Goal: Task Accomplishment & Management: Complete application form

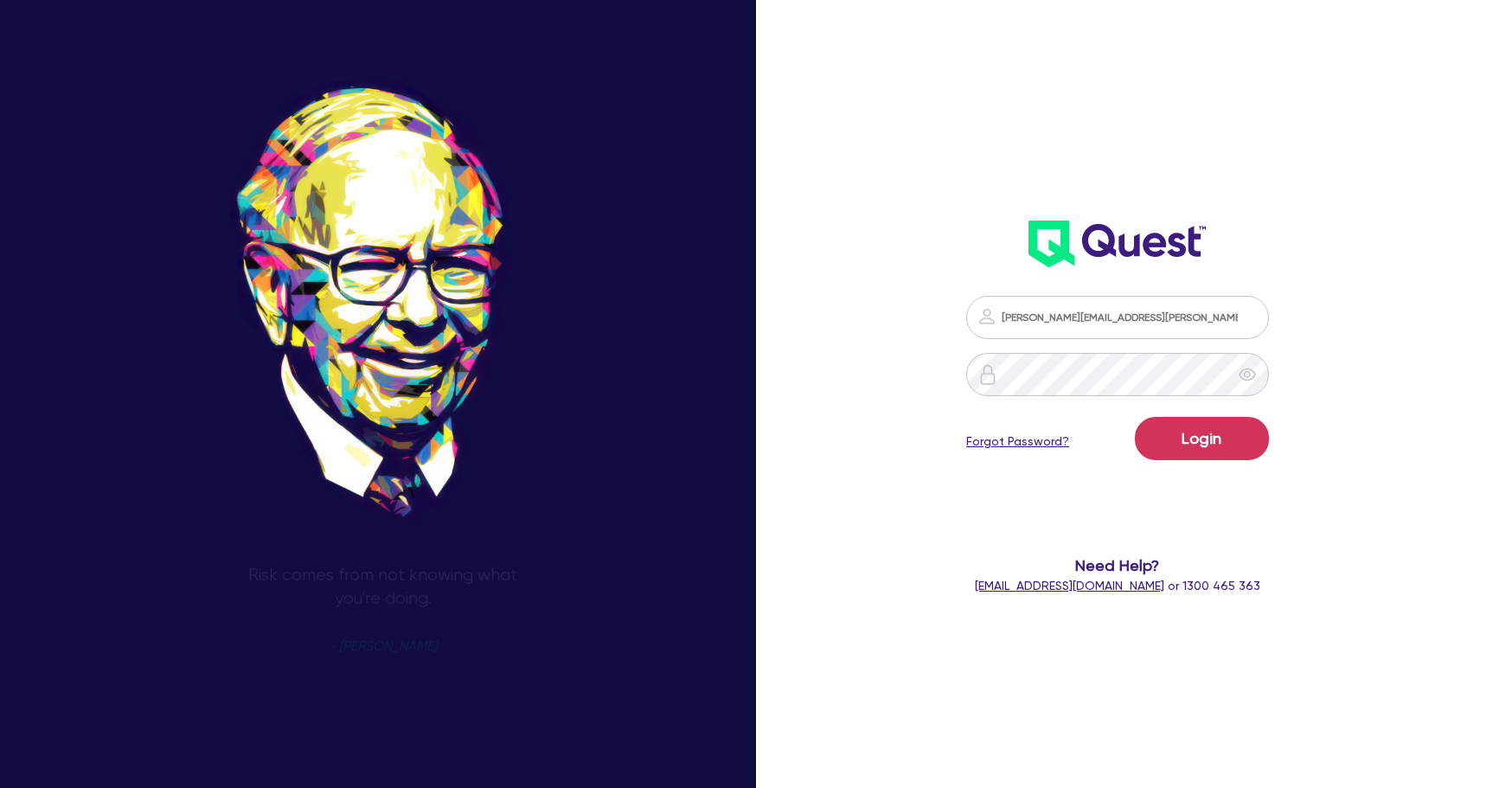
click at [1230, 473] on form "sam.millard@quest.finance Login Forgot Password? Need Help? help@quest.finance …" at bounding box center [1118, 446] width 401 height 299
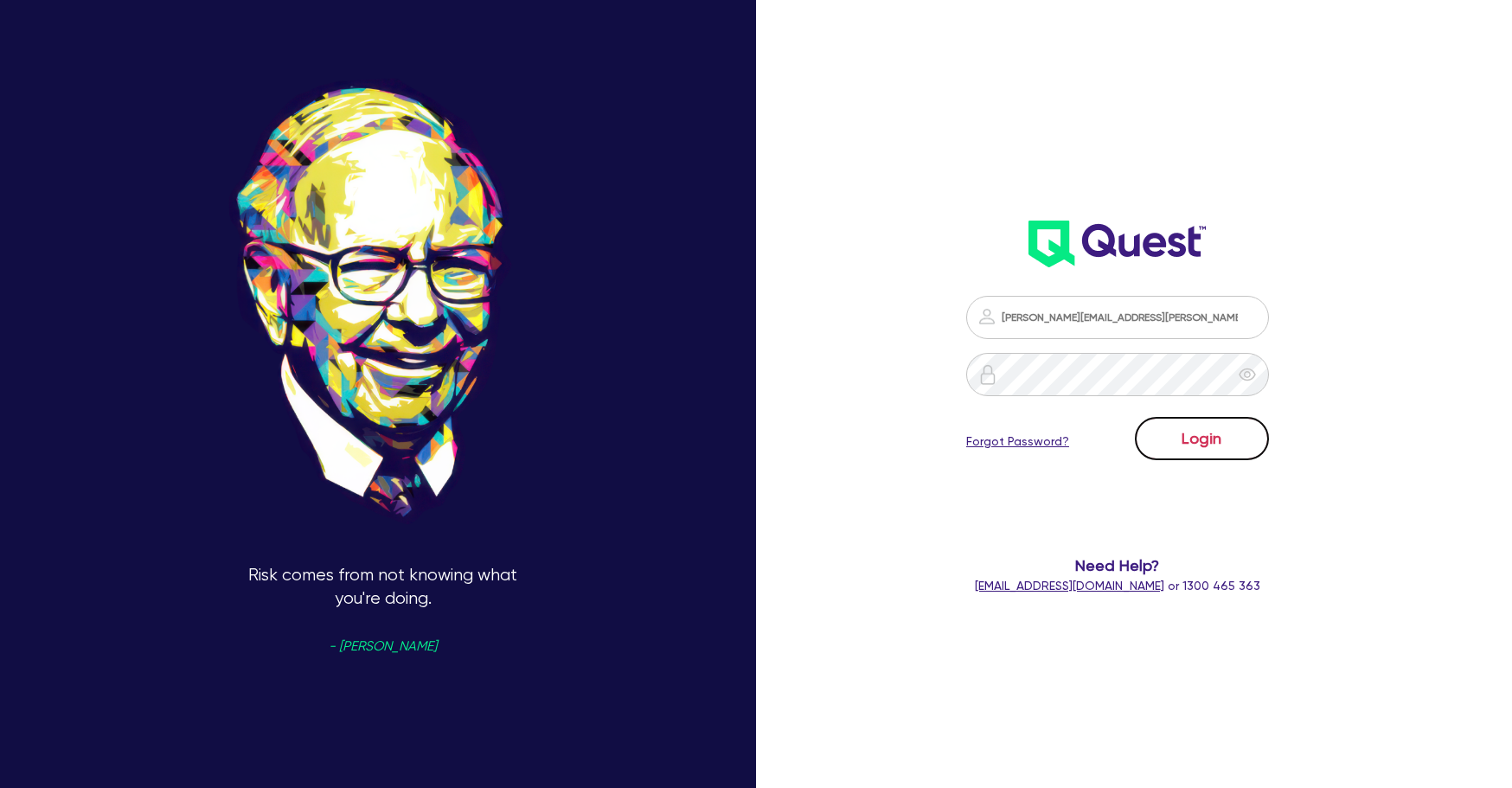
click at [1237, 439] on button "Login" at bounding box center [1202, 438] width 134 height 43
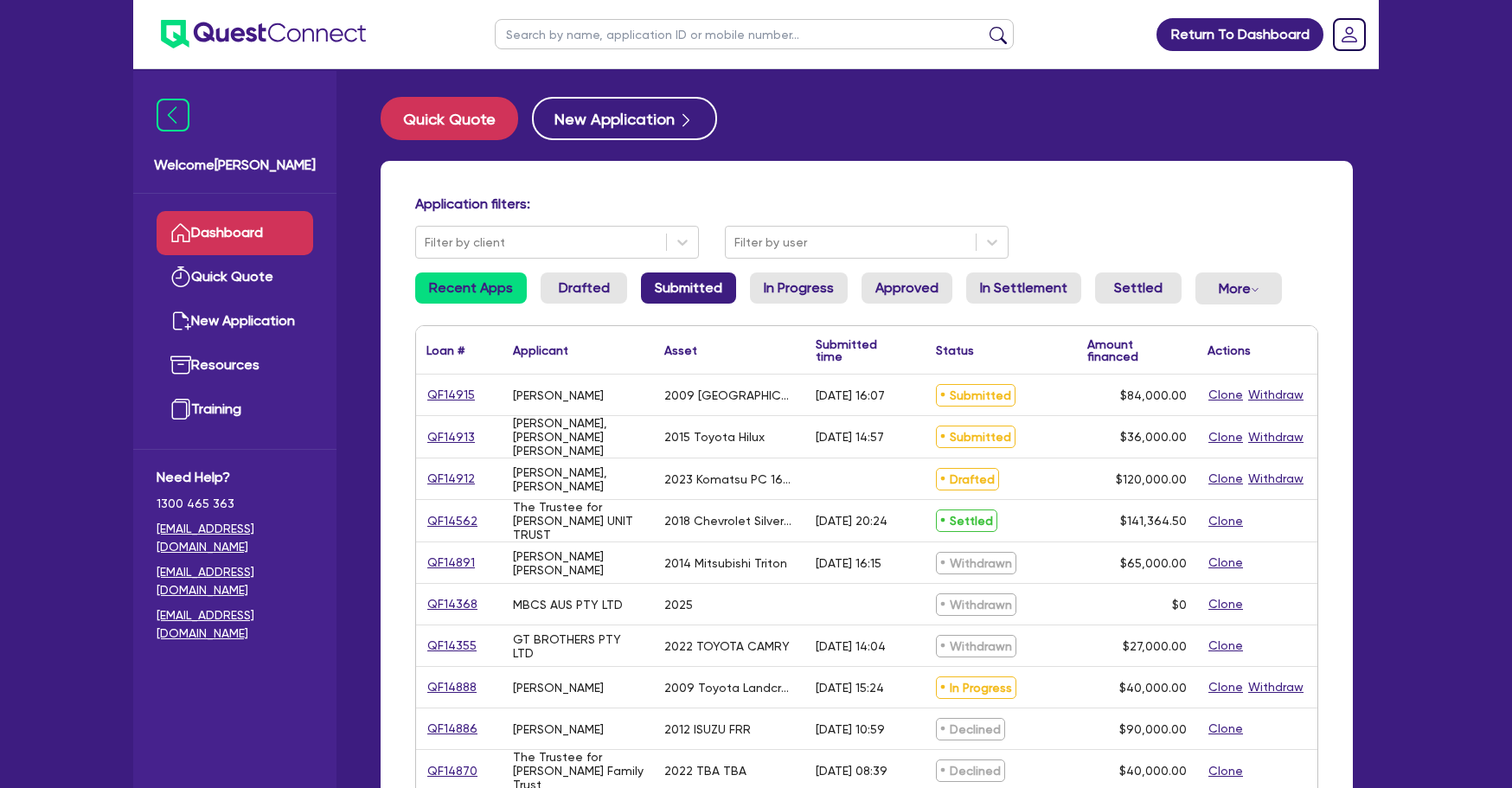
click at [641, 289] on link "Submitted" at bounding box center [688, 288] width 95 height 31
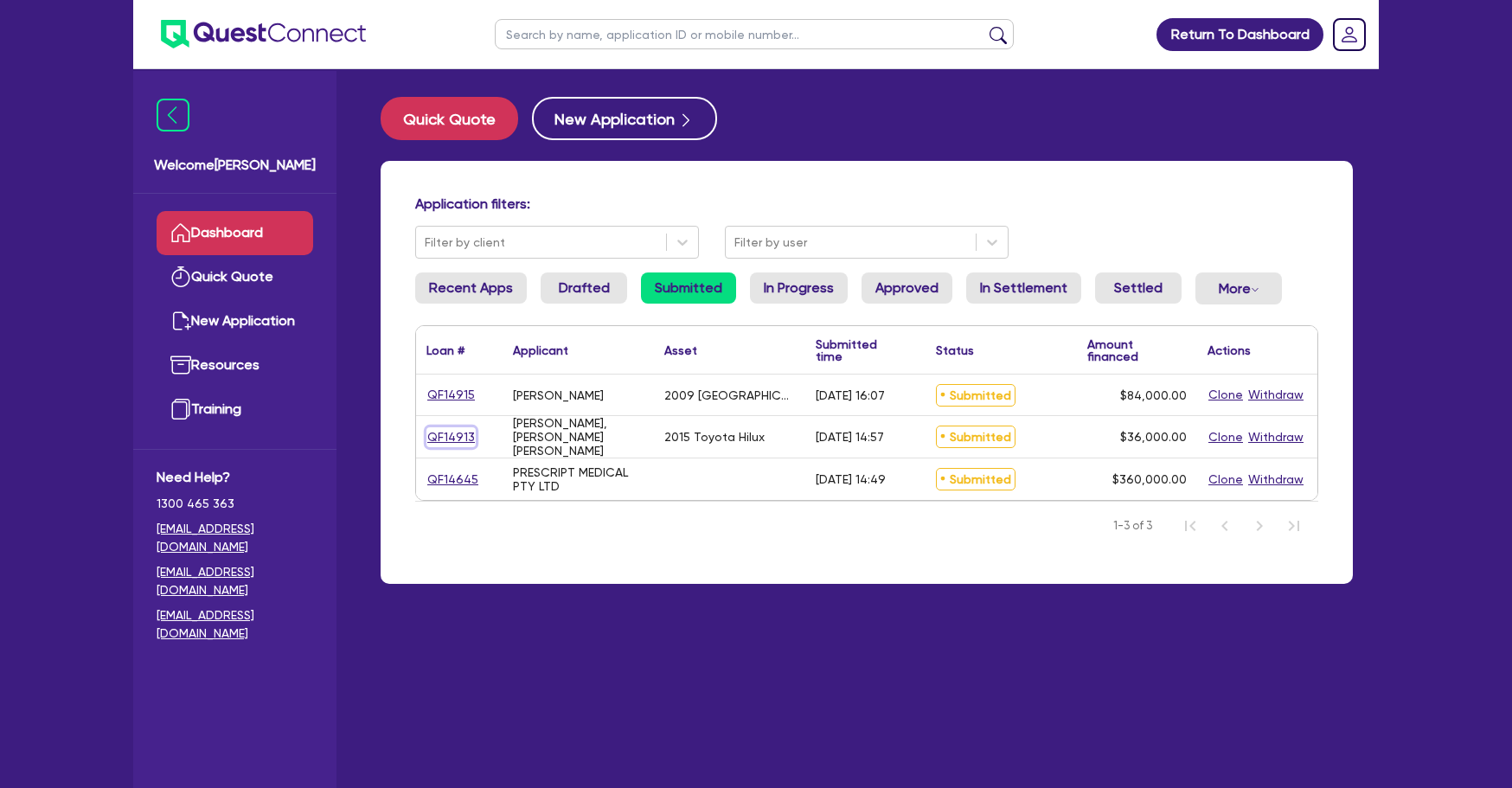
click at [447, 438] on link "QF14913" at bounding box center [451, 437] width 49 height 20
select select "CARS_AND_LIGHT_TRUCKS"
select select "VANS_AND_UTES"
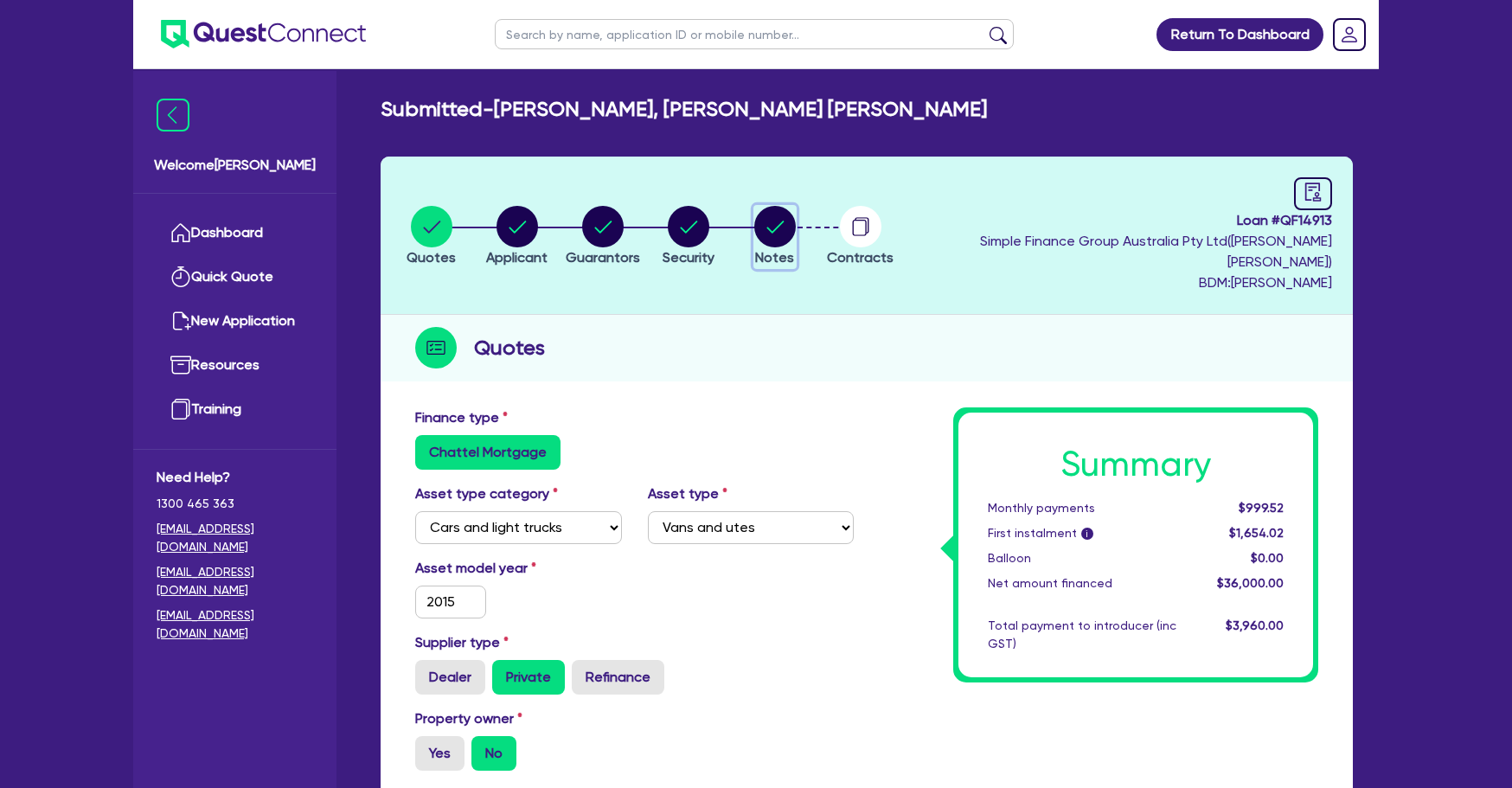
click at [796, 225] on icon "button" at bounding box center [775, 226] width 41 height 41
select select "Quest Finance - Own Book"
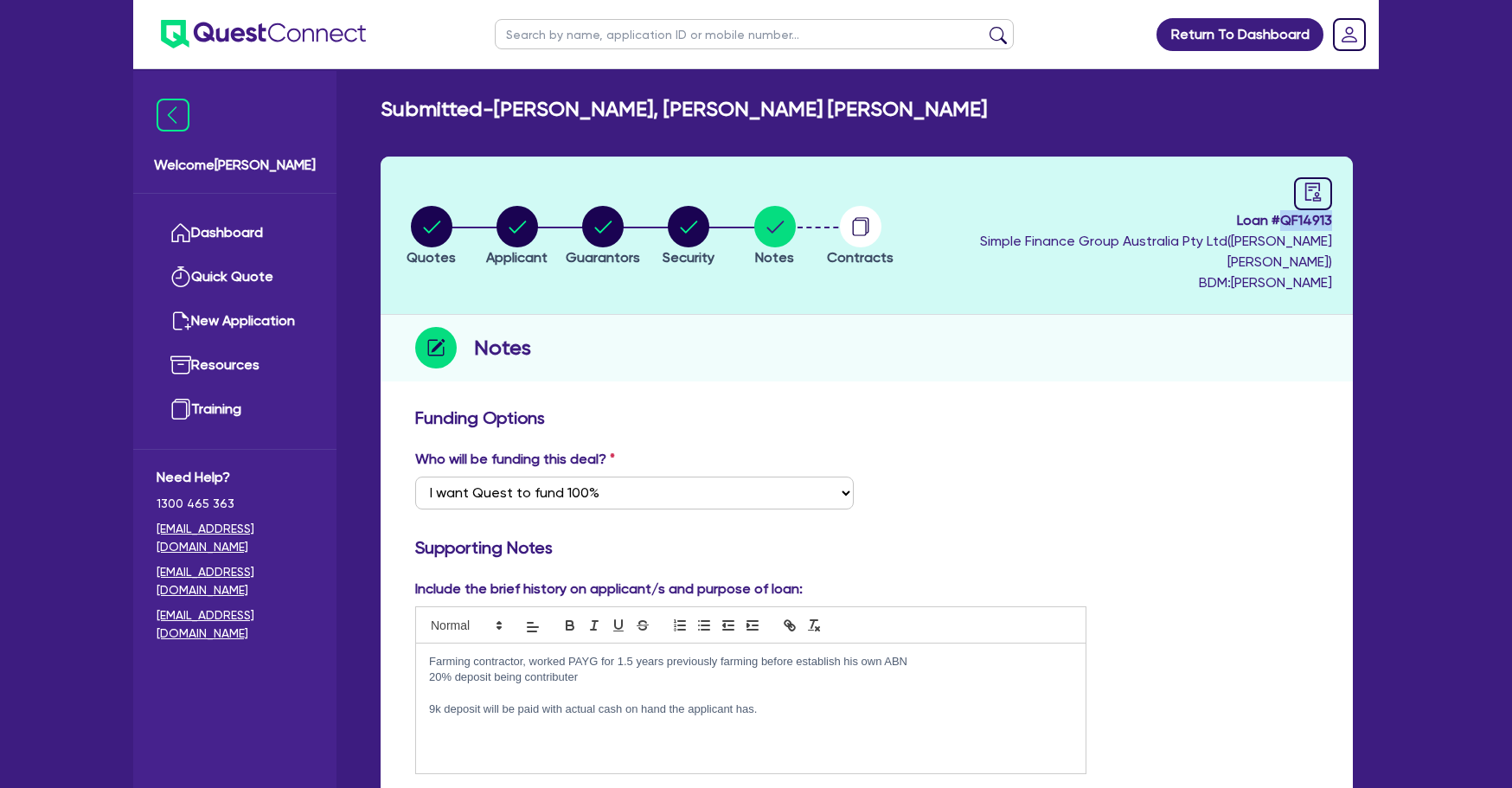
drag, startPoint x: 1281, startPoint y: 220, endPoint x: 1347, endPoint y: 218, distance: 66.0
click at [1347, 218] on header "Quotes Applicant Guarantors Security Notes Contracts Loan # QF14913 Simple Fina…" at bounding box center [867, 235] width 972 height 158
copy span "QF14913"
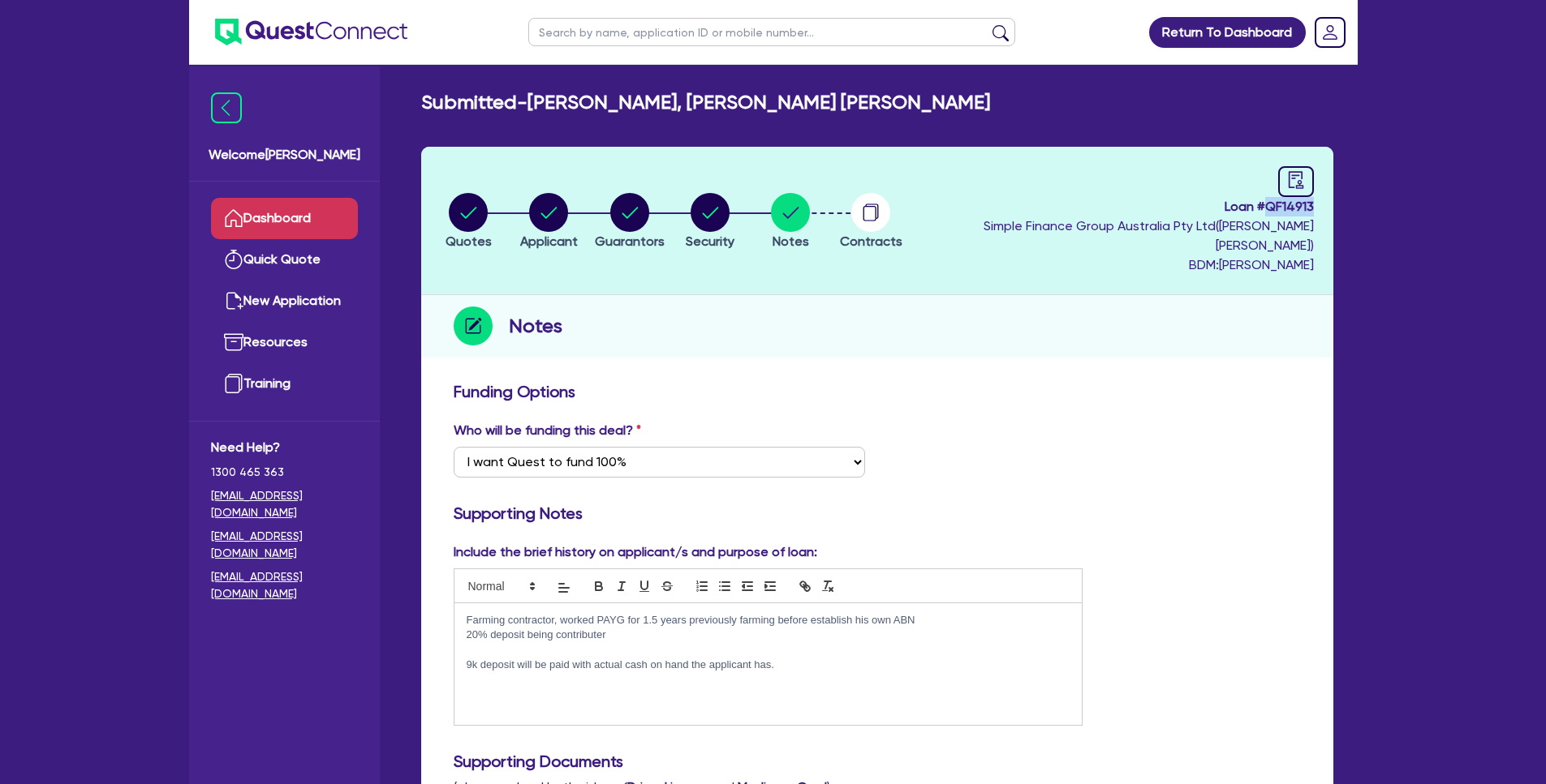
click at [343, 221] on link "Dashboard" at bounding box center [284, 218] width 147 height 41
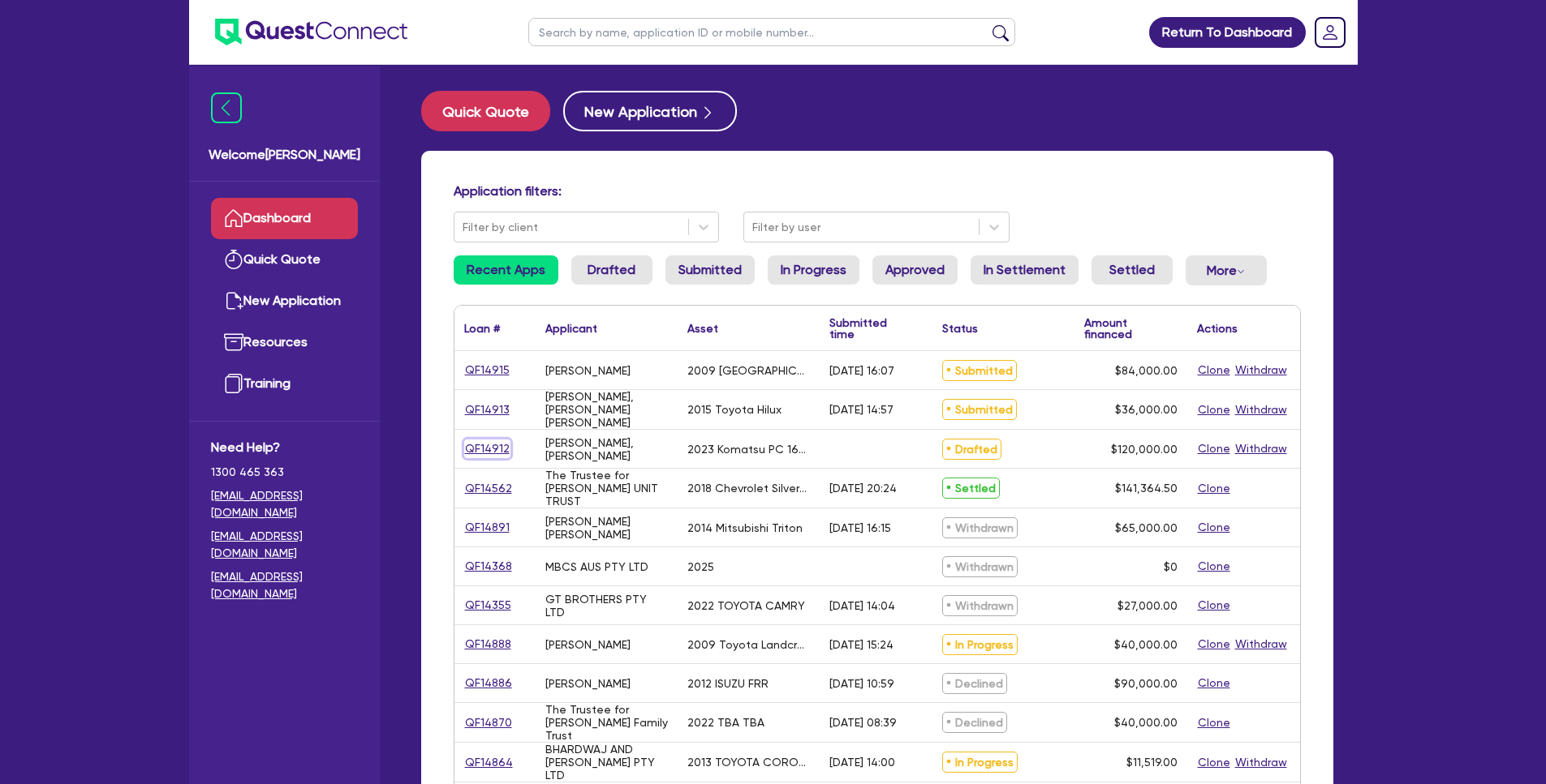
click at [496, 450] on link "QF14912" at bounding box center [487, 449] width 46 height 19
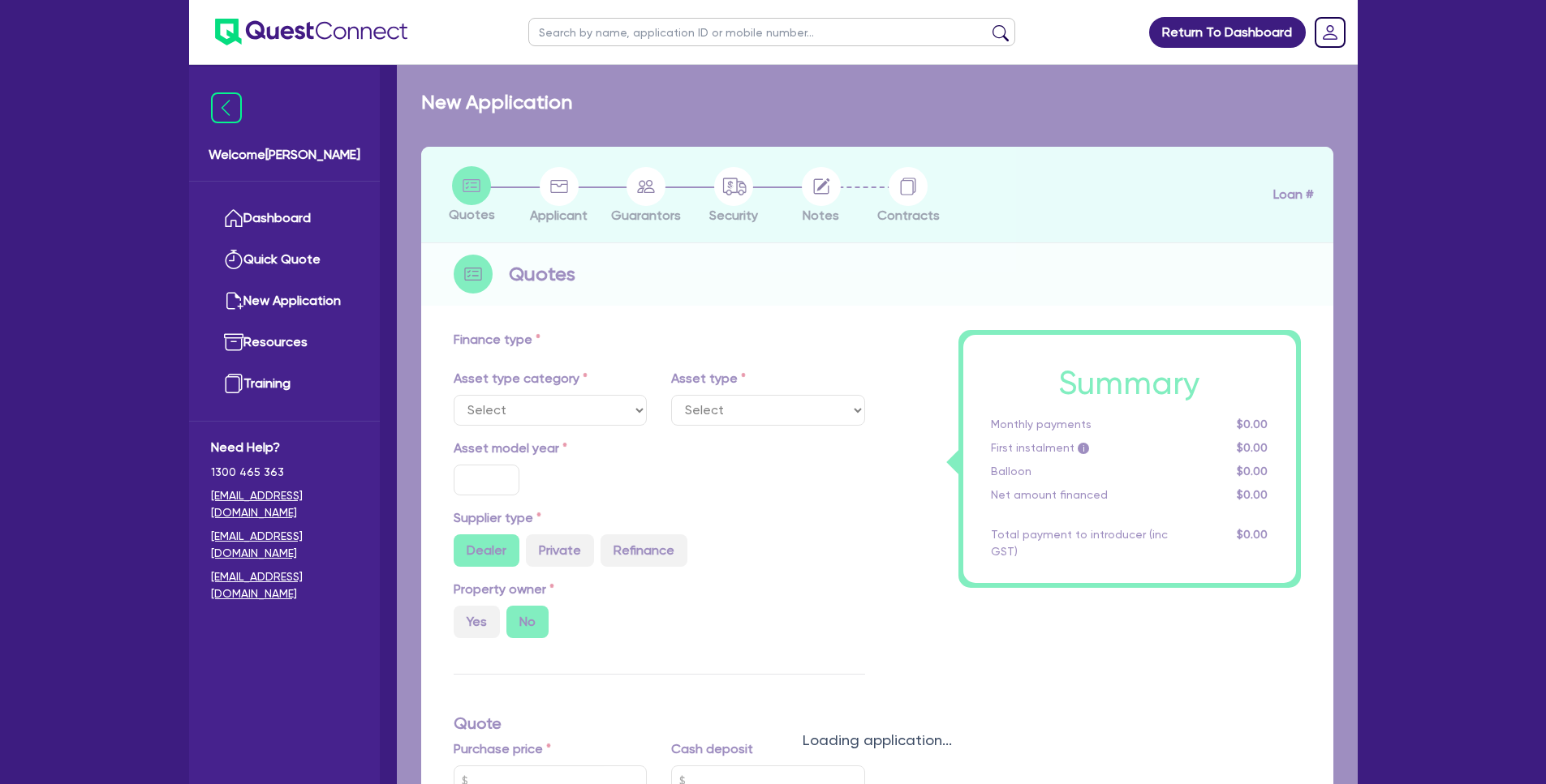
select select "PRIMARY_ASSETS"
type input "2023"
radio input "false"
radio input "true"
type input "120,000"
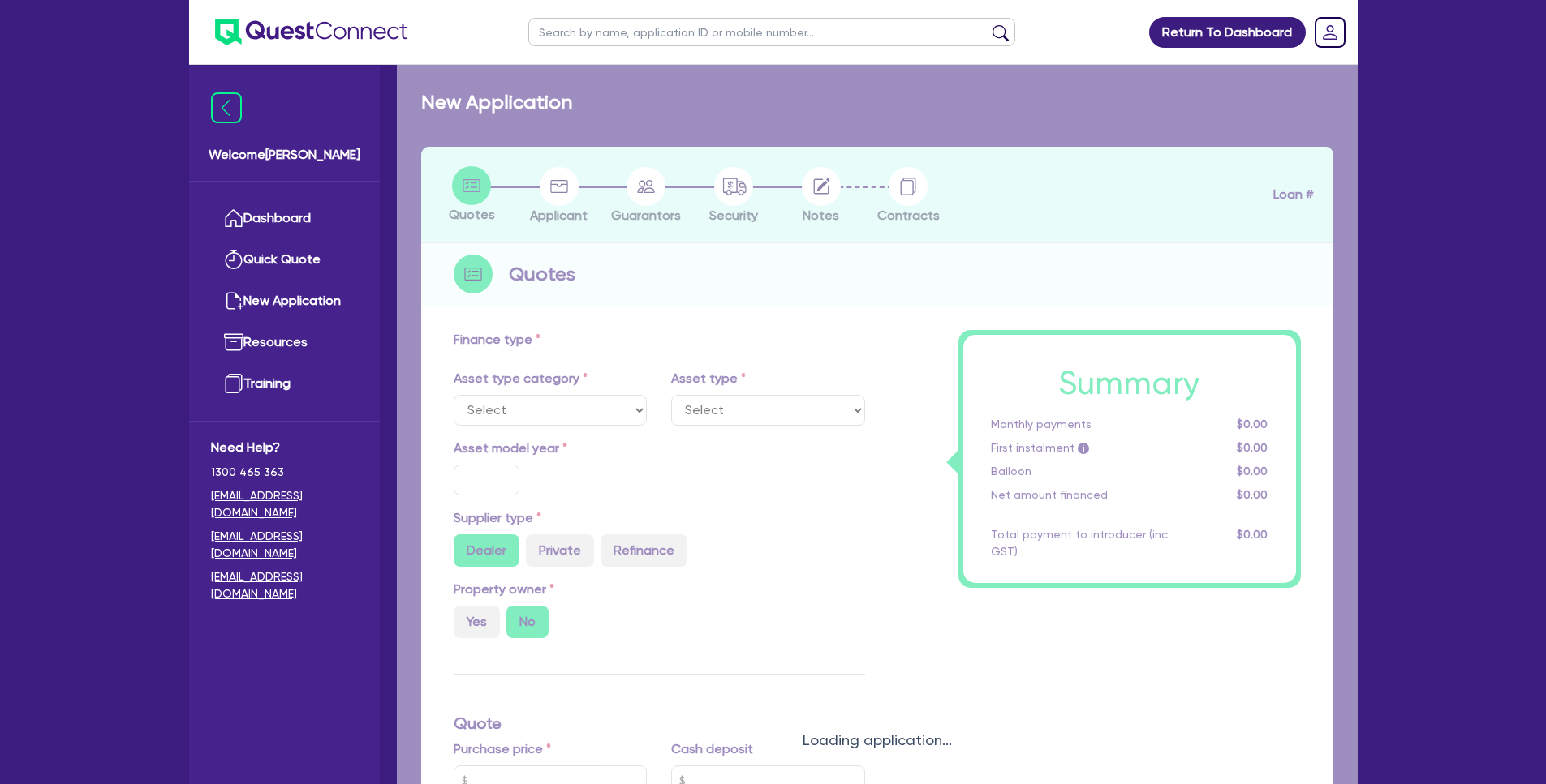
type input "5"
type input "6,000"
type input "17"
type input "300"
select select "HEAVY_TRUCKS"
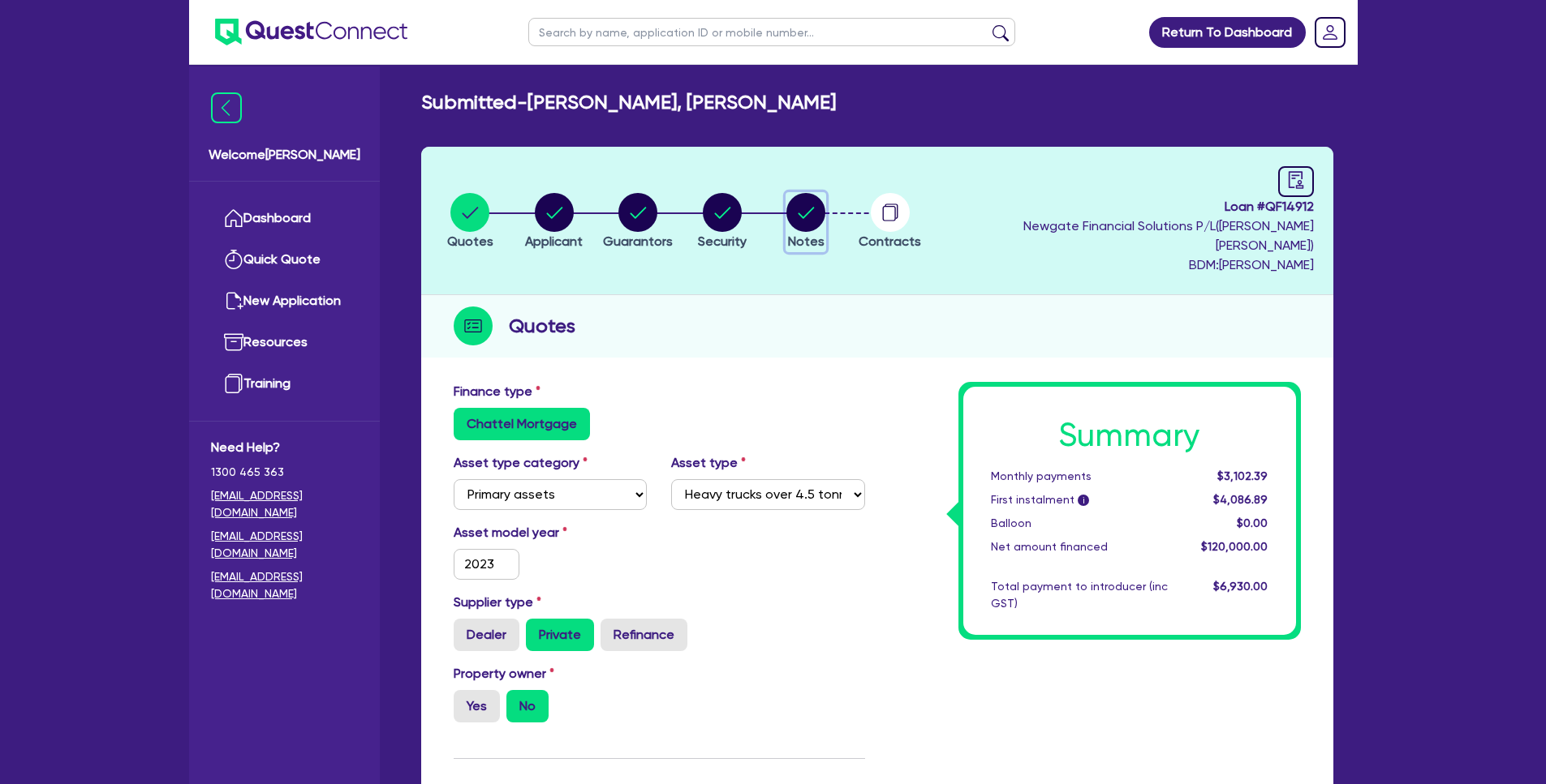
click at [809, 209] on circle "button" at bounding box center [805, 212] width 39 height 39
select select "Quest Finance - Own Book"
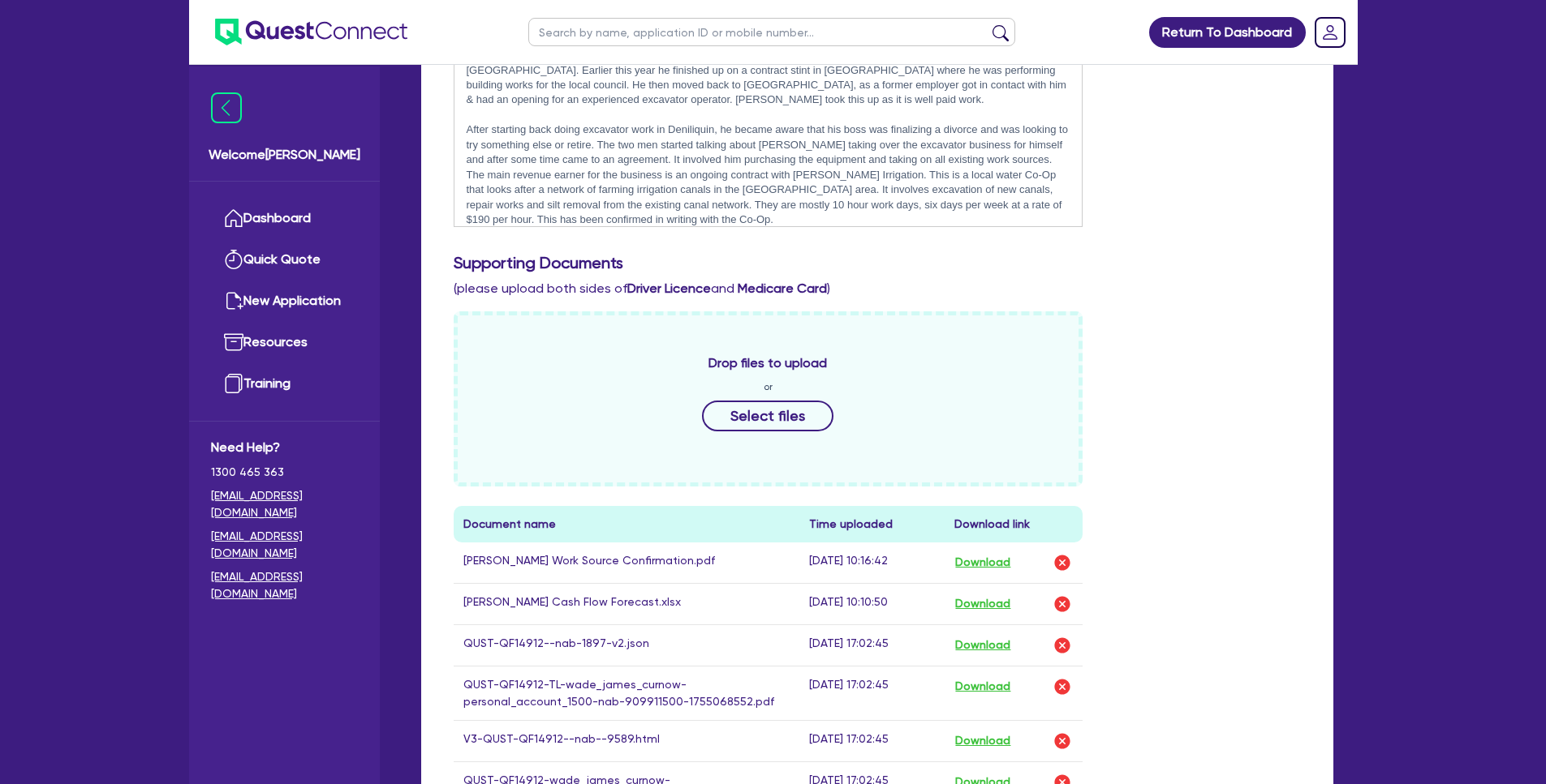
scroll to position [420, 0]
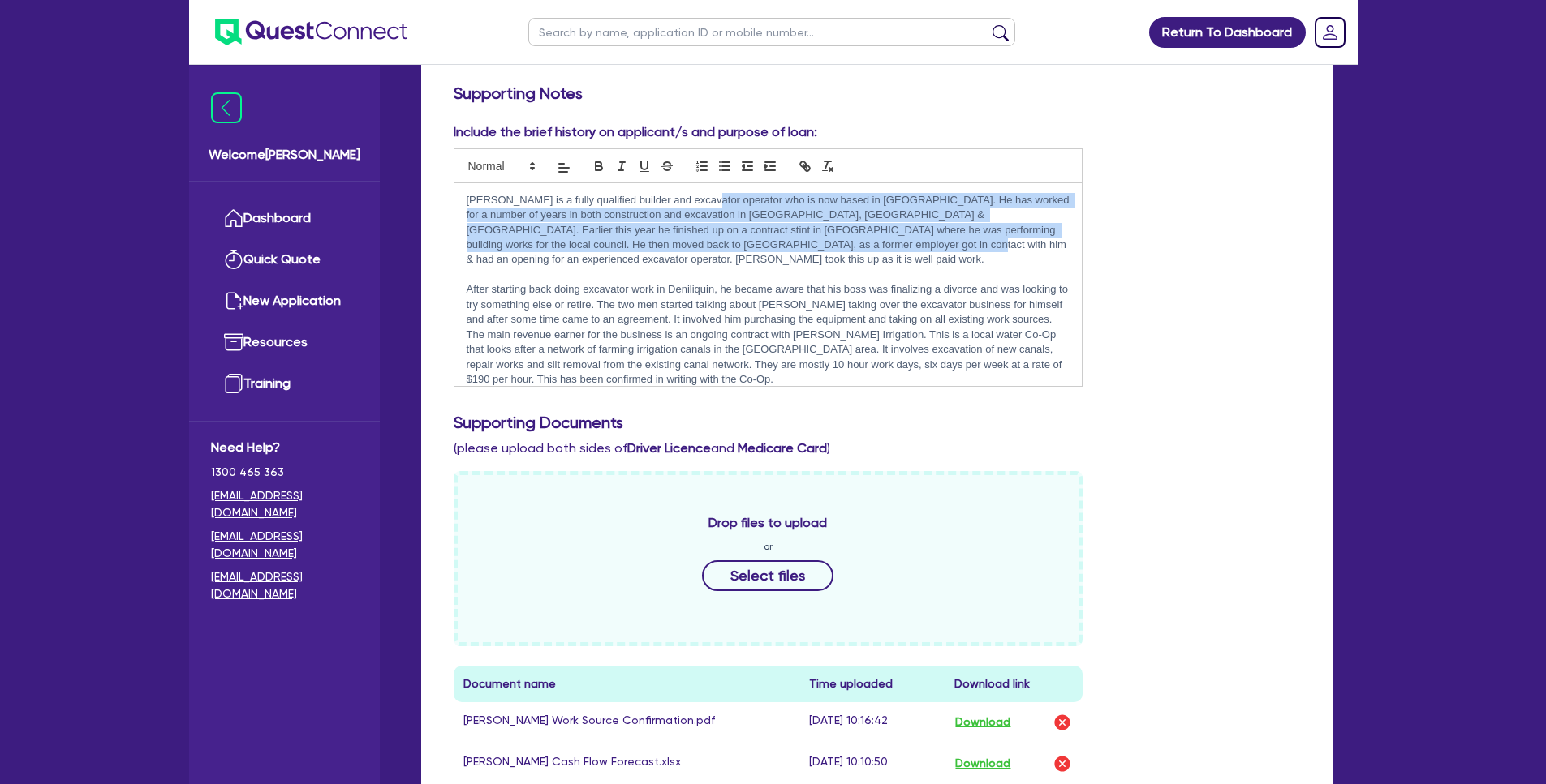
drag, startPoint x: 706, startPoint y: 180, endPoint x: 857, endPoint y: 233, distance: 160.0
click at [857, 233] on p "[PERSON_NAME] is a fully qualified builder and excavator operator who is now ba…" at bounding box center [768, 230] width 603 height 75
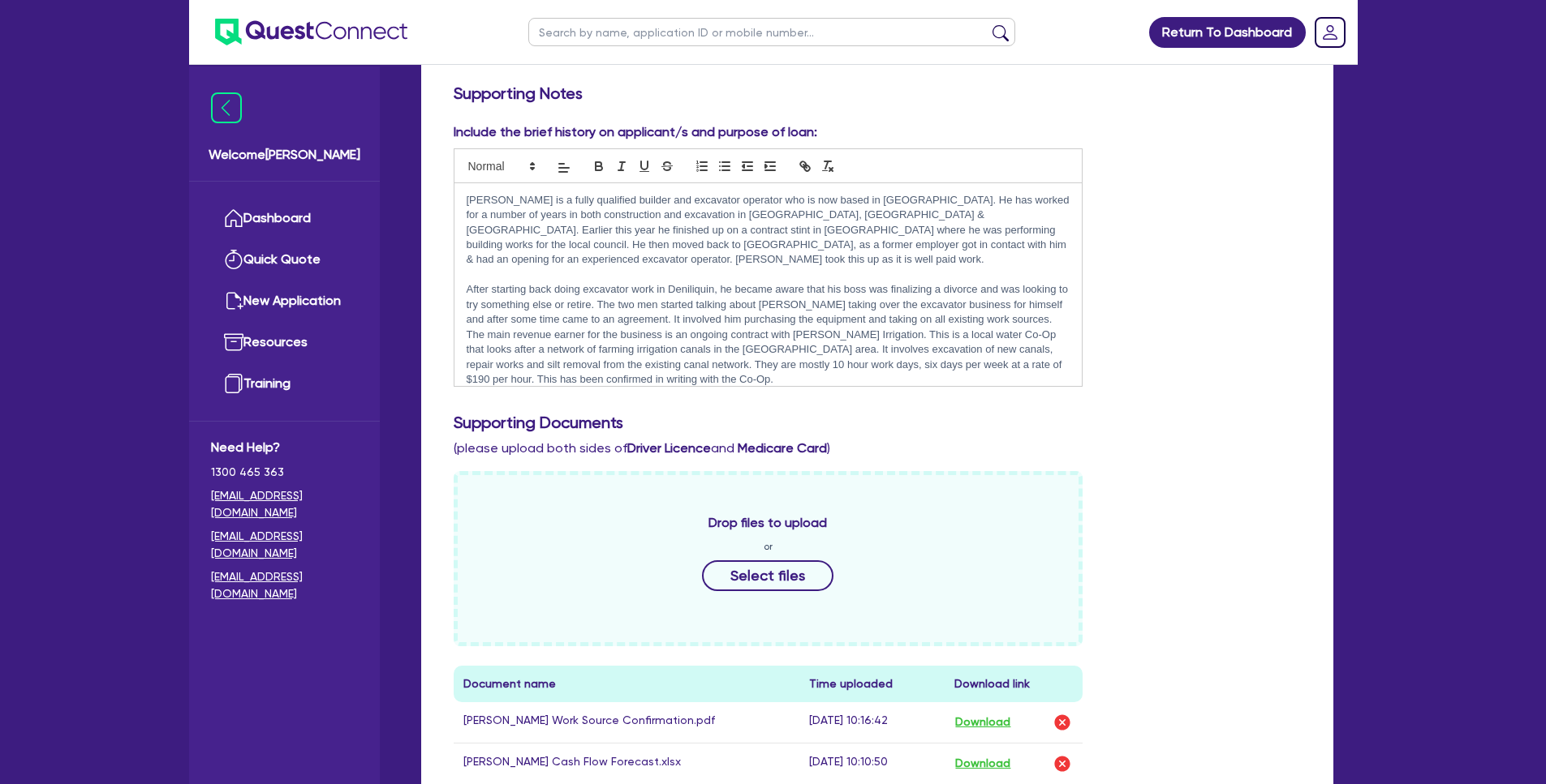
click at [857, 233] on p "[PERSON_NAME] is a fully qualified builder and excavator operator who is now ba…" at bounding box center [768, 230] width 603 height 75
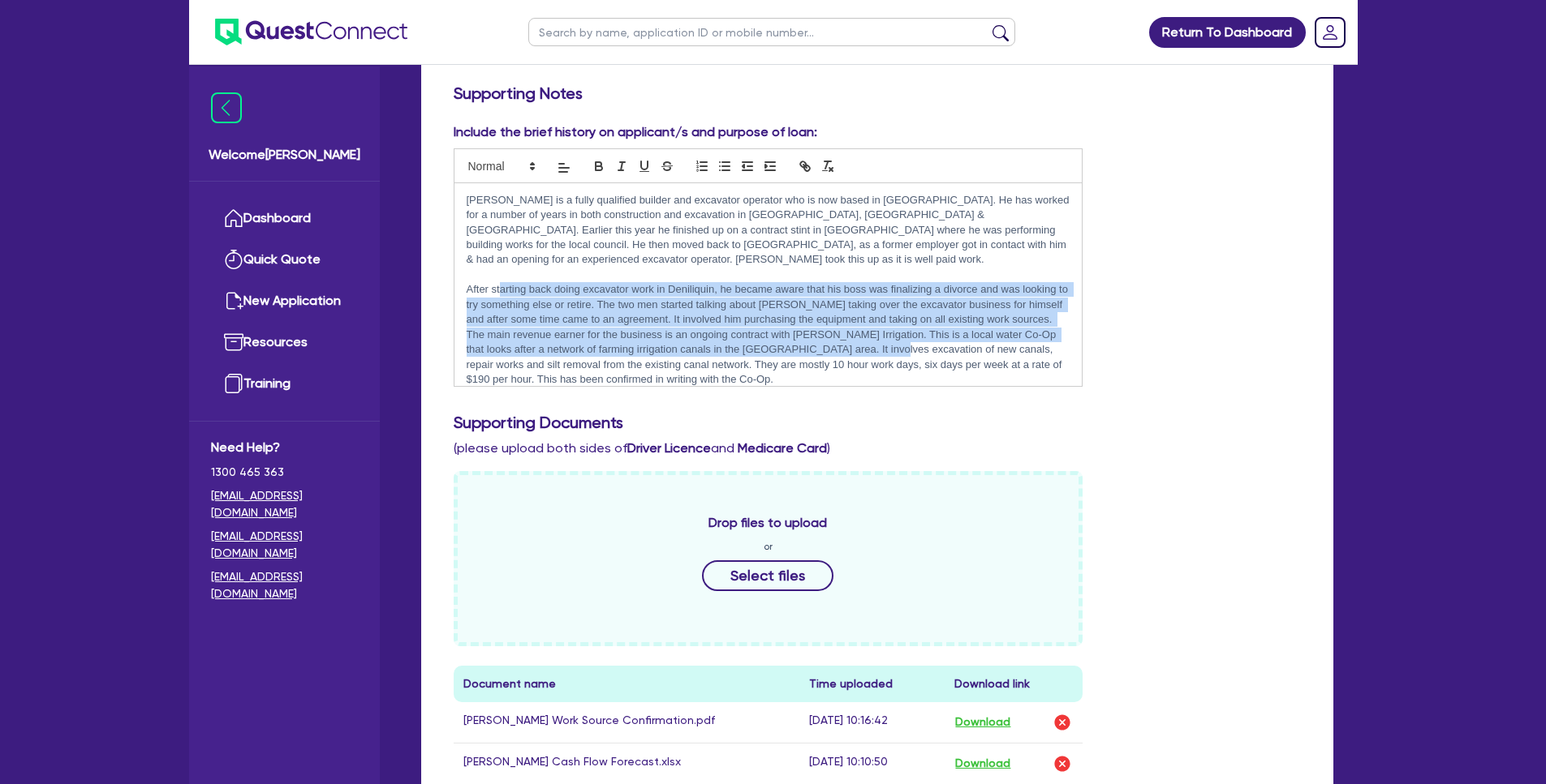
drag, startPoint x: 502, startPoint y: 256, endPoint x: 898, endPoint y: 313, distance: 400.1
click at [898, 313] on p "After starting back doing excavator work in Deniliquin, he became aware that hi…" at bounding box center [768, 334] width 603 height 104
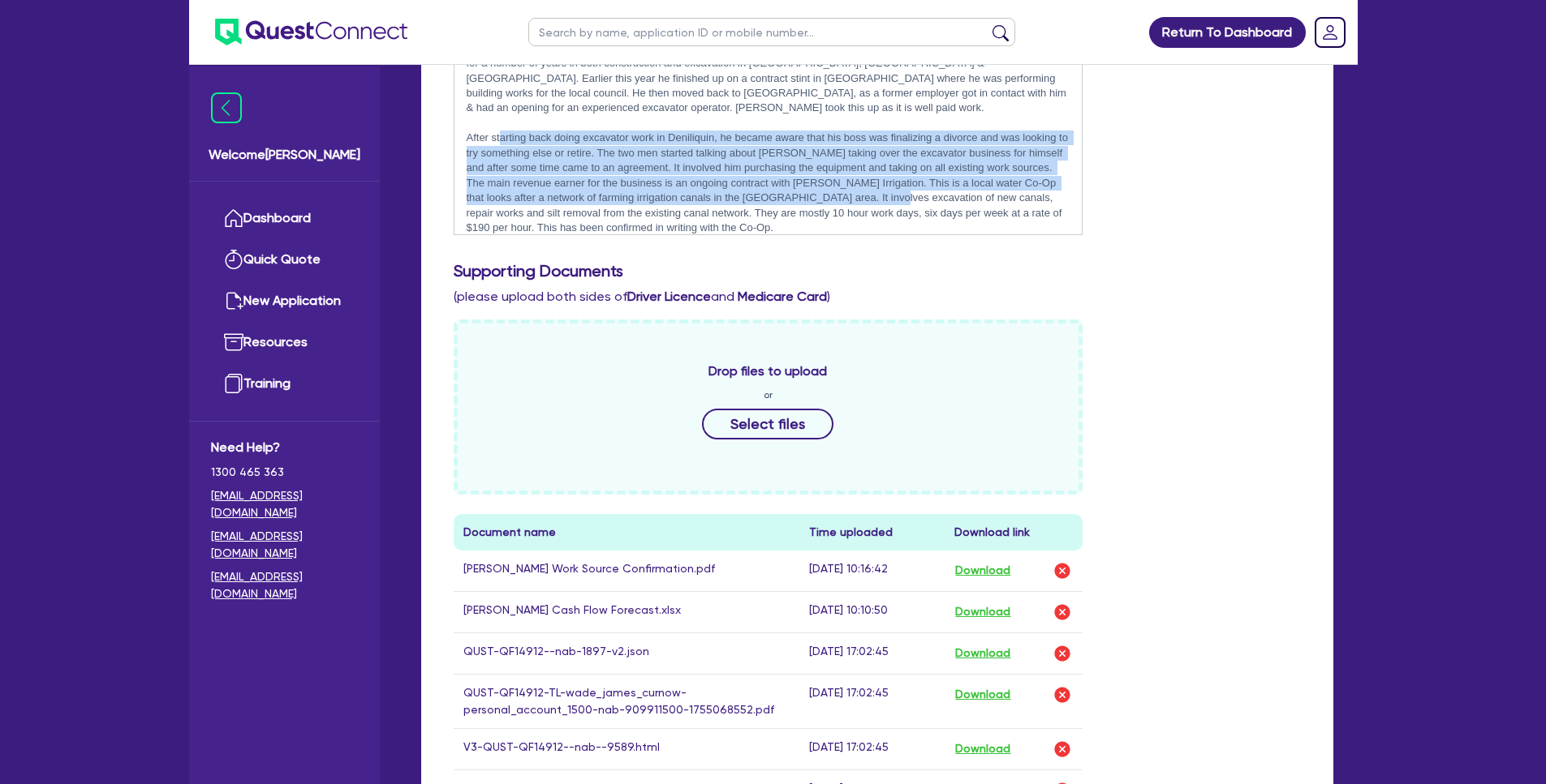
scroll to position [575, 0]
click at [975, 641] on button "Download" at bounding box center [982, 651] width 57 height 21
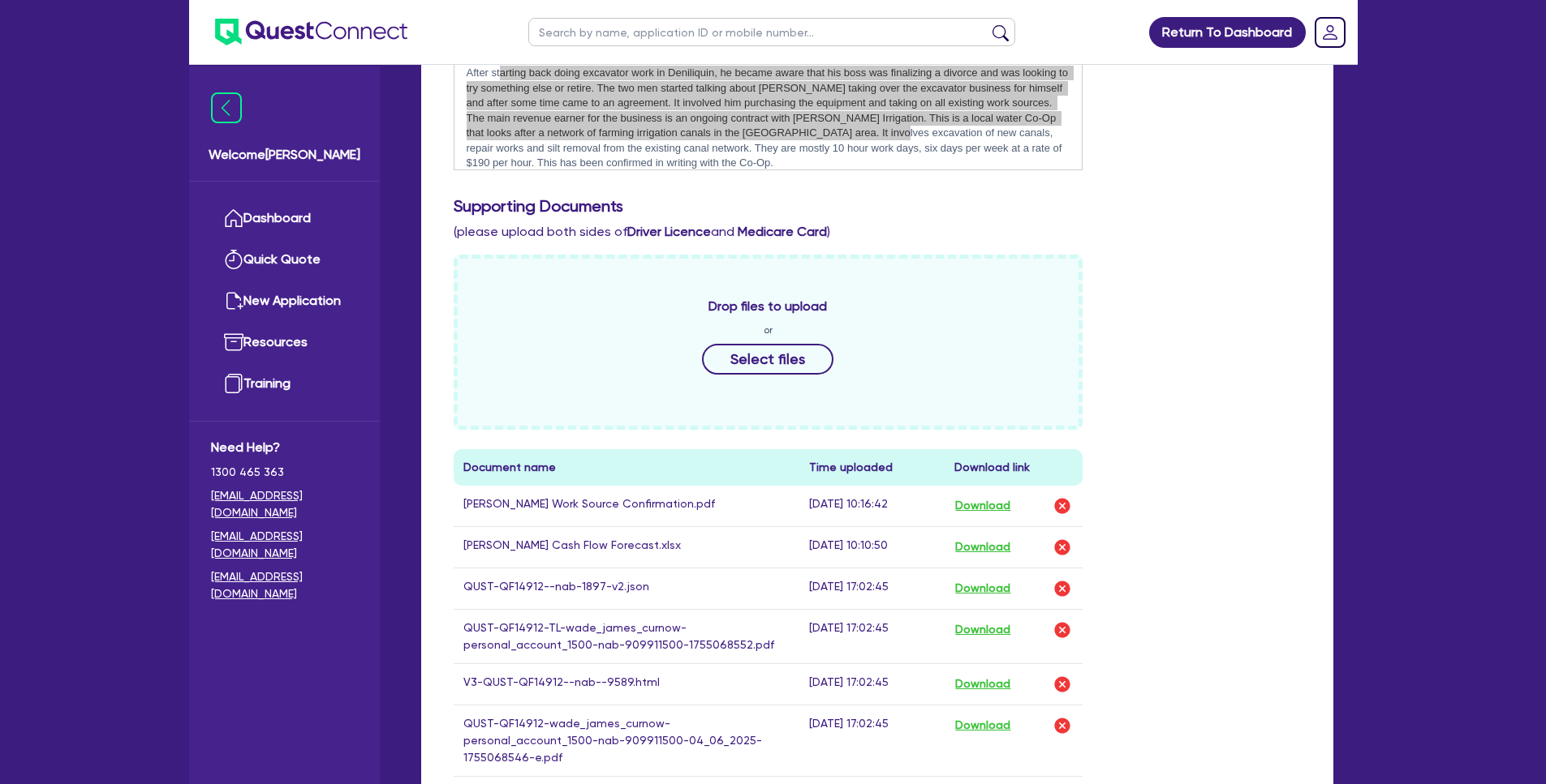
scroll to position [710, 0]
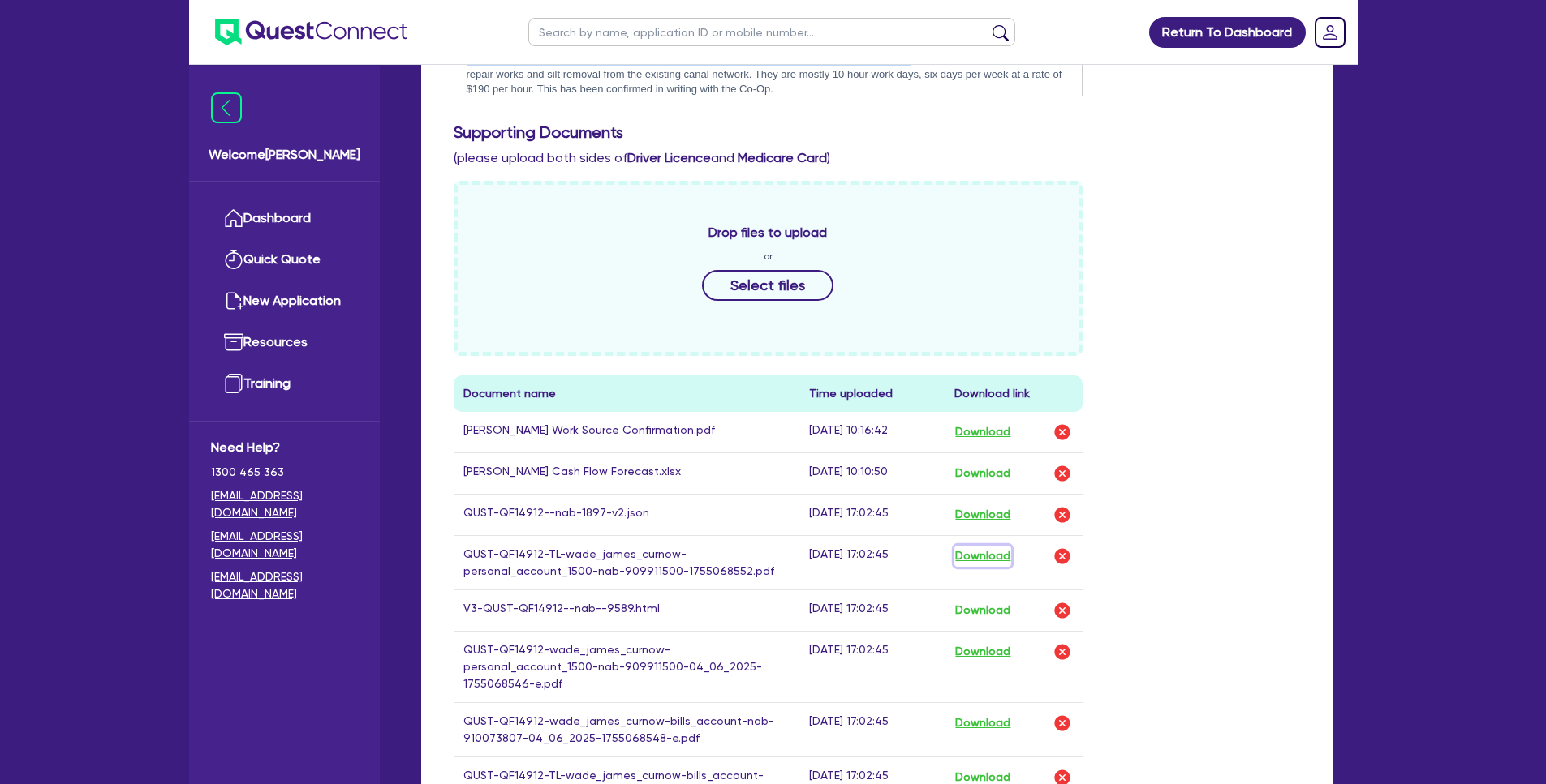
click at [981, 546] on button "Download" at bounding box center [982, 556] width 57 height 21
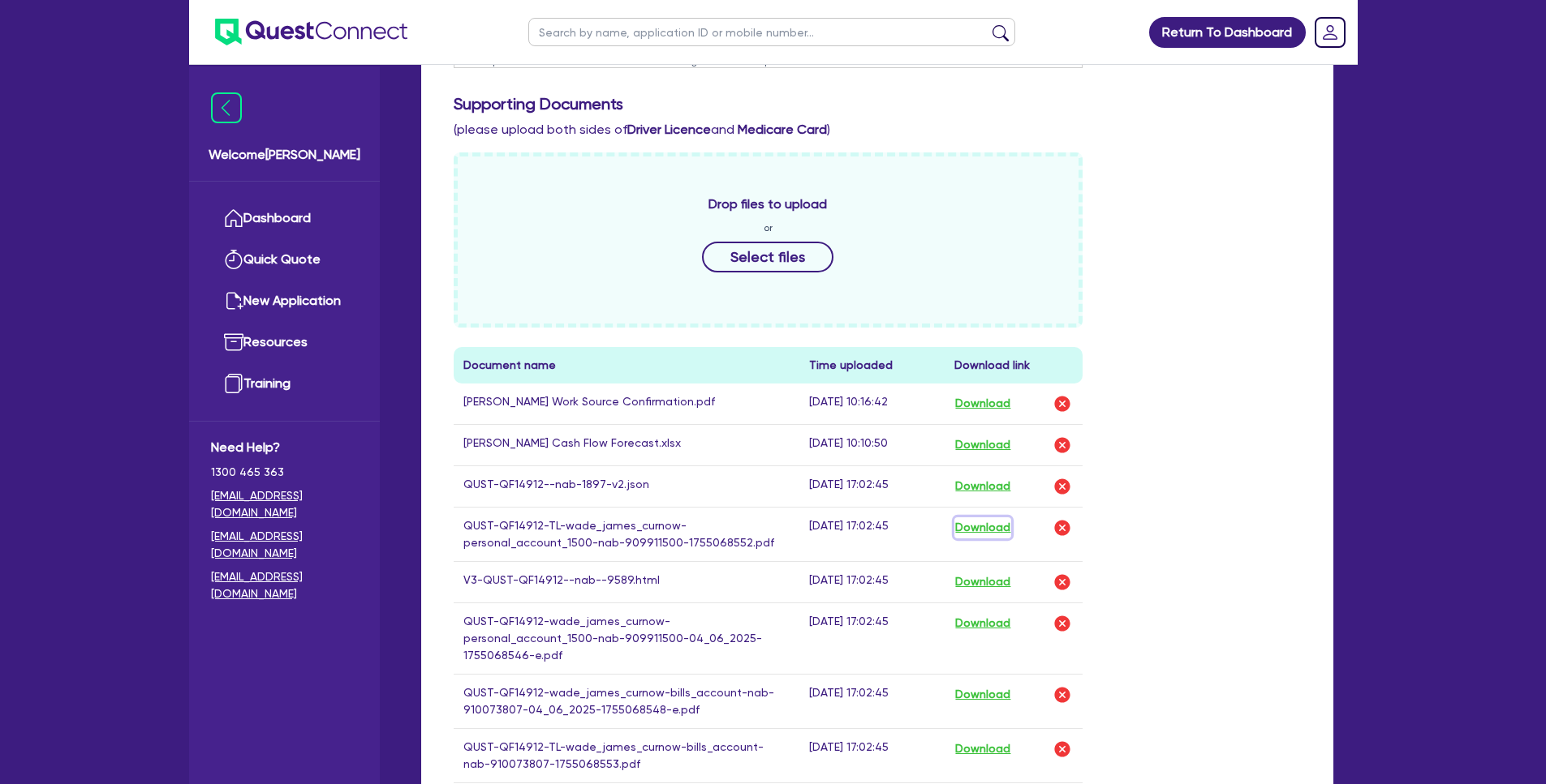
scroll to position [743, 0]
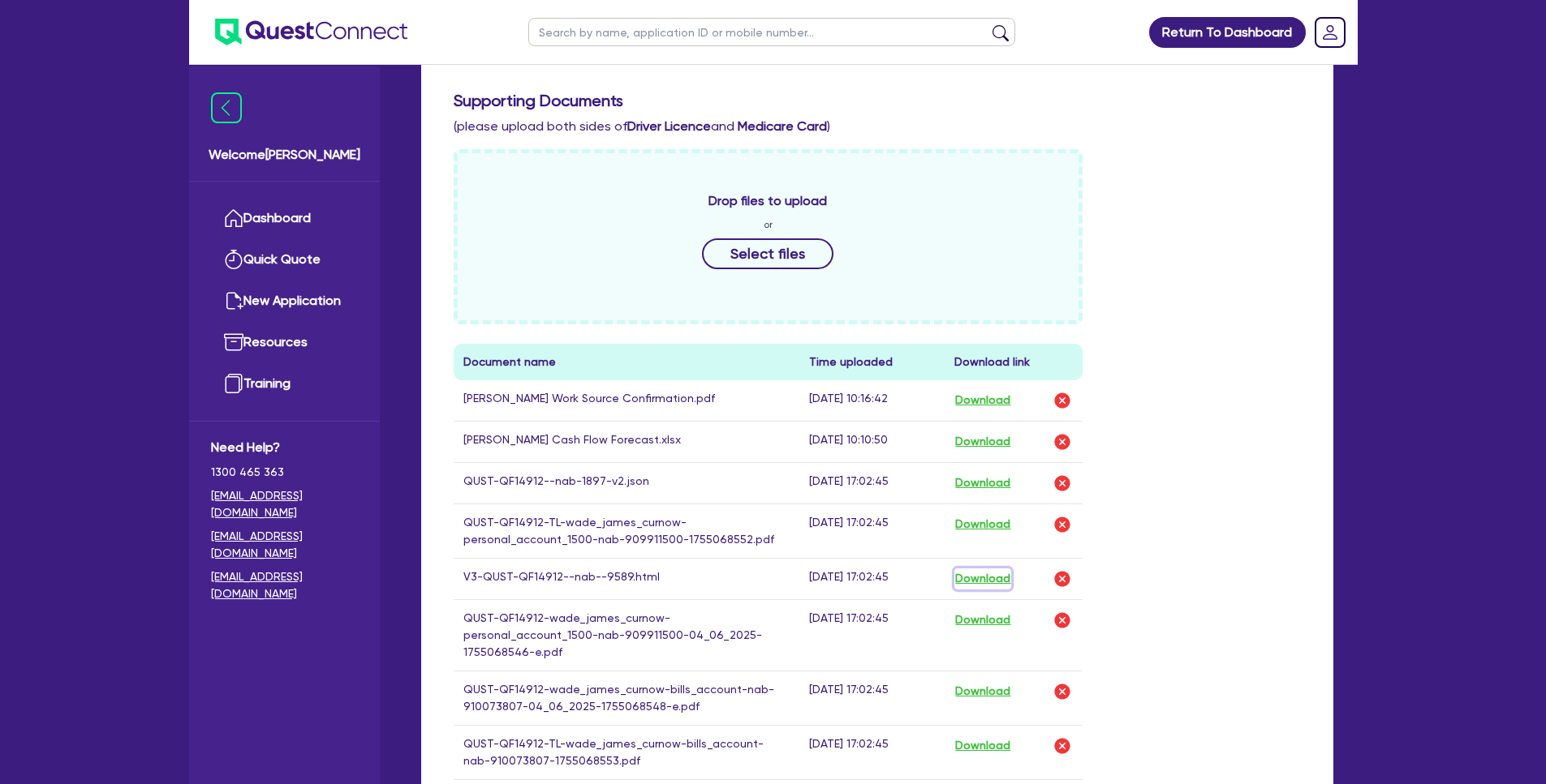
click at [996, 568] on button "Download" at bounding box center [982, 578] width 57 height 21
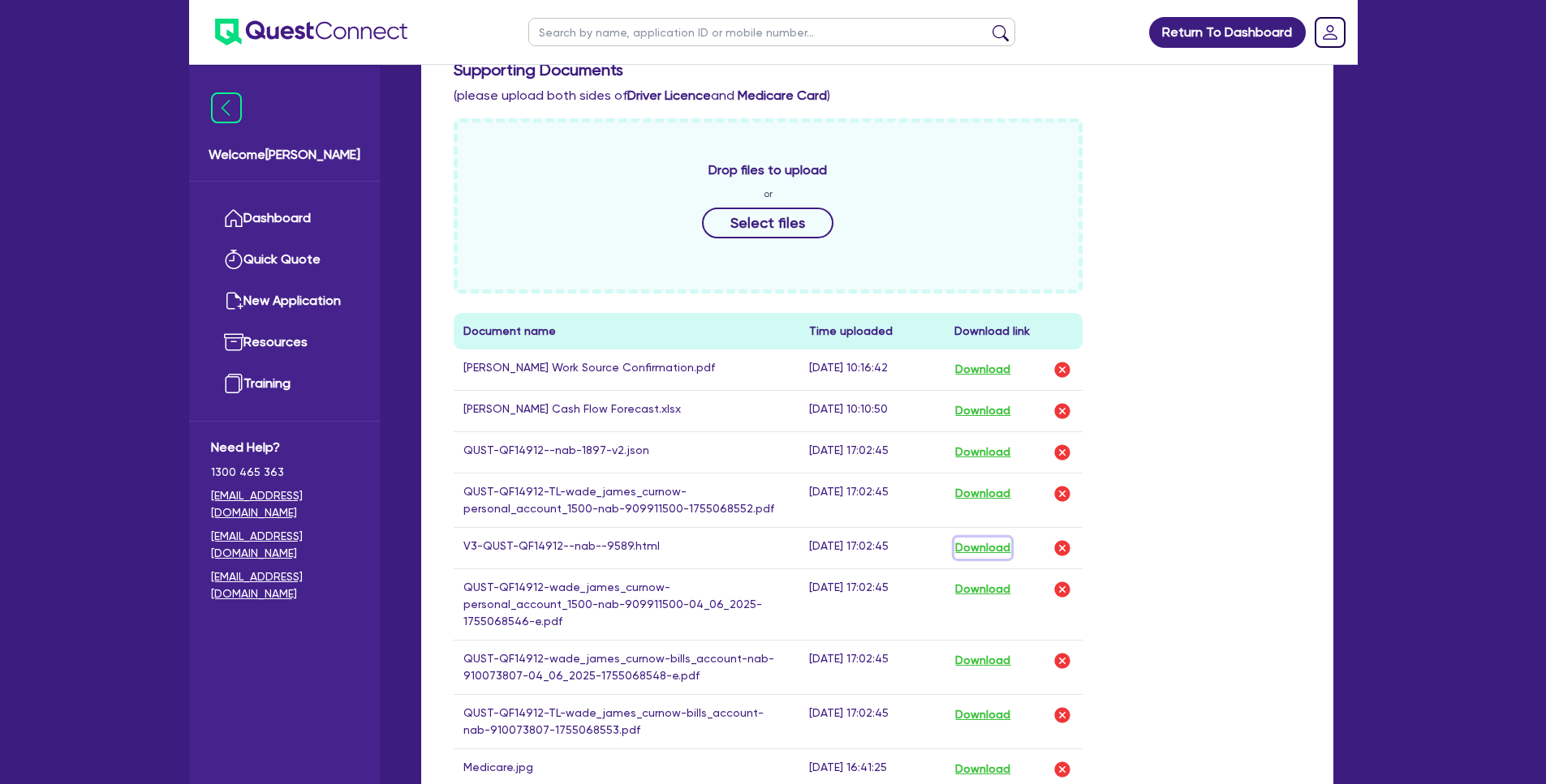
scroll to position [886, 0]
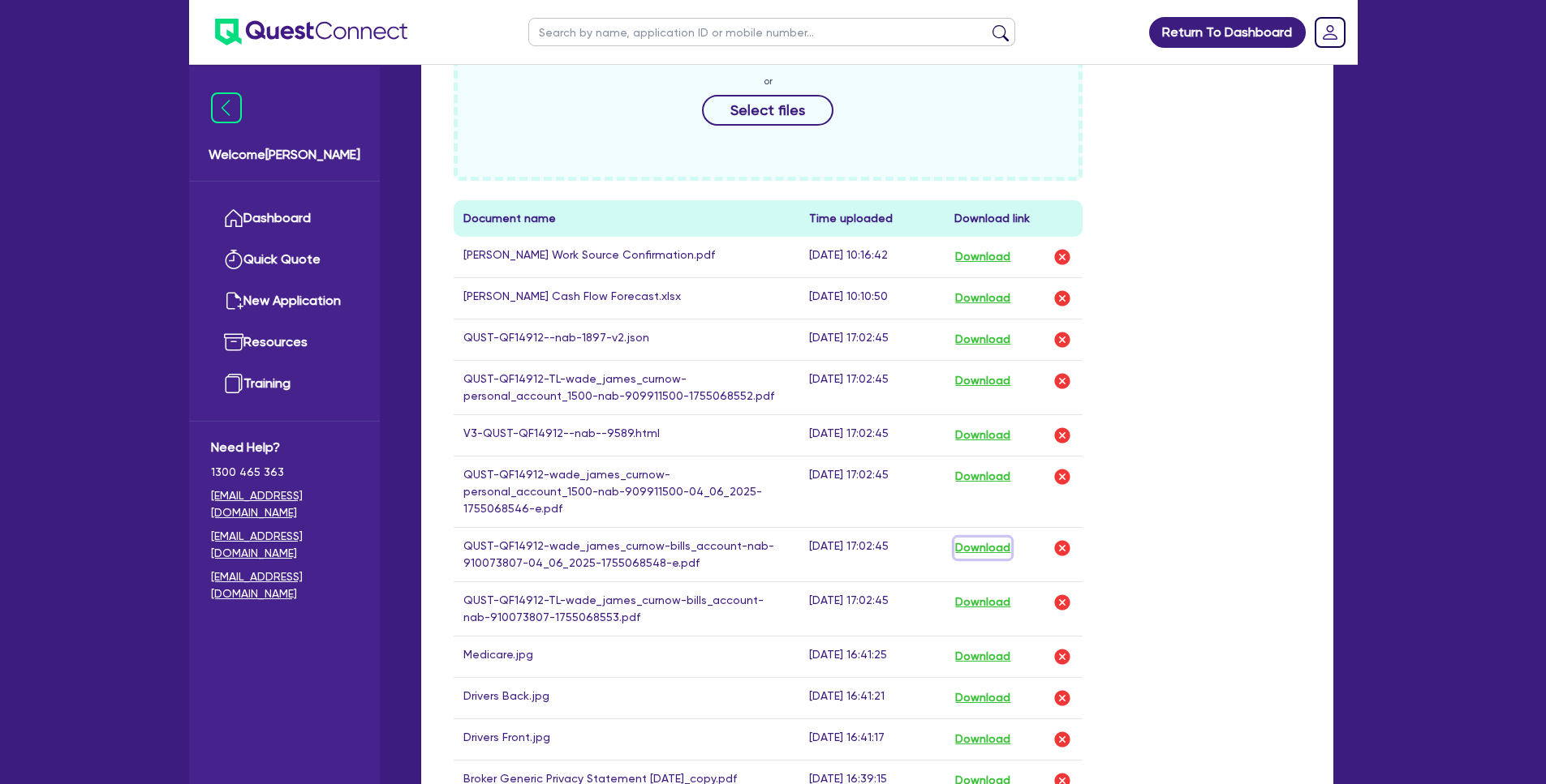
click at [984, 538] on button "Download" at bounding box center [982, 548] width 57 height 21
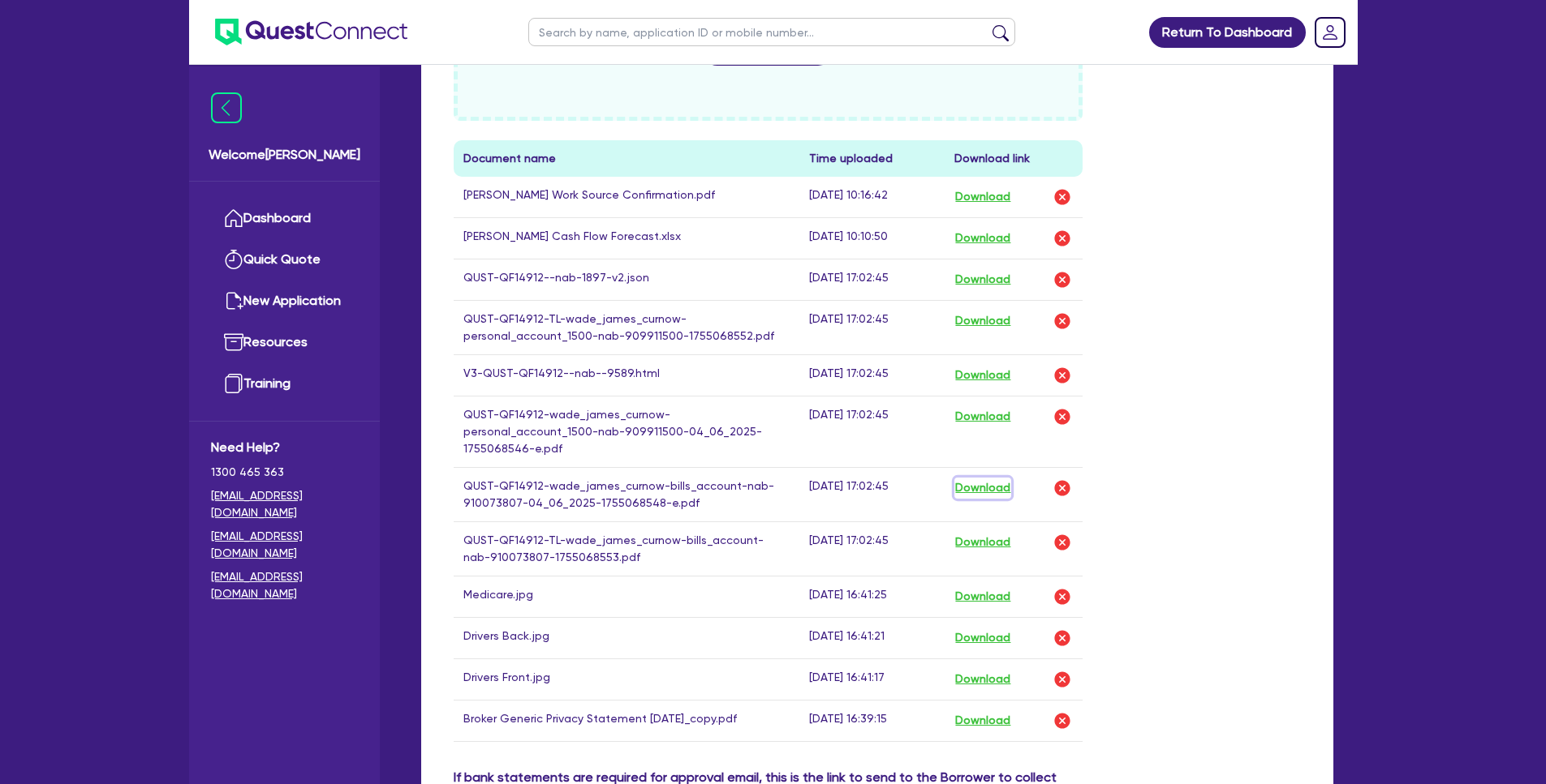
scroll to position [968, 0]
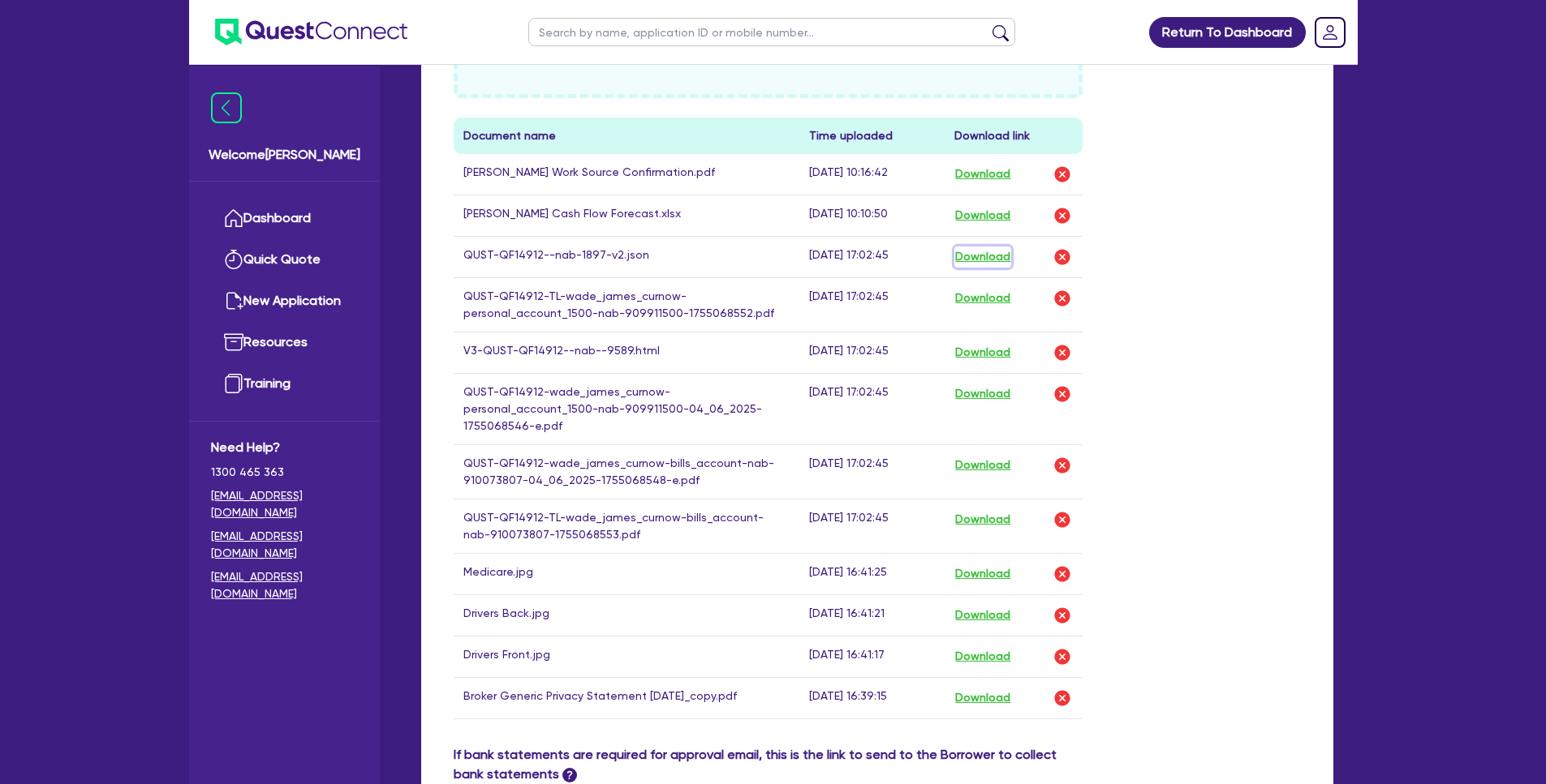
click at [994, 246] on button "Download" at bounding box center [982, 256] width 57 height 21
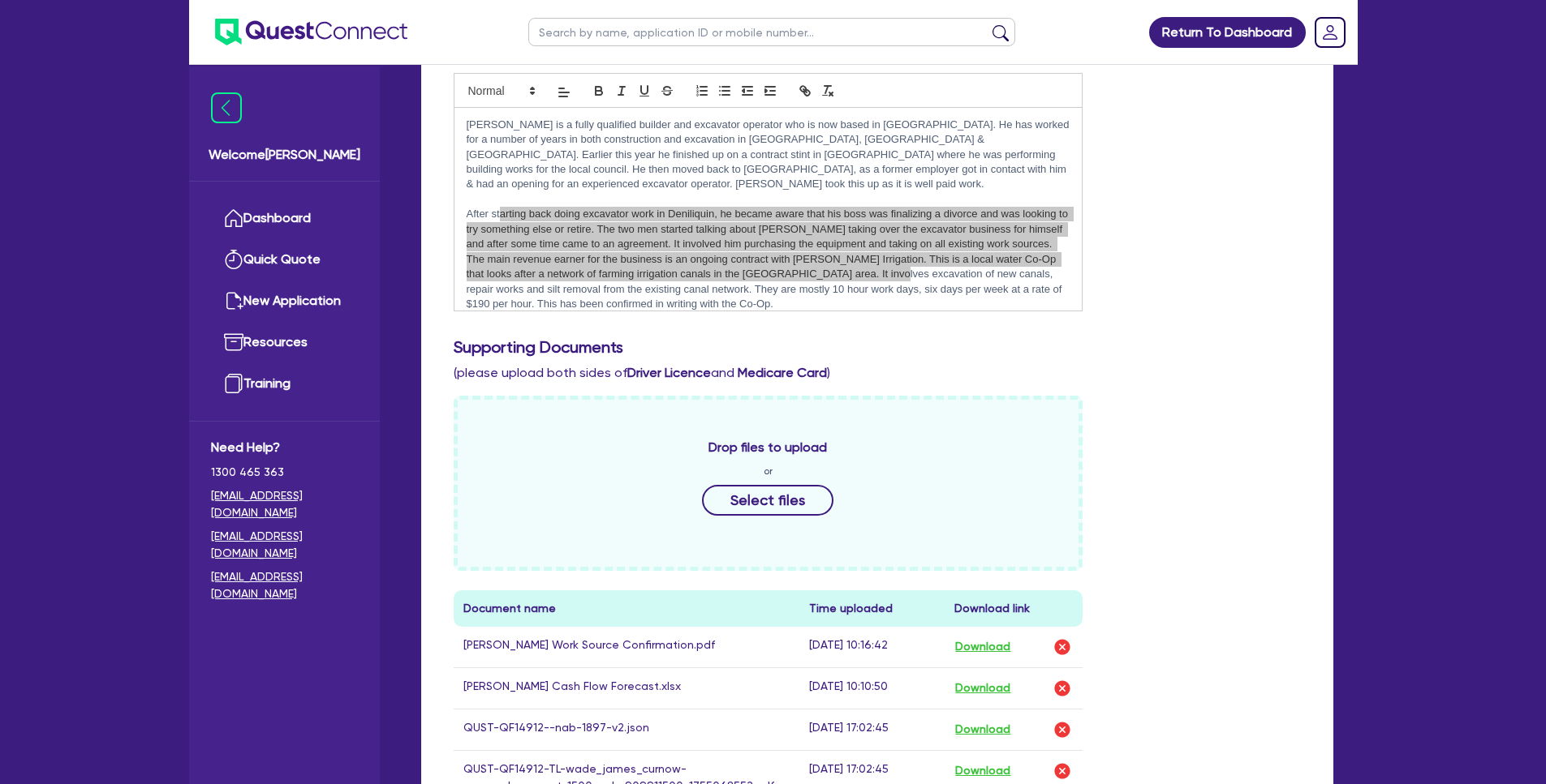
scroll to position [0, 0]
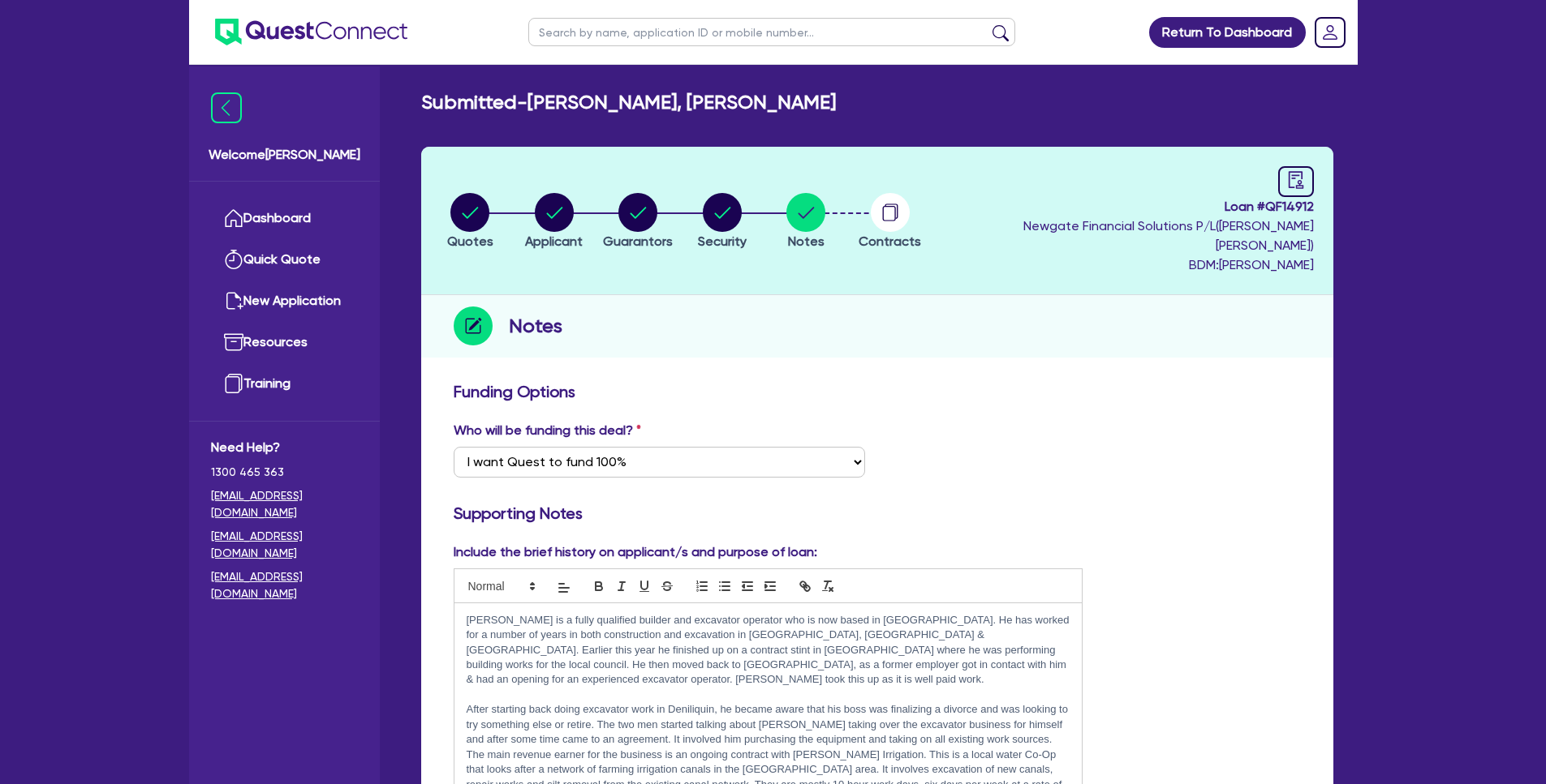
click at [973, 503] on h3 "Supporting Notes" at bounding box center [877, 513] width 847 height 20
click at [739, 204] on circle "button" at bounding box center [721, 212] width 39 height 39
select select "PRIMARY_ASSETS"
select select "HEAVY_TRUCKS"
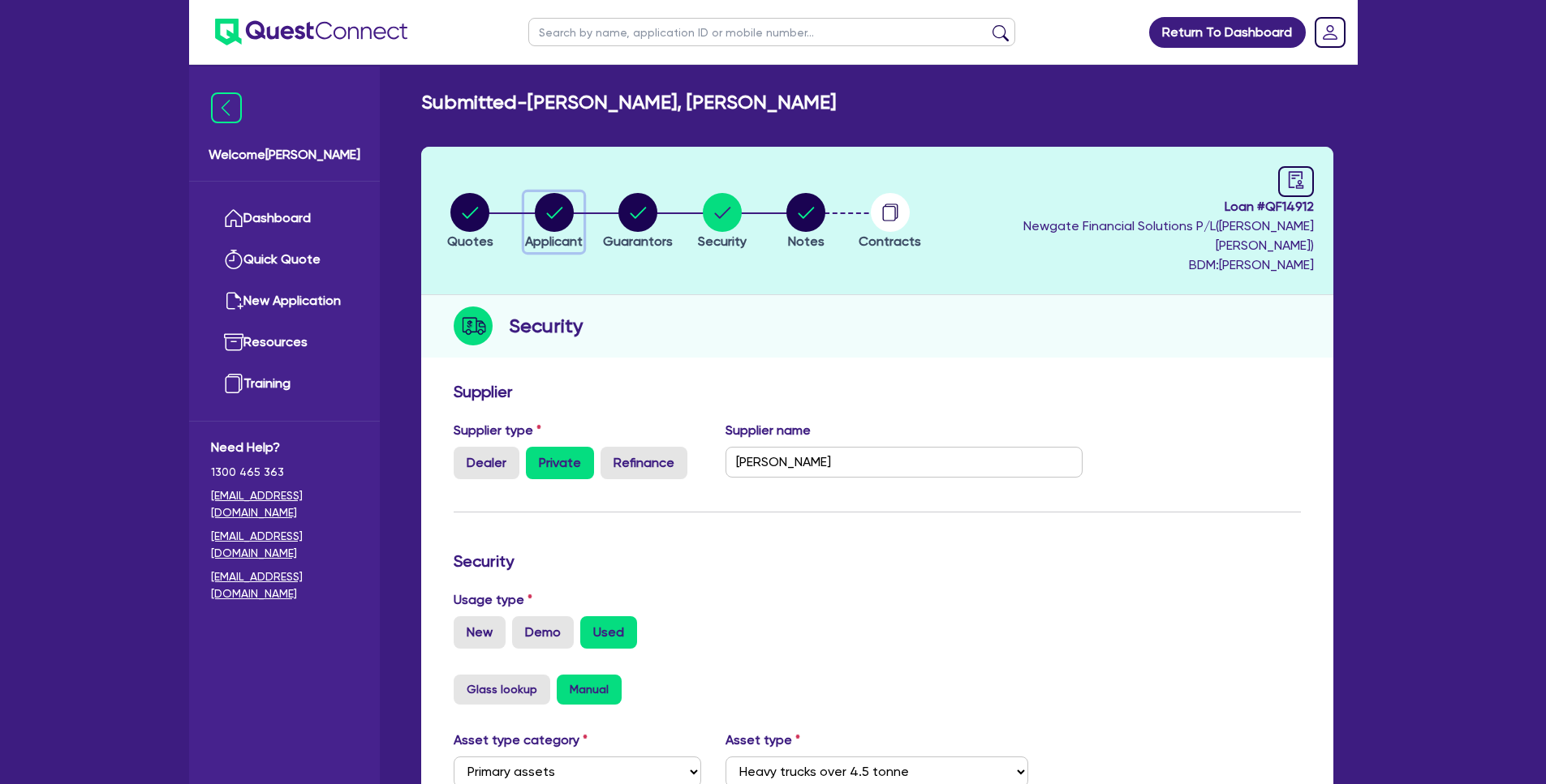
click at [560, 205] on circle "button" at bounding box center [554, 212] width 39 height 39
select select "SOLE_TRADER"
select select "BUILDING_CONSTRUCTION"
select select "BUSINESSES_INFRASTRUCTURE_PROJECT"
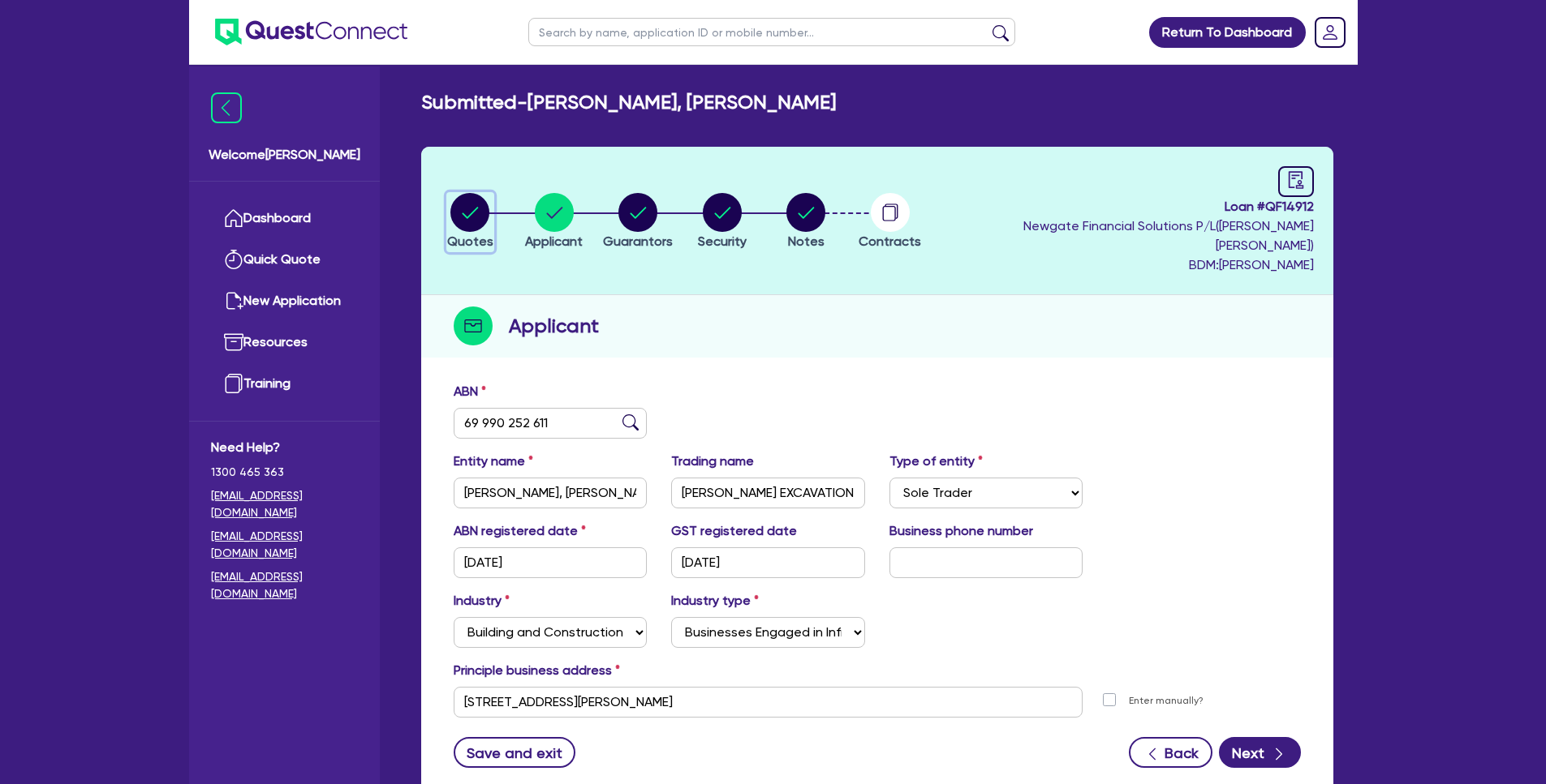
click at [458, 211] on circle "button" at bounding box center [469, 212] width 39 height 39
select select "PRIMARY_ASSETS"
select select "HEAVY_TRUCKS"
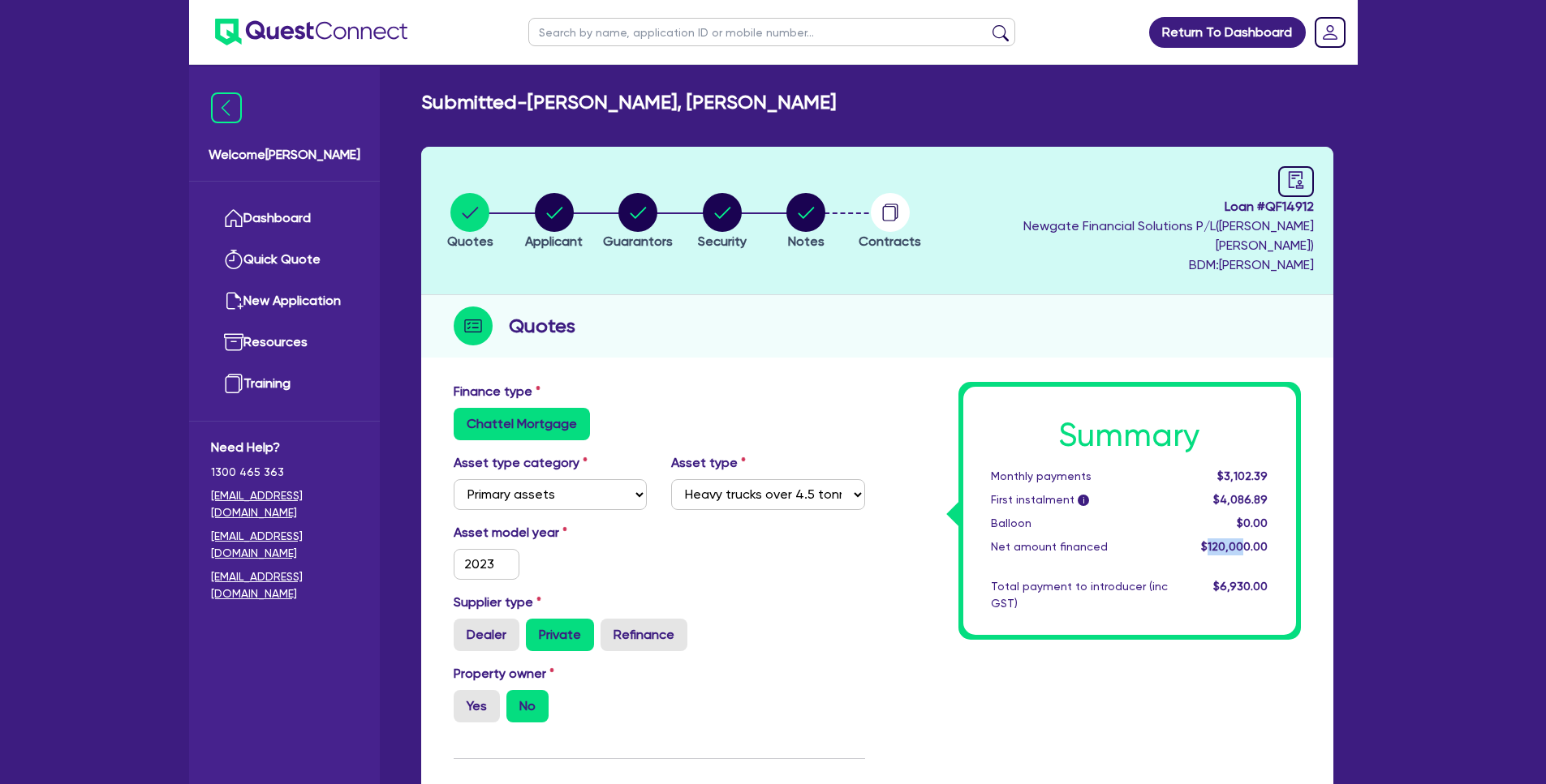
drag, startPoint x: 1210, startPoint y: 528, endPoint x: 1224, endPoint y: 523, distance: 14.9
click at [1242, 540] on span "$120,000.00" at bounding box center [1234, 547] width 67 height 13
click at [735, 205] on circle "button" at bounding box center [721, 212] width 39 height 39
select select "PRIMARY_ASSETS"
select select "HEAVY_TRUCKS"
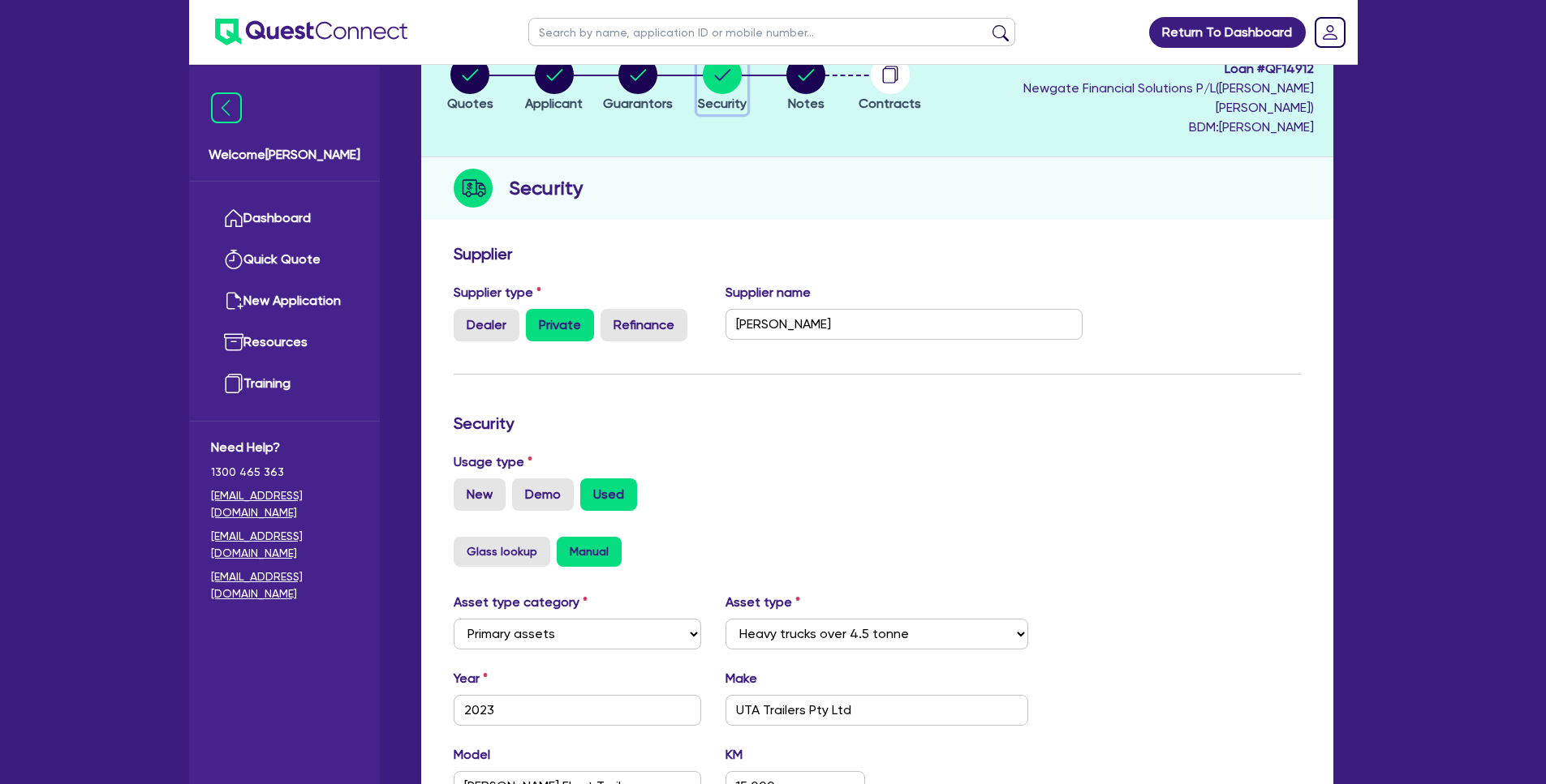
scroll to position [140, 0]
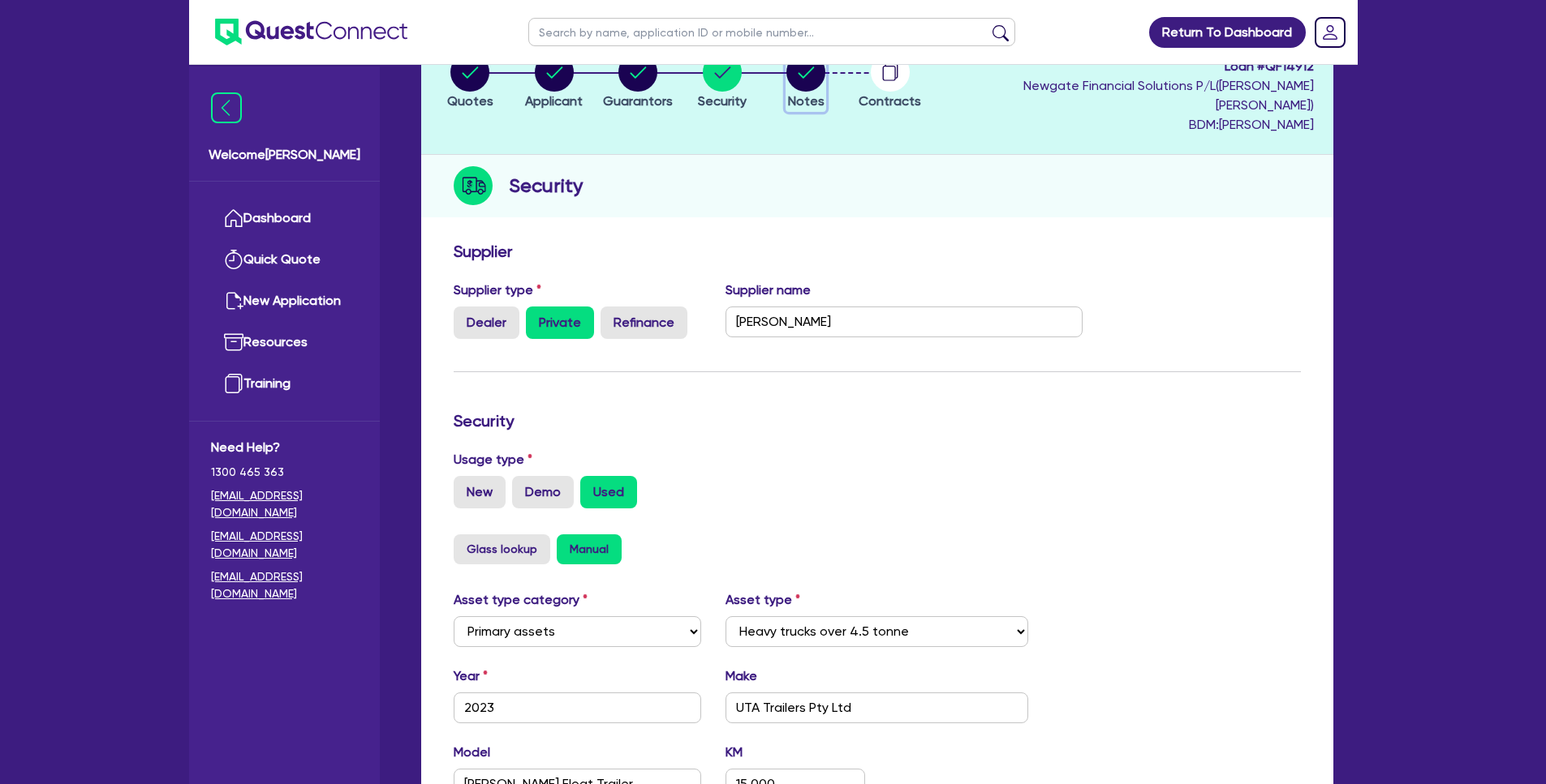
click at [817, 94] on span "Notes" at bounding box center [806, 101] width 37 height 15
select select "Quest Finance - Own Book"
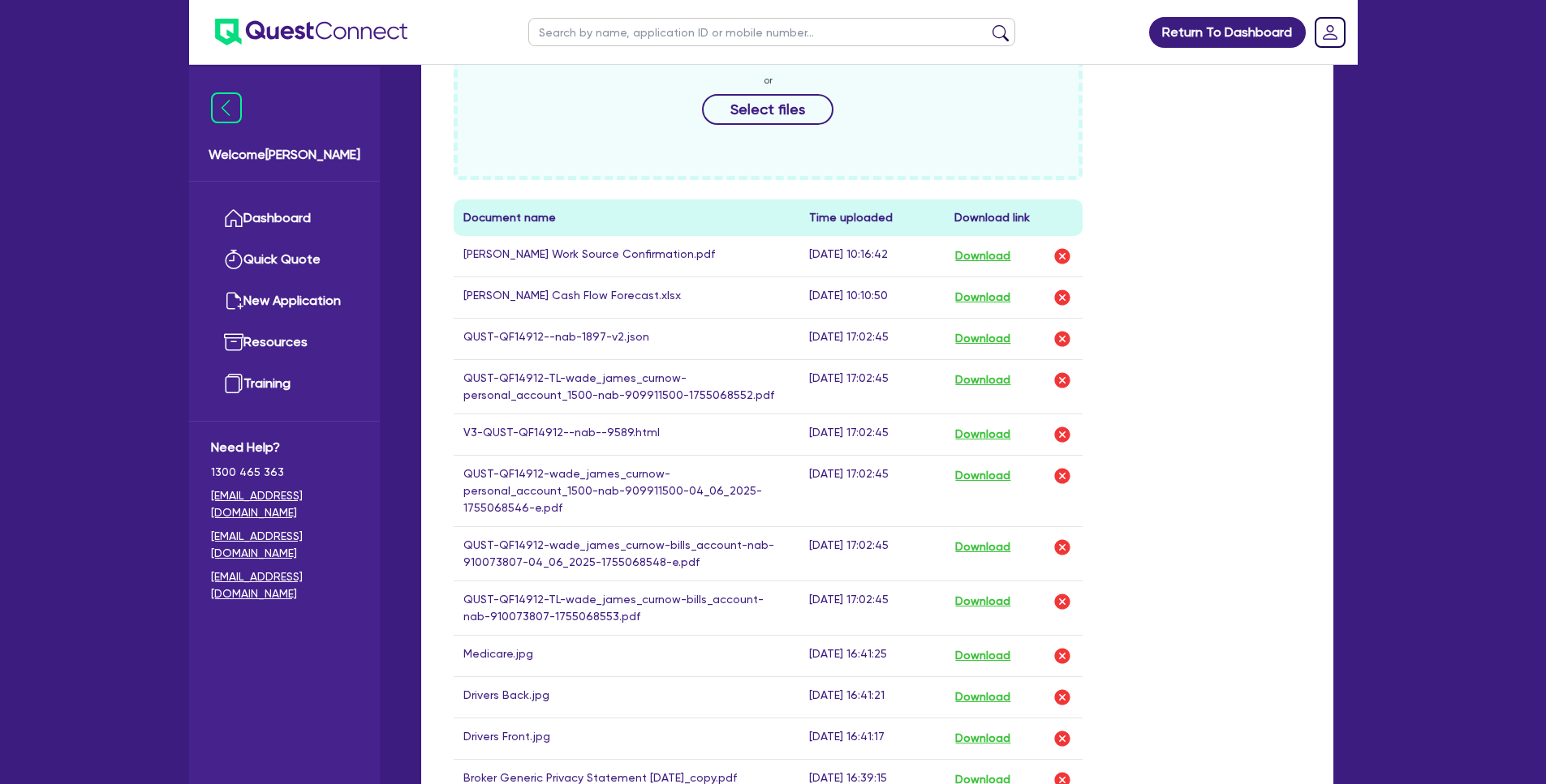
scroll to position [969, 0]
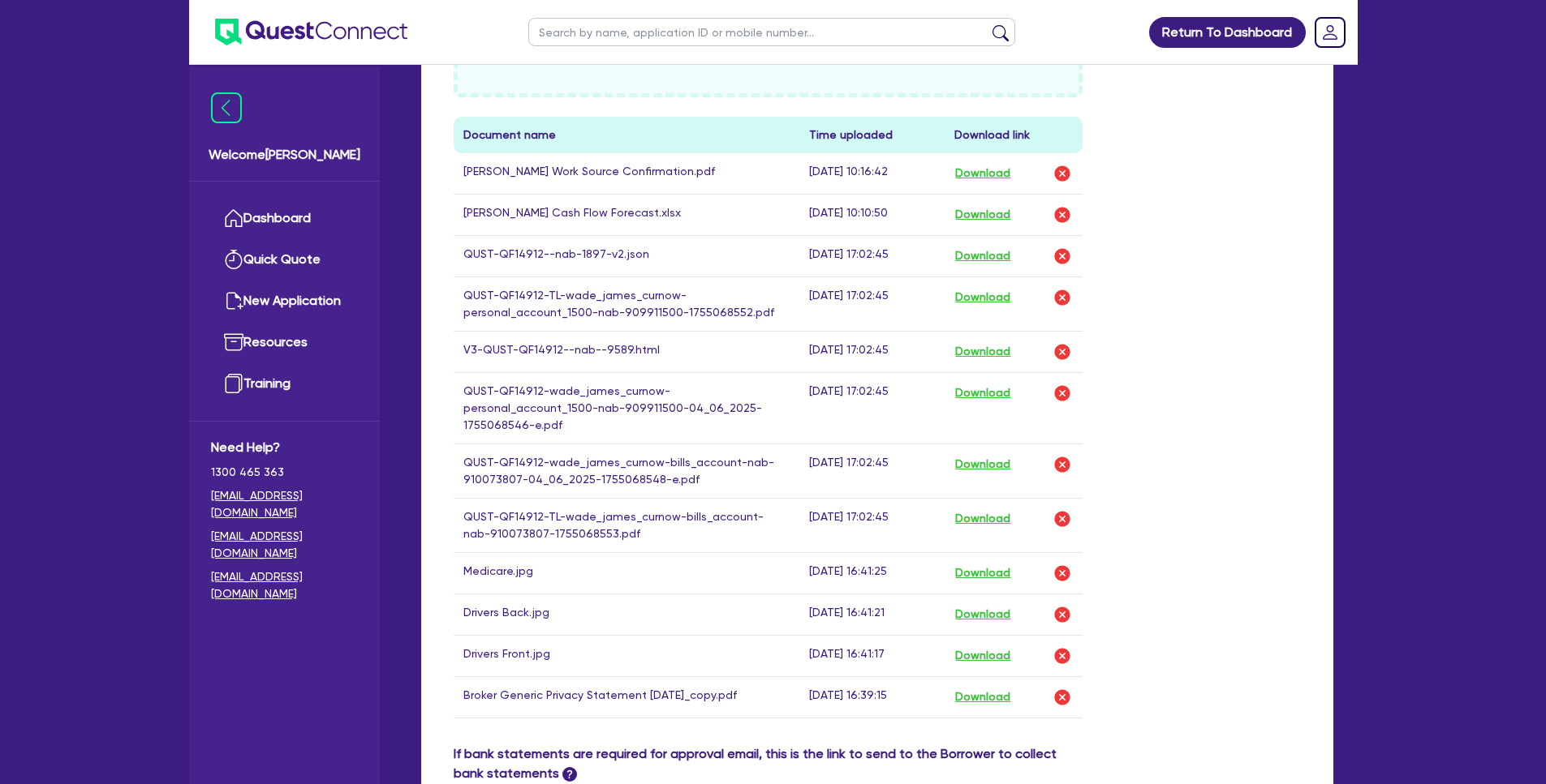
click at [593, 301] on td "QUST-QF14912-TL-wade_james_curnow-personal_account_1500-nab-909911500-175506855…" at bounding box center [626, 304] width 346 height 54
click at [1008, 287] on button "Download" at bounding box center [982, 297] width 57 height 21
click at [994, 342] on button "Download" at bounding box center [982, 352] width 57 height 21
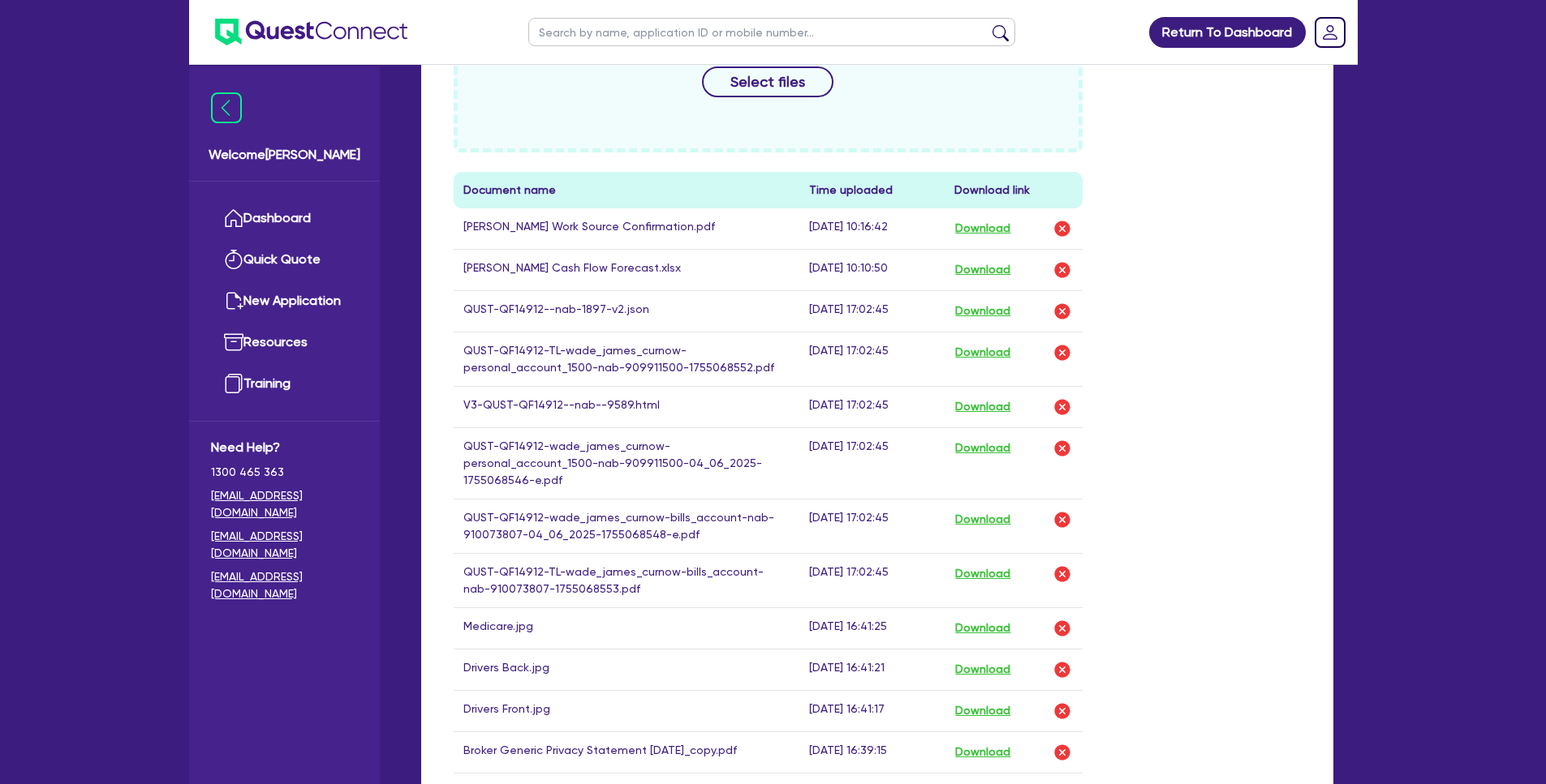
scroll to position [191, 0]
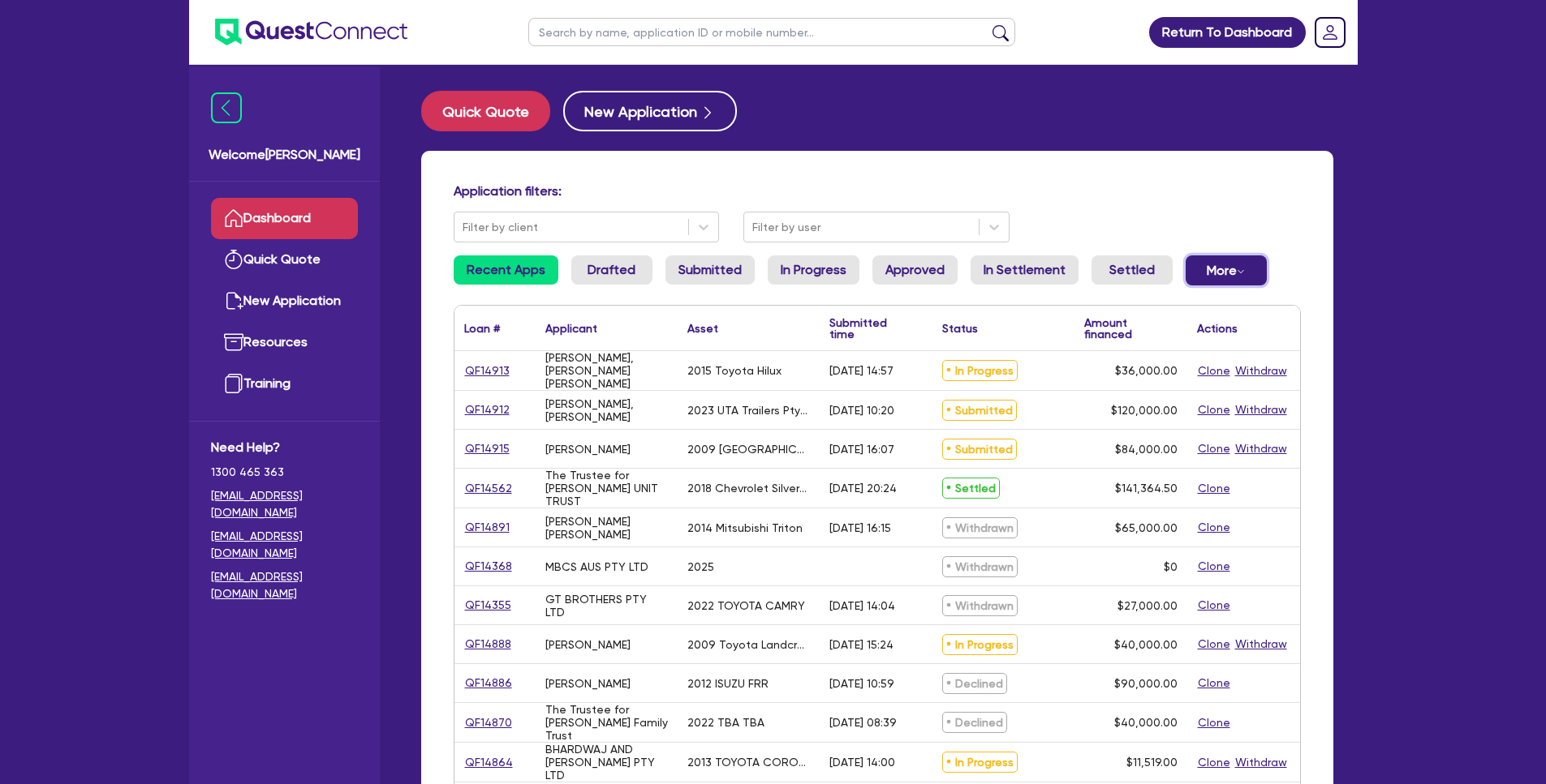
click at [1238, 270] on icon "Dropdown toggle" at bounding box center [1240, 272] width 5 height 4
click at [1199, 336] on link "Declined" at bounding box center [1199, 335] width 121 height 29
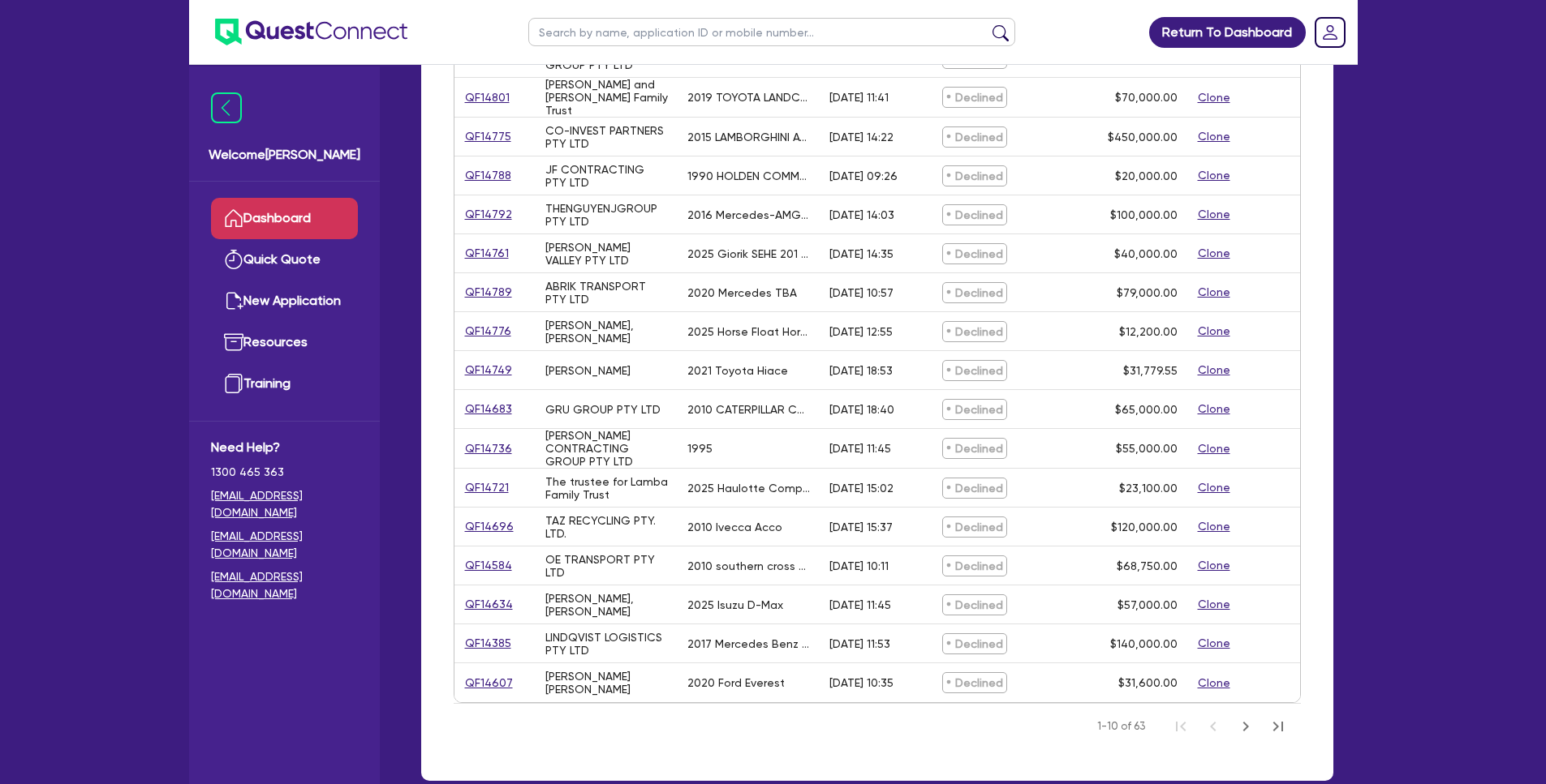
scroll to position [420, 0]
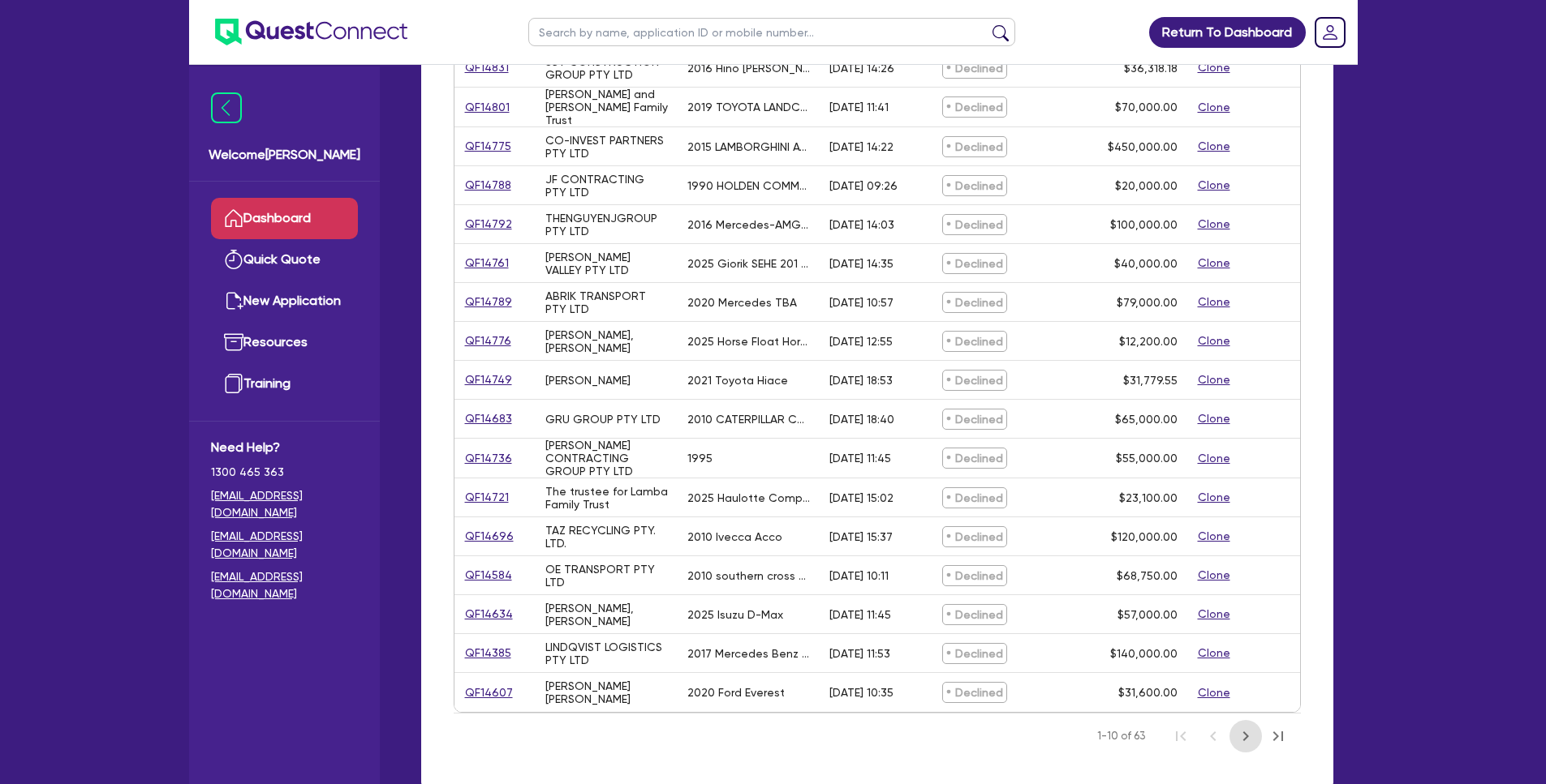
drag, startPoint x: 1250, startPoint y: 736, endPoint x: 1218, endPoint y: 715, distance: 38.3
click at [1250, 736] on icon "Next Page" at bounding box center [1246, 736] width 20 height 20
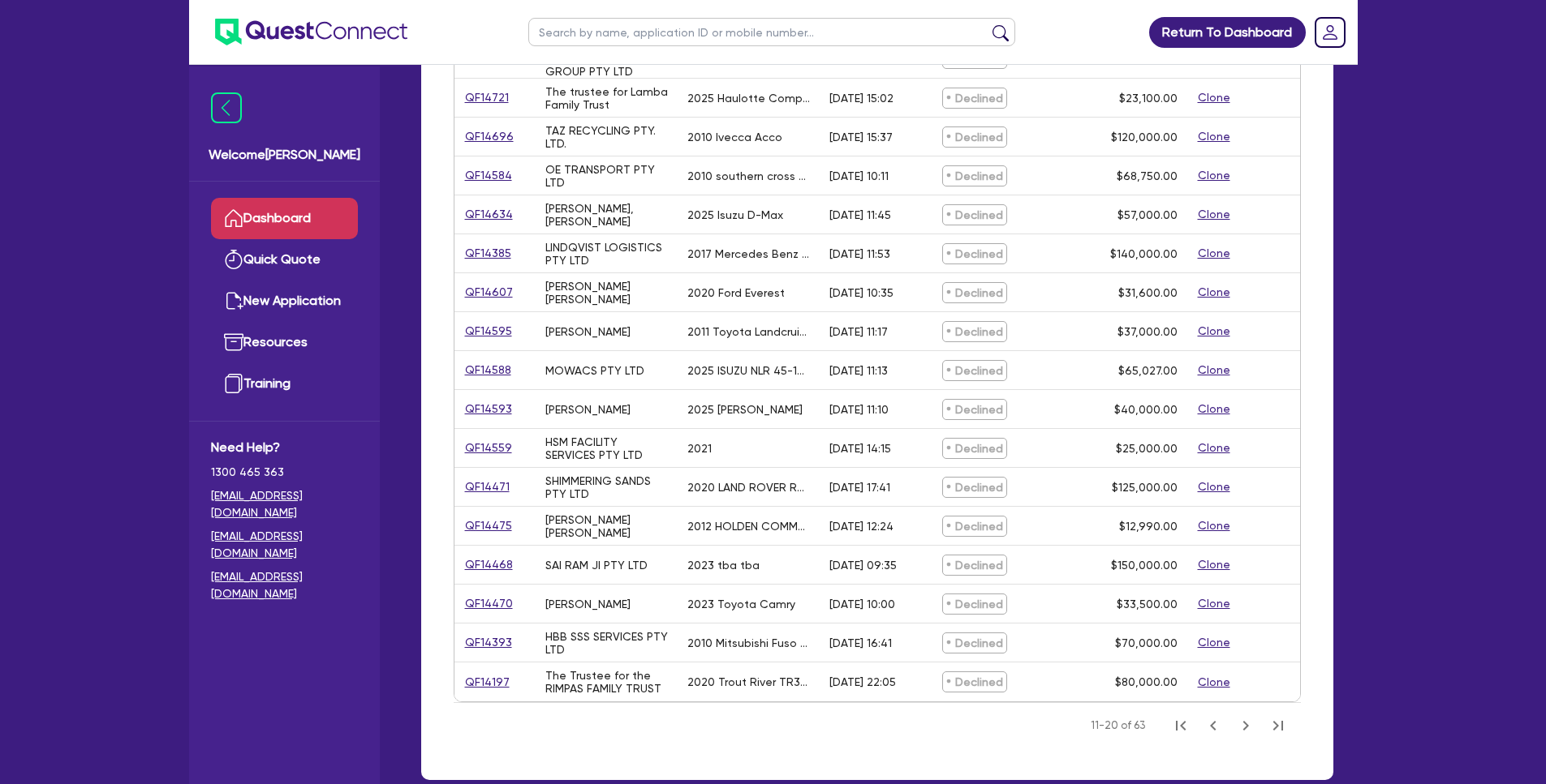
scroll to position [441, 0]
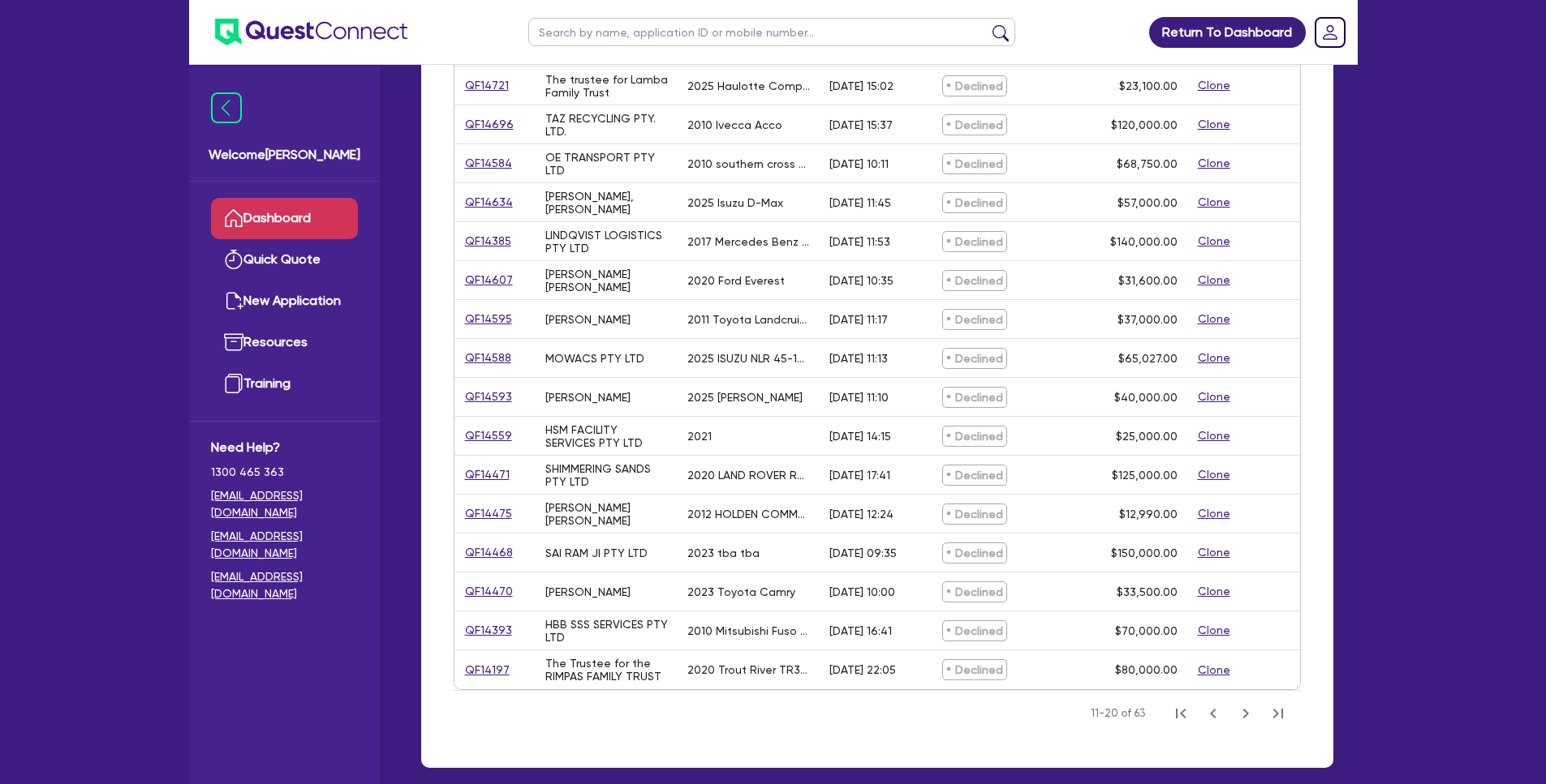
click at [666, 38] on input "text" at bounding box center [771, 32] width 487 height 29
type input "morris"
click at [987, 24] on button "submit" at bounding box center [1000, 35] width 26 height 22
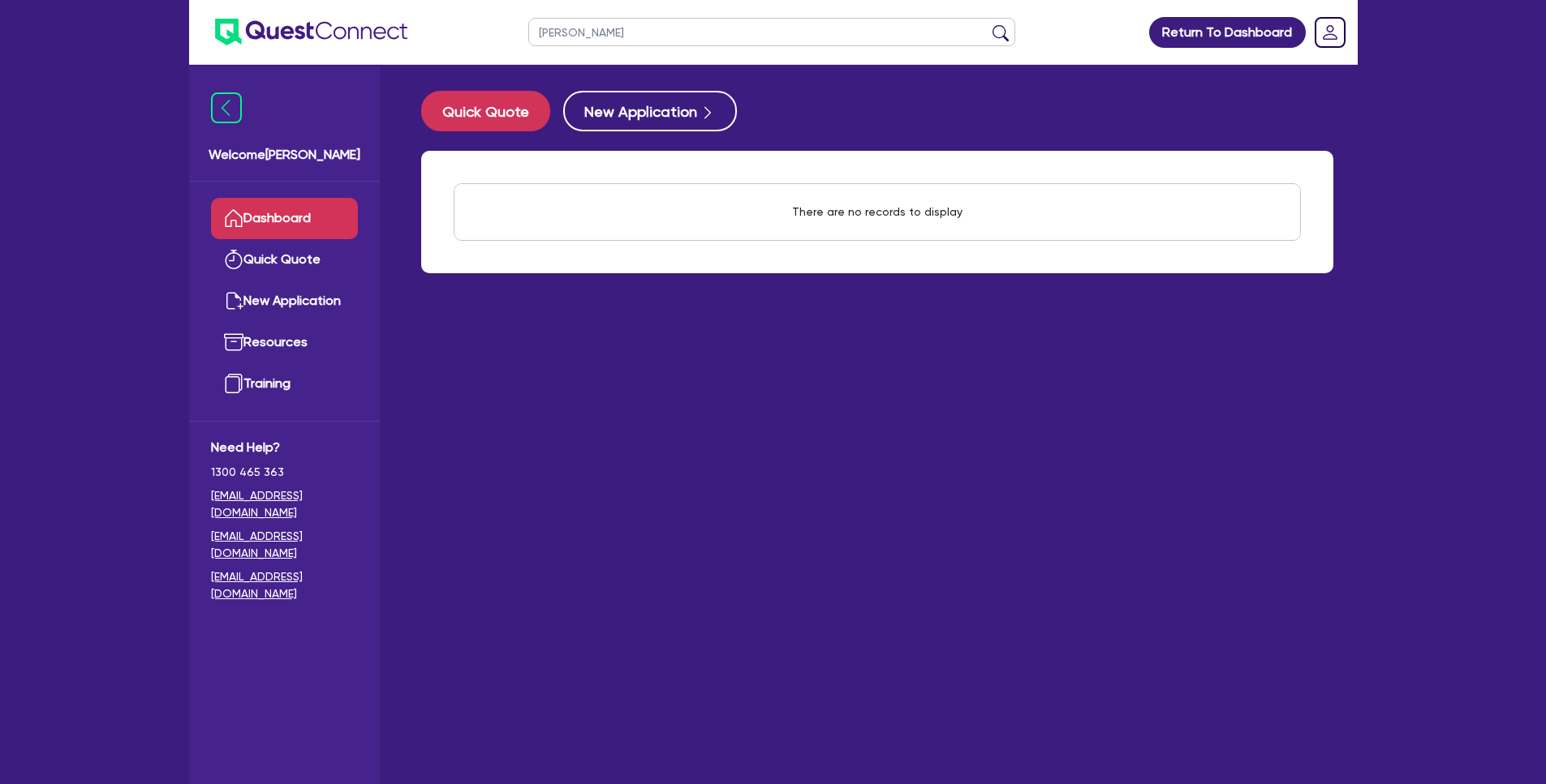
click at [304, 213] on link "Dashboard" at bounding box center [284, 218] width 147 height 41
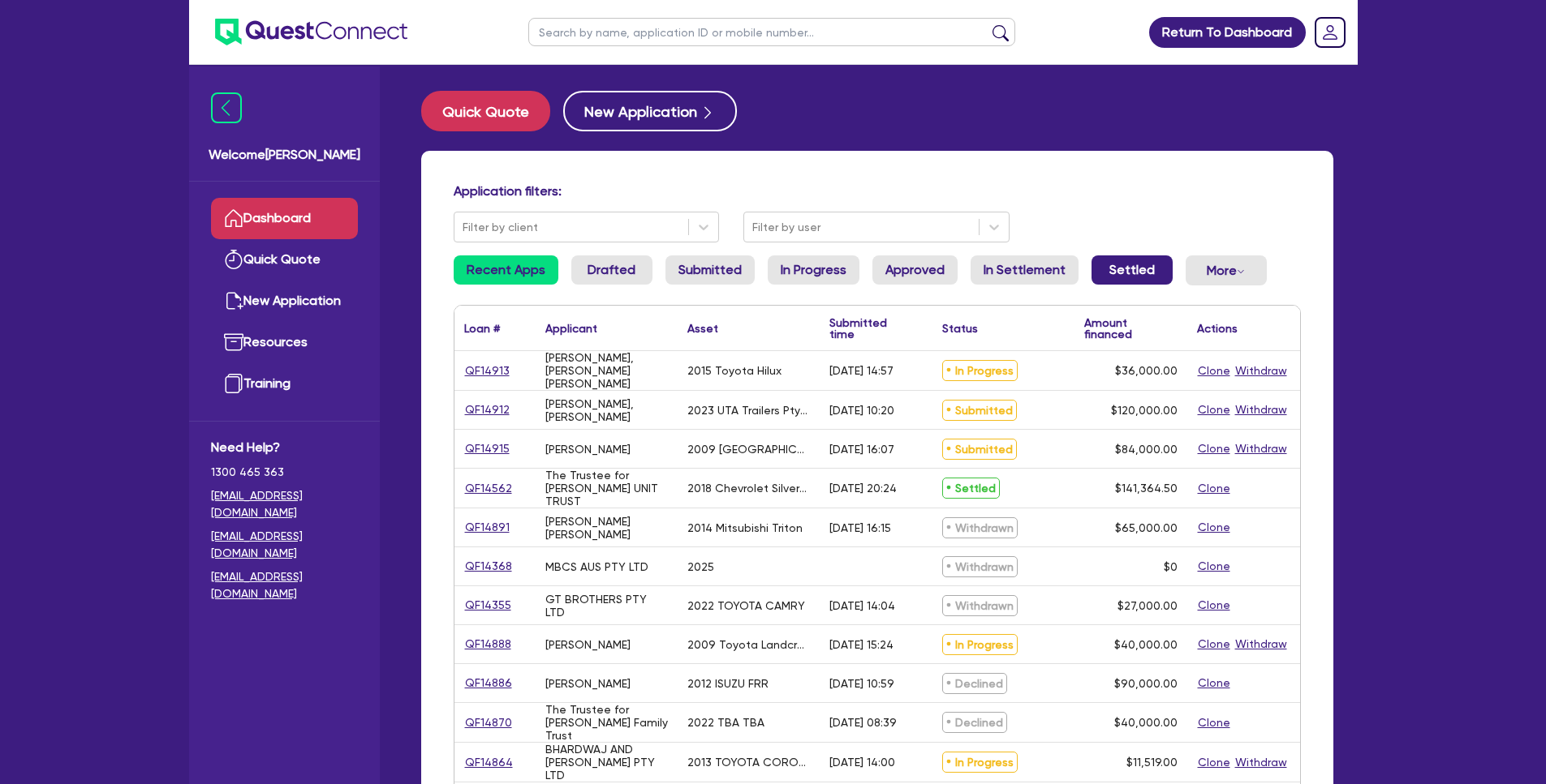
click at [1113, 274] on link "Settled" at bounding box center [1132, 270] width 81 height 29
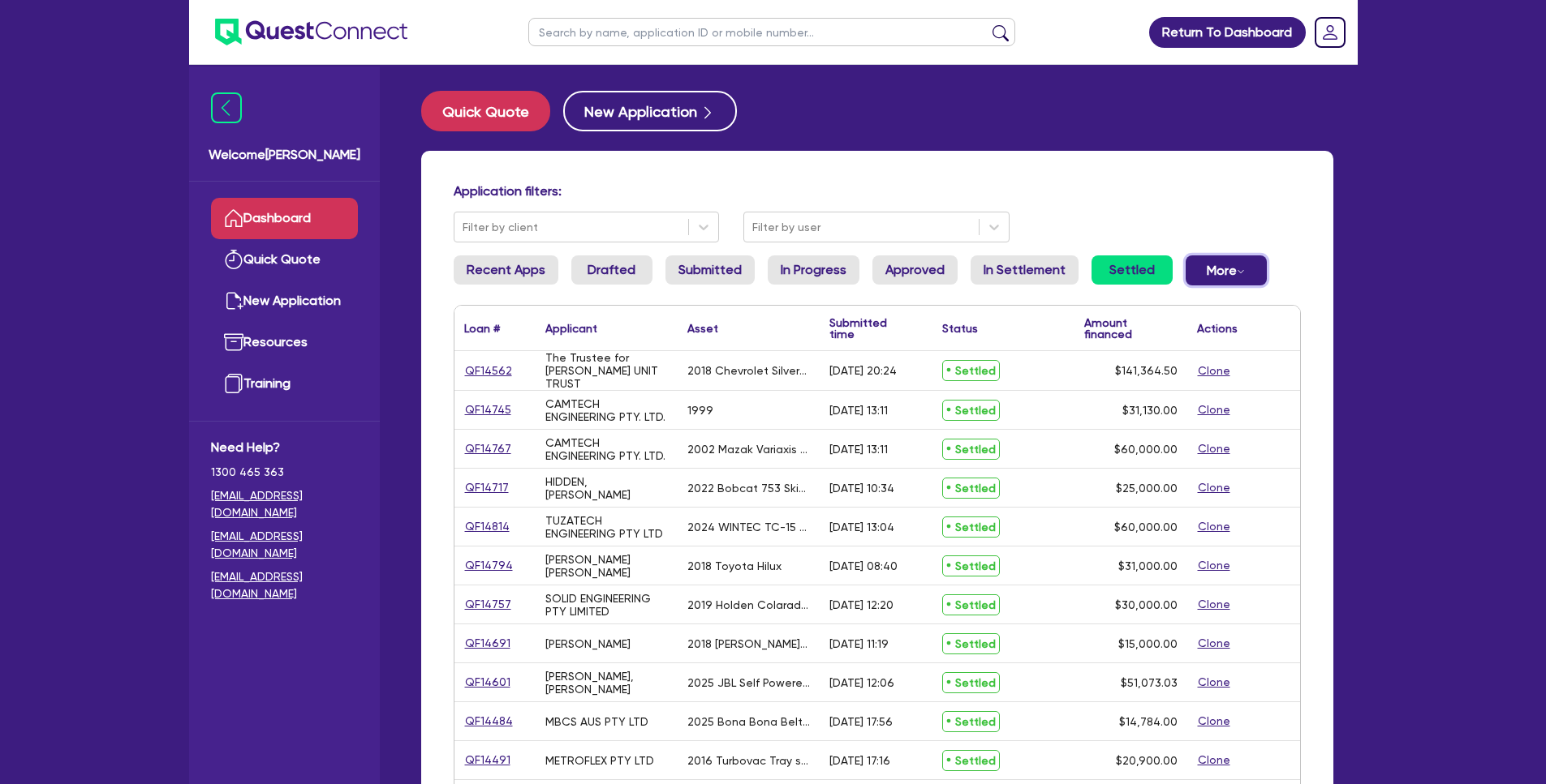
click at [1188, 267] on button "More Withdrawn Declined" at bounding box center [1226, 270] width 81 height 30
click at [1242, 298] on link "Withdrawn" at bounding box center [1199, 307] width 121 height 29
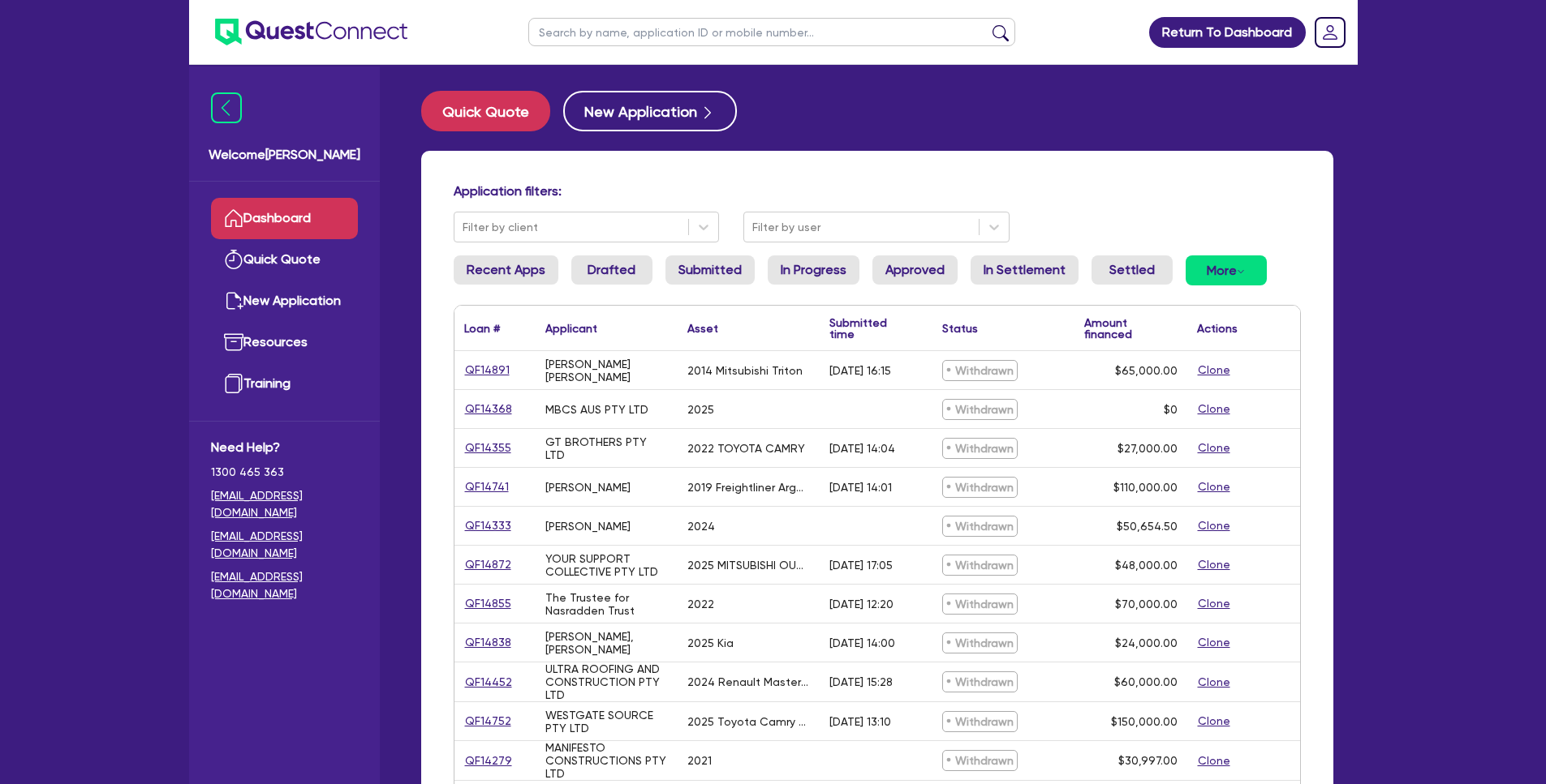
click at [660, 38] on input "text" at bounding box center [771, 32] width 487 height 29
type input "morr"
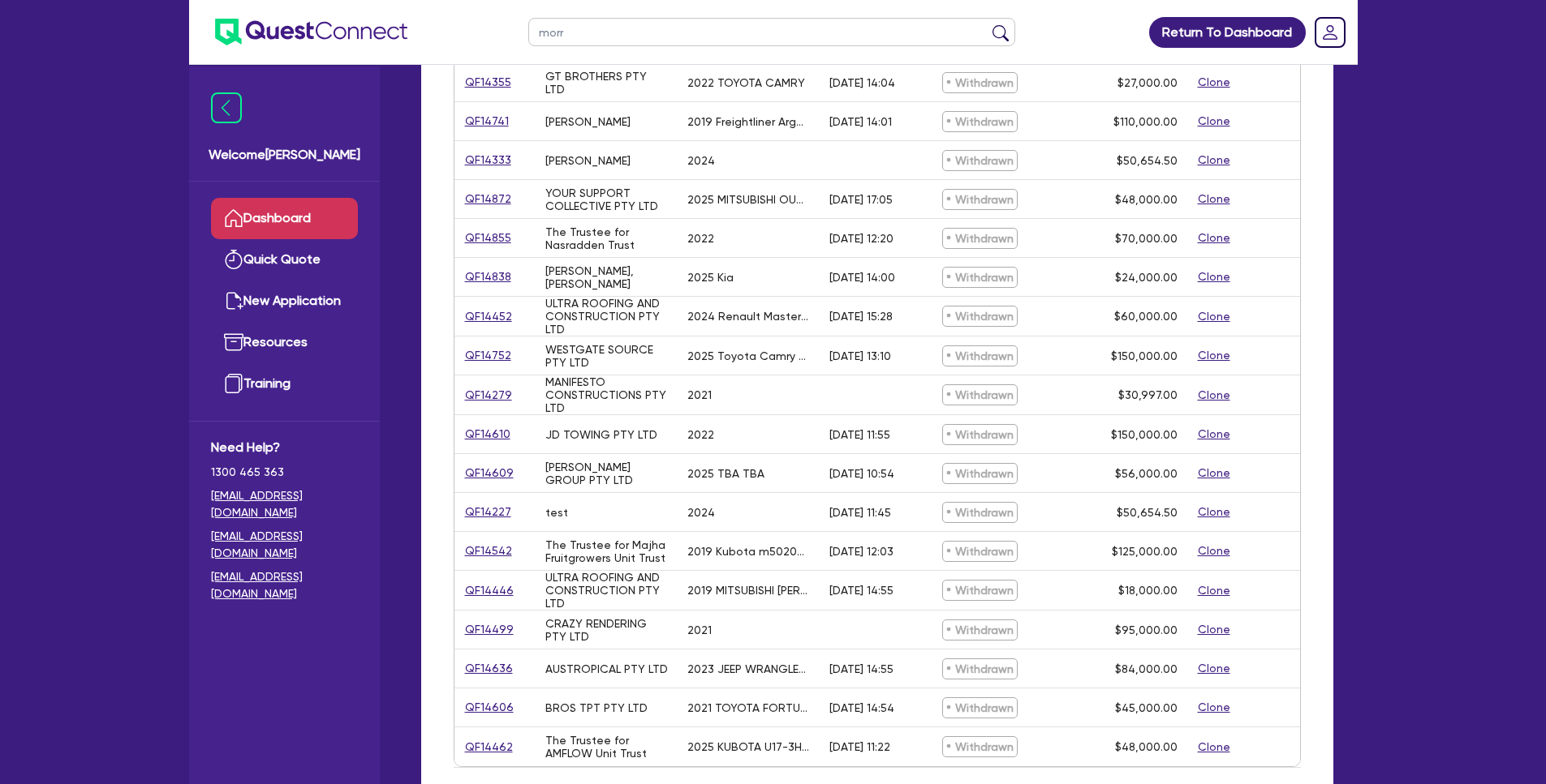
scroll to position [526, 0]
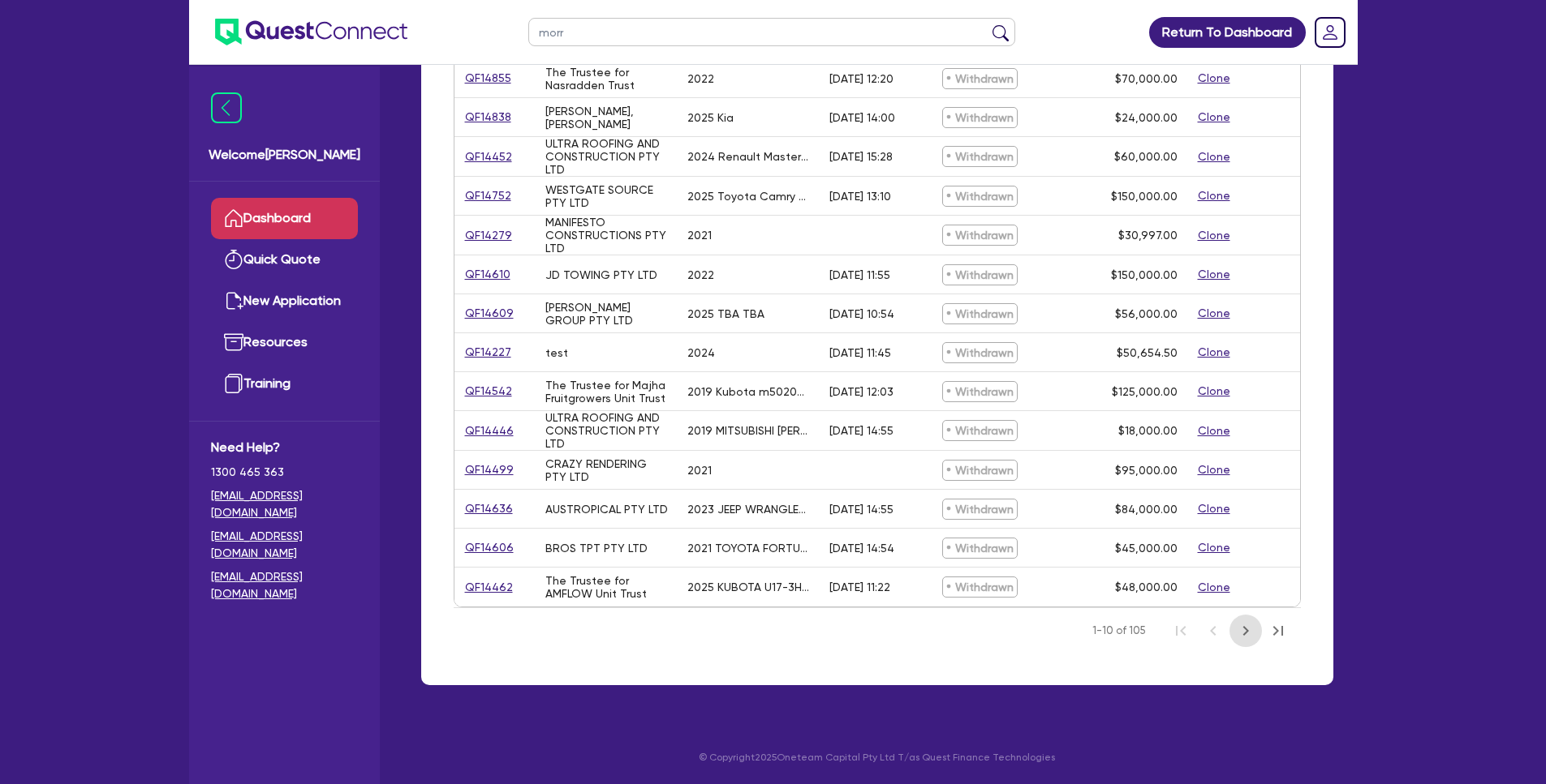
click at [1243, 634] on icon "Next Page" at bounding box center [1245, 631] width 5 height 10
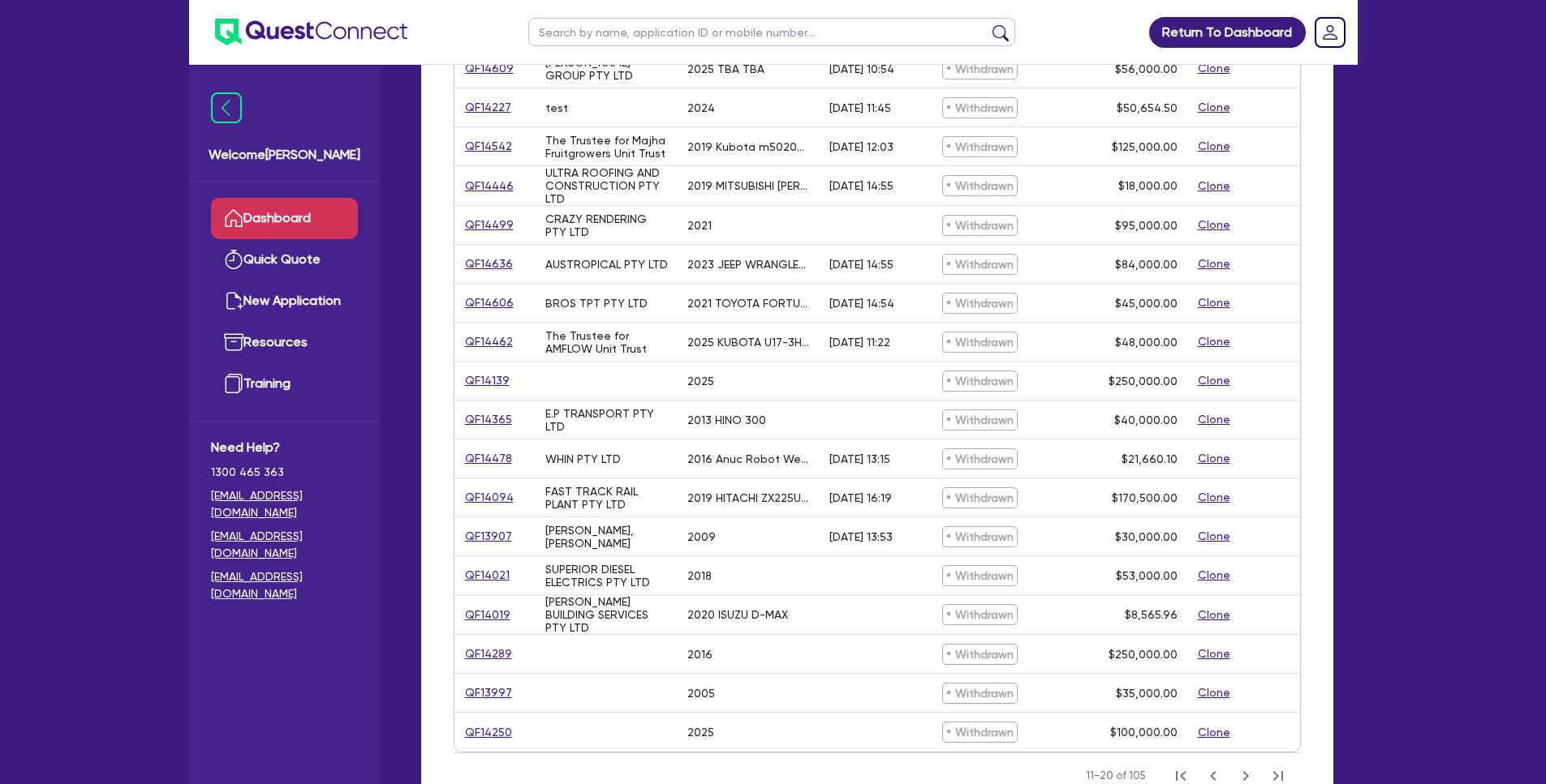
scroll to position [183, 0]
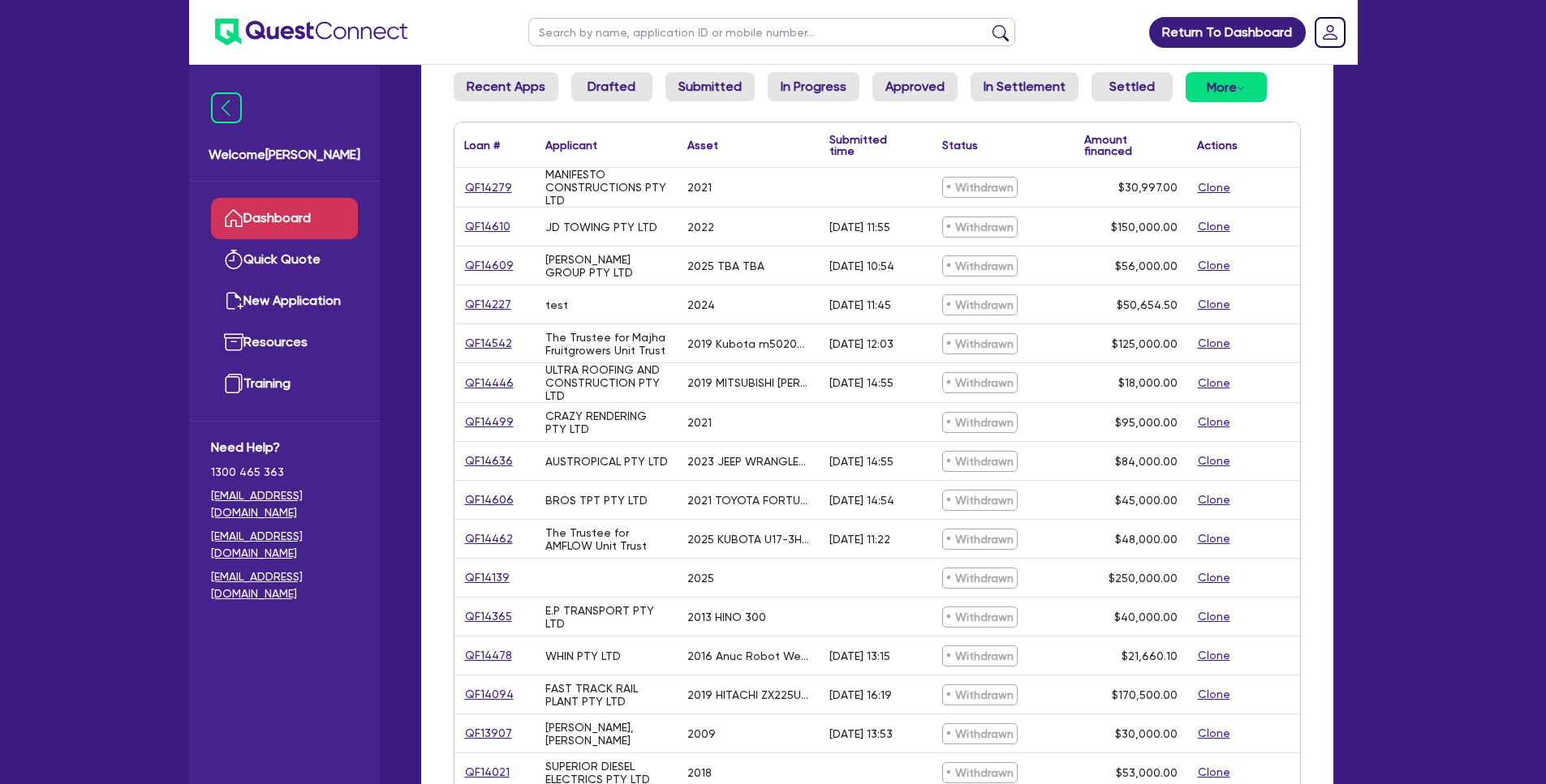
click at [286, 219] on link "Dashboard" at bounding box center [284, 218] width 147 height 41
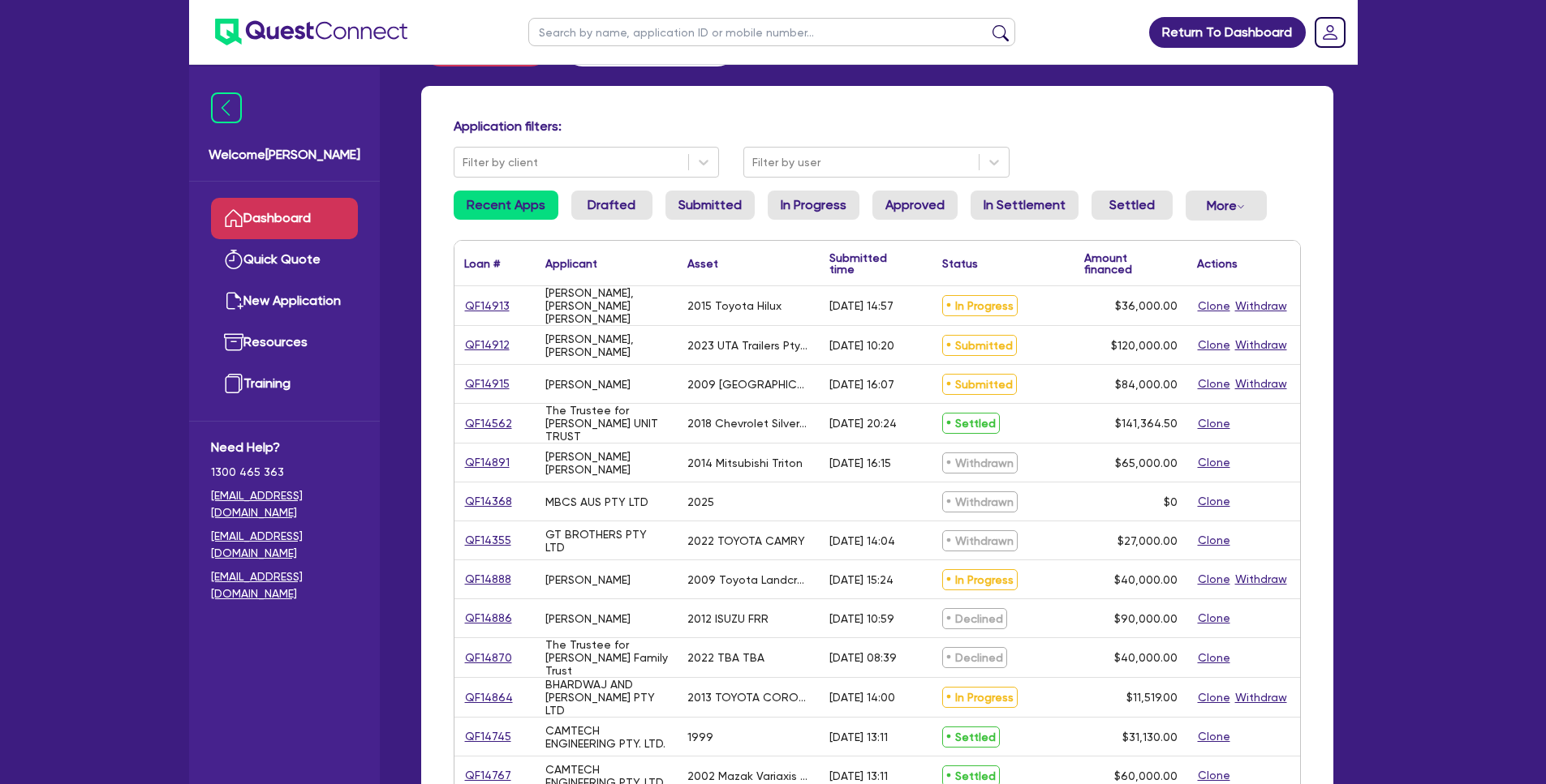
scroll to position [183, 0]
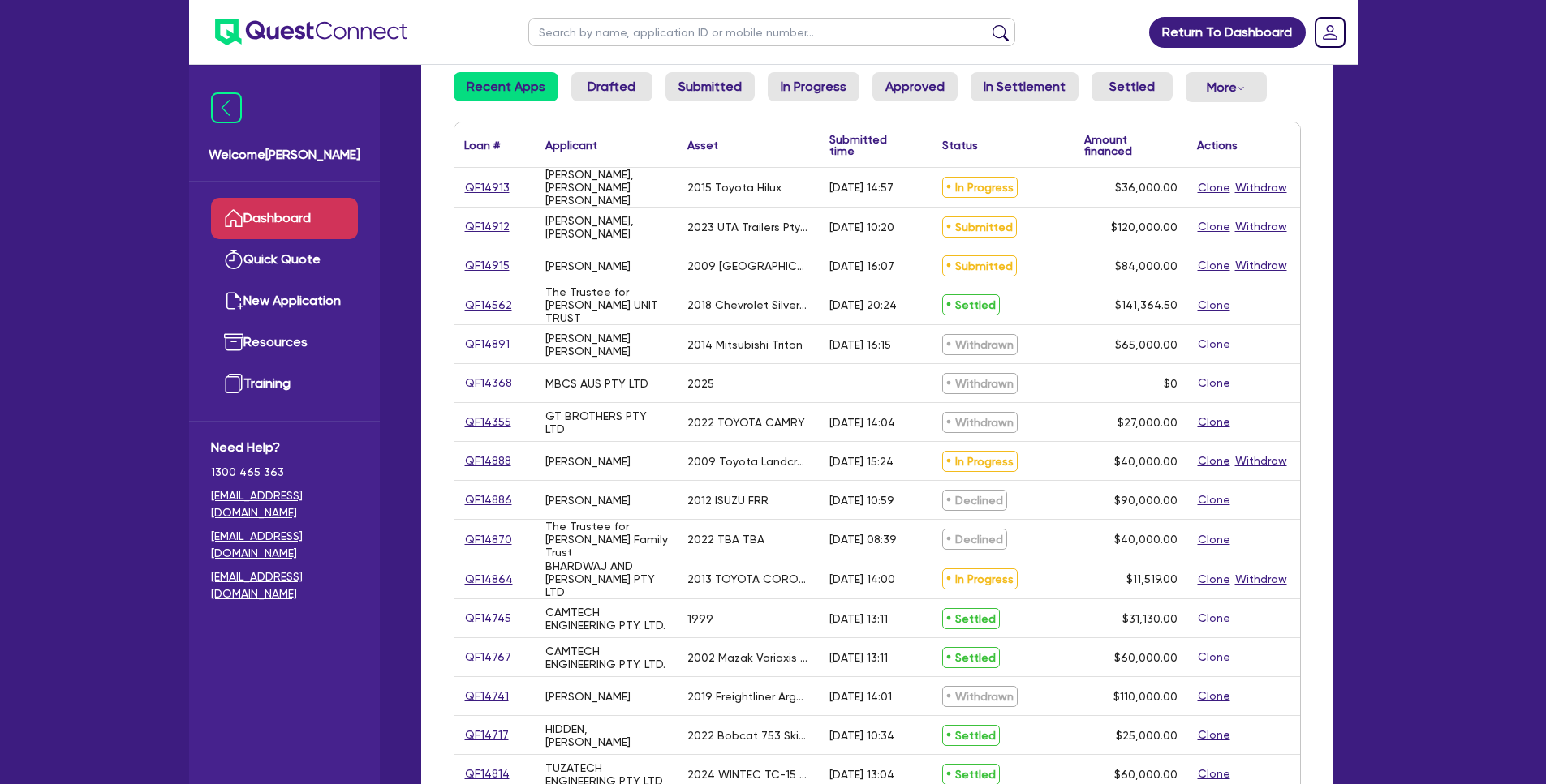
click at [754, 39] on input "text" at bounding box center [771, 32] width 487 height 29
type input "morris"
click at [987, 24] on button "submit" at bounding box center [1000, 35] width 26 height 22
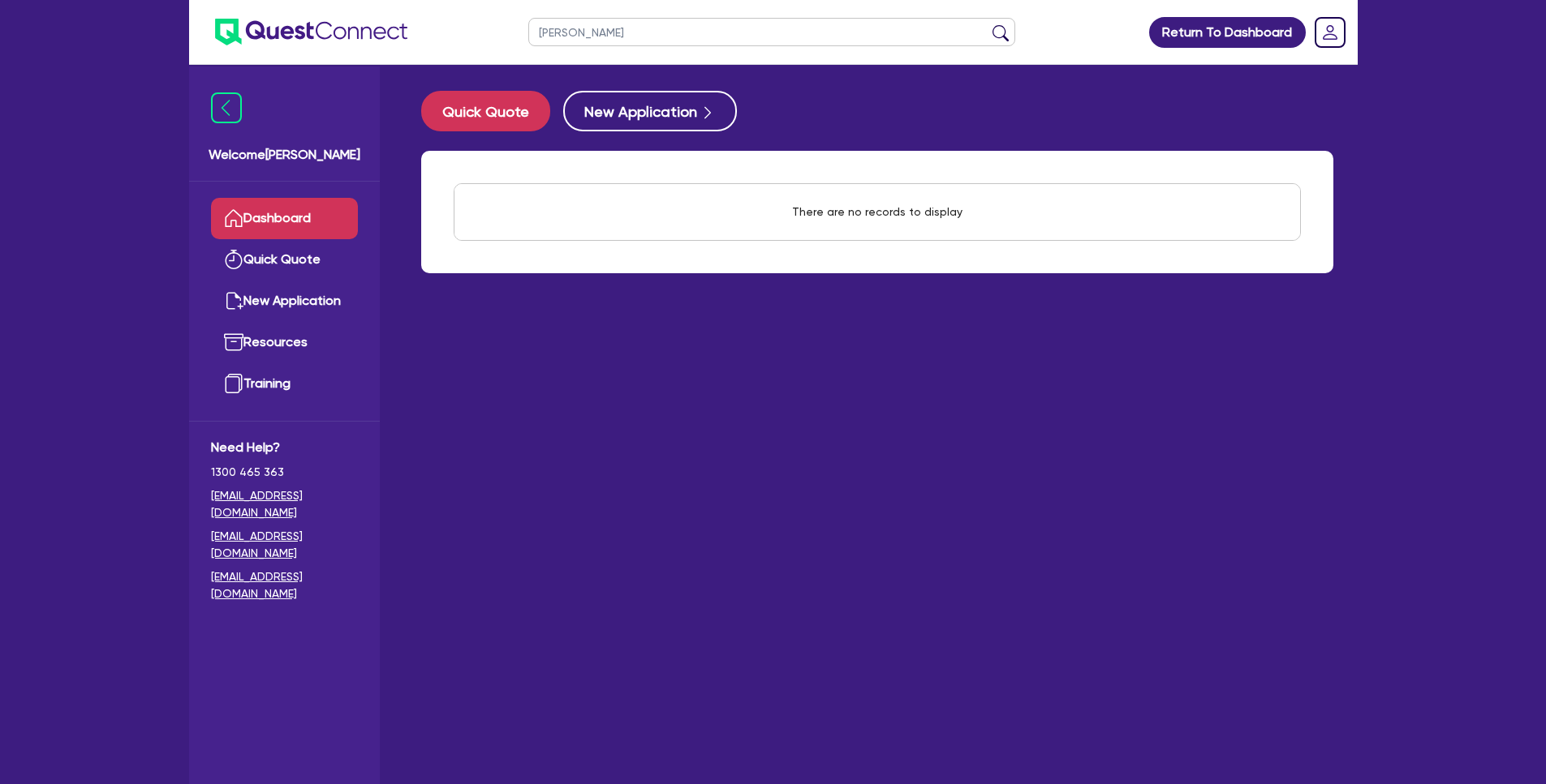
click at [286, 222] on link "Dashboard" at bounding box center [284, 218] width 147 height 41
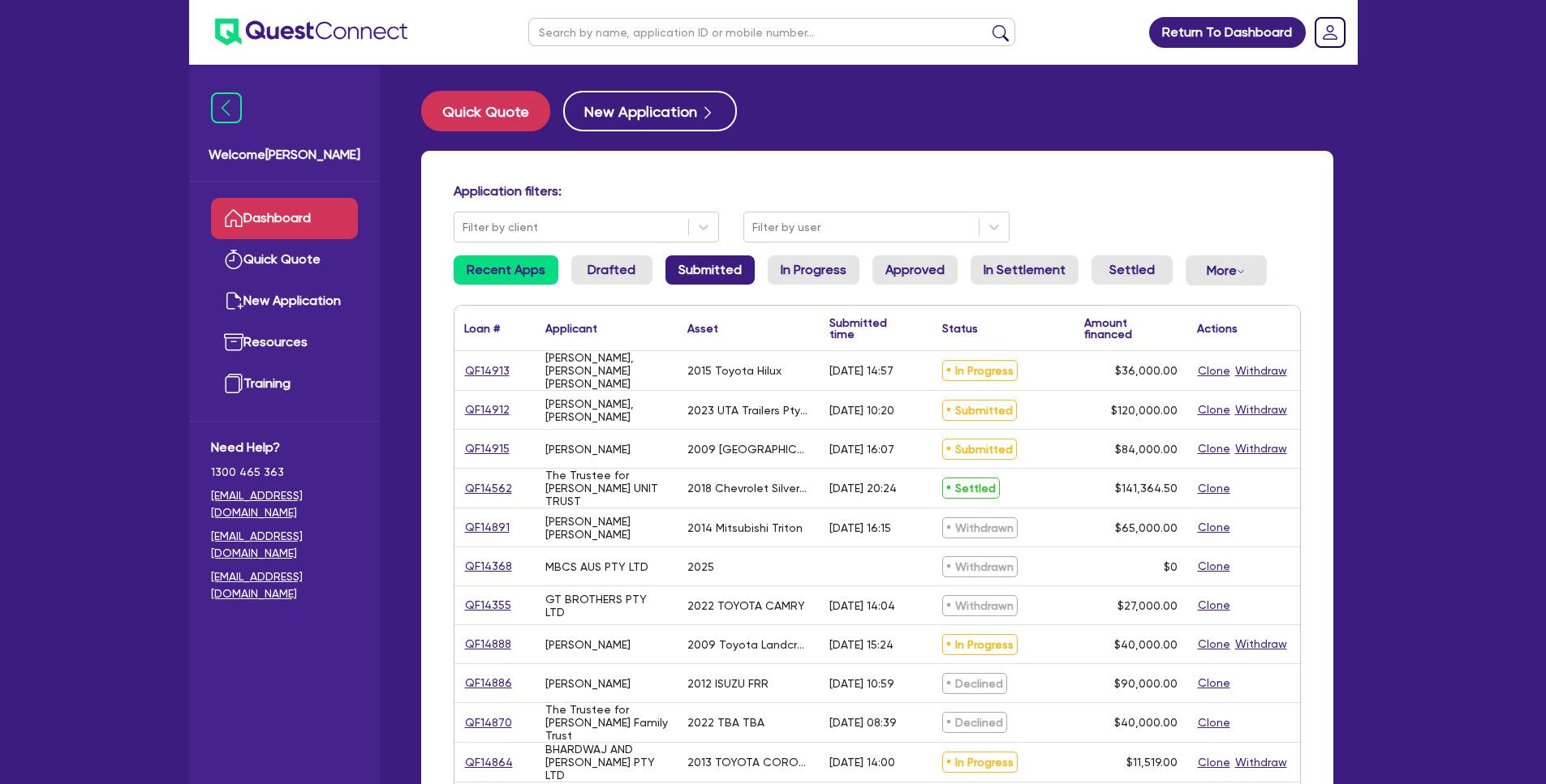
click at [683, 259] on link "Submitted" at bounding box center [710, 270] width 89 height 29
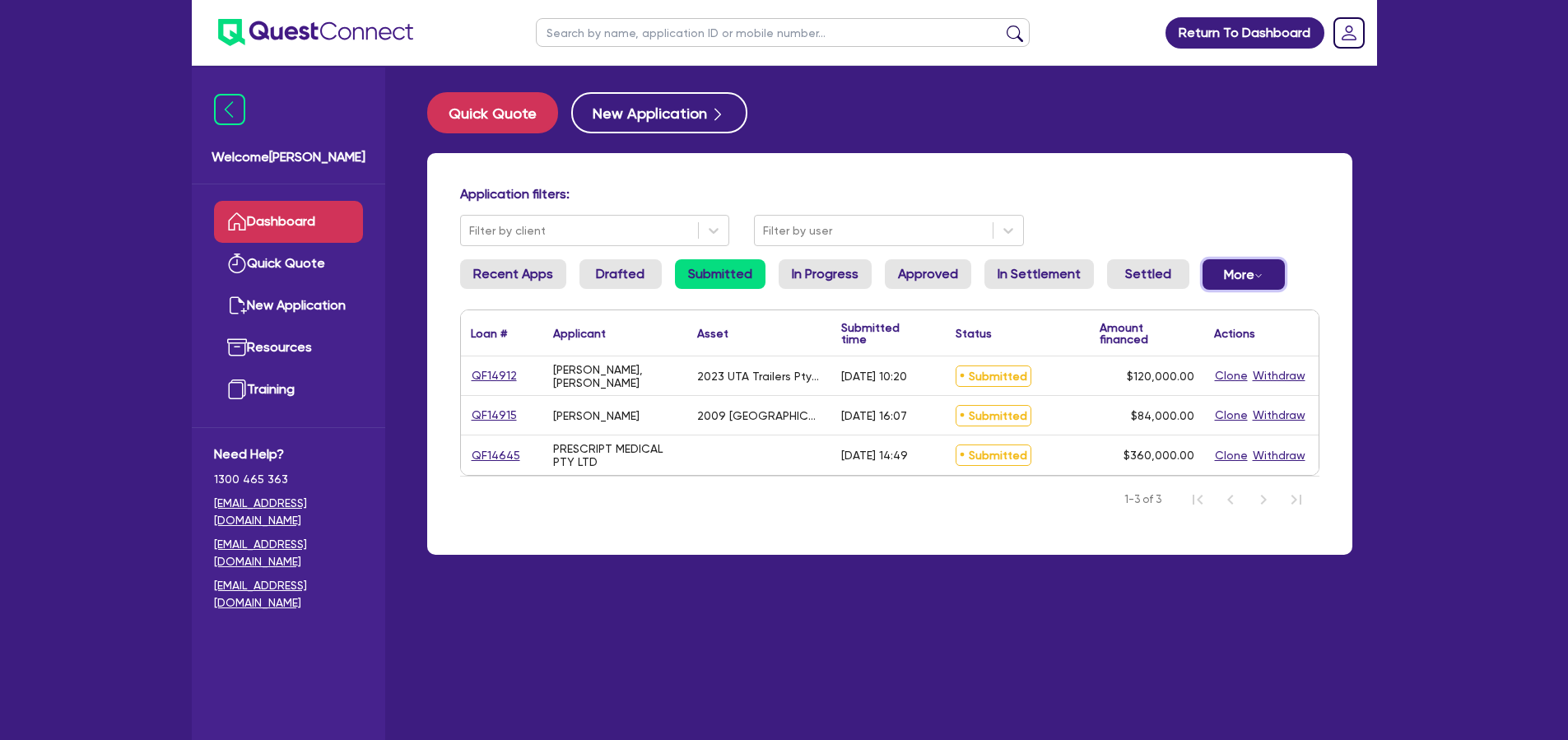
click at [1266, 285] on button "More Withdrawn Declined" at bounding box center [1243, 274] width 82 height 30
click at [1294, 245] on div "Application filters: Filter by client Filter by user" at bounding box center [889, 216] width 884 height 60
click at [601, 40] on input "text" at bounding box center [782, 33] width 493 height 29
type input "shae"
click at [1002, 25] on button "submit" at bounding box center [1014, 36] width 26 height 23
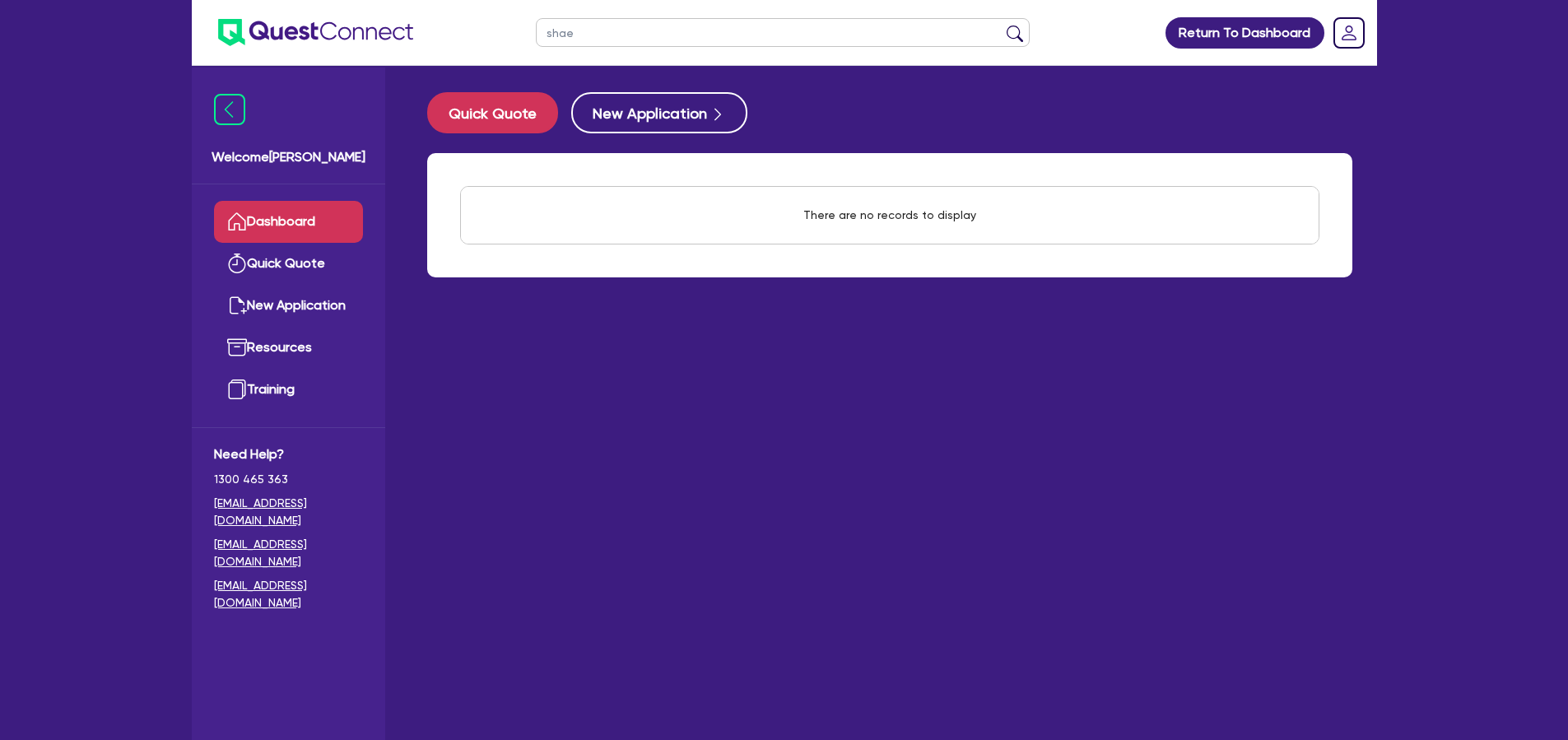
click at [338, 227] on link "Dashboard" at bounding box center [288, 222] width 149 height 42
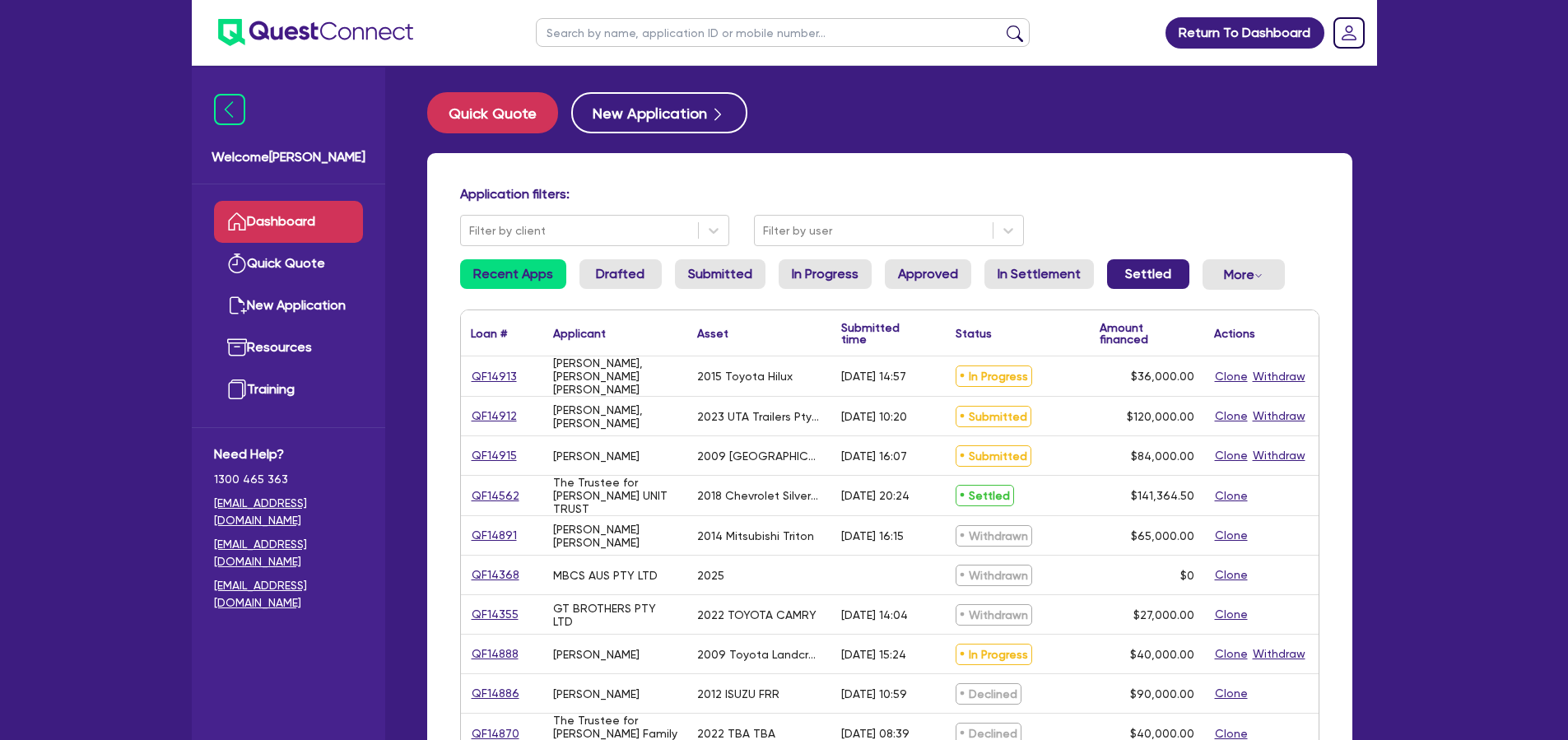
click at [1131, 270] on link "Settled" at bounding box center [1148, 274] width 82 height 29
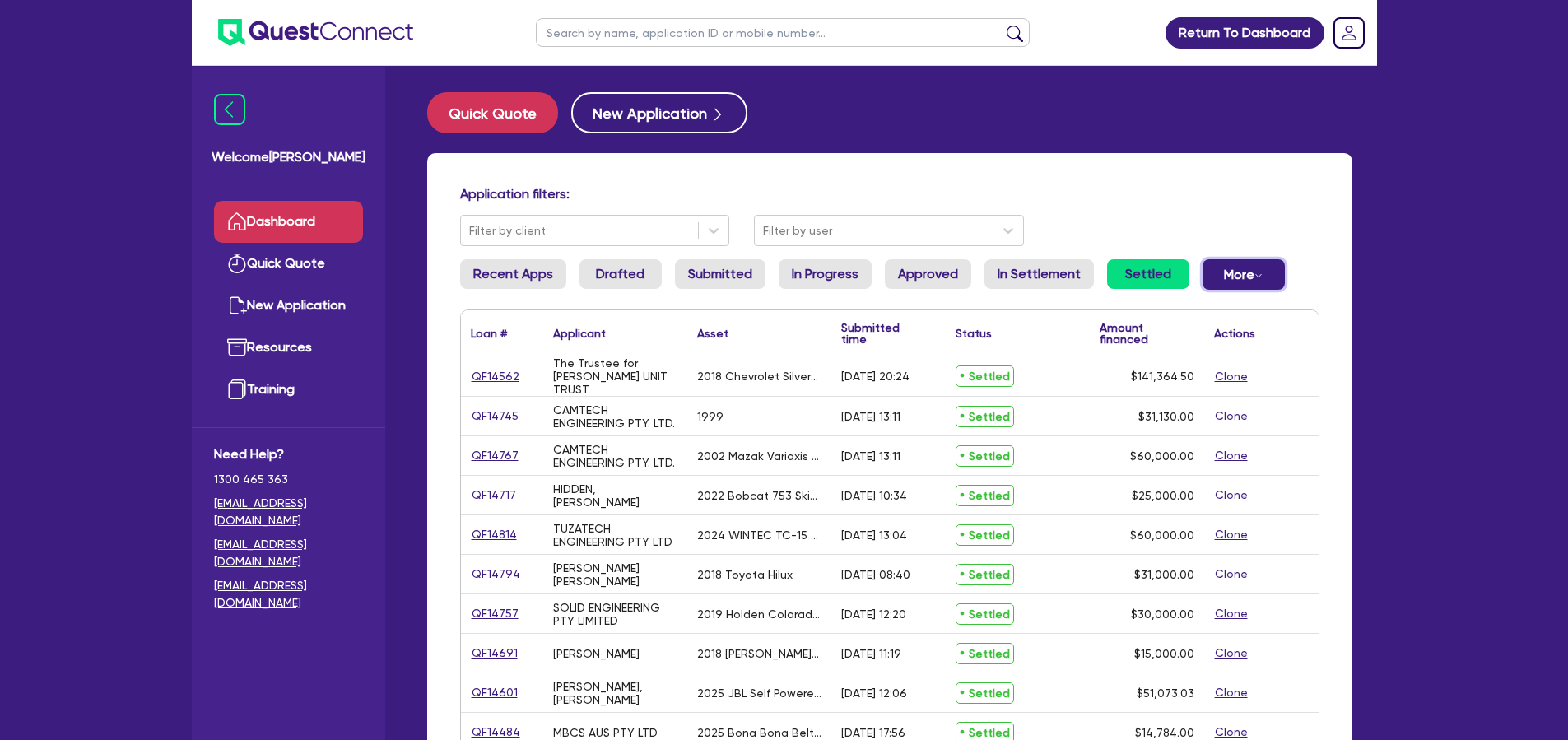
click at [1239, 278] on button "More Withdrawn Declined" at bounding box center [1243, 274] width 82 height 30
click at [1065, 206] on div "Application filters:" at bounding box center [889, 197] width 884 height 22
click at [302, 217] on link "Dashboard" at bounding box center [288, 222] width 149 height 42
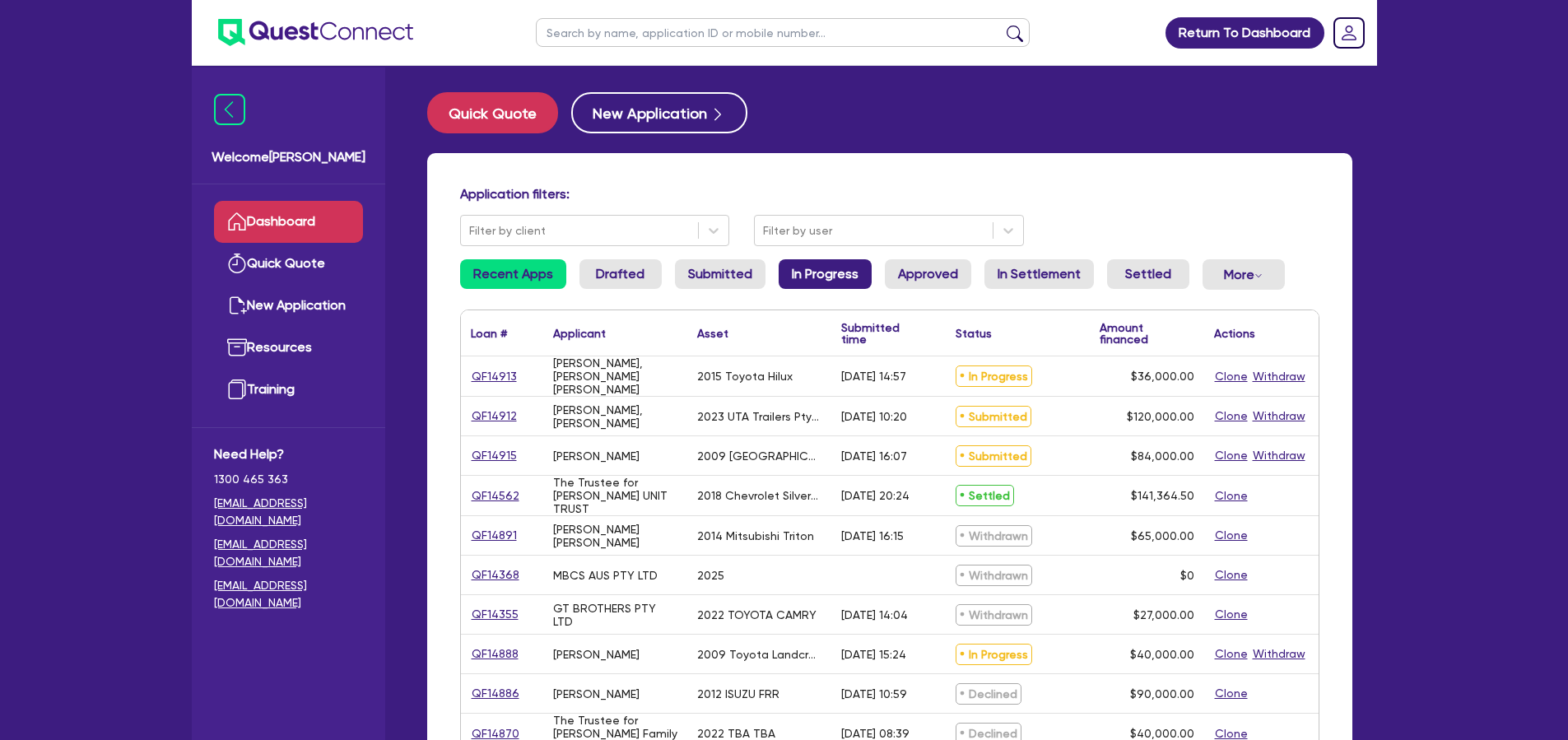
click at [815, 266] on link "In Progress" at bounding box center [826, 274] width 93 height 29
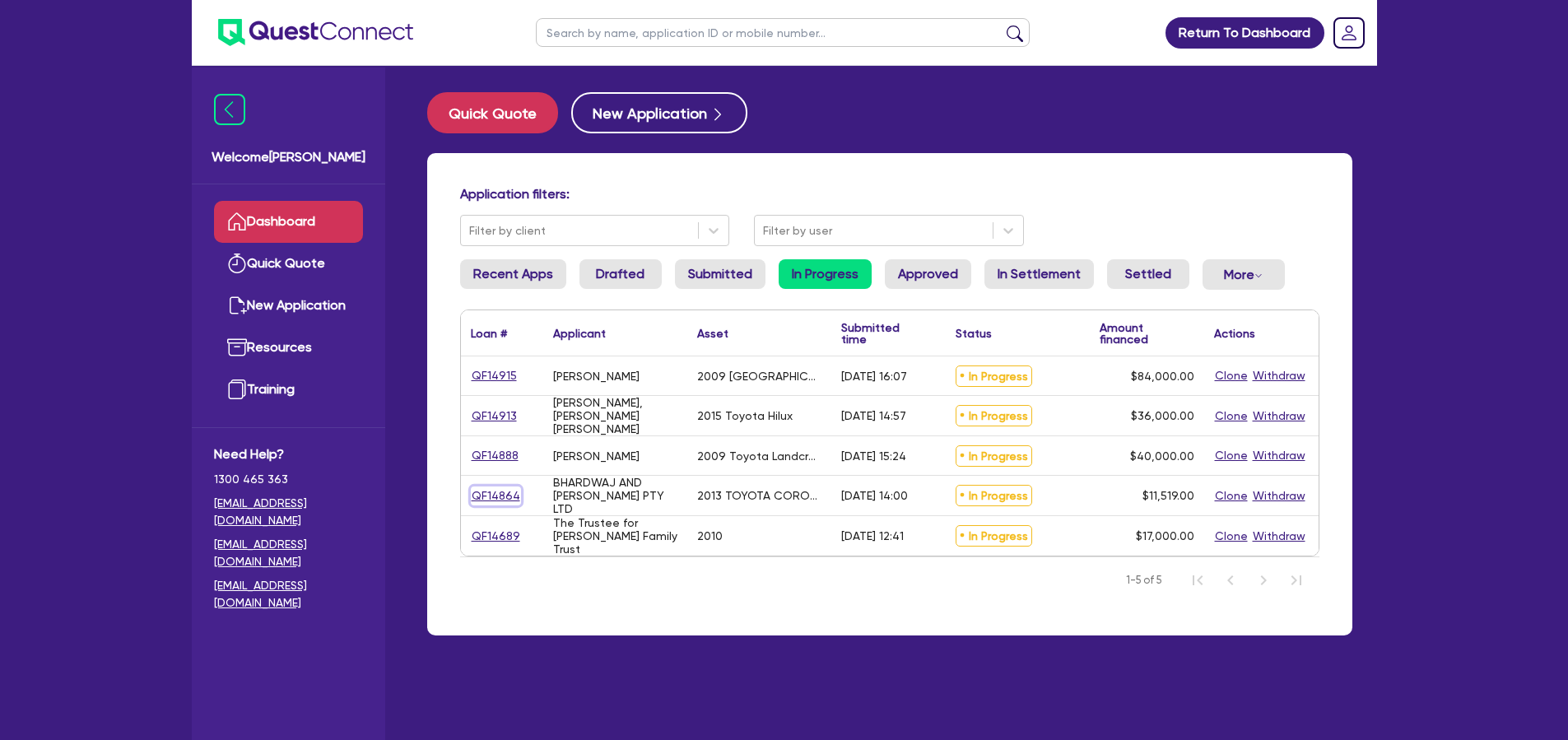
click at [497, 496] on link "QF14864" at bounding box center [495, 495] width 50 height 19
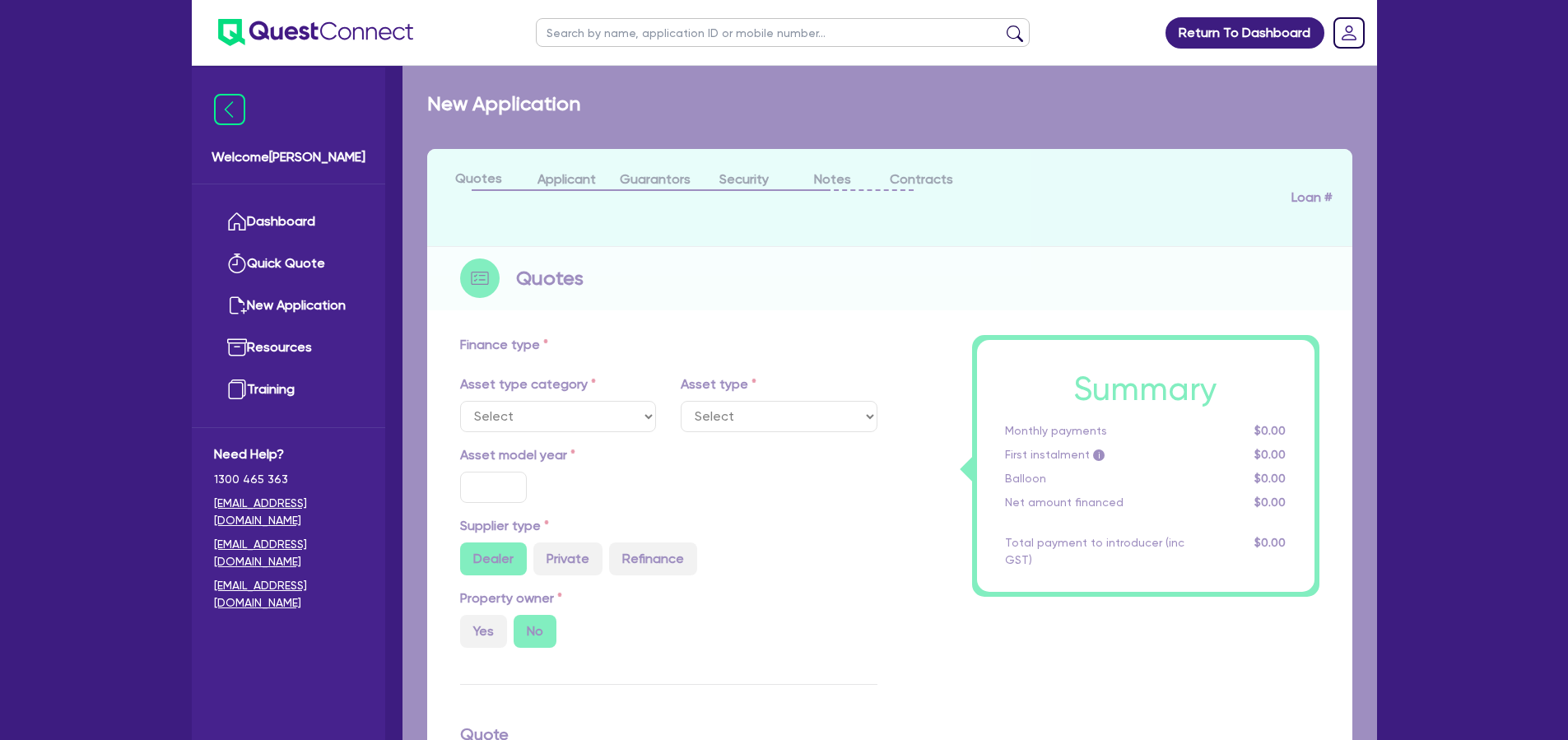
select select "CARS_AND_LIGHT_TRUCKS"
type input "2013"
type input "14,399"
type input "2,880"
type input "11"
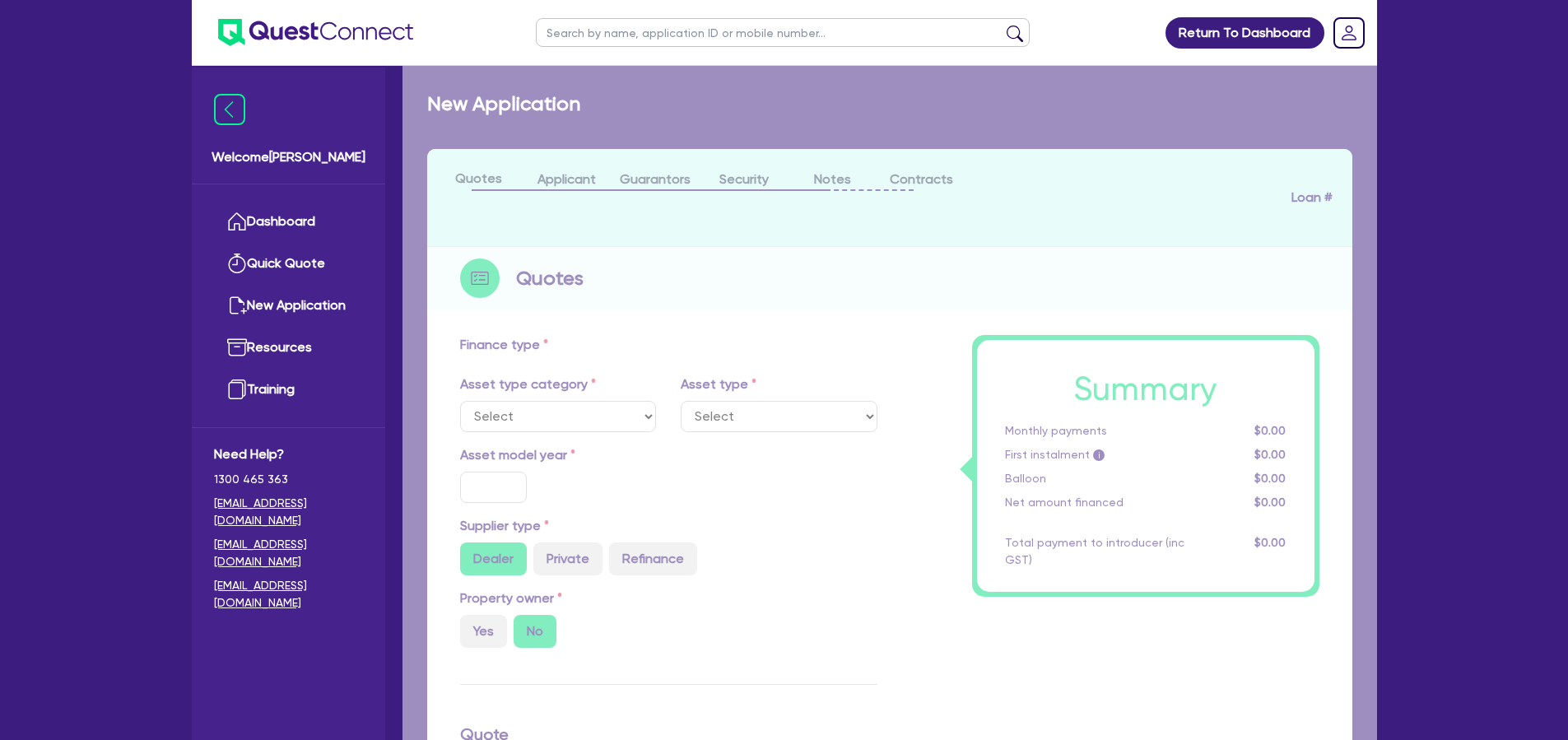
type input "1,267.09"
type input "18.45"
type input "590"
select select "PASSENGER_VEHICLES"
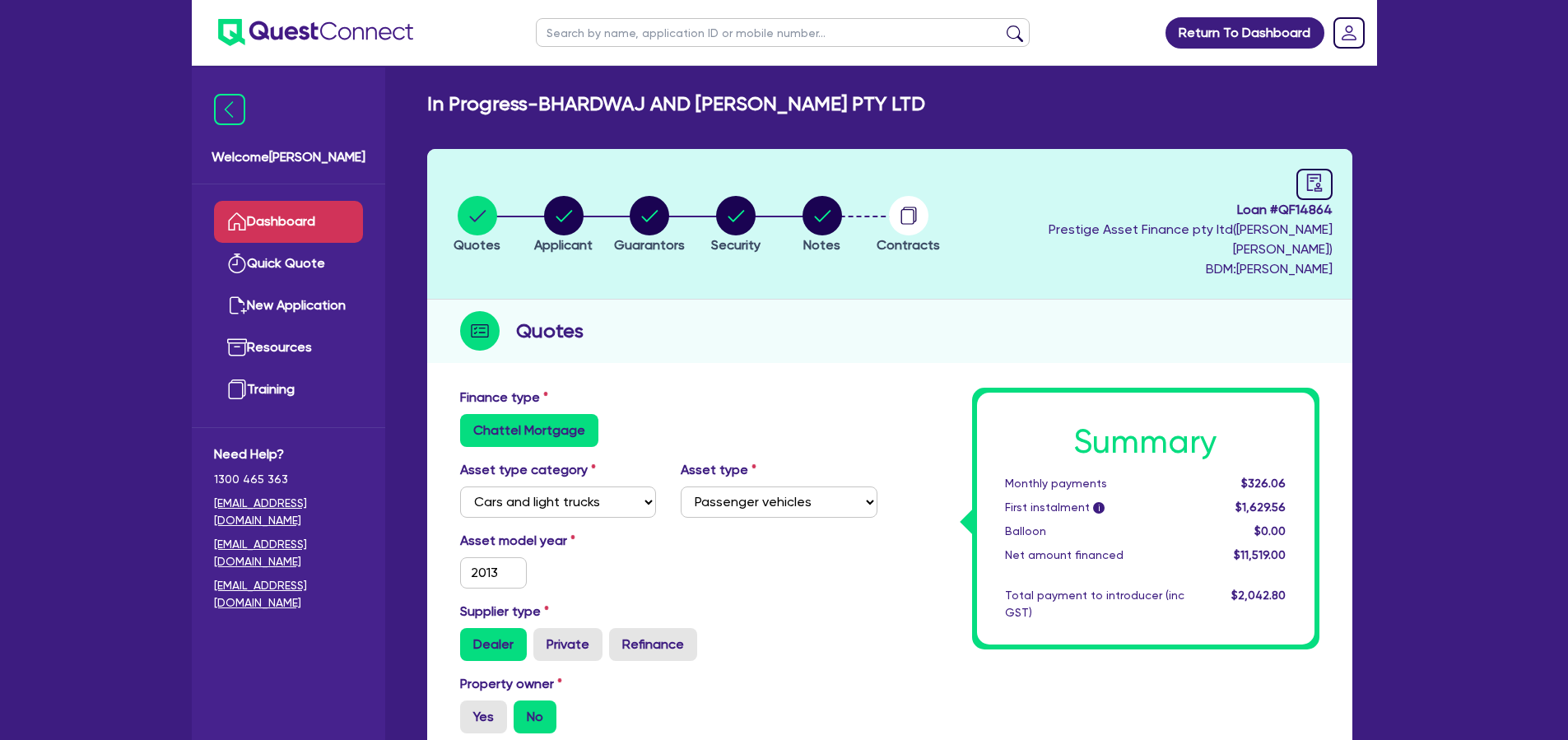
click at [322, 222] on link "Dashboard" at bounding box center [288, 222] width 149 height 42
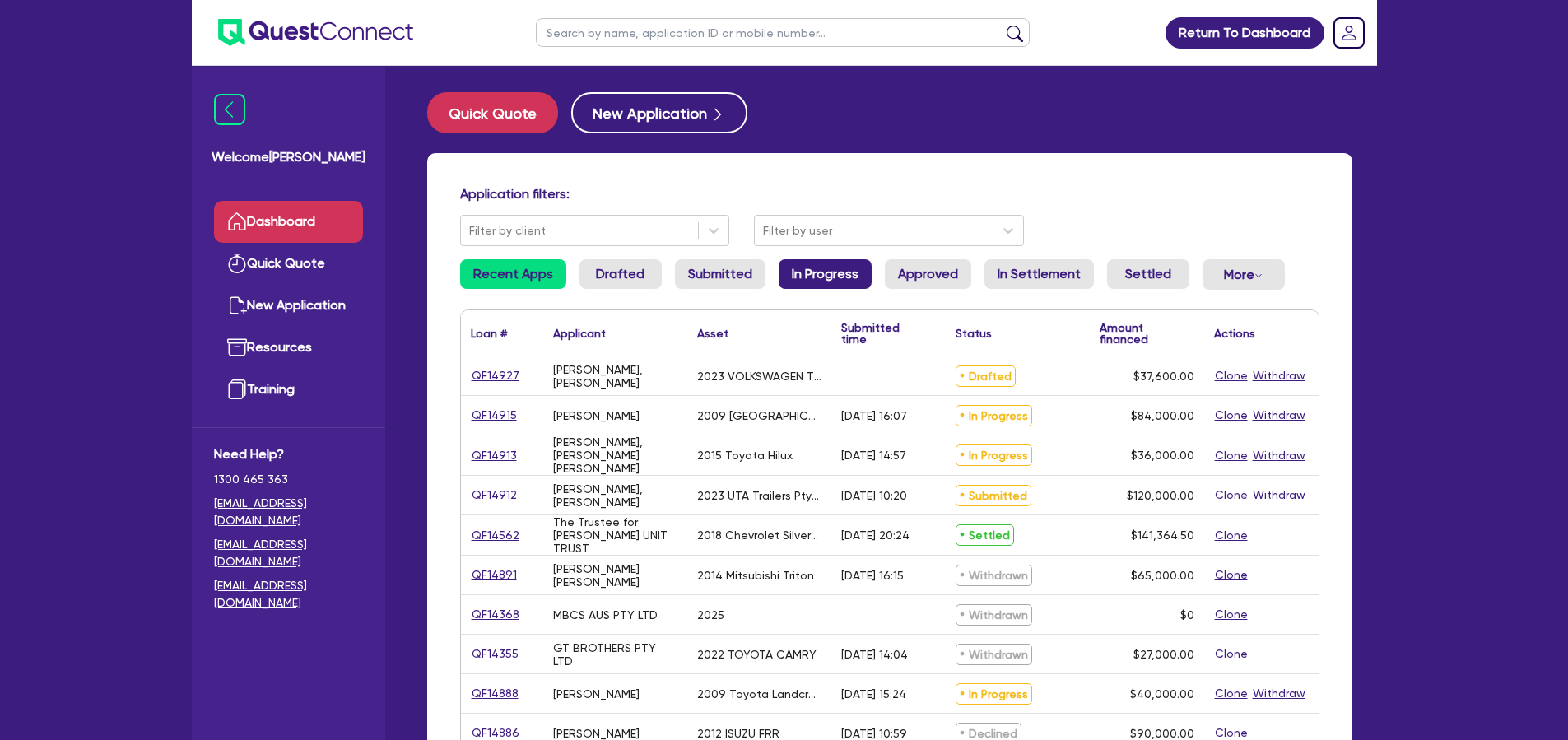
click at [803, 276] on link "In Progress" at bounding box center [826, 274] width 93 height 29
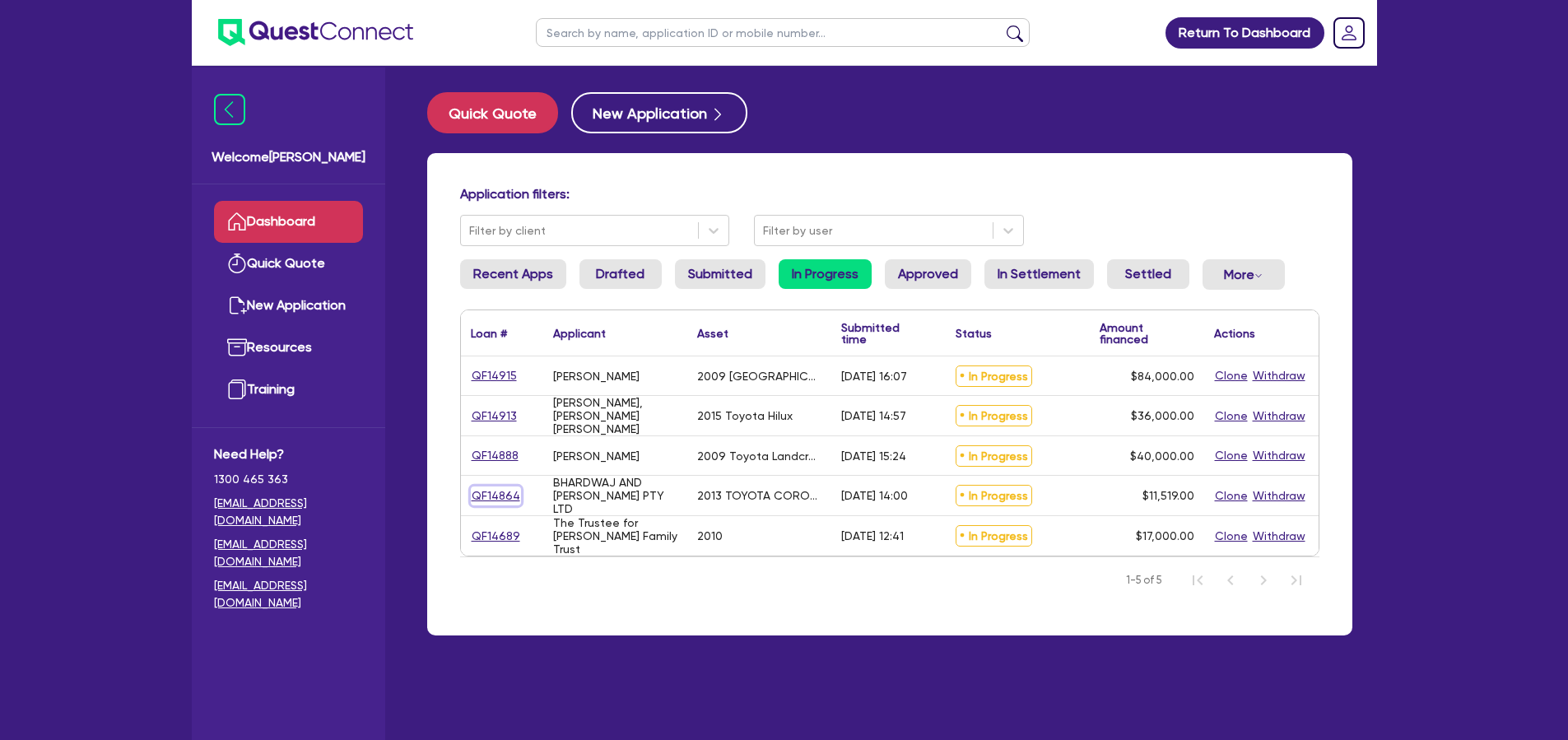
click at [496, 494] on link "QF14864" at bounding box center [495, 495] width 50 height 19
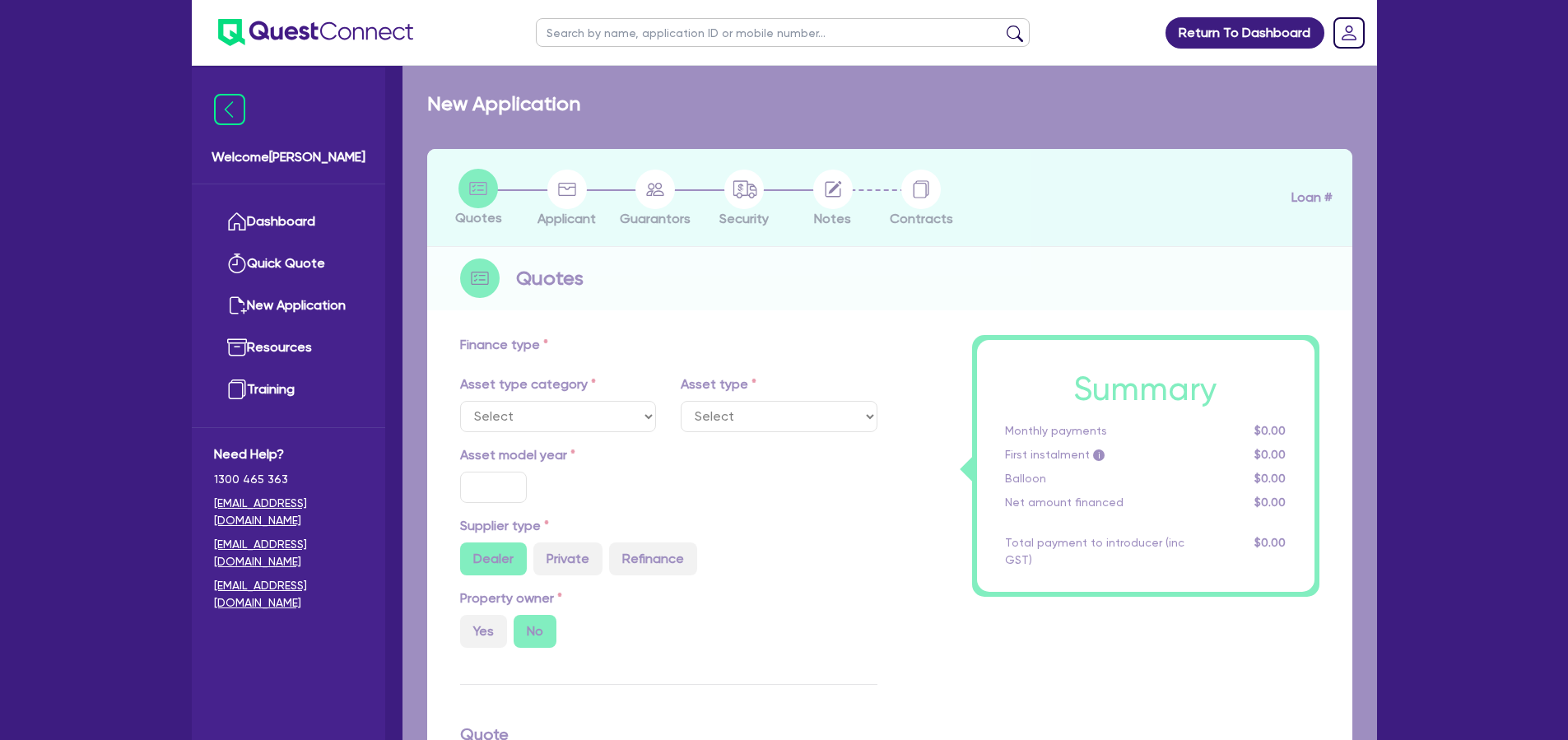
select select "CARS_AND_LIGHT_TRUCKS"
type input "2013"
type input "14,399"
type input "2,880"
type input "11"
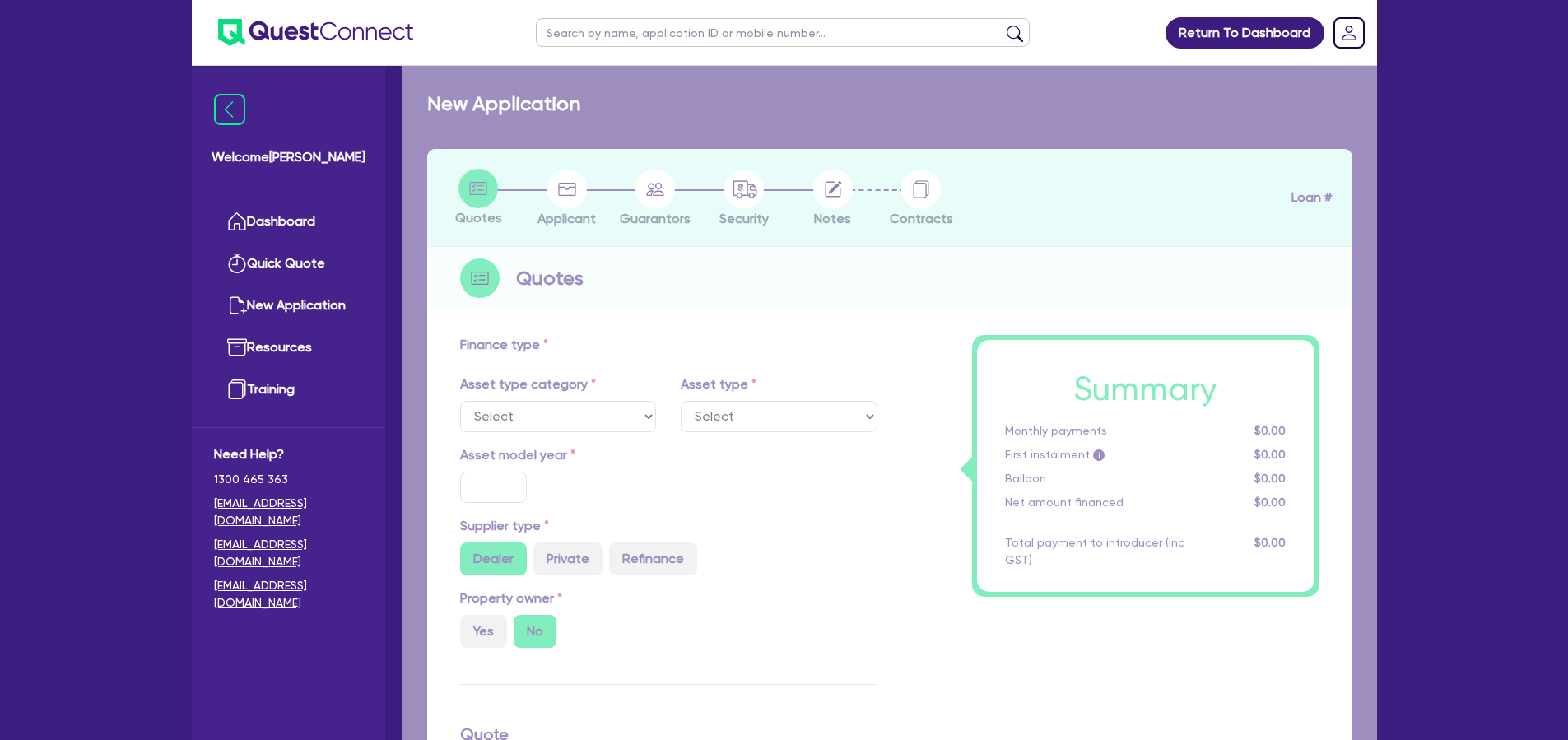
type input "1,267.09"
type input "18.45"
type input "590"
select select "PASSENGER_VEHICLES"
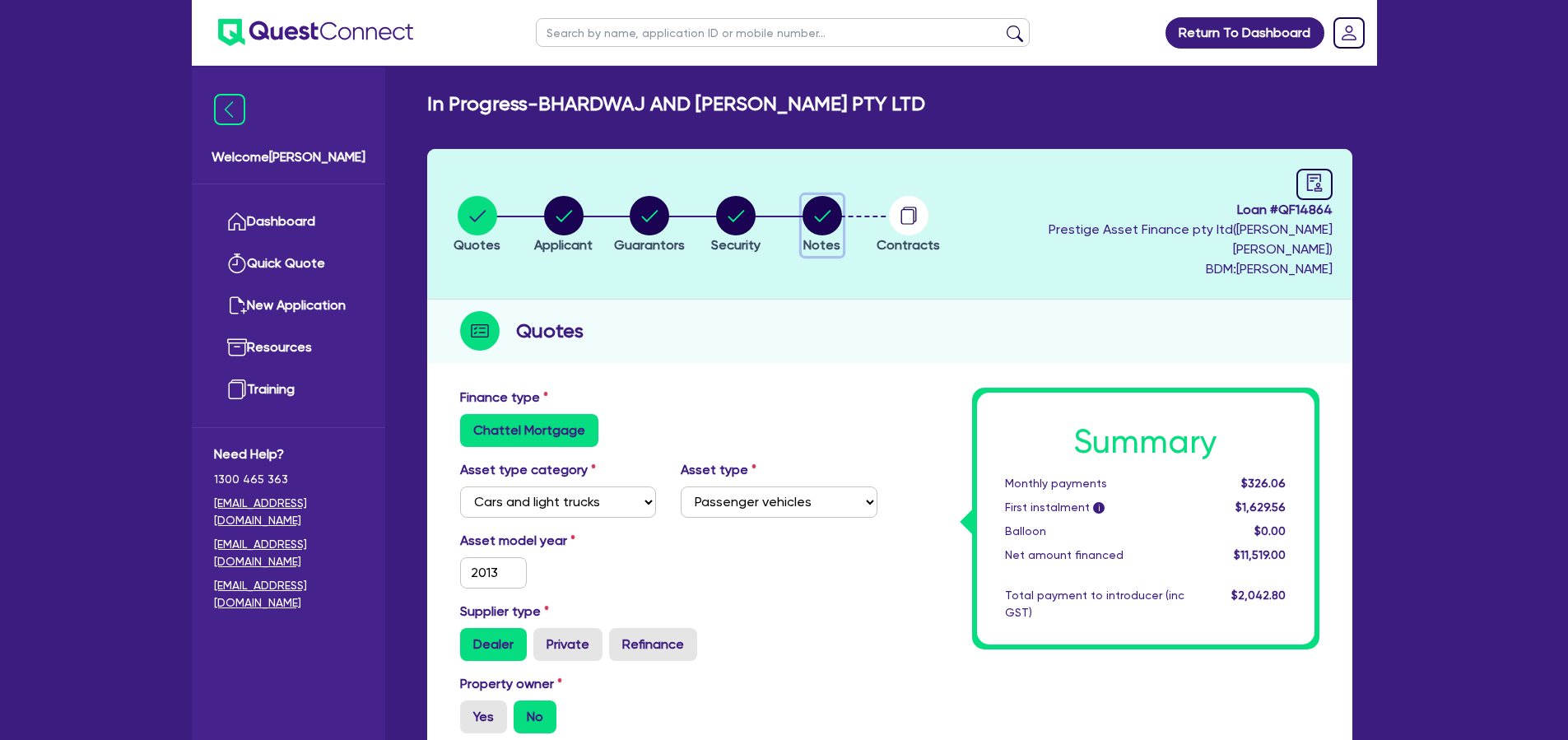
click at [829, 224] on circle "button" at bounding box center [822, 215] width 39 height 39
select select "Quest Finance - Own Book"
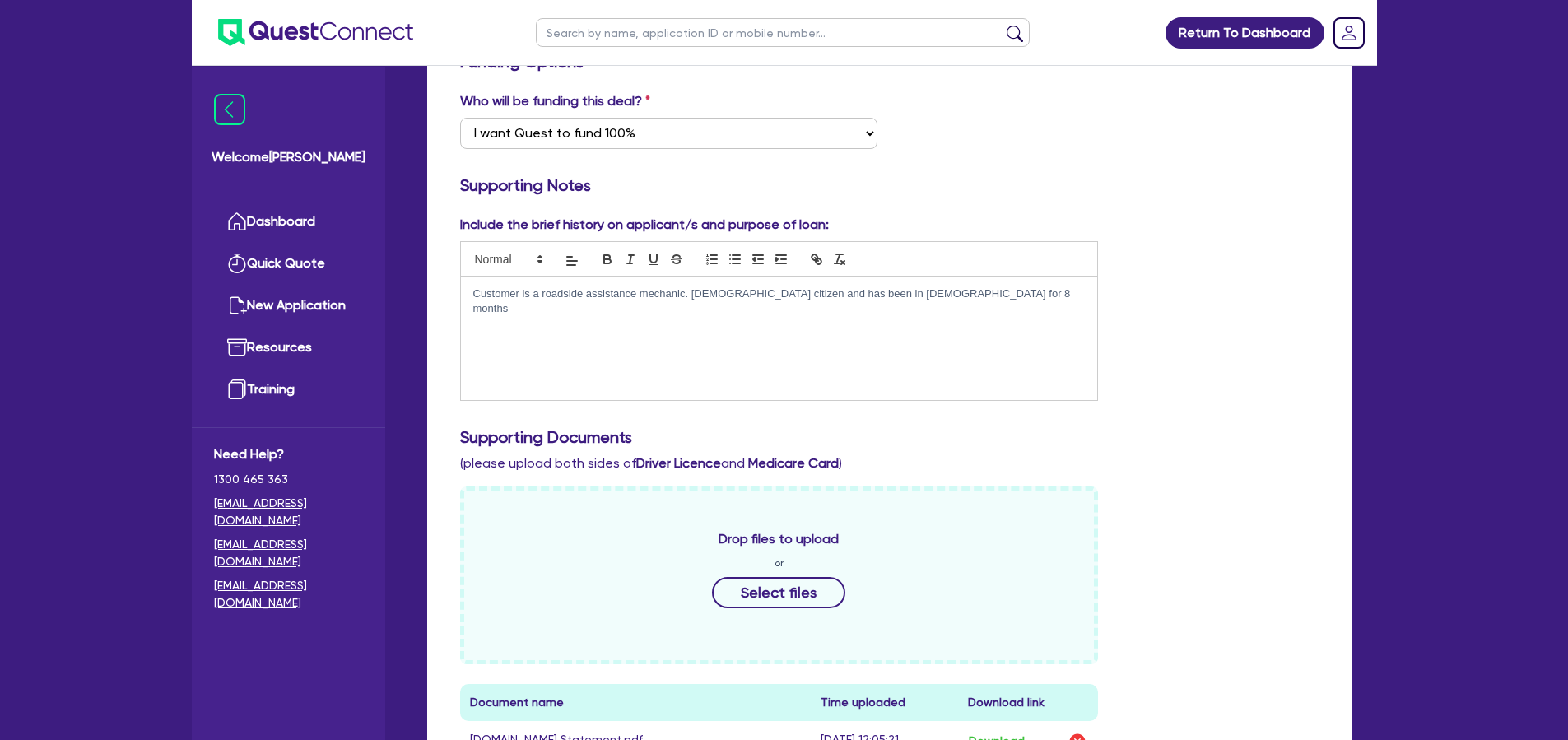
scroll to position [337, 0]
click at [310, 224] on link "Dashboard" at bounding box center [288, 222] width 149 height 42
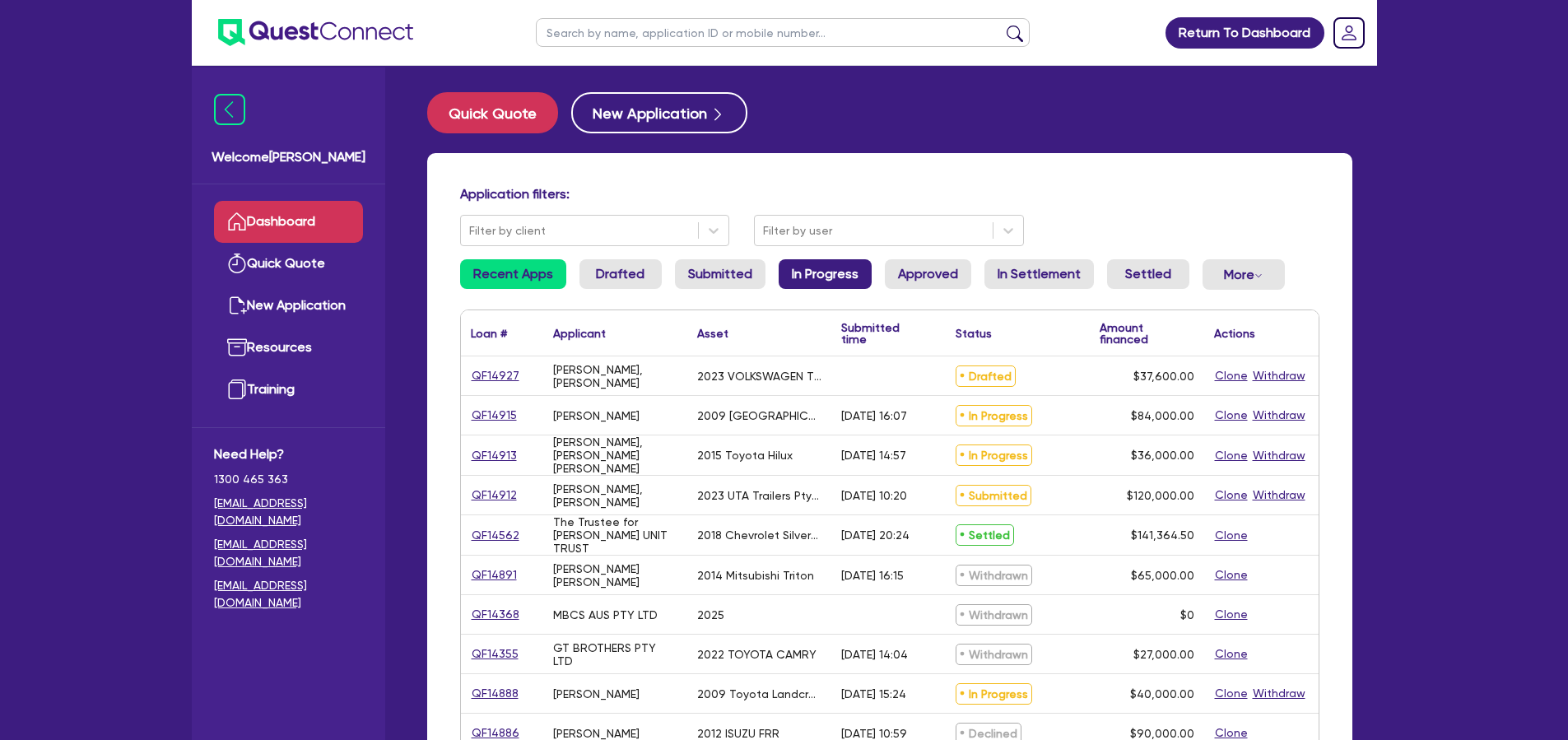
click at [824, 275] on link "In Progress" at bounding box center [826, 274] width 93 height 29
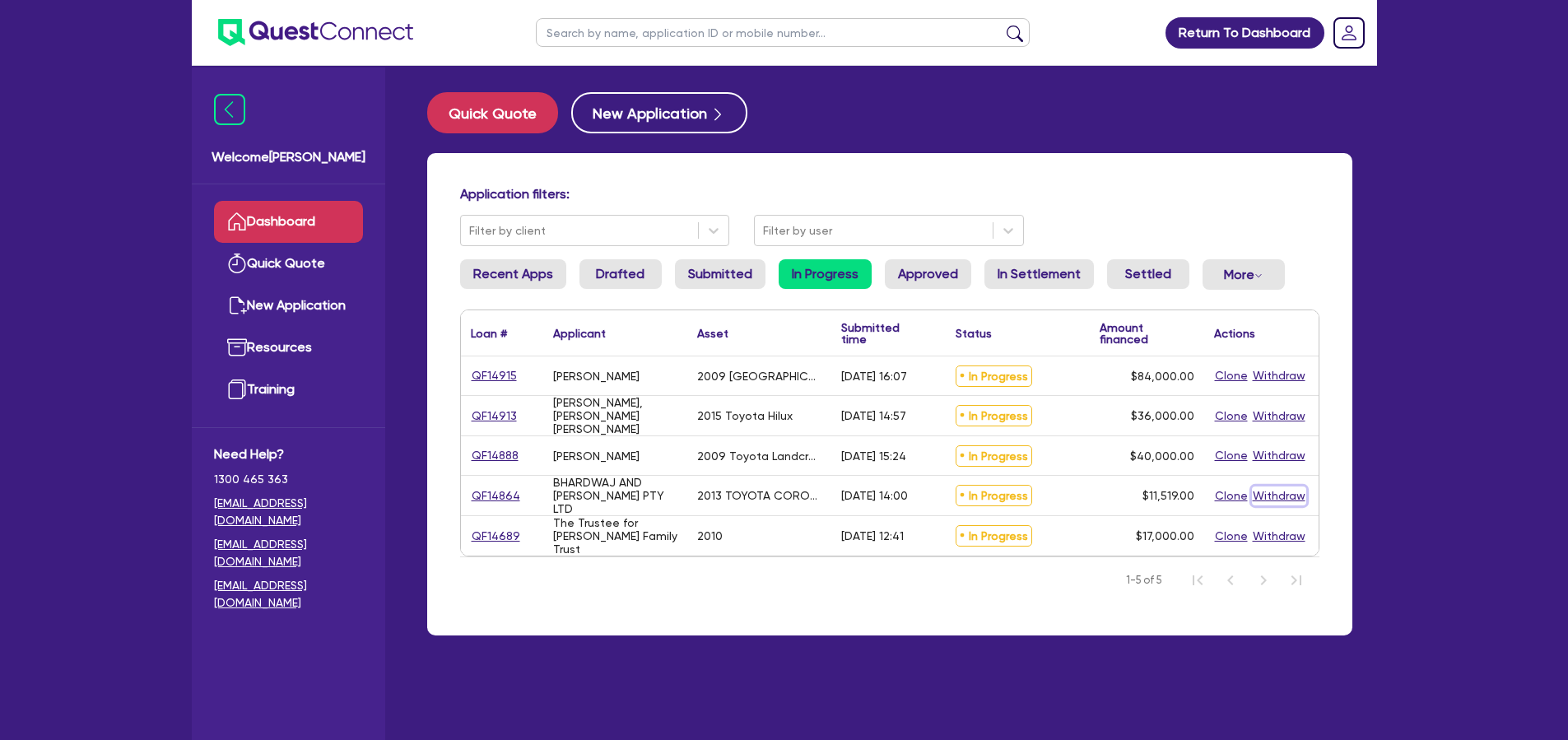
click at [1275, 496] on button "Withdraw" at bounding box center [1279, 495] width 55 height 19
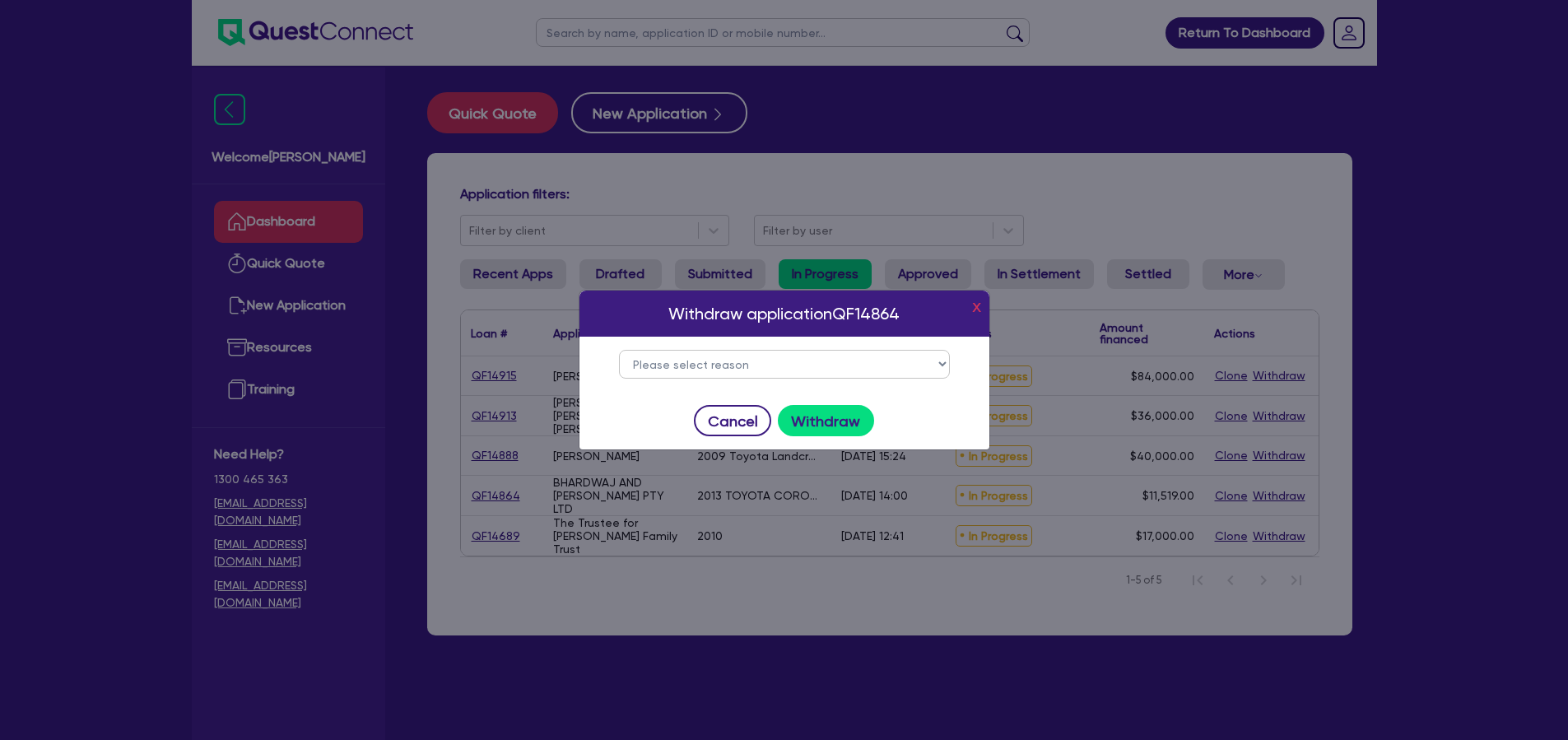
click at [852, 370] on select "Please select reason Change of mind Asset no longer available Alternative finan…" at bounding box center [784, 364] width 331 height 29
click at [812, 369] on select "Please select reason Change of mind Asset no longer available Alternative finan…" at bounding box center [784, 364] width 331 height 29
select select "34"
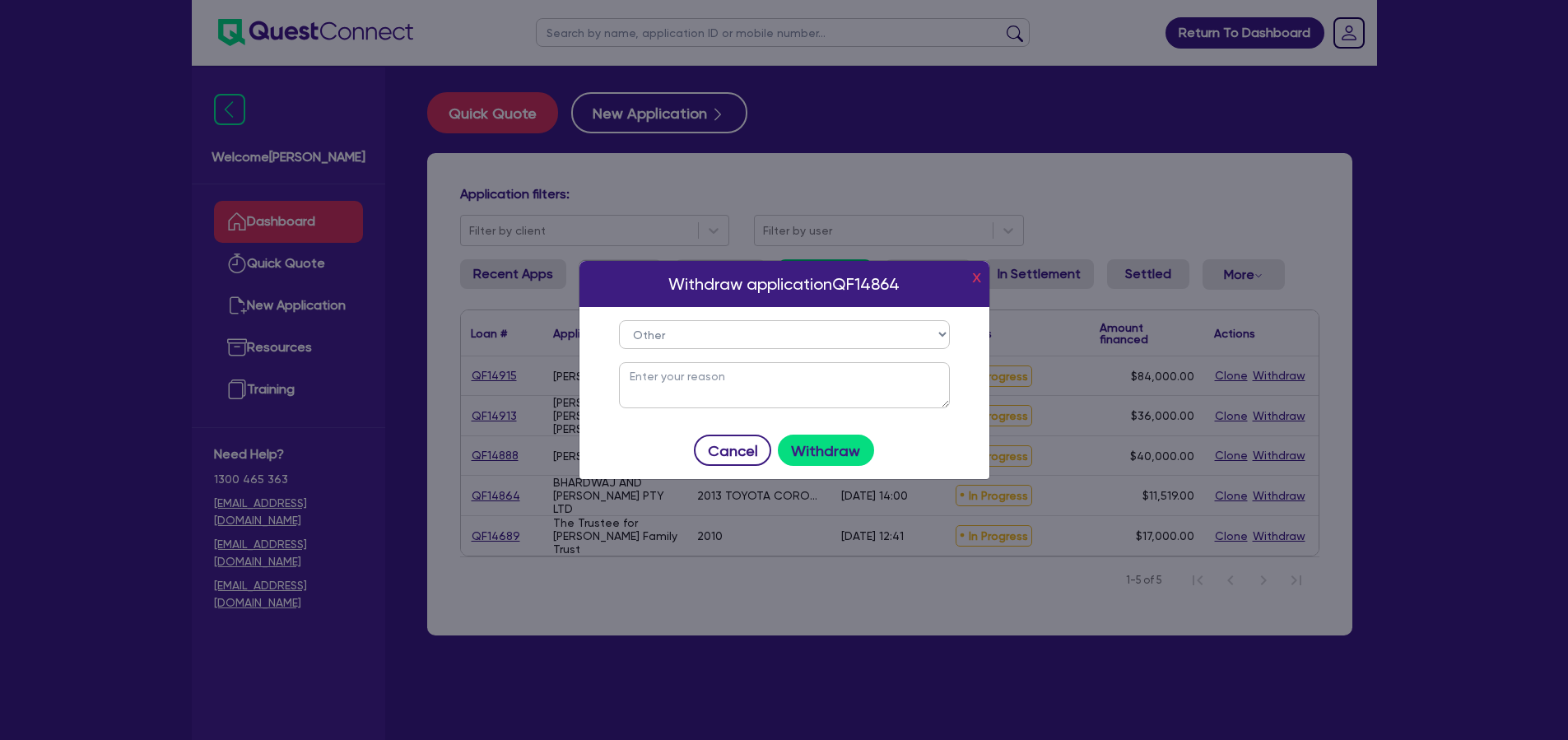
click at [753, 383] on textarea at bounding box center [784, 385] width 331 height 47
type textarea "Applicant was unable to get 2nd director to guarantor the loan."
click at [811, 438] on button "Withdraw" at bounding box center [826, 450] width 97 height 31
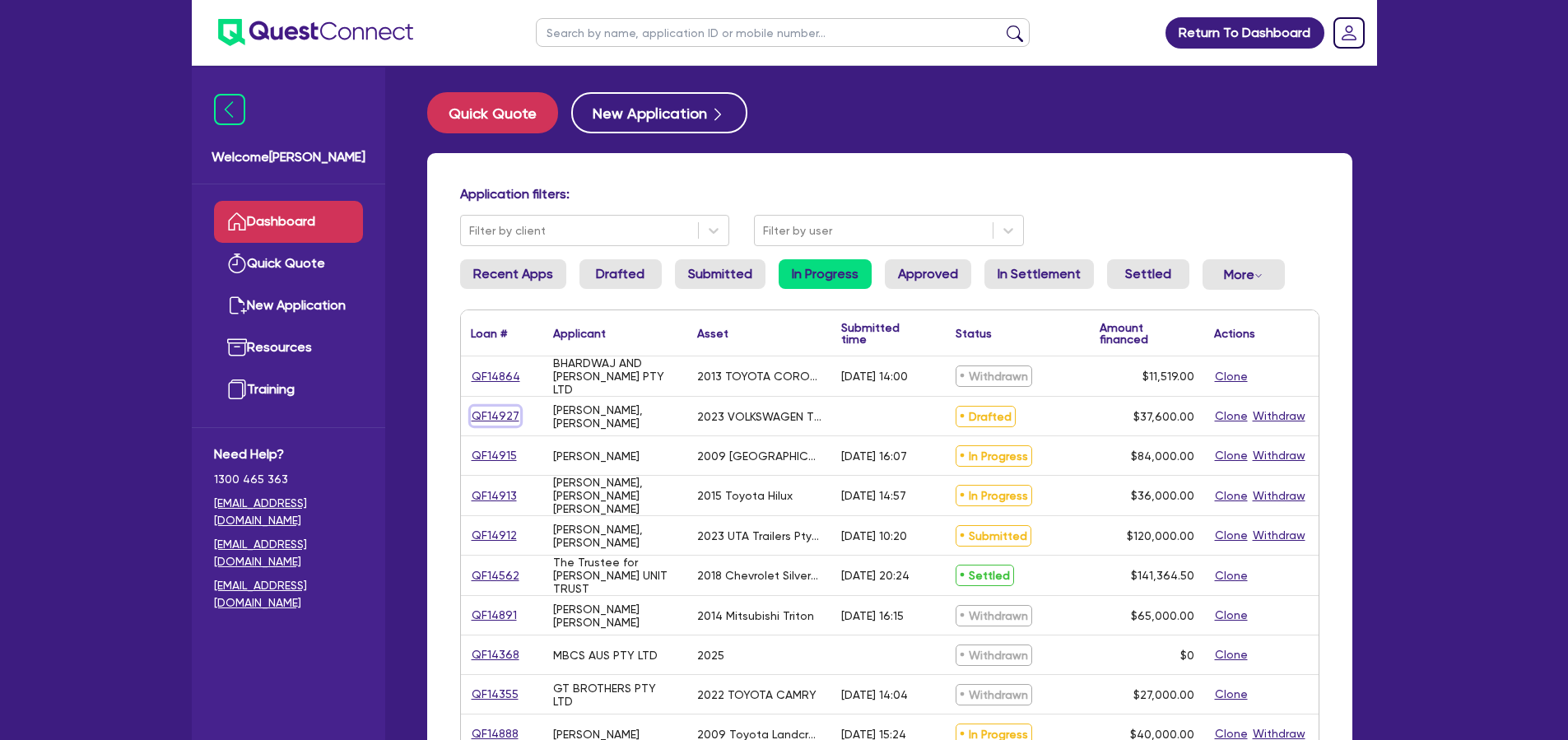
click at [497, 413] on link "QF14927" at bounding box center [495, 416] width 49 height 19
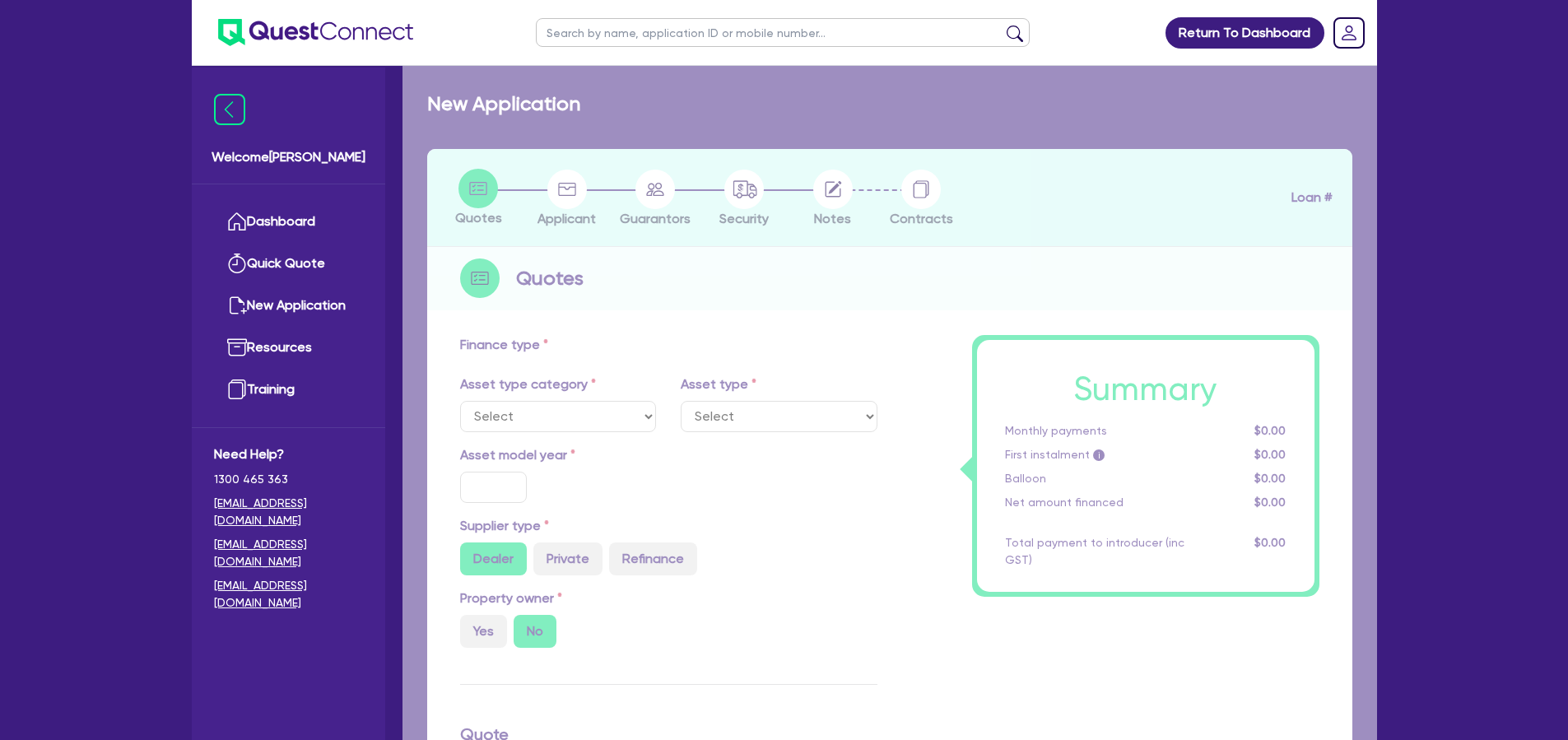
select select "CARS_AND_LIGHT_TRUCKS"
type input "2023"
type input "42,600"
type input "5,000"
type input "30"
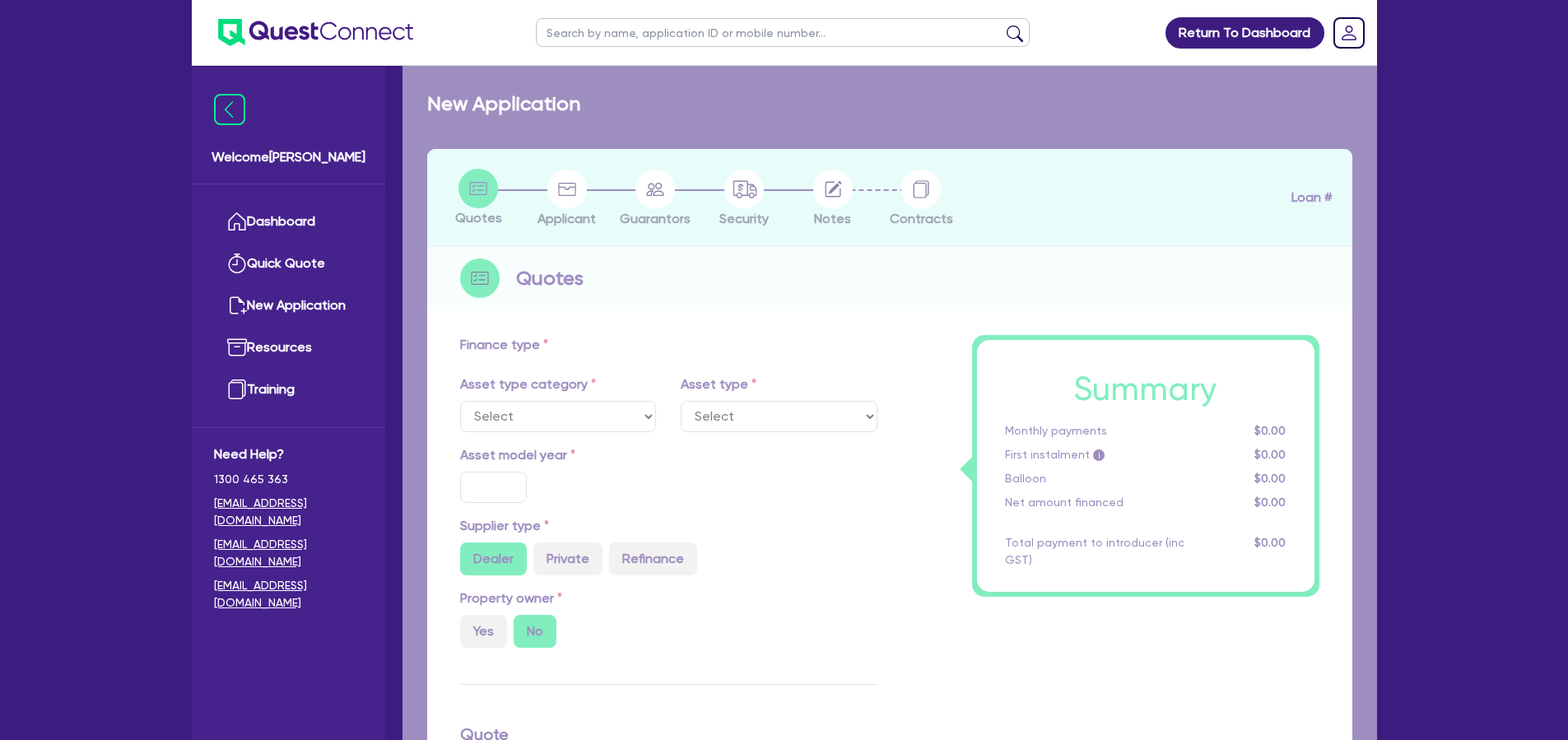
type input "12,780"
type input "5"
type input "1,880"
type input "17"
type input "990"
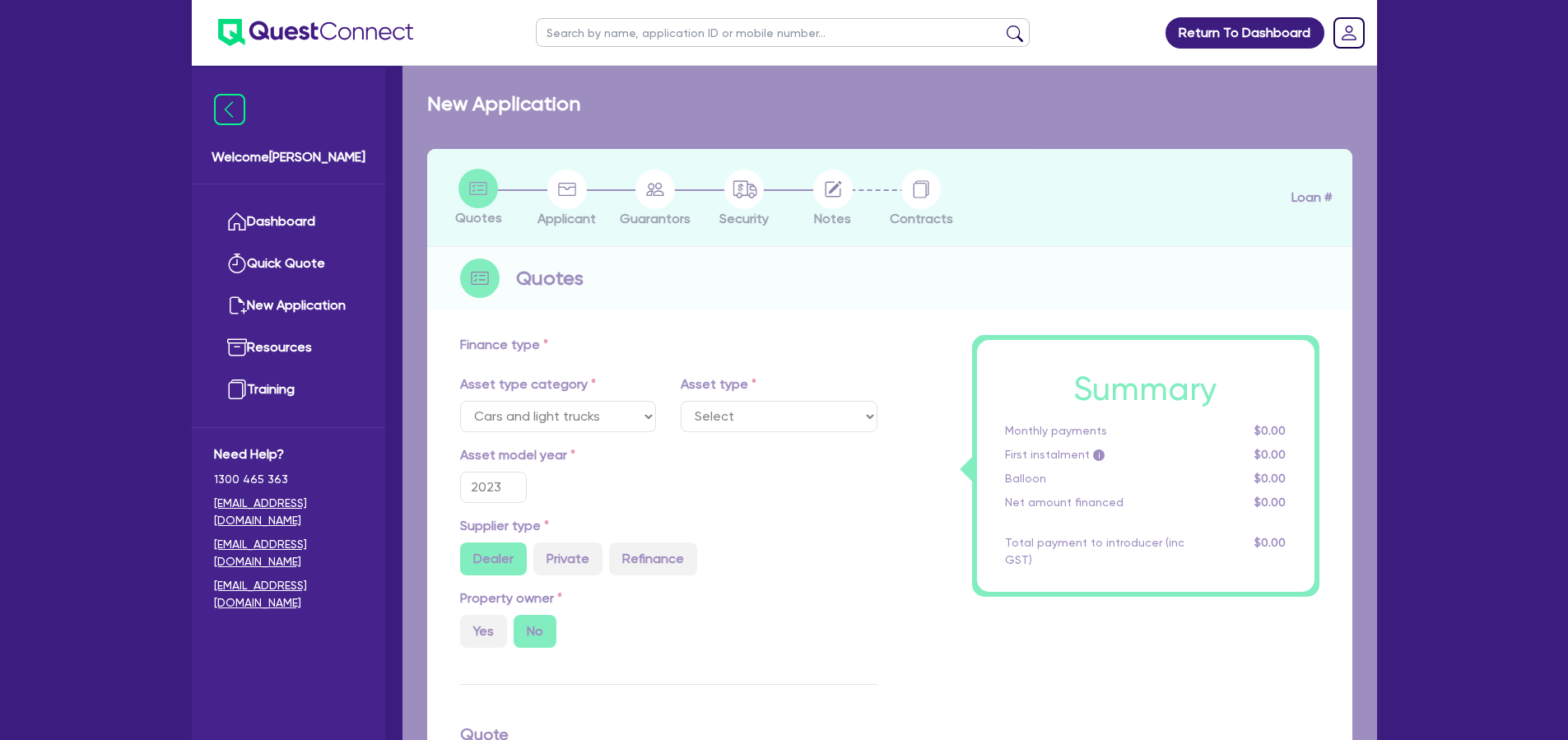
select select "PASSENGER_VEHICLES"
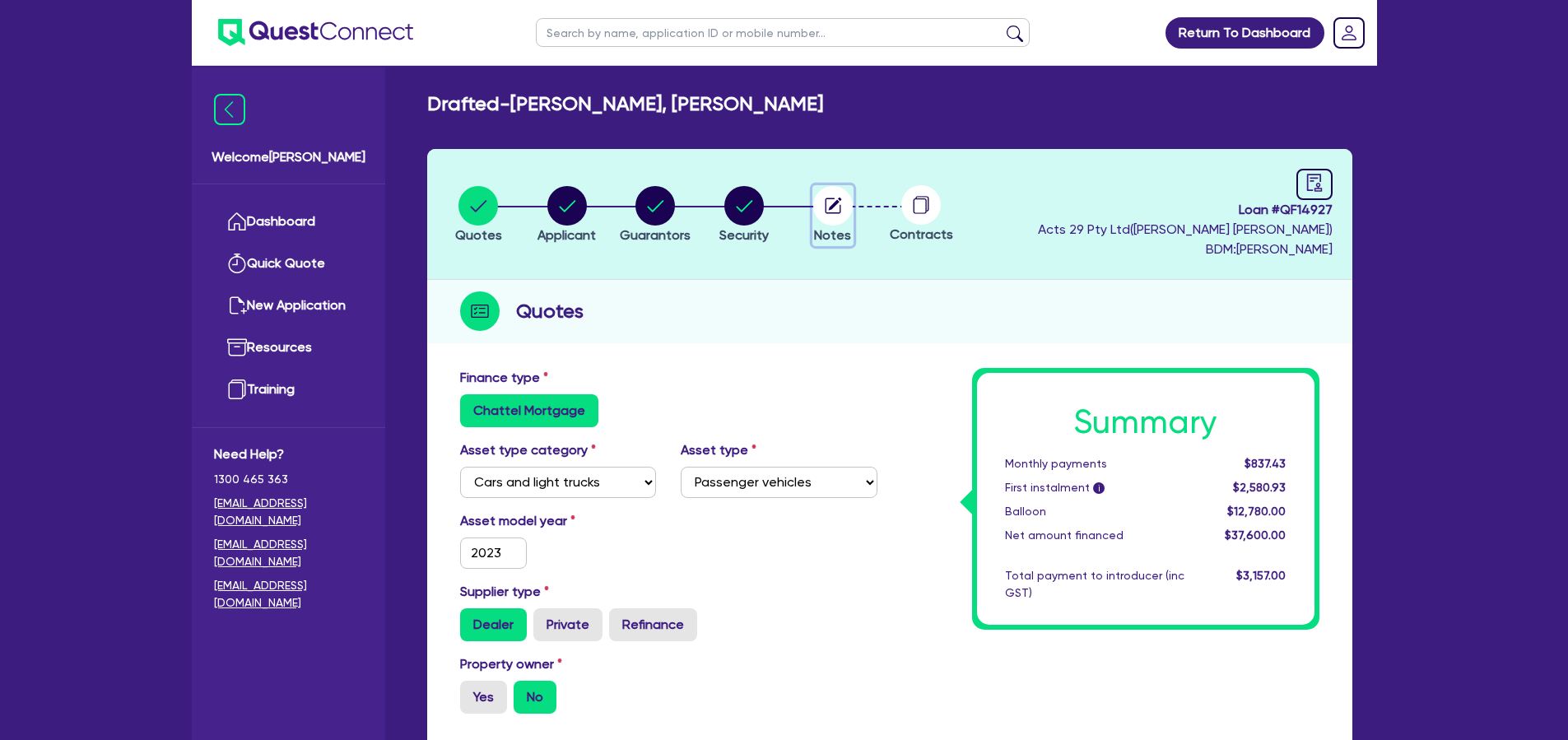
click at [825, 210] on icon "button" at bounding box center [832, 205] width 16 height 16
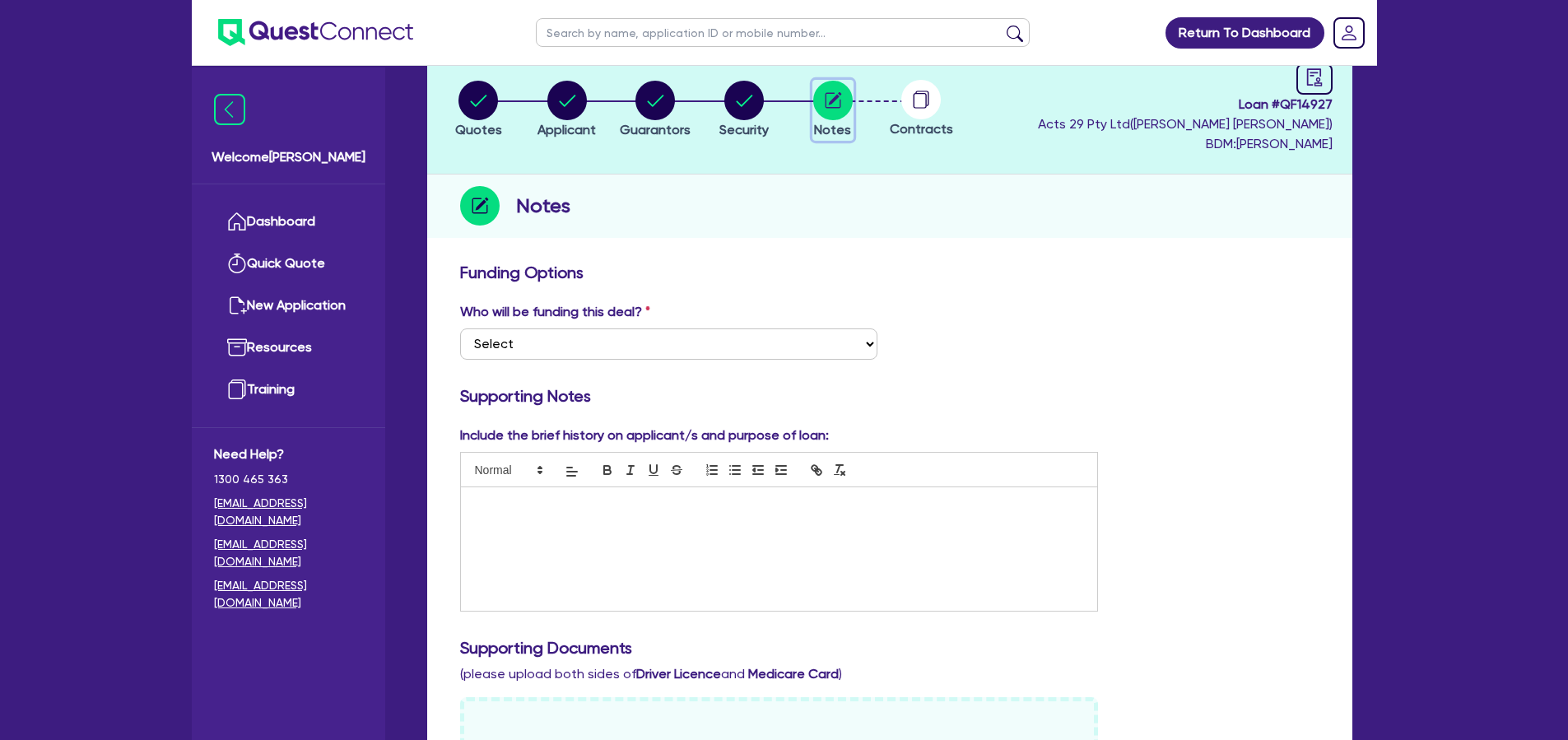
scroll to position [68, 0]
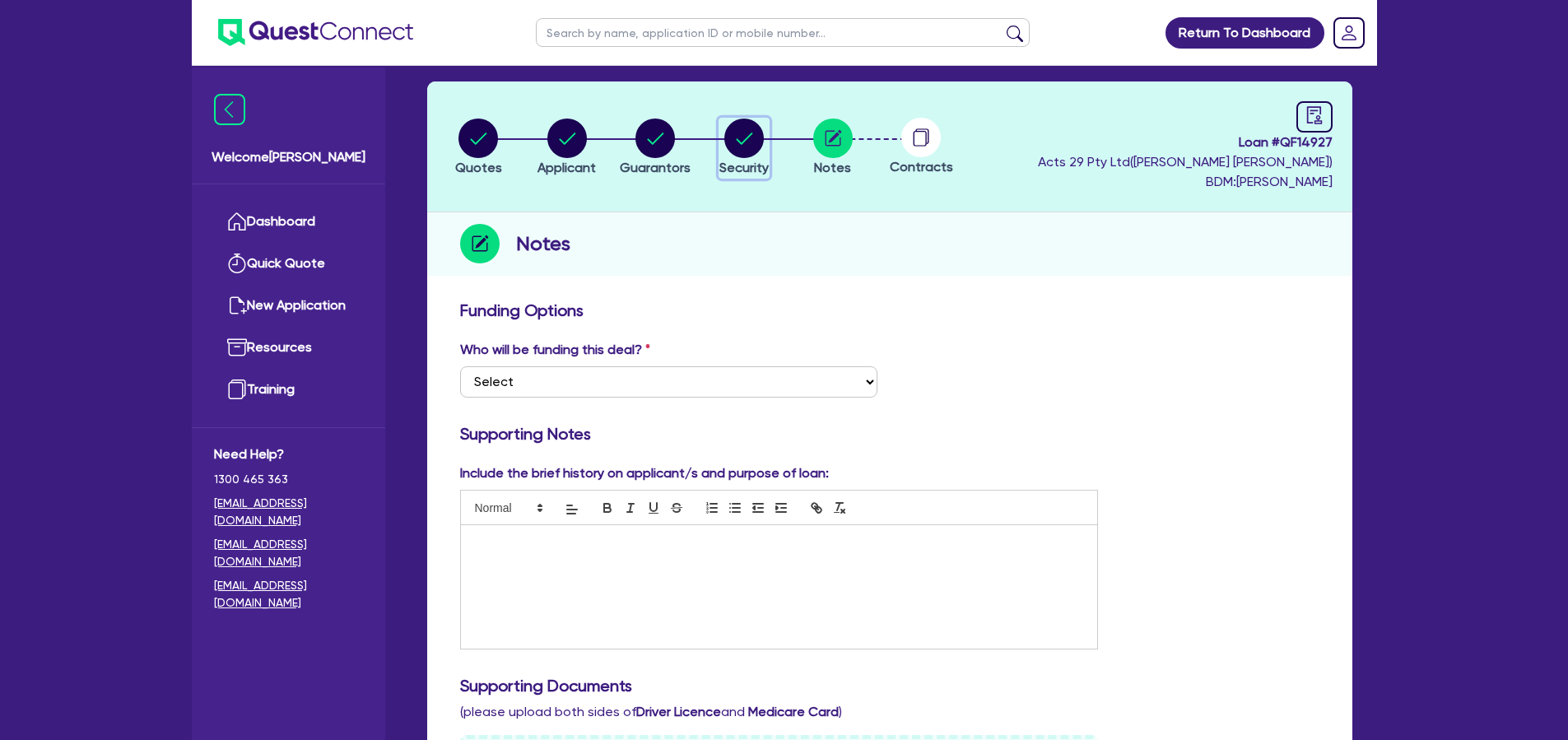
click at [739, 145] on circle "button" at bounding box center [743, 138] width 39 height 39
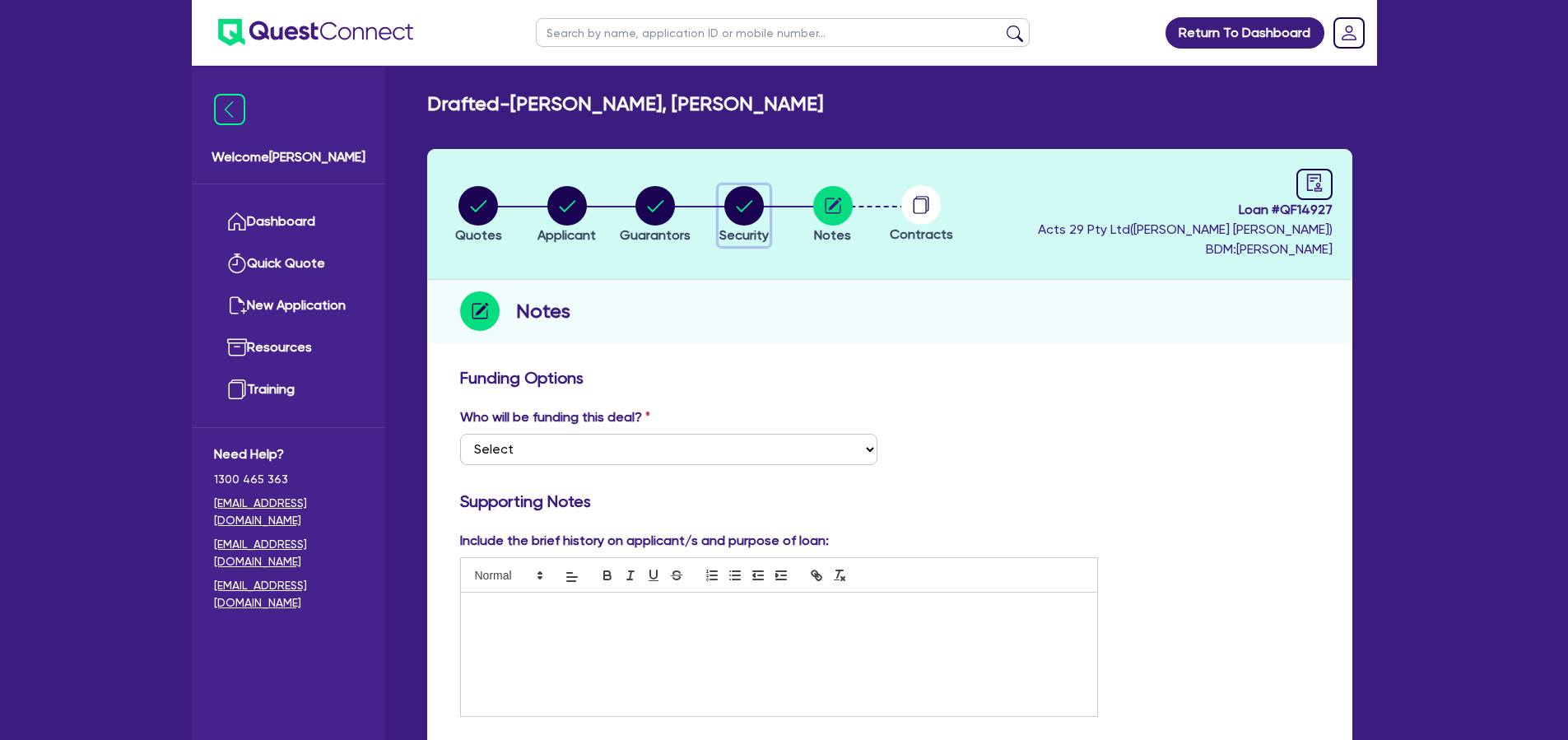
select select "CARS_AND_LIGHT_TRUCKS"
select select "PASSENGER_VEHICLES"
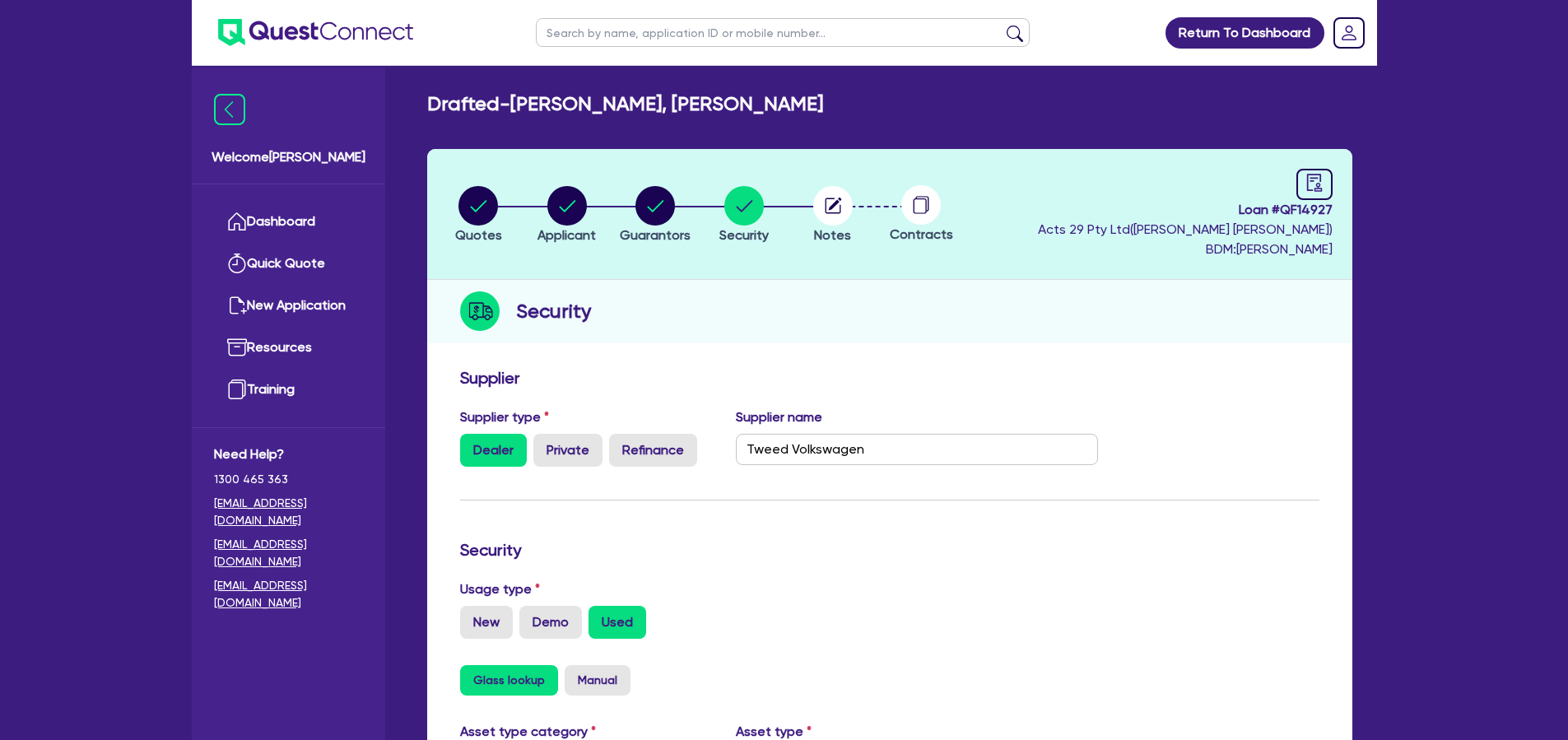
click at [661, 151] on header "Quotes Applicant Guarantors Security Notes Contracts Loan # QF14927 Acts 29 Pty…" at bounding box center [889, 214] width 925 height 130
click at [561, 192] on circle "button" at bounding box center [566, 205] width 39 height 39
select select "SOLE_TRADER"
select select "AGRICULTURE"
select select "FARMERS"
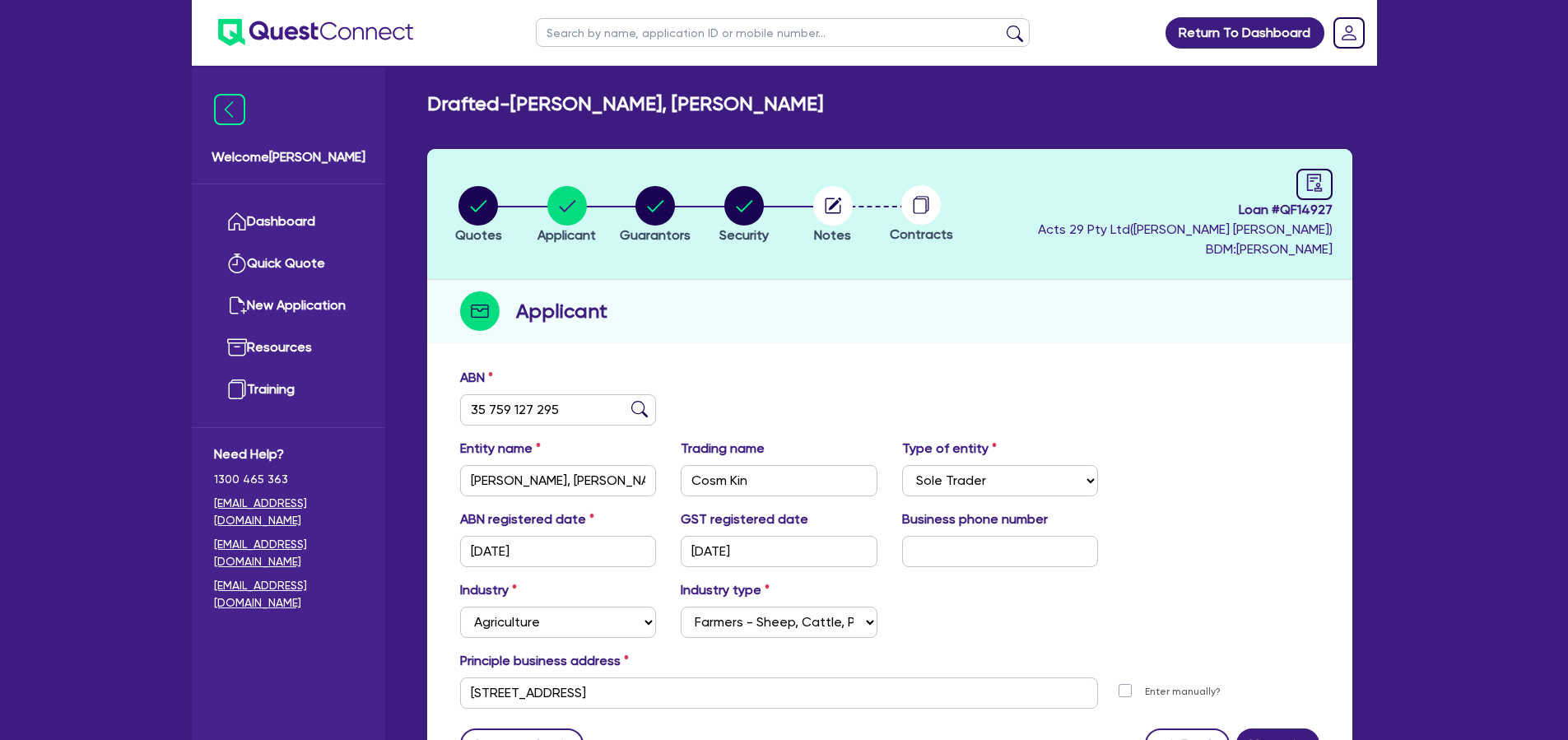
click at [506, 214] on li "Quotes" at bounding box center [478, 214] width 88 height 57
click at [467, 208] on circle "button" at bounding box center [478, 205] width 39 height 39
select select "CARS_AND_LIGHT_TRUCKS"
select select "PASSENGER_VEHICLES"
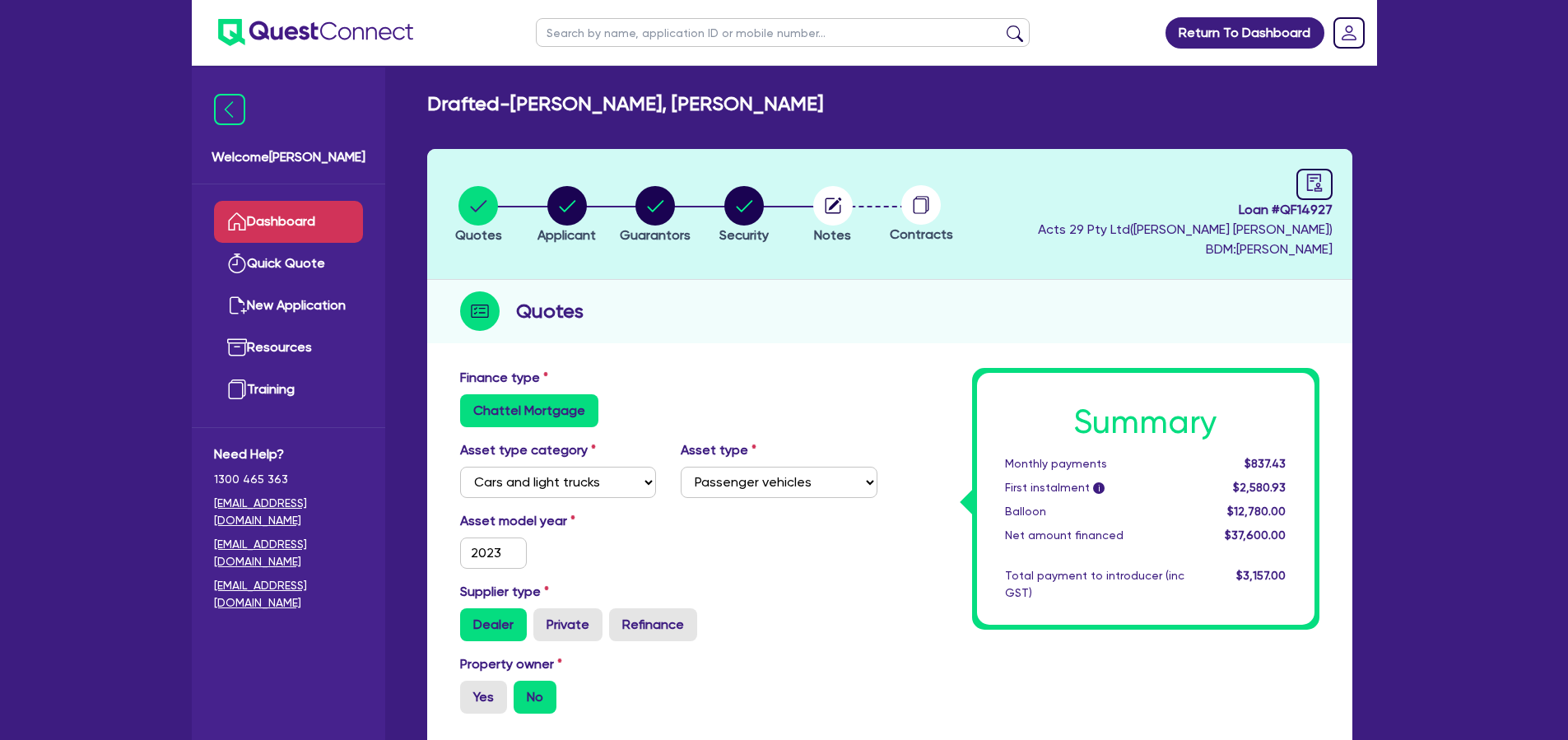
click at [352, 207] on link "Dashboard" at bounding box center [288, 222] width 149 height 42
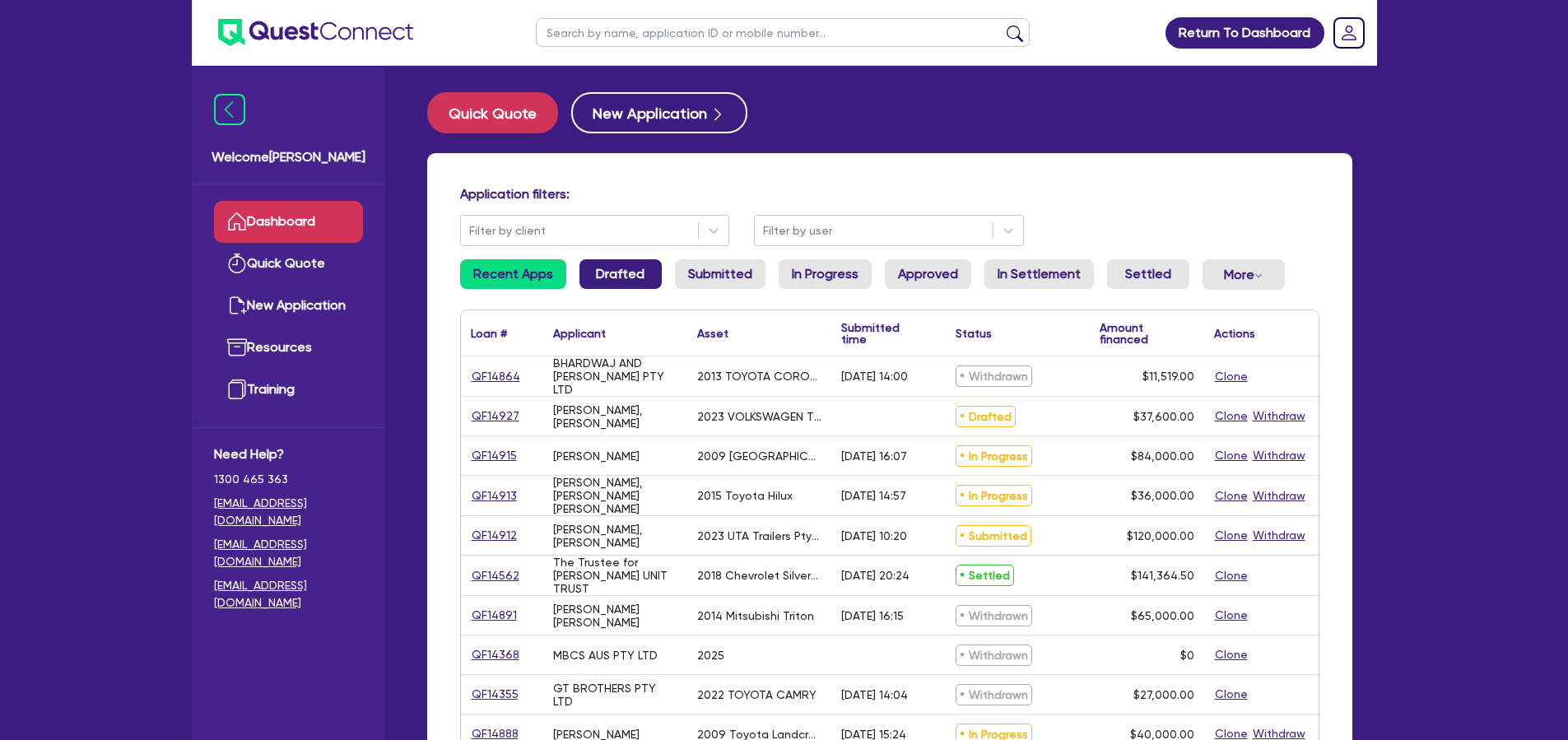
click at [623, 271] on link "Drafted" at bounding box center [620, 274] width 82 height 29
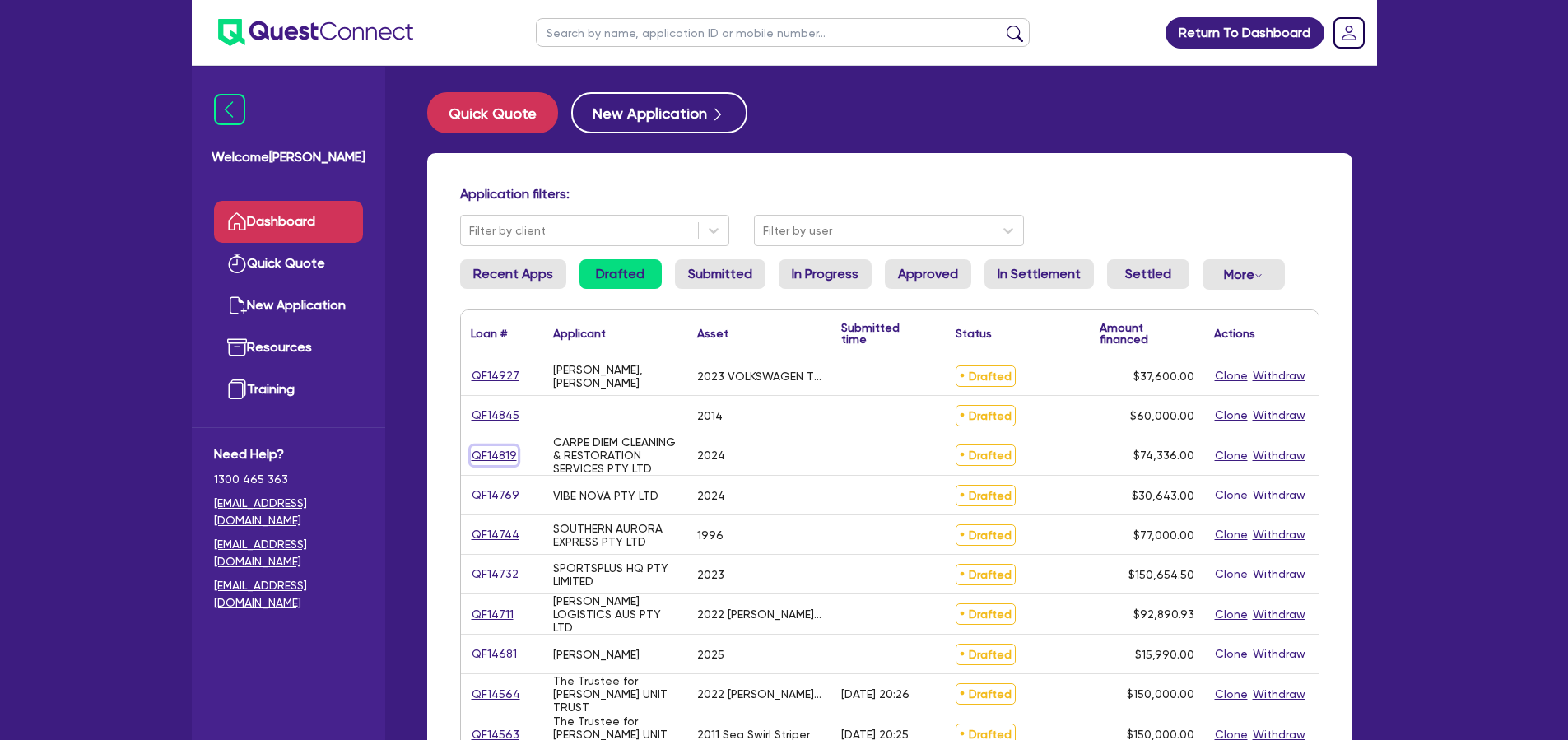
click at [507, 454] on link "QF14819" at bounding box center [493, 455] width 47 height 19
select select "TERTIARY_ASSETS"
select select "OTHER_TERTIARY"
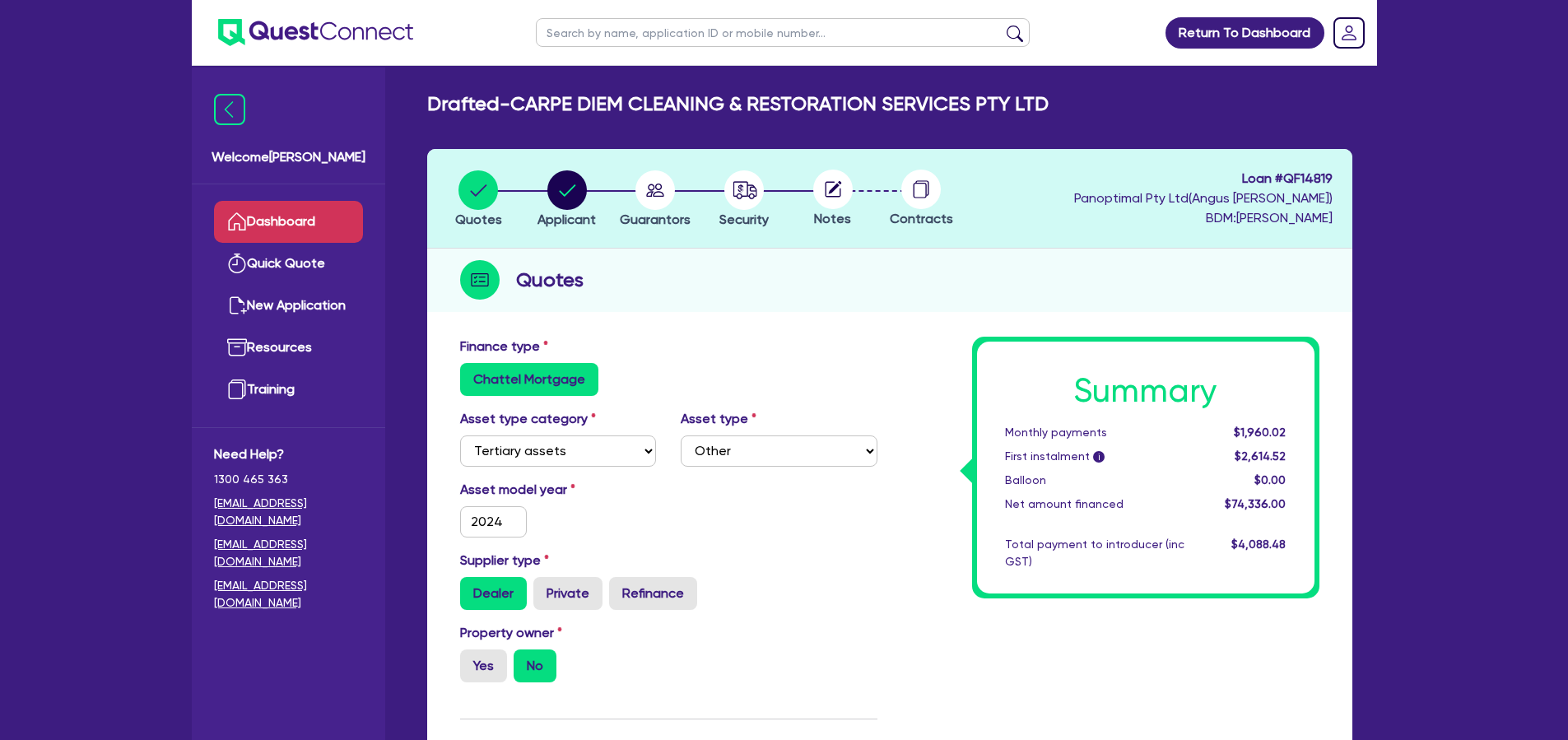
click at [351, 224] on link "Dashboard" at bounding box center [288, 222] width 149 height 42
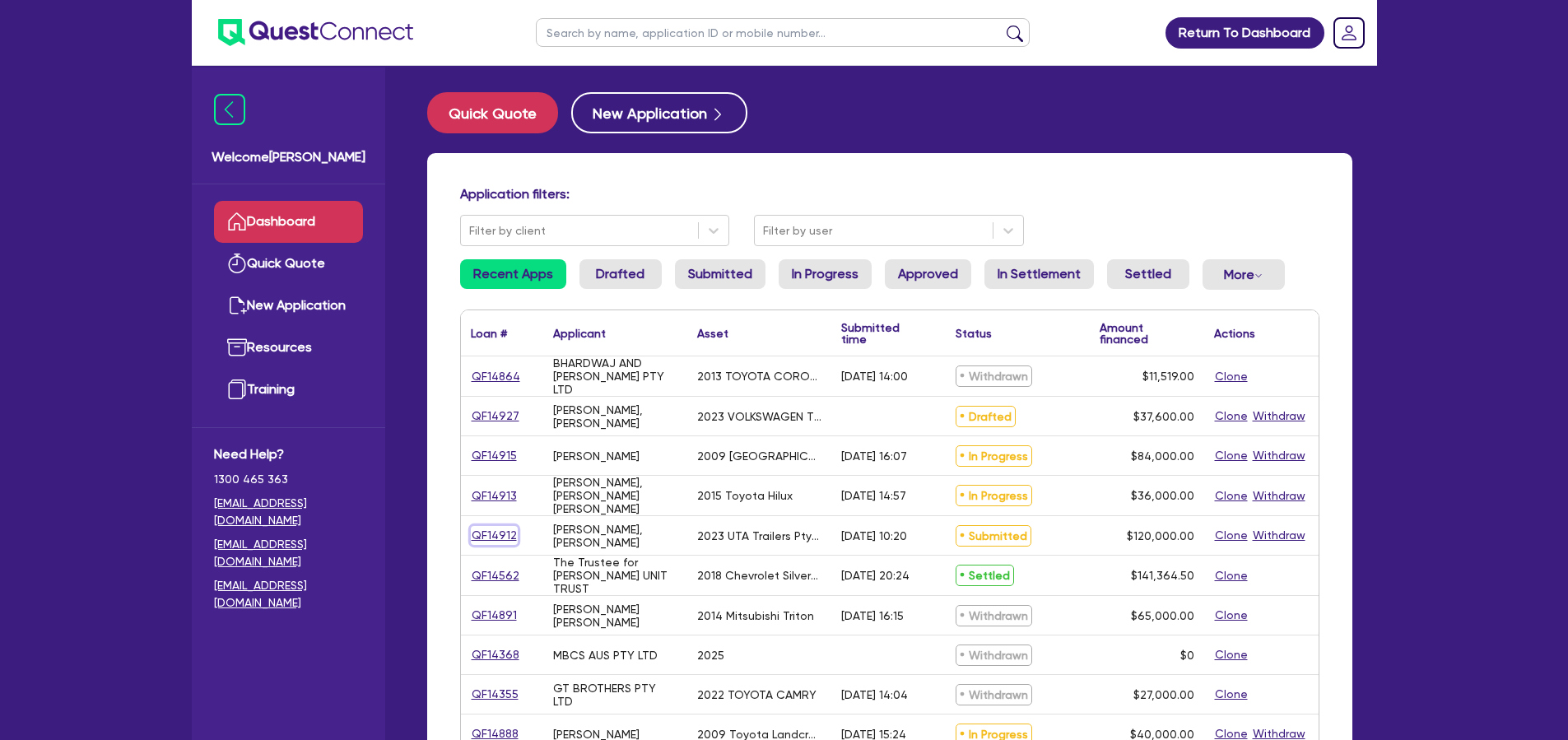
click at [484, 534] on link "QF14912" at bounding box center [493, 536] width 47 height 19
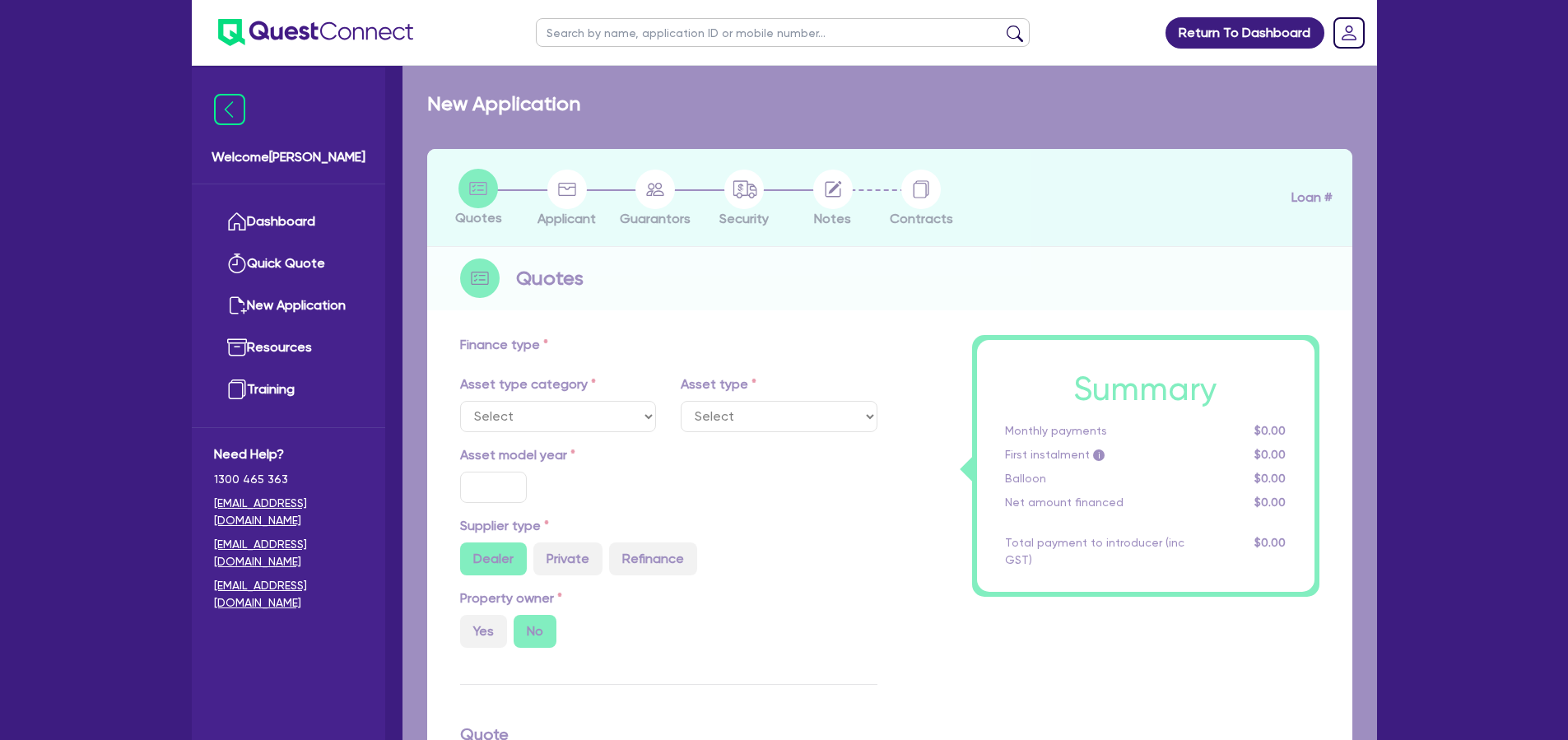
select select "PRIMARY_ASSETS"
type input "2023"
radio input "false"
radio input "true"
type input "120,000"
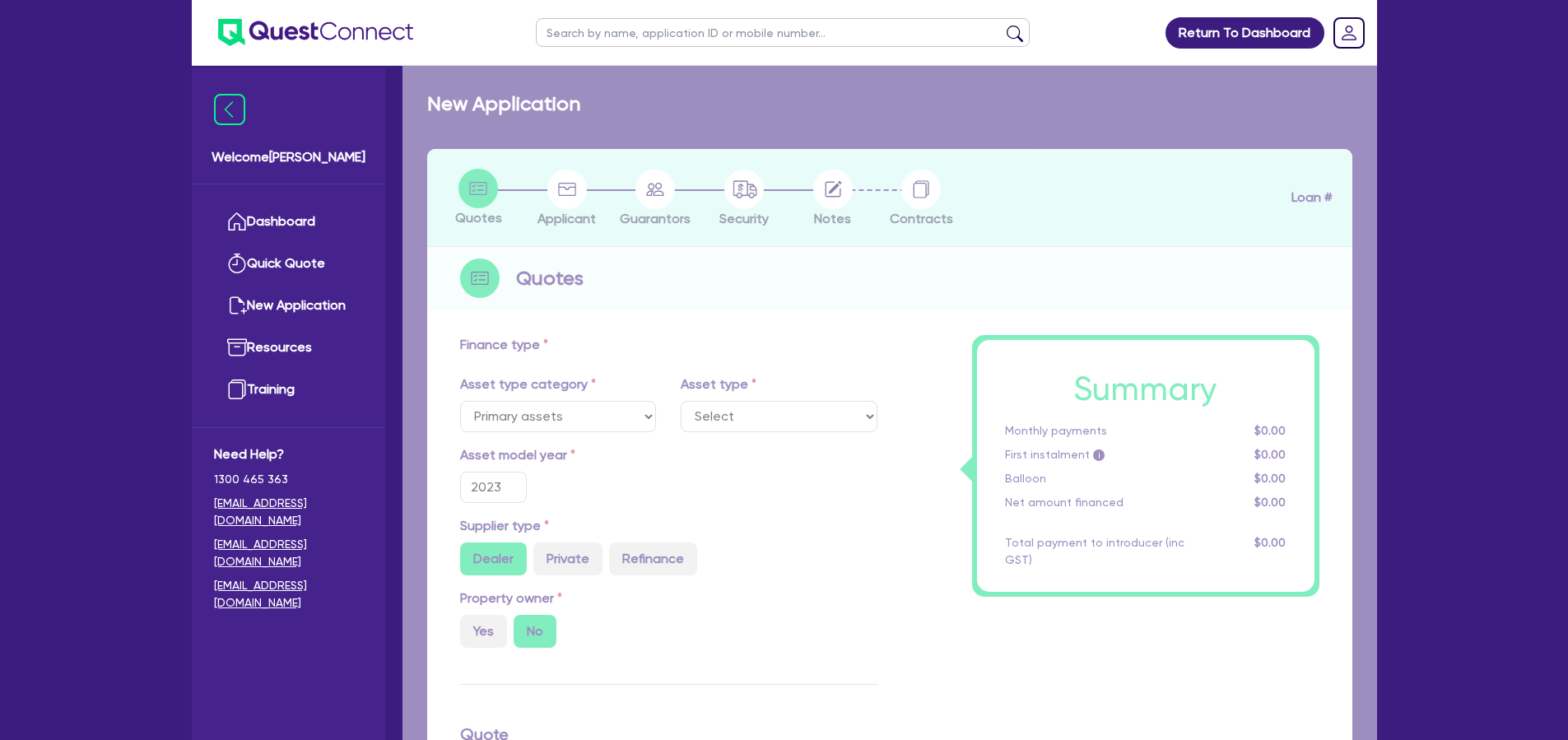
type input "5"
type input "6,000"
type input "17"
type input "300"
select select "HEAVY_TRUCKS"
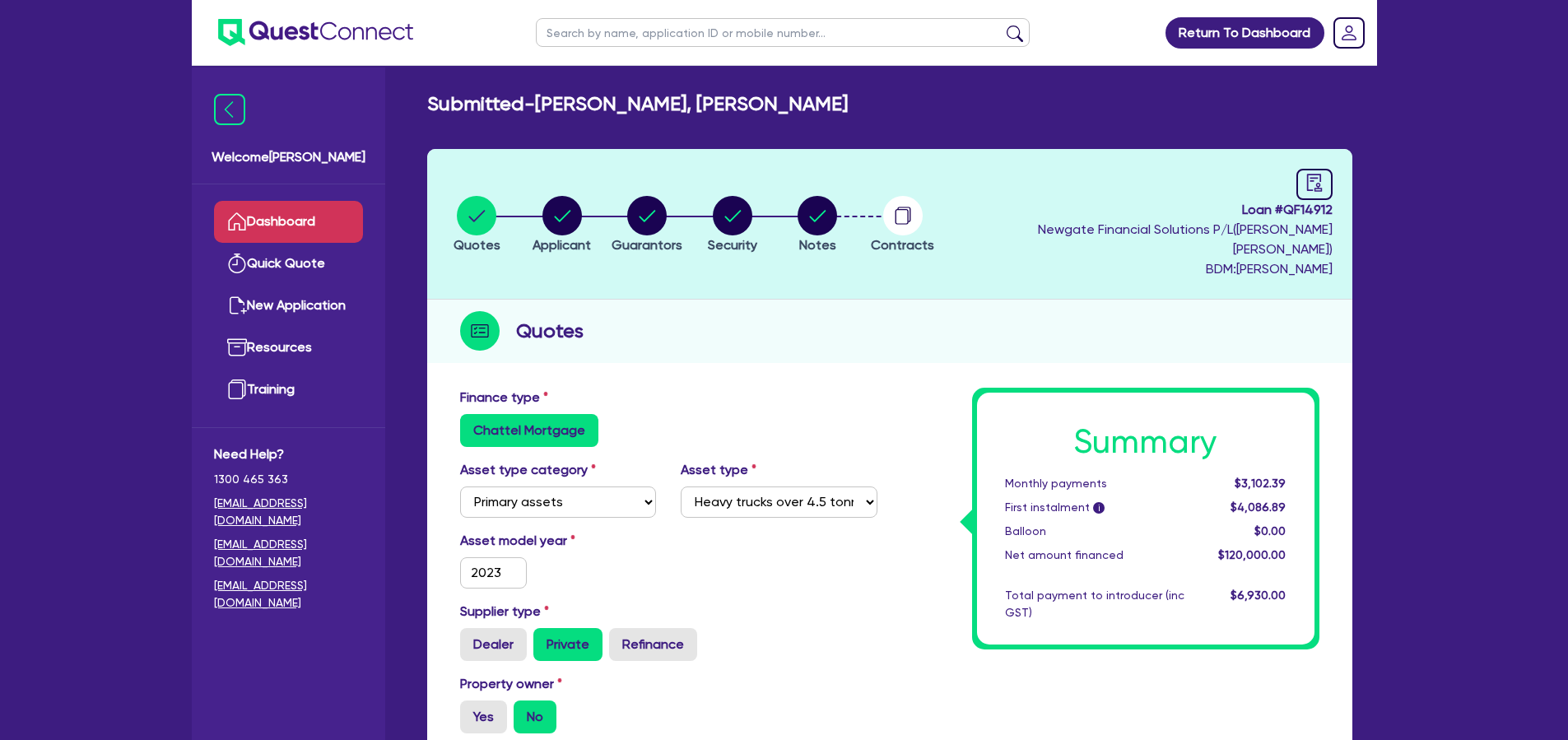
click at [338, 224] on link "Dashboard" at bounding box center [288, 222] width 149 height 42
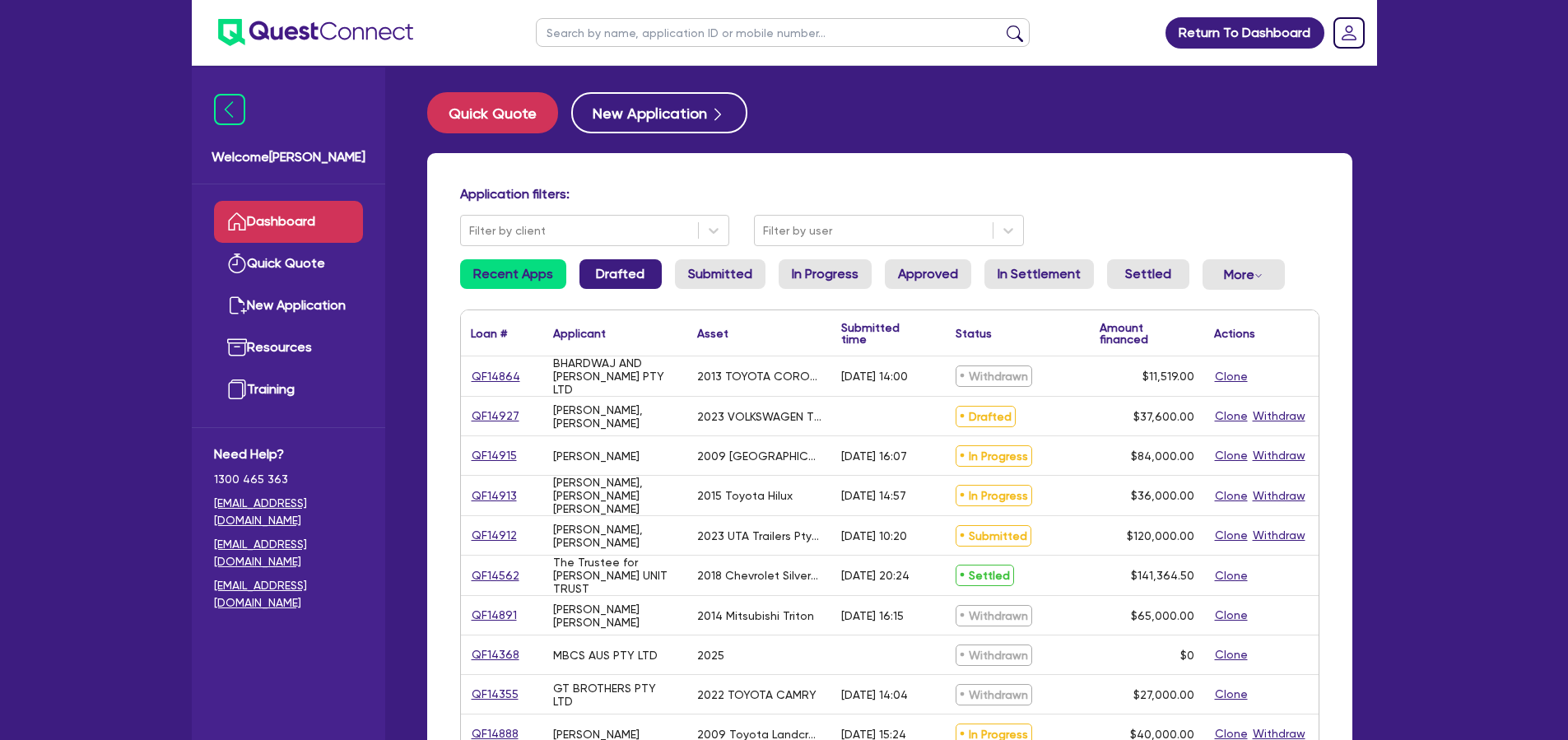
click at [605, 274] on link "Drafted" at bounding box center [620, 274] width 82 height 29
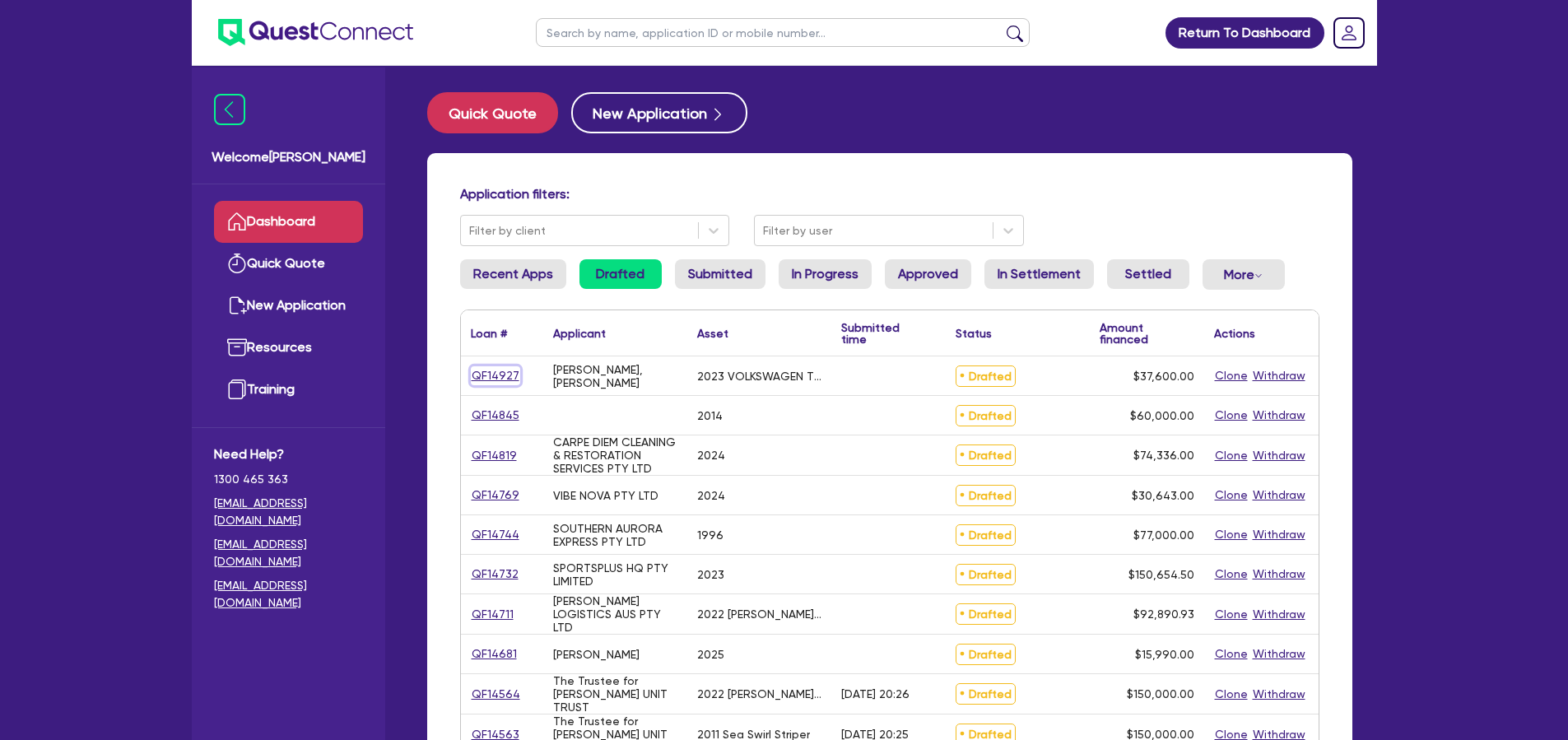
click at [484, 374] on link "QF14927" at bounding box center [495, 375] width 49 height 19
select select "CARS_AND_LIGHT_TRUCKS"
select select "PASSENGER_VEHICLES"
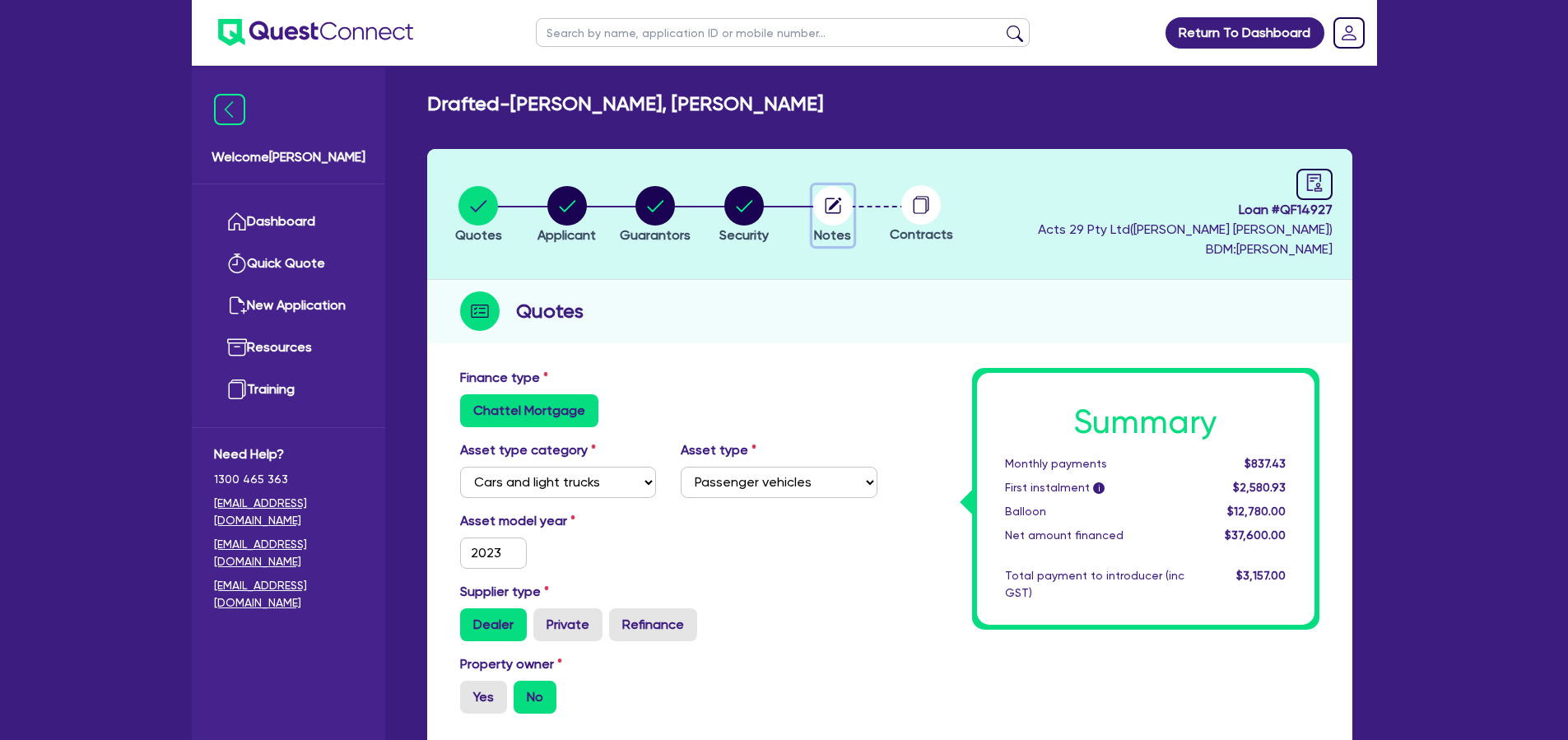
click at [829, 203] on circle "button" at bounding box center [832, 205] width 39 height 39
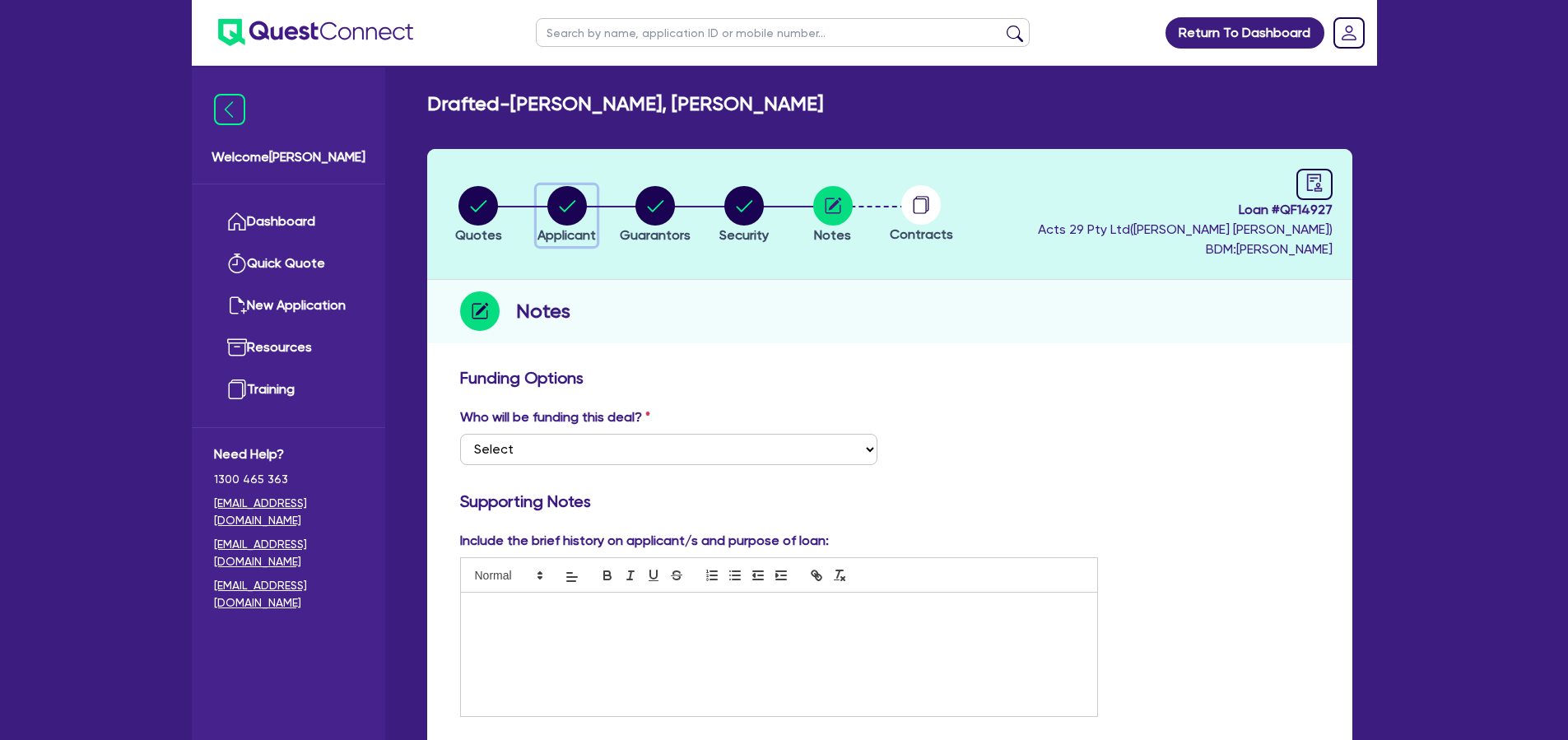
click at [552, 206] on circle "button" at bounding box center [566, 205] width 39 height 39
select select "SOLE_TRADER"
select select "AGRICULTURE"
select select "FARMERS"
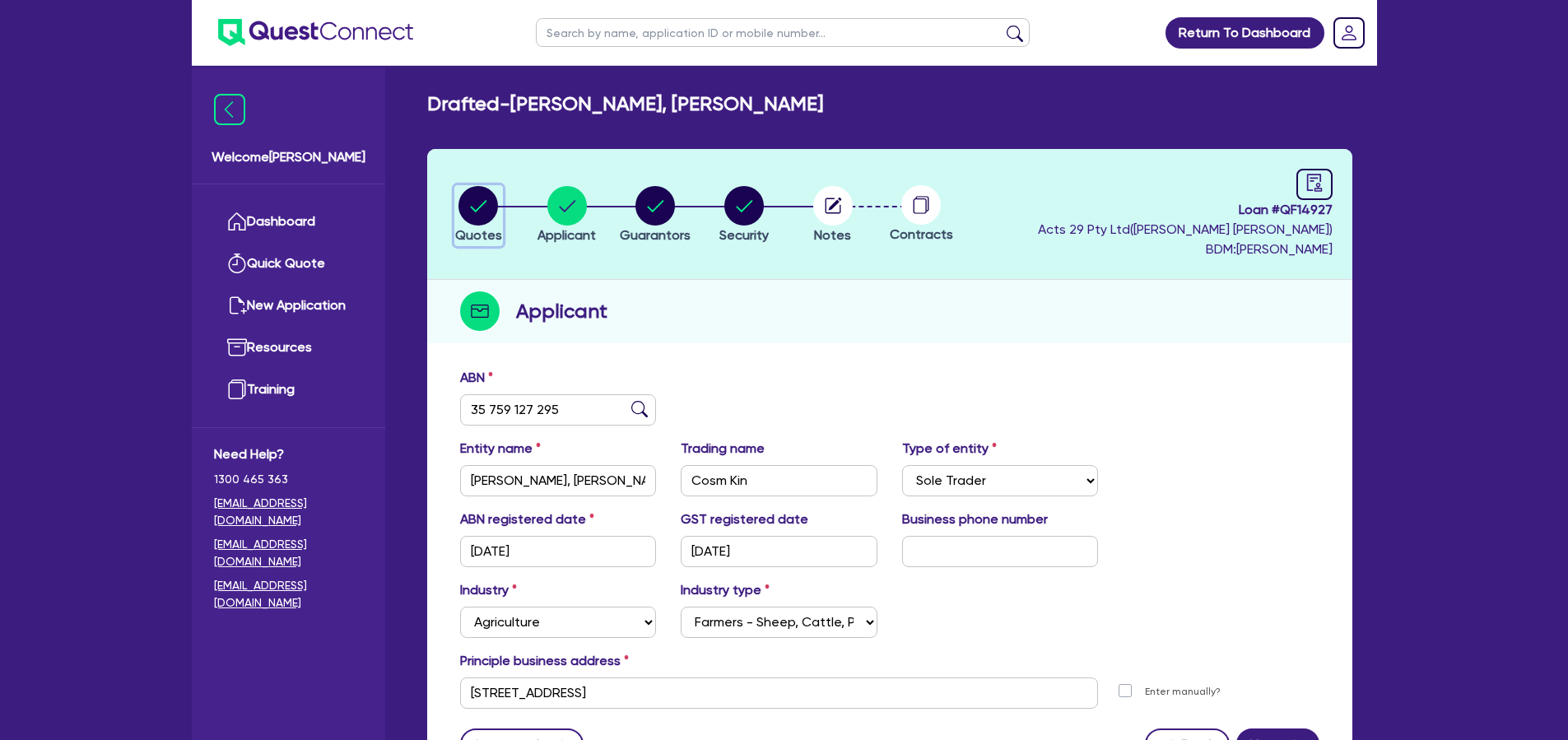
click at [480, 212] on circle "button" at bounding box center [478, 205] width 39 height 39
select select "CARS_AND_LIGHT_TRUCKS"
select select "PASSENGER_VEHICLES"
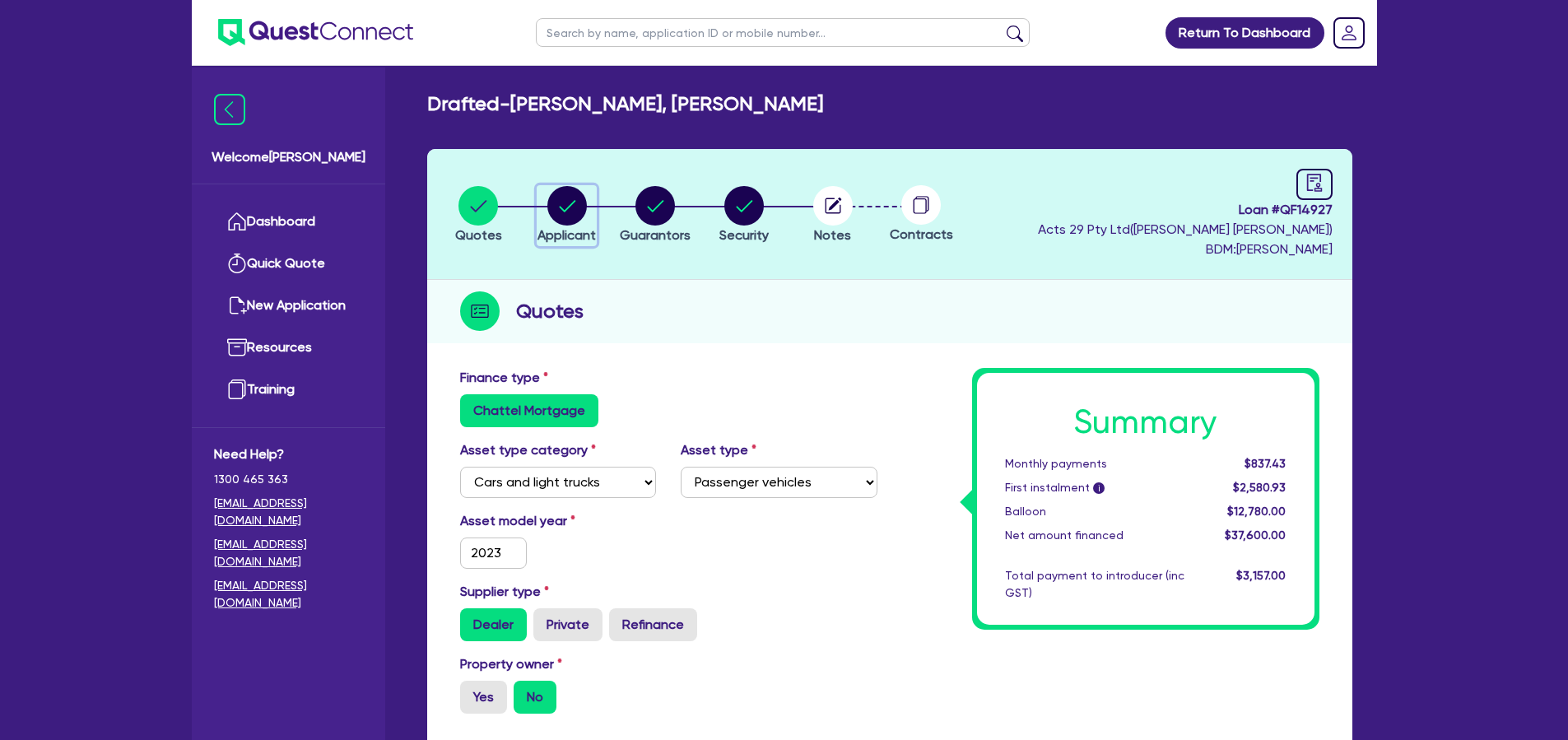
click at [576, 206] on circle "button" at bounding box center [566, 205] width 39 height 39
select select "SOLE_TRADER"
select select "AGRICULTURE"
select select "FARMERS"
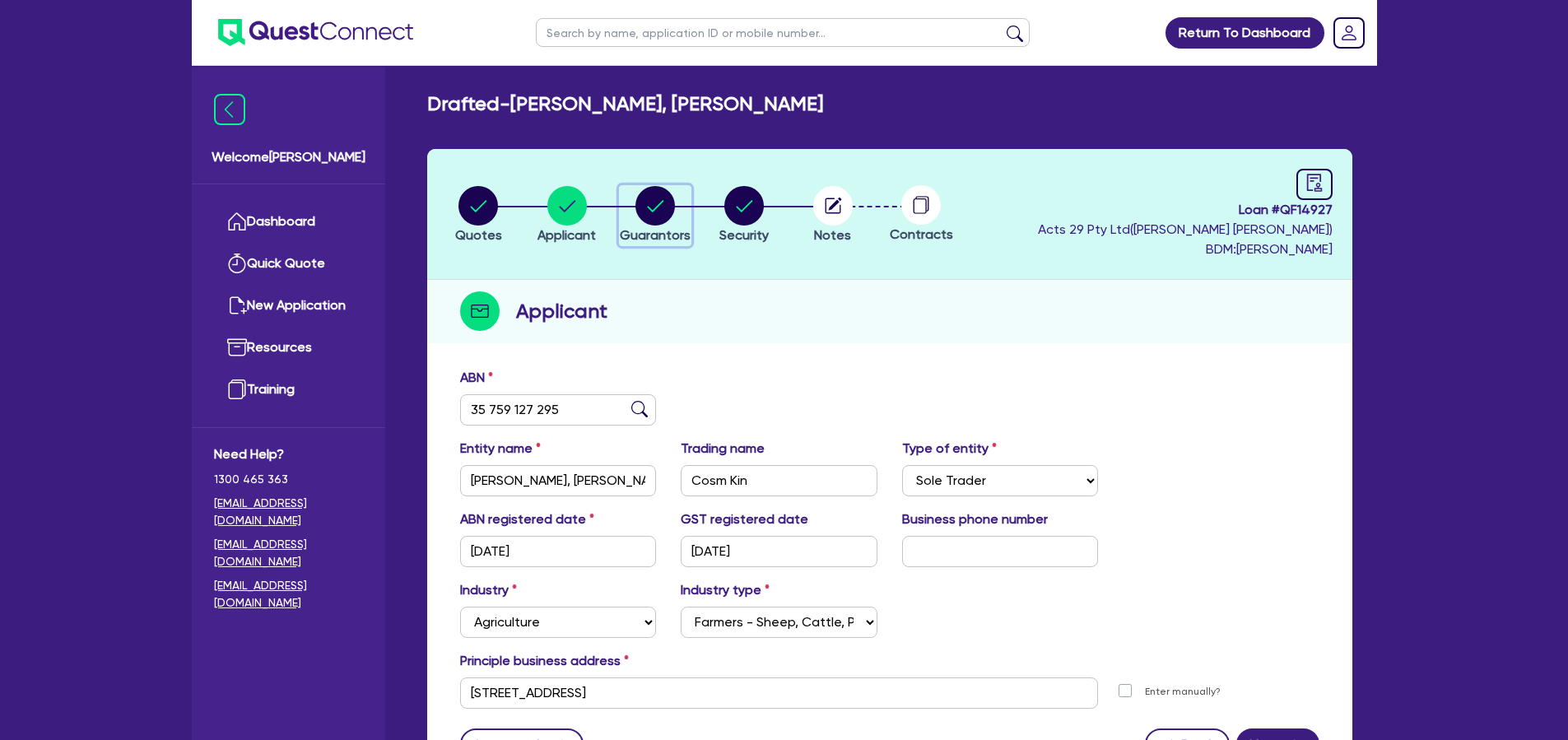
click at [654, 209] on icon "button" at bounding box center [656, 205] width 16 height 12
select select "MR"
select select "[GEOGRAPHIC_DATA]"
select select "DE_FACTO"
select select "CASH"
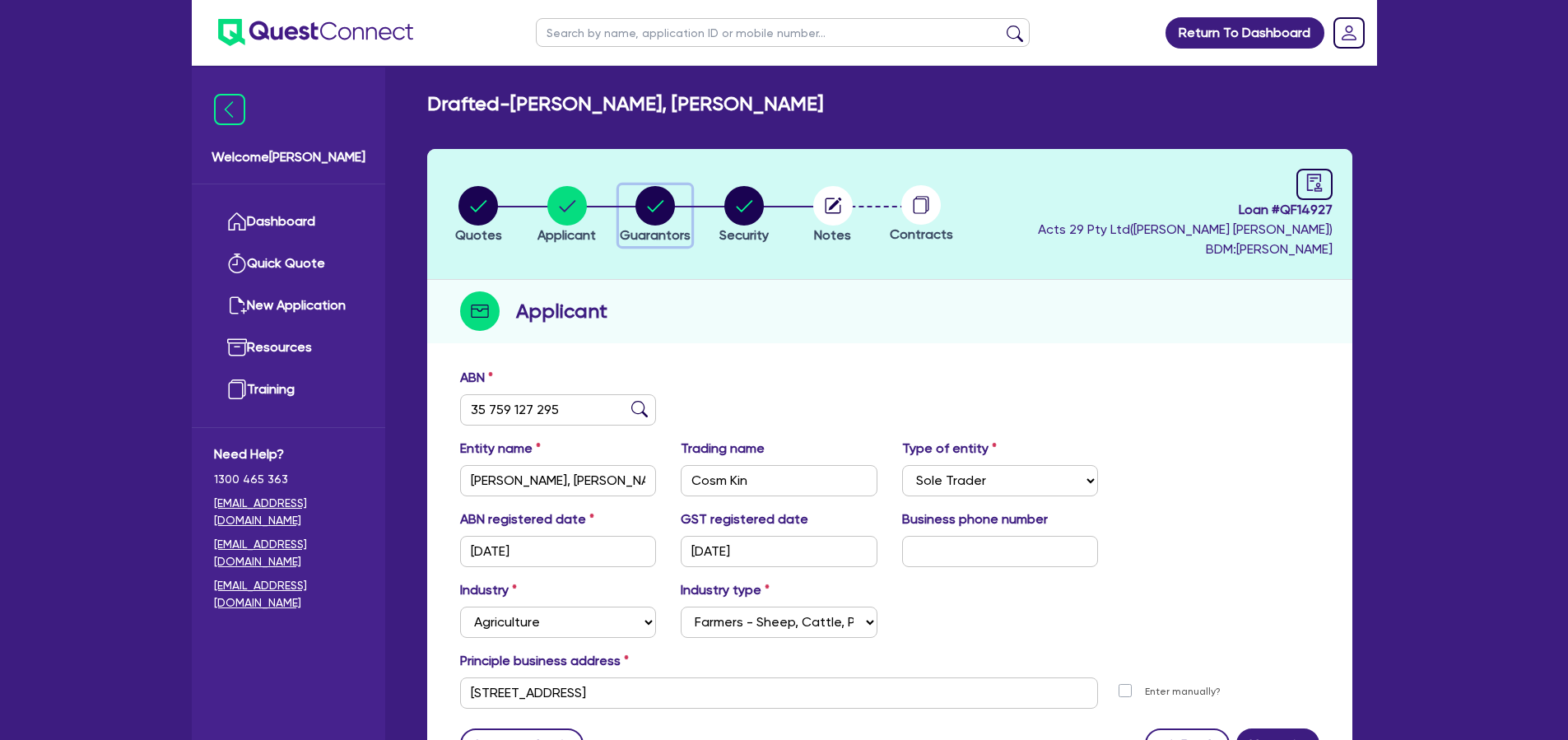
select select "VEHICLE"
select select "EQUIPMENT"
select select "HOUSEHOLD_PERSONAL"
select select "OTHER"
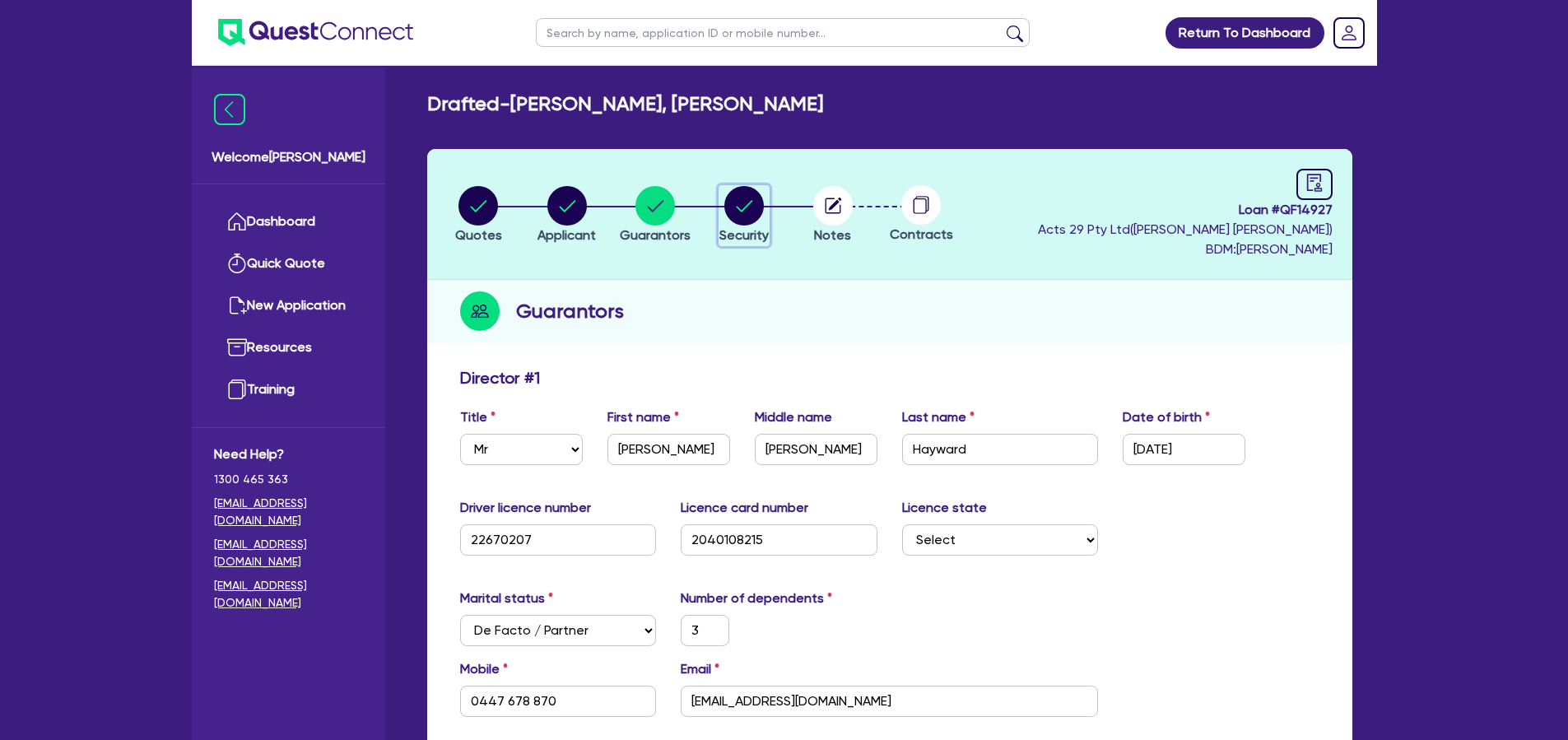
click at [743, 209] on icon "button" at bounding box center [745, 205] width 16 height 12
select select "CARS_AND_LIGHT_TRUCKS"
select select "PASSENGER_VEHICLES"
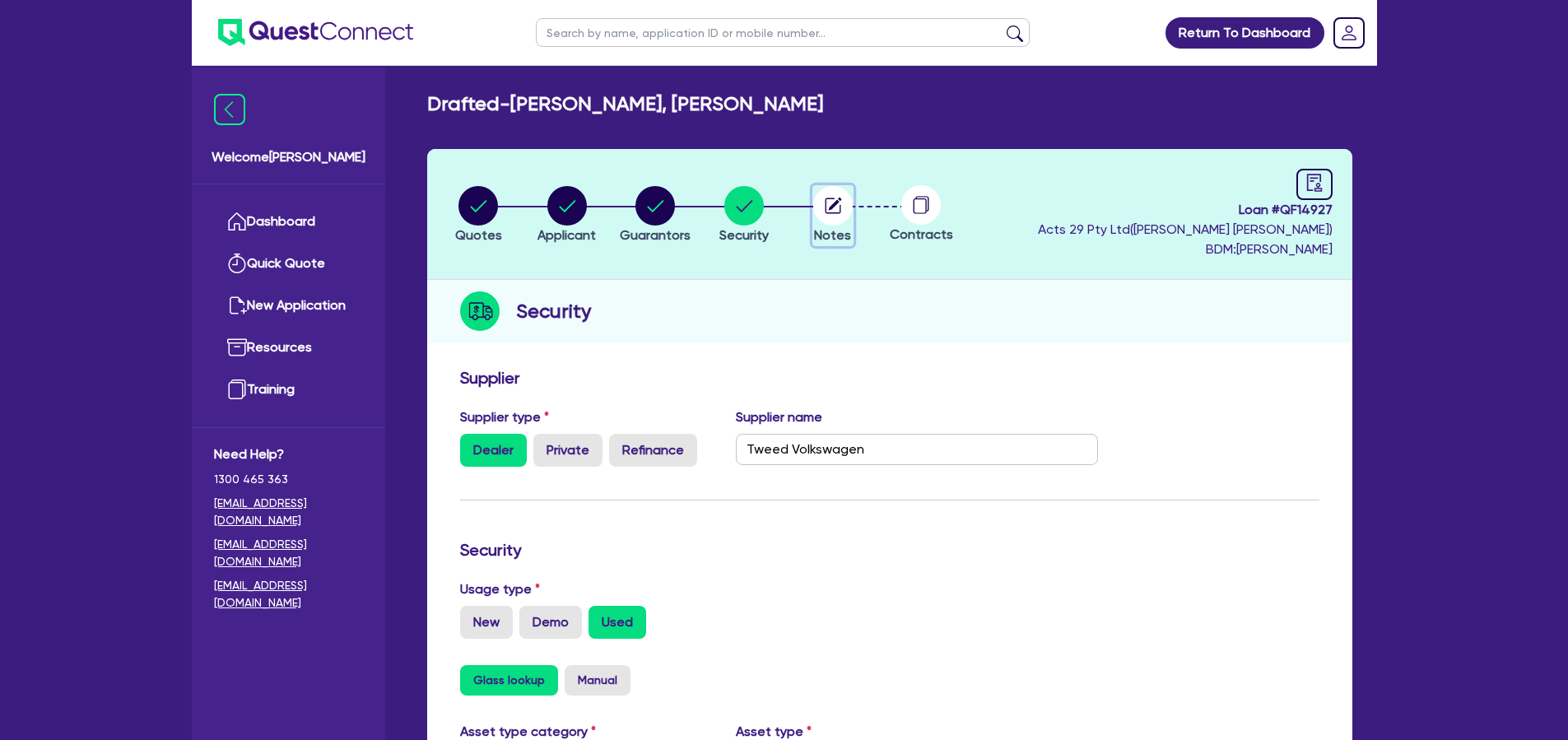
click at [831, 211] on circle "button" at bounding box center [832, 205] width 39 height 39
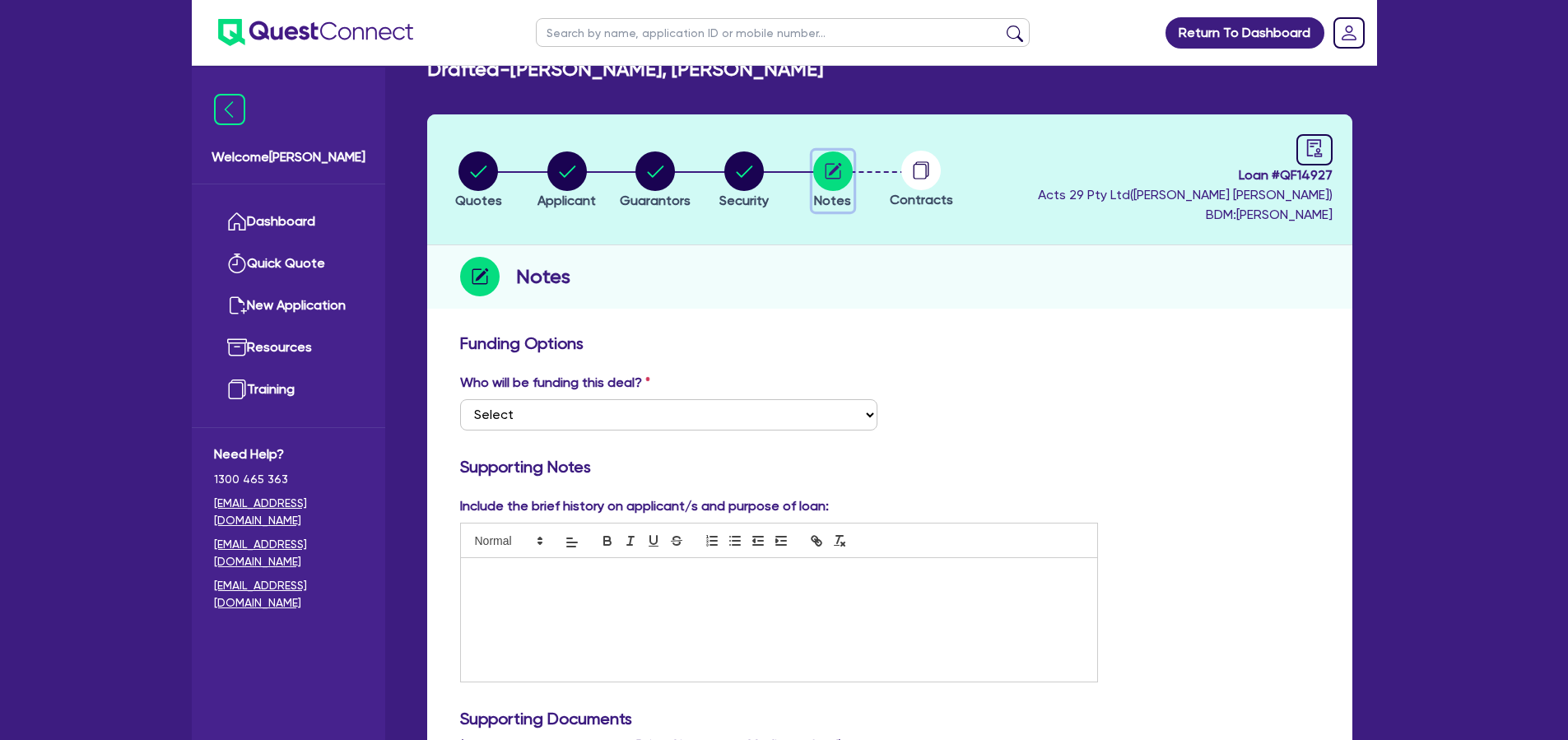
scroll to position [46, 0]
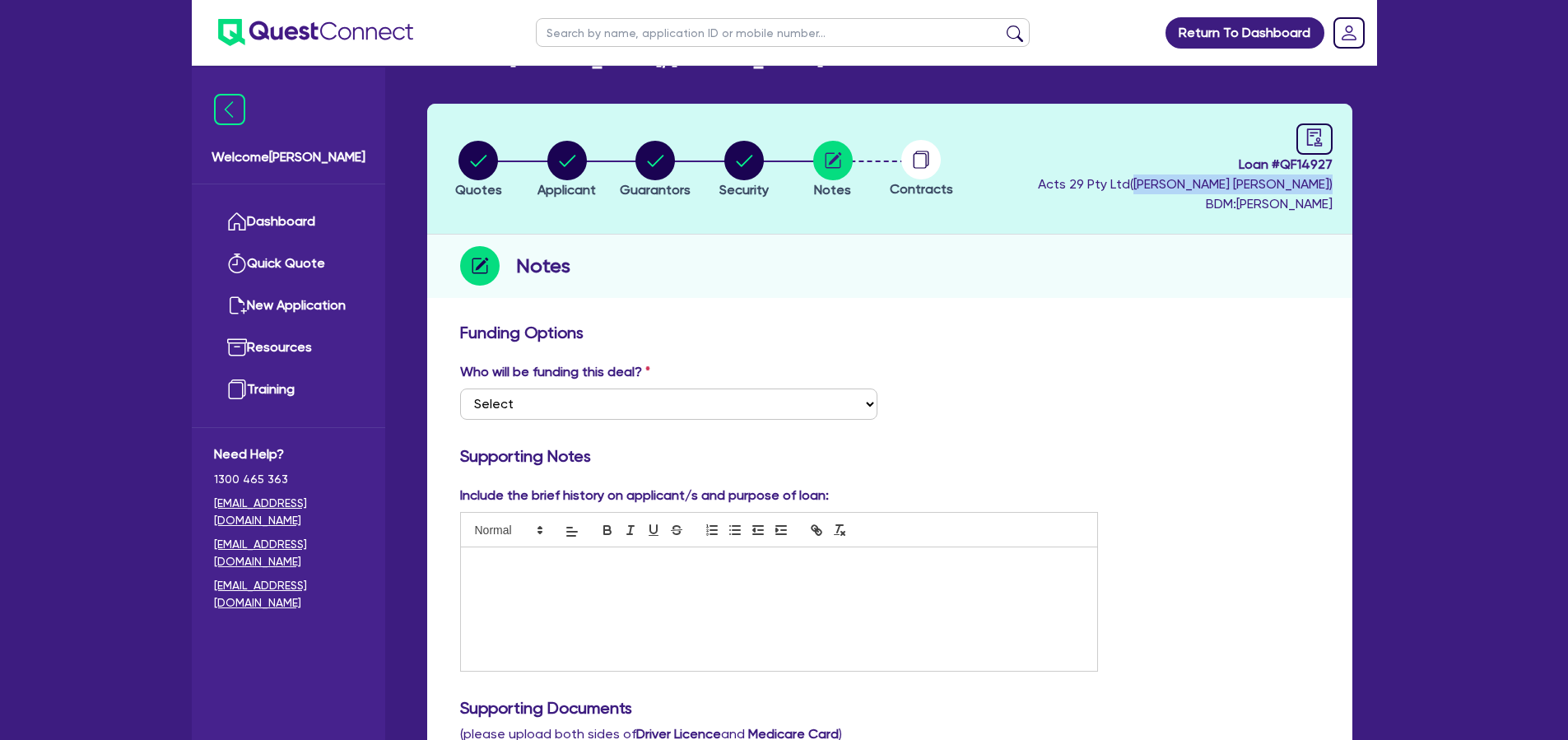
drag, startPoint x: 1333, startPoint y: 183, endPoint x: 1256, endPoint y: 185, distance: 77.0
click at [1256, 185] on header "Quotes Applicant Guarantors Security Notes Contracts Loan # QF14927 Acts 29 Pty…" at bounding box center [889, 169] width 925 height 130
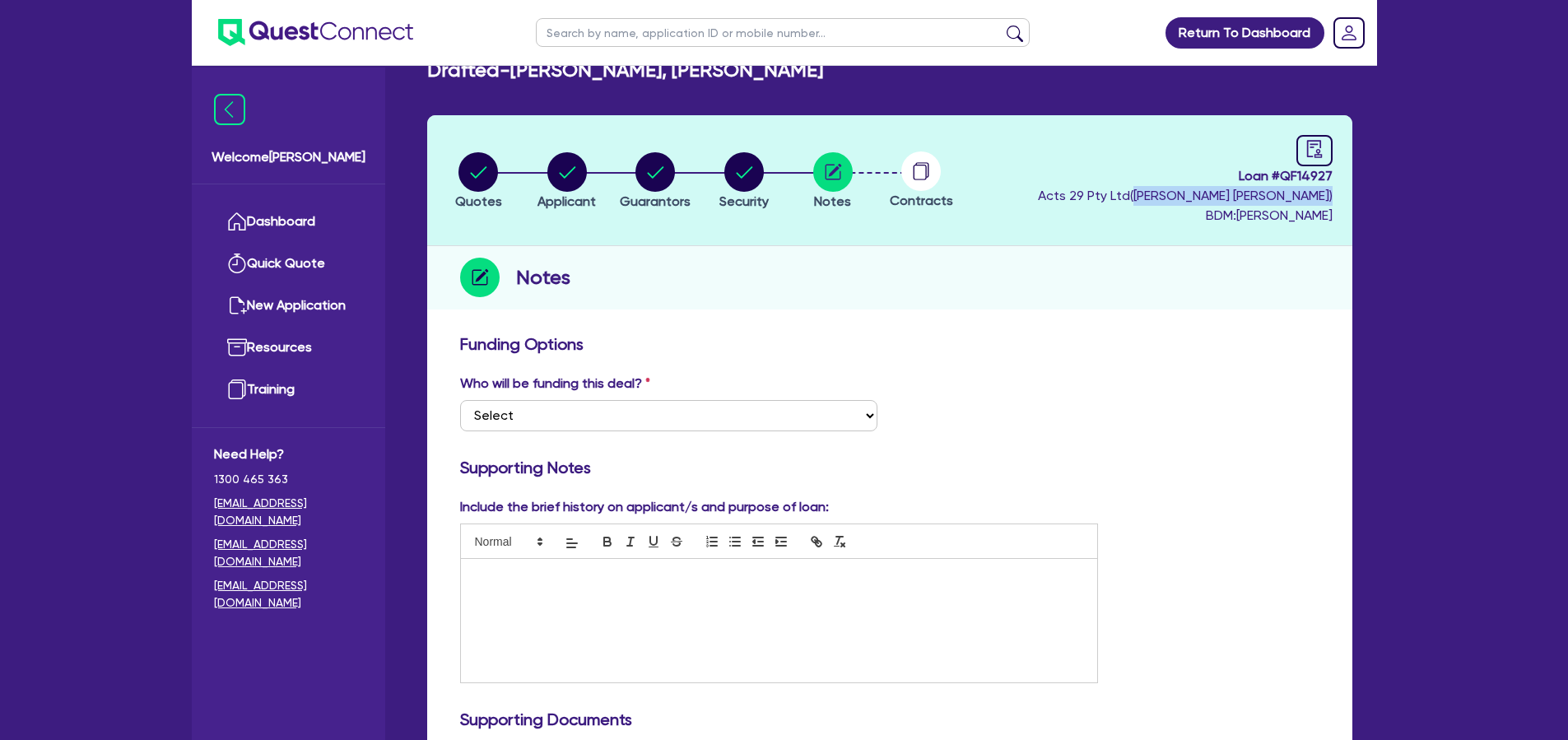
scroll to position [0, 0]
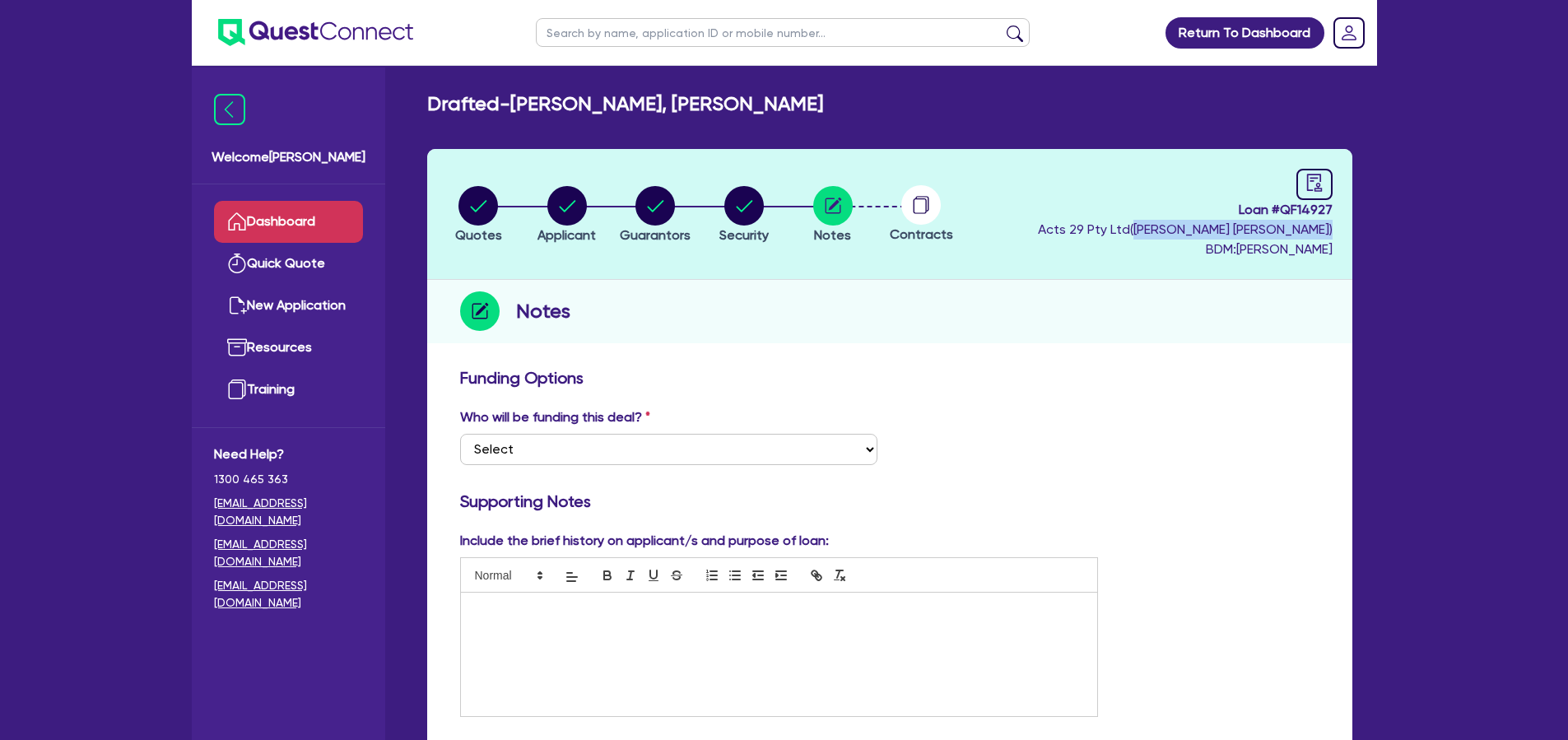
click at [338, 220] on link "Dashboard" at bounding box center [288, 222] width 149 height 42
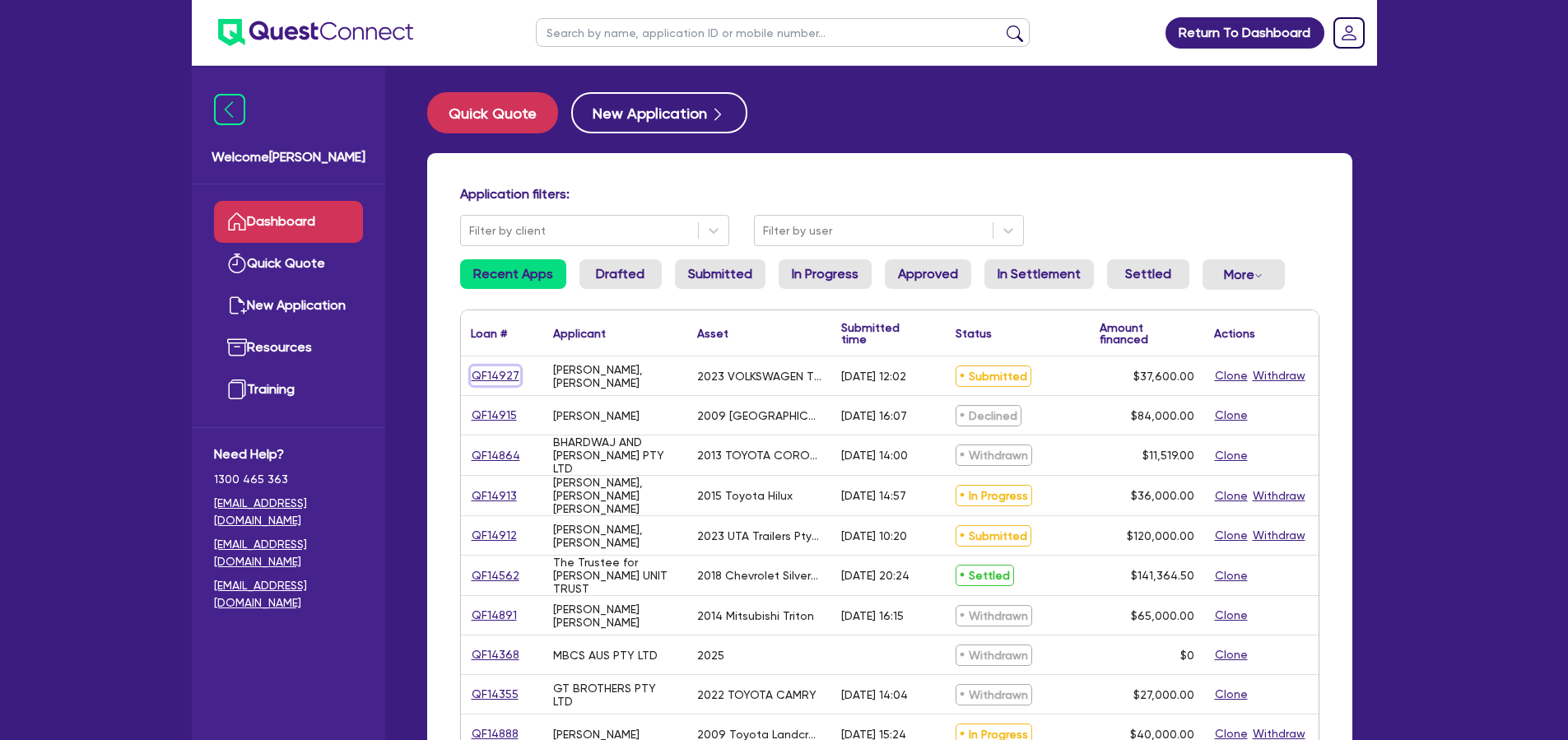
click at [480, 371] on link "QF14927" at bounding box center [495, 375] width 49 height 19
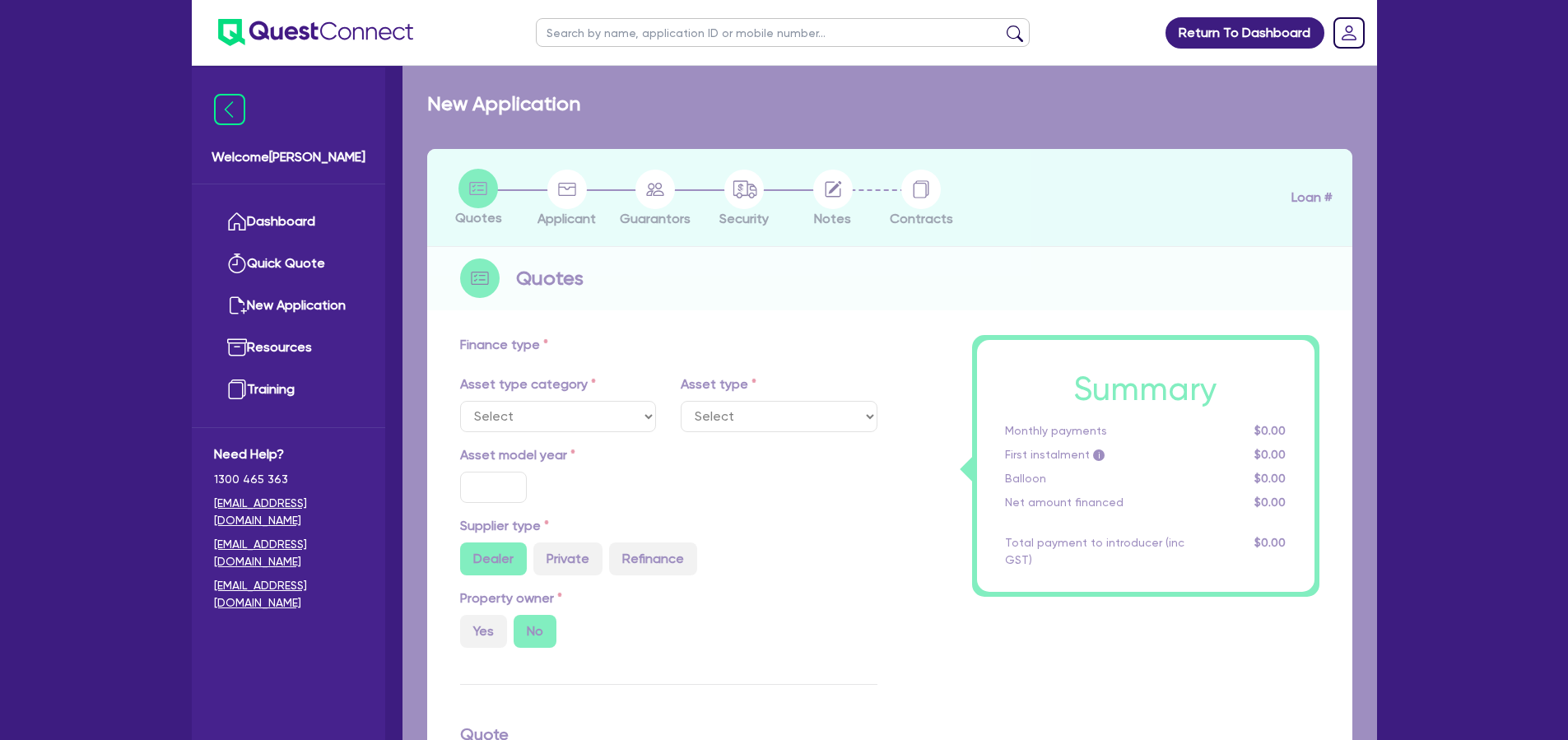
select select "CARS_AND_LIGHT_TRUCKS"
type input "2023"
type input "42,600"
type input "5,000"
type input "30"
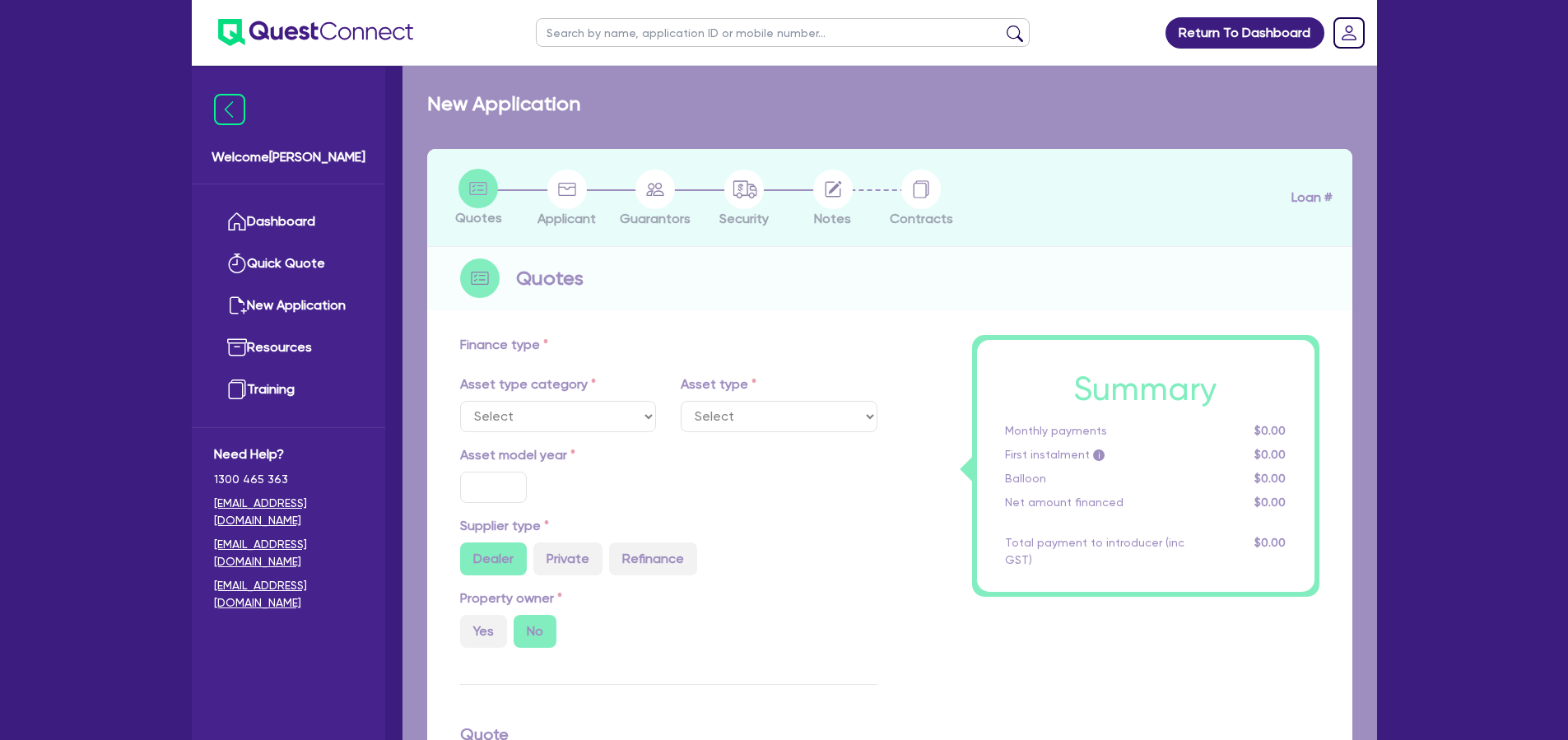
type input "12,780"
type input "5"
type input "1,880"
type input "17"
type input "990"
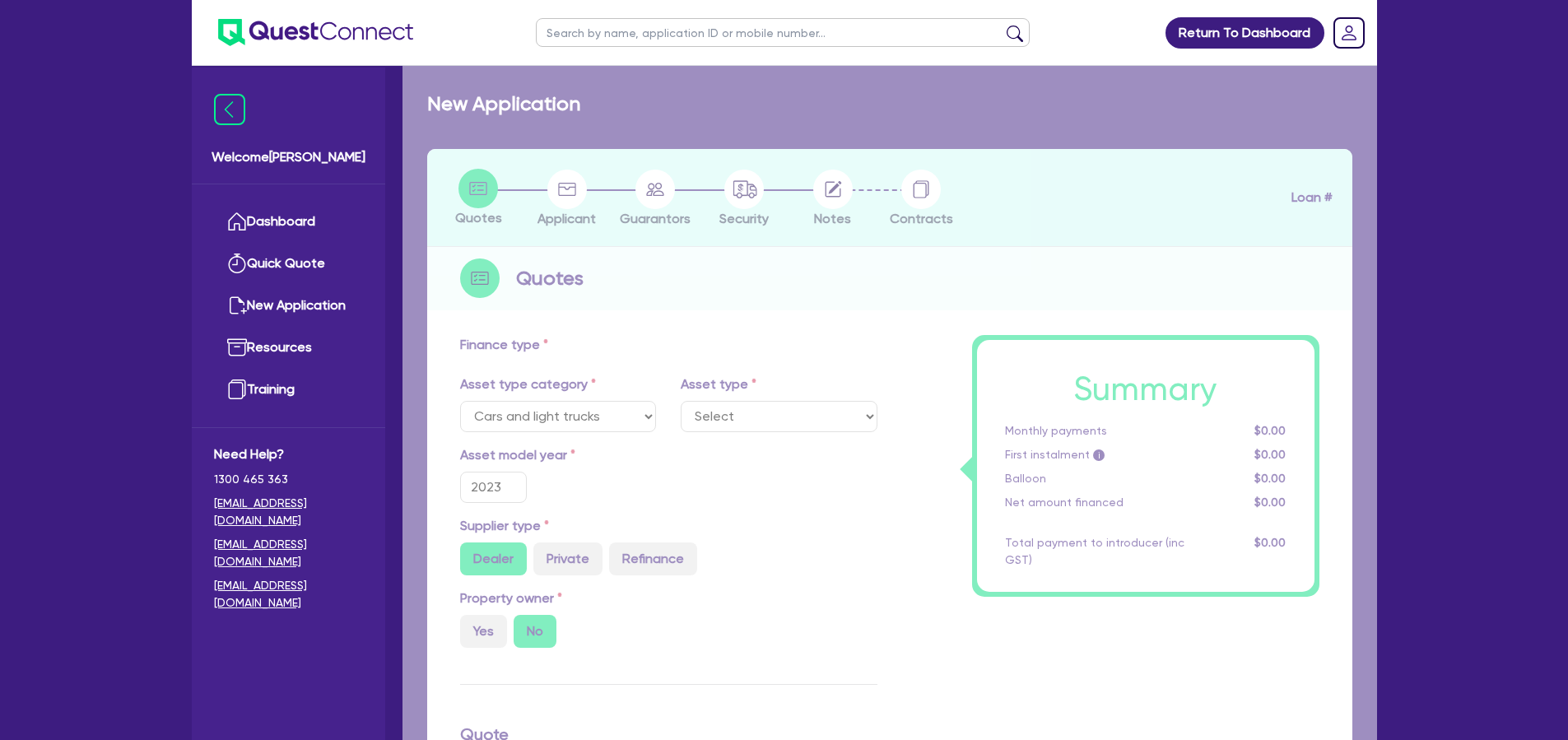
select select "PASSENGER_VEHICLES"
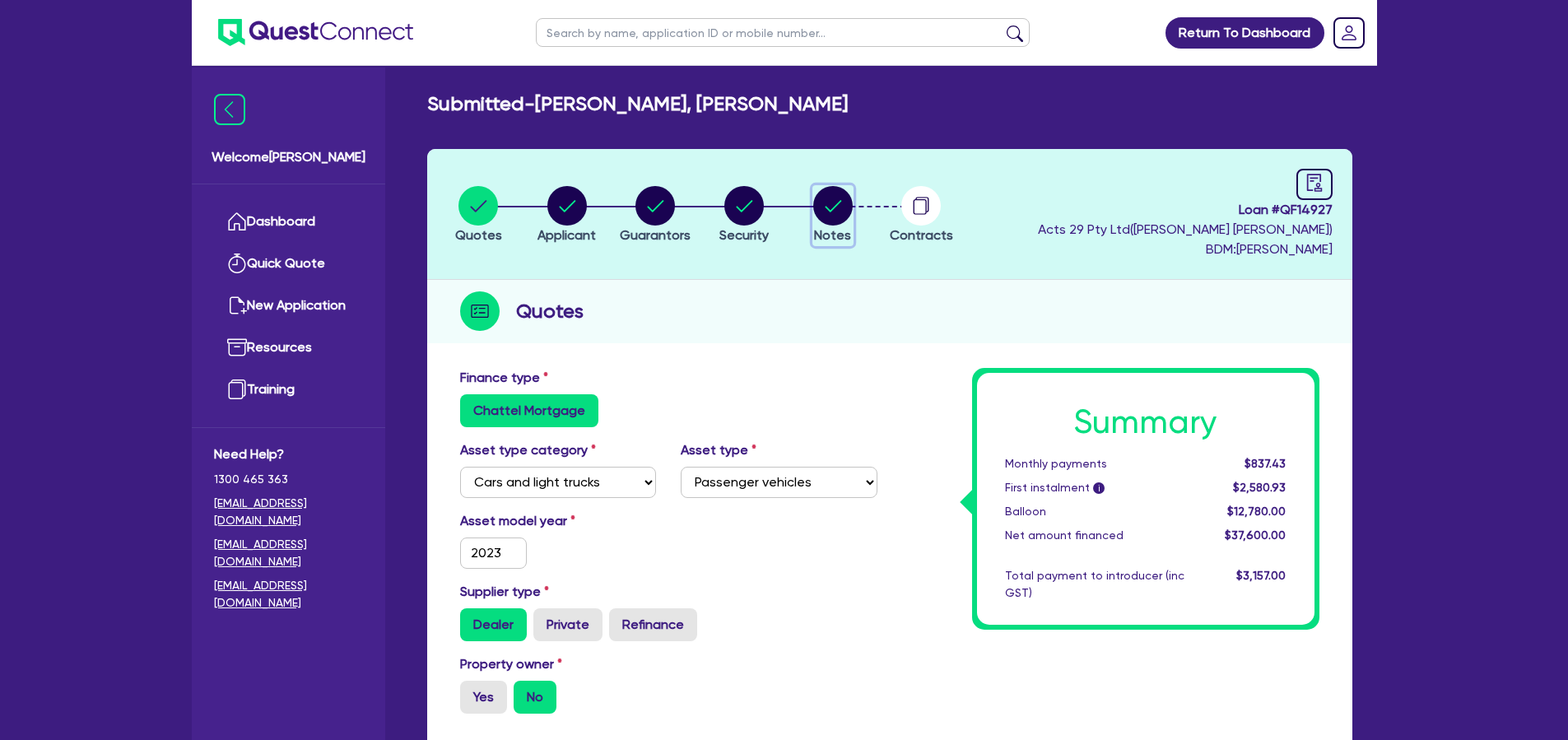
click at [832, 210] on circle "button" at bounding box center [832, 205] width 39 height 39
select select "Quest Finance - Own Book"
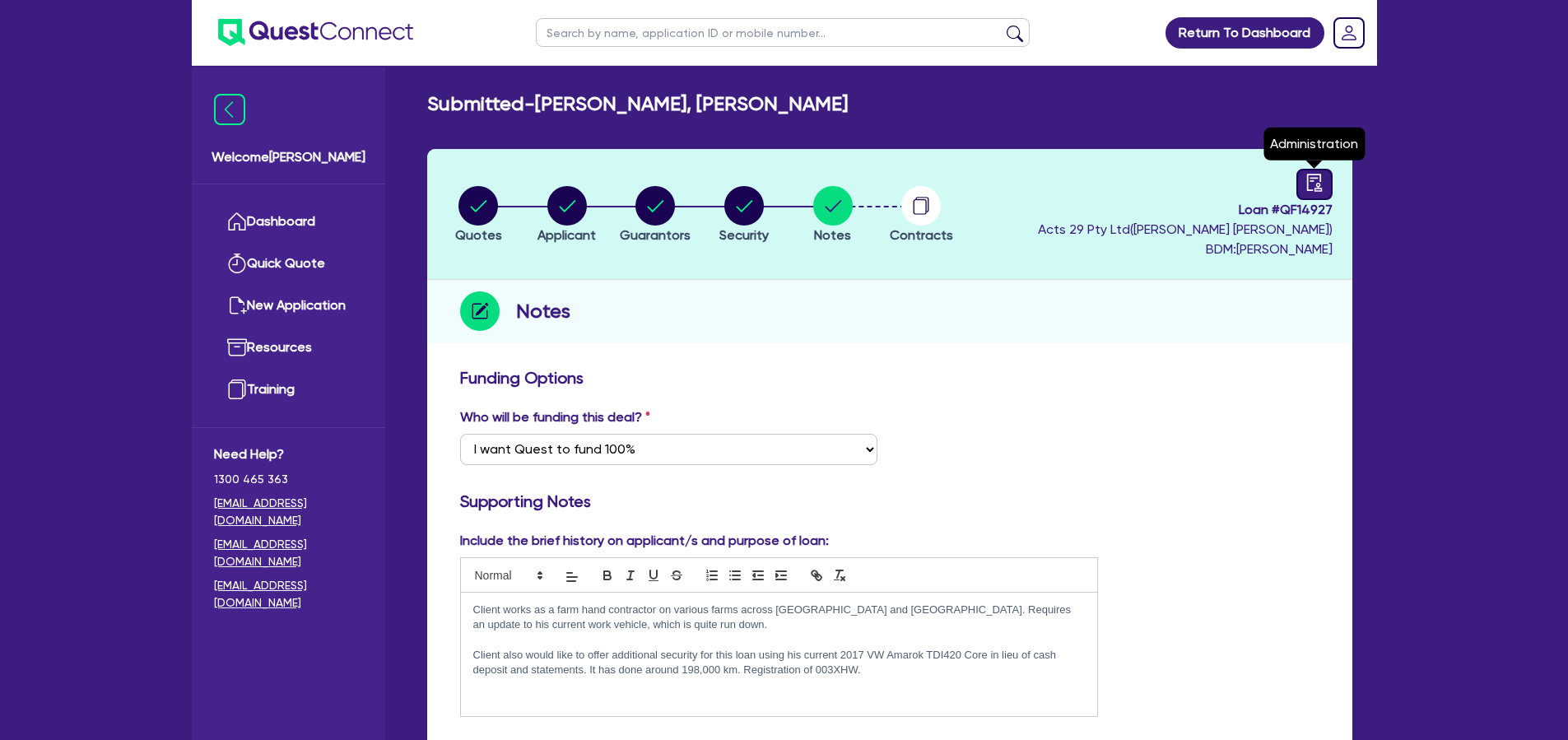
click at [1307, 180] on icon "audit" at bounding box center [1314, 182] width 15 height 17
select select "SUBMITTED_NEW"
select select "Quest Finance - Own Book"
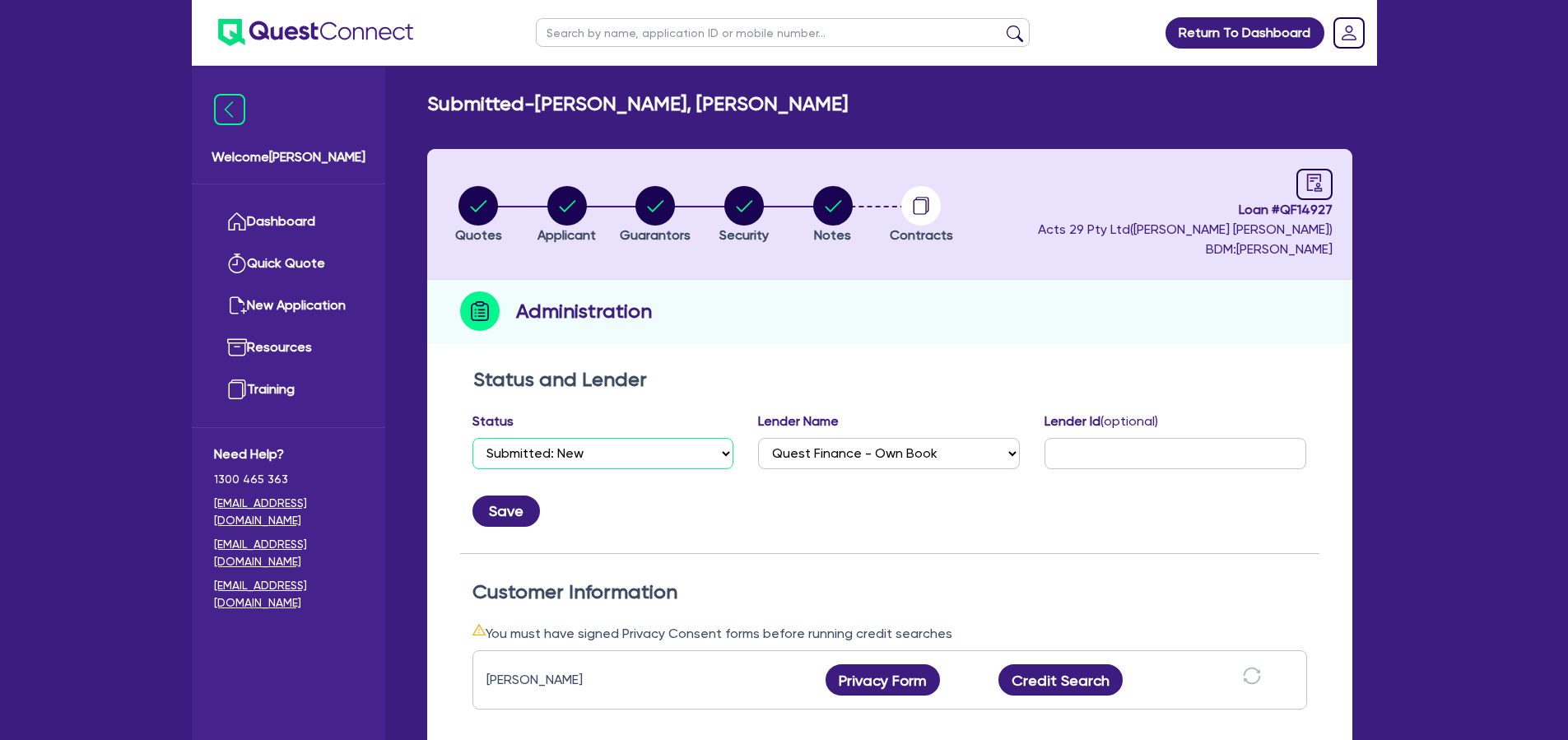
click at [633, 442] on select "Select Quoted Drafted: New Drafted: Amended Submitted: New Submitted: Amended I…" at bounding box center [603, 453] width 262 height 31
select select "DRAFTED_NEW"
click at [506, 511] on button "Save" at bounding box center [506, 511] width 67 height 31
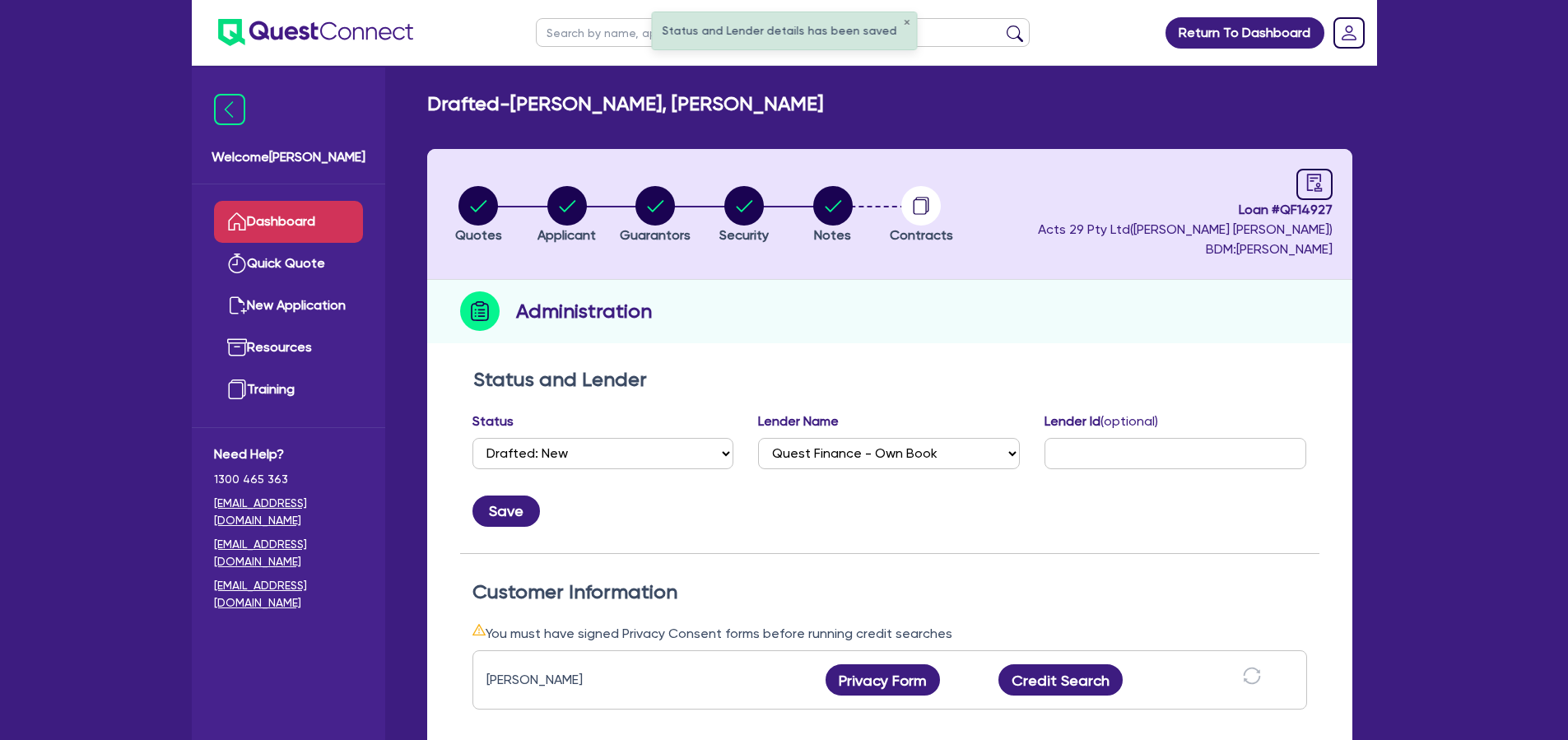
click at [317, 214] on link "Dashboard" at bounding box center [288, 222] width 149 height 42
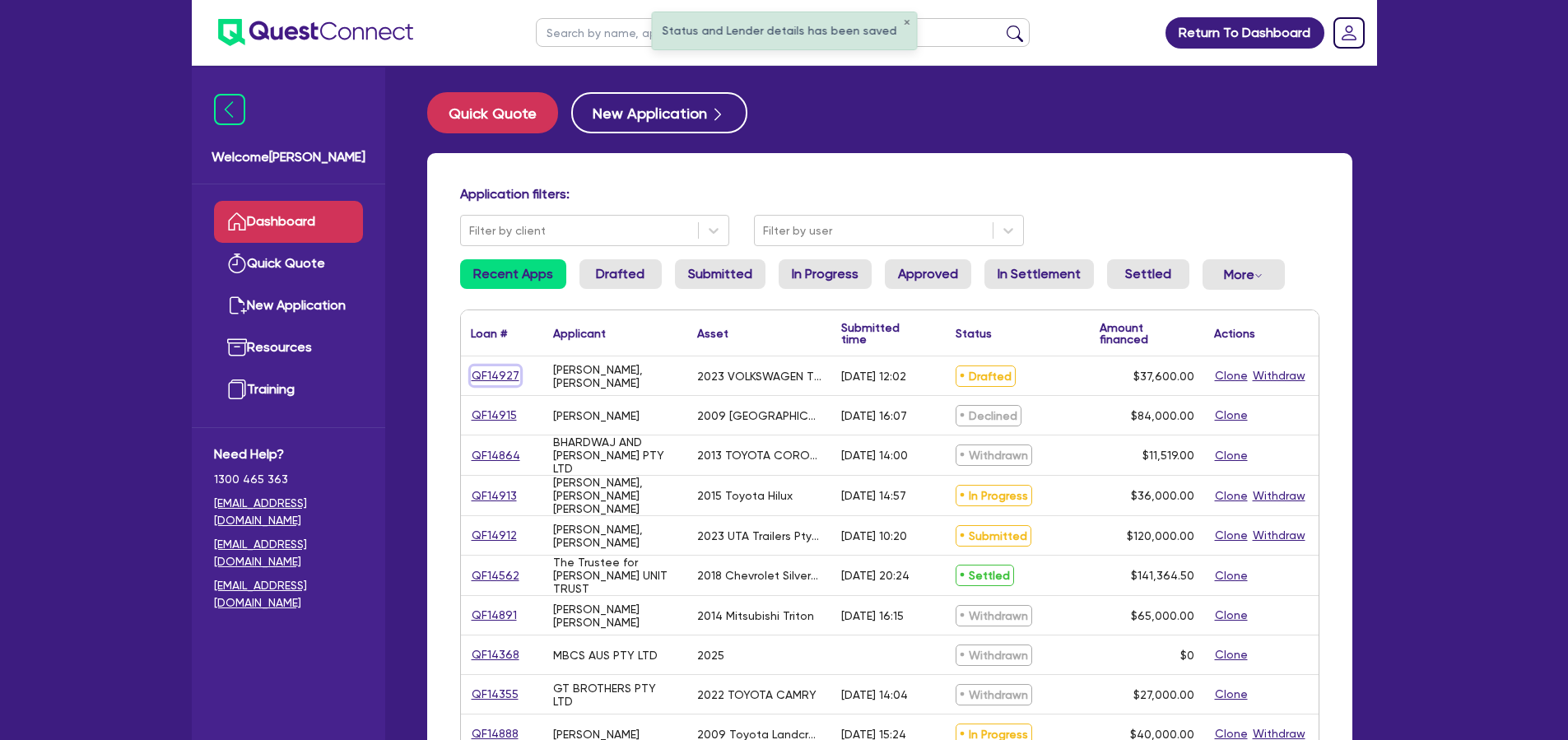
click at [507, 379] on link "QF14927" at bounding box center [495, 375] width 49 height 19
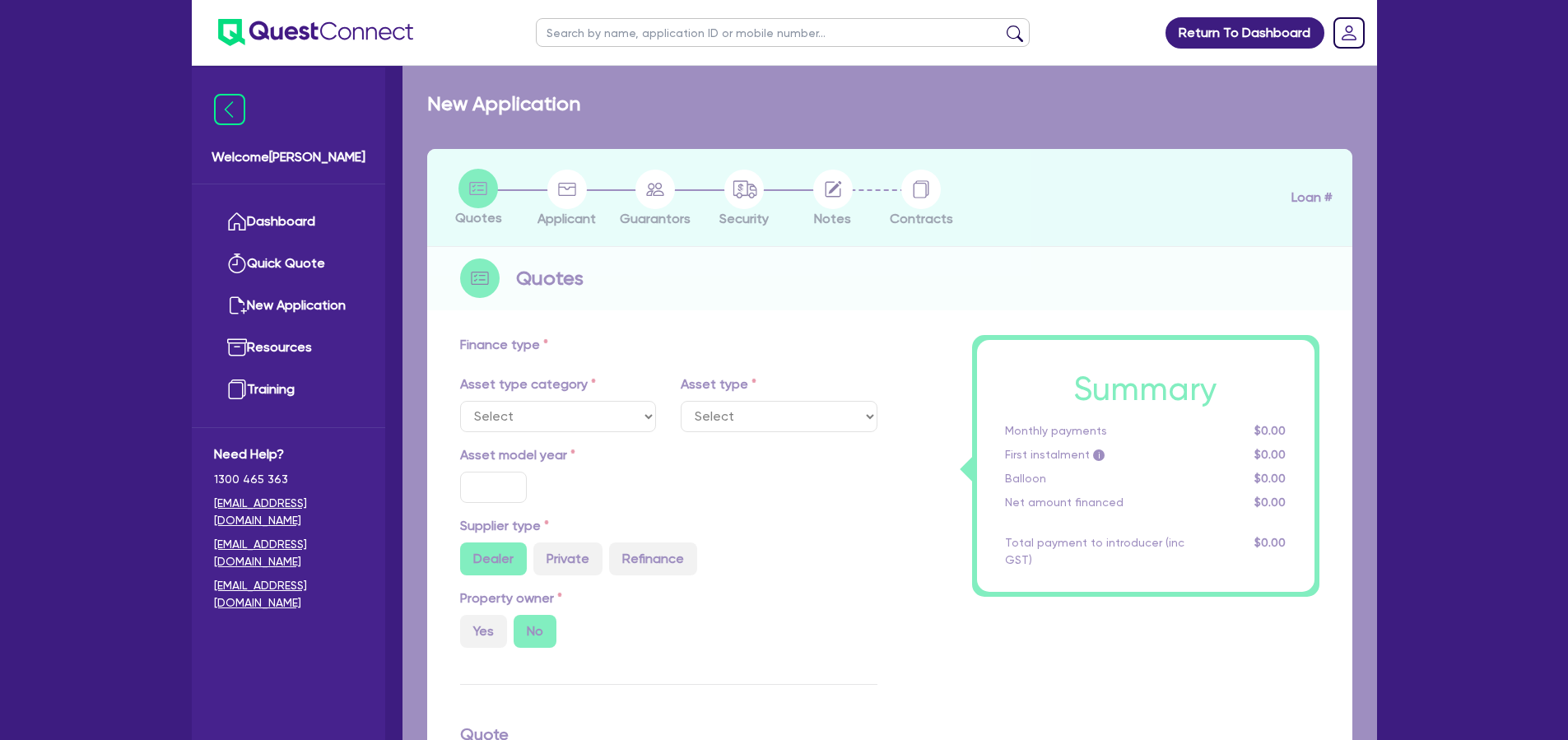
select select "CARS_AND_LIGHT_TRUCKS"
type input "2023"
type input "42,600"
type input "5,000"
type input "30"
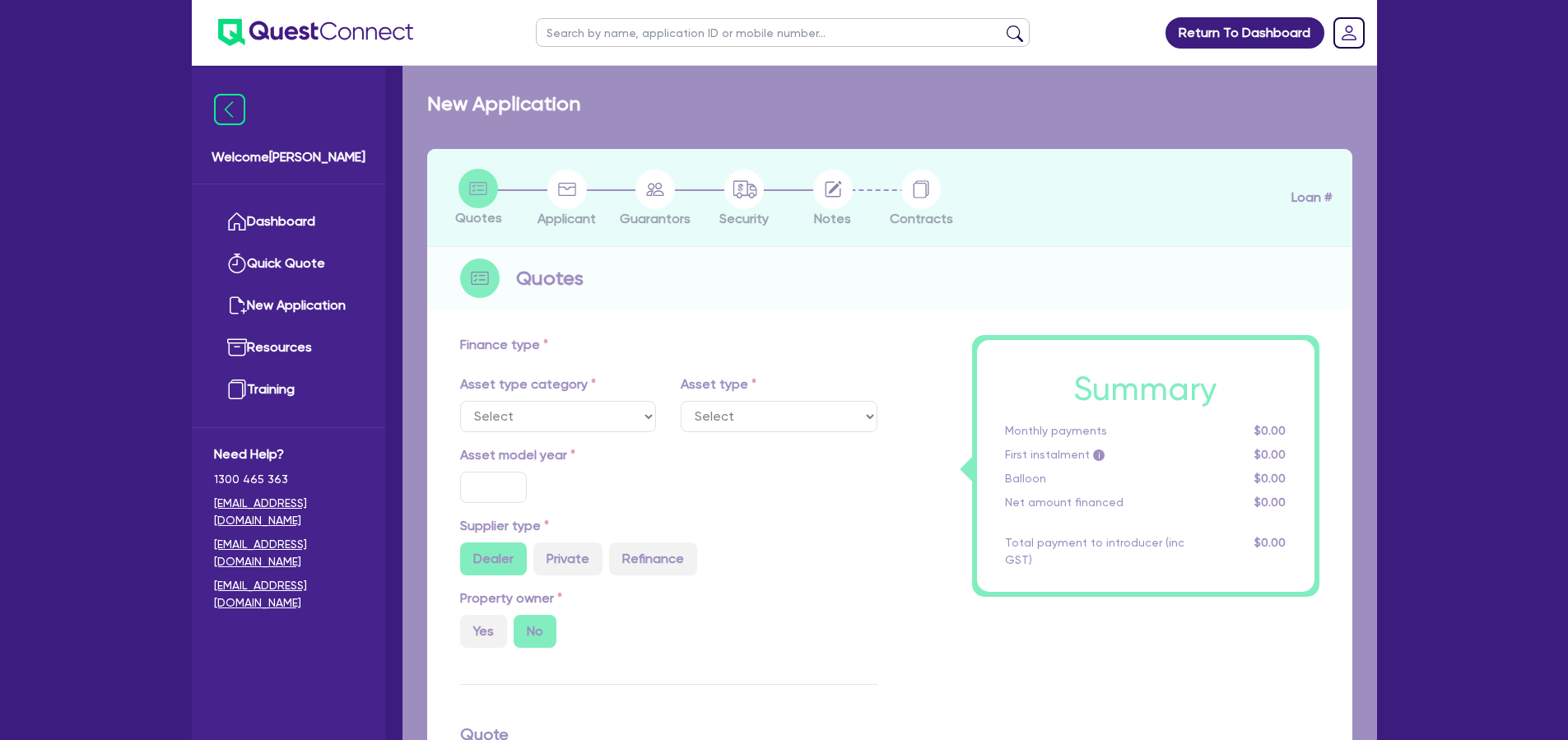
type input "12,780"
type input "5"
type input "1,880"
type input "17"
type input "990"
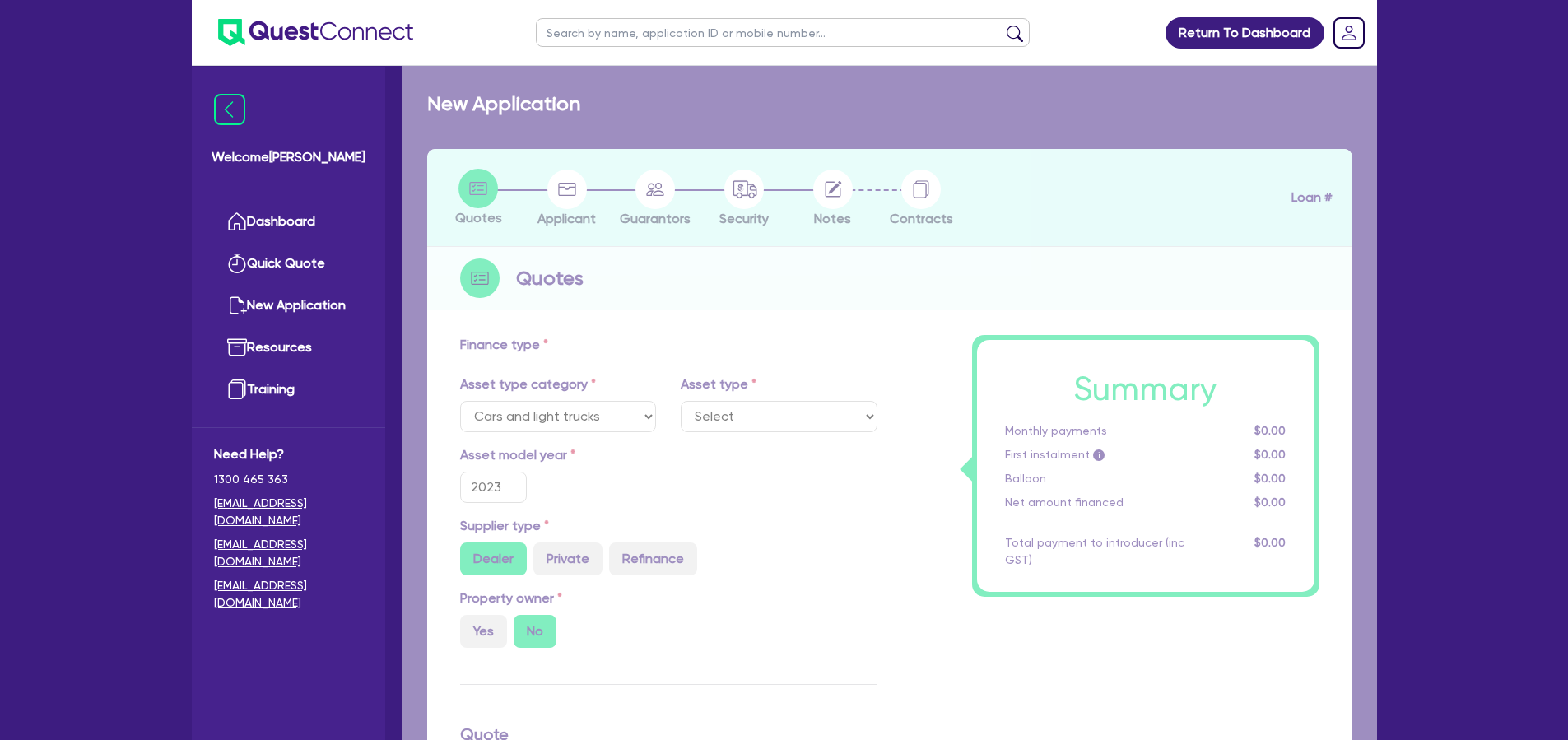
select select "PASSENGER_VEHICLES"
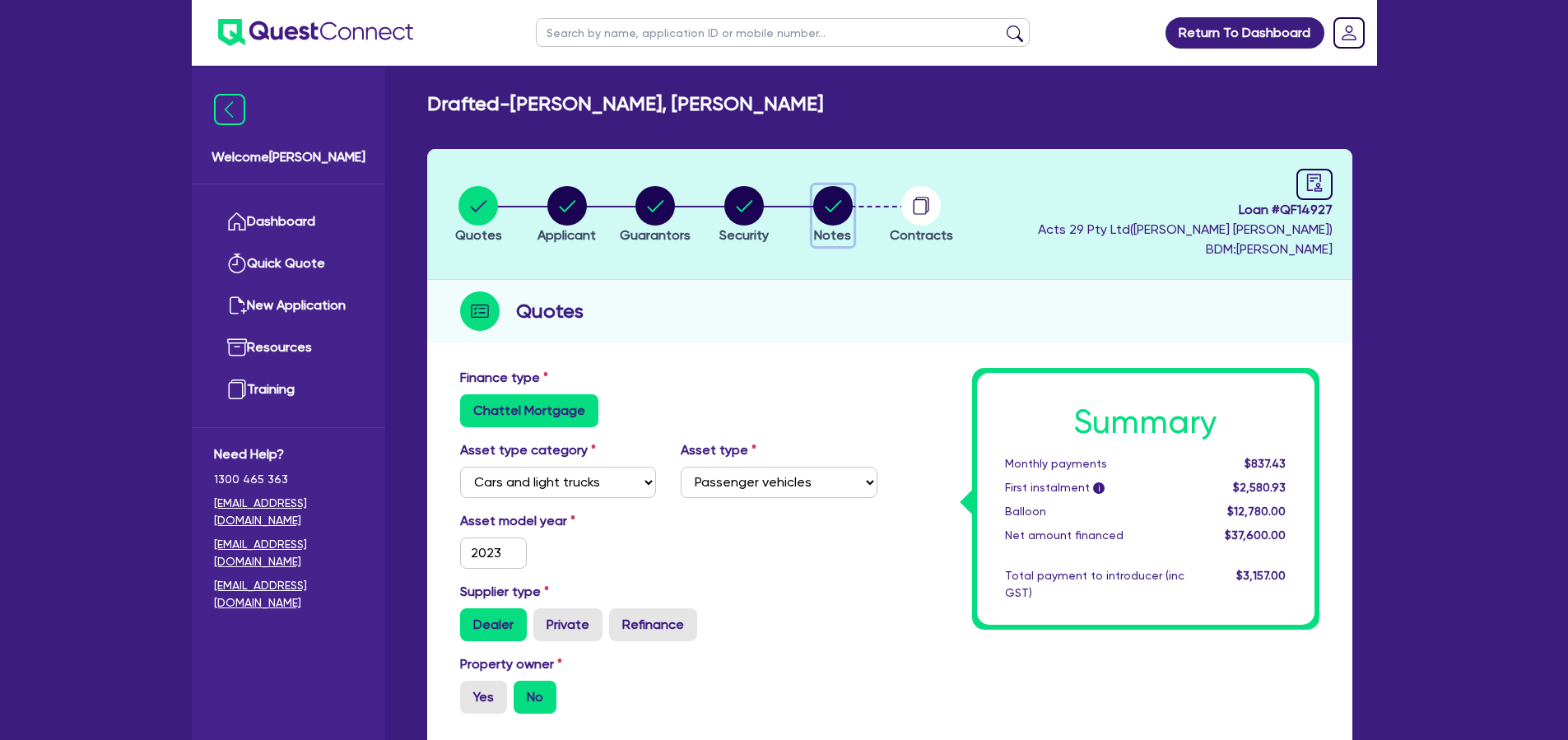
click at [841, 202] on circle "button" at bounding box center [832, 205] width 39 height 39
select select "Quest Finance - Own Book"
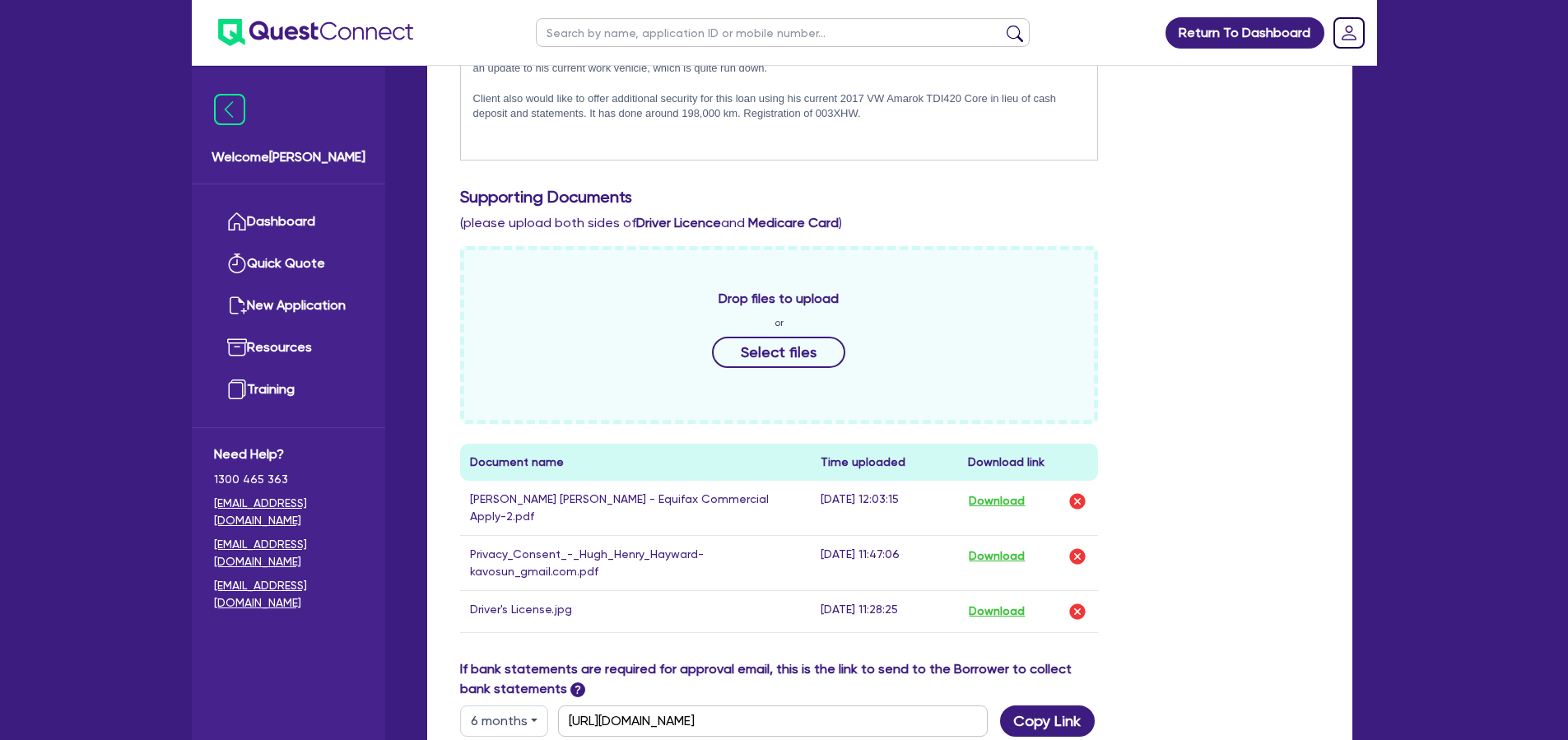
scroll to position [704, 0]
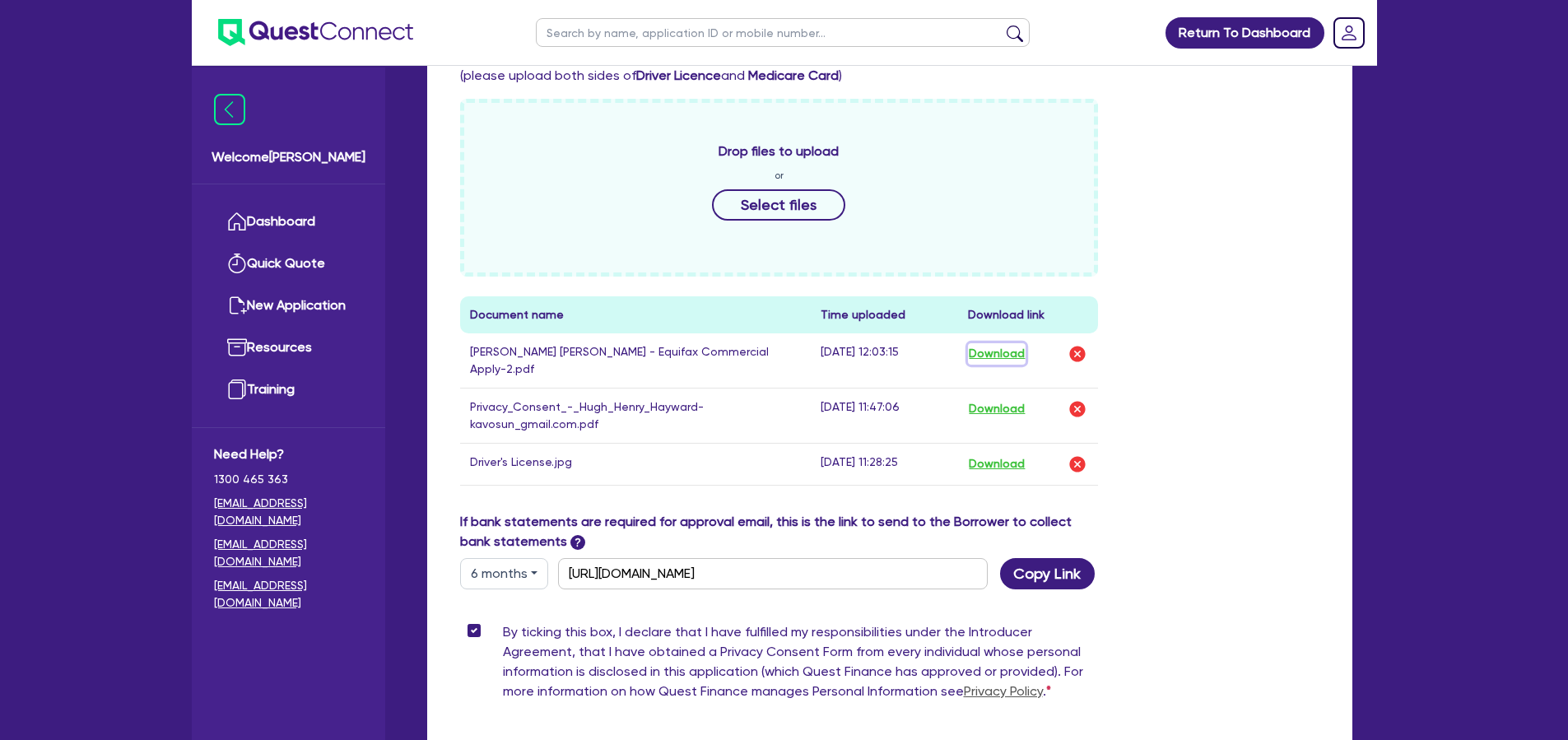
click at [989, 353] on button "Download" at bounding box center [996, 353] width 57 height 21
click at [270, 224] on link "Dashboard" at bounding box center [288, 222] width 149 height 42
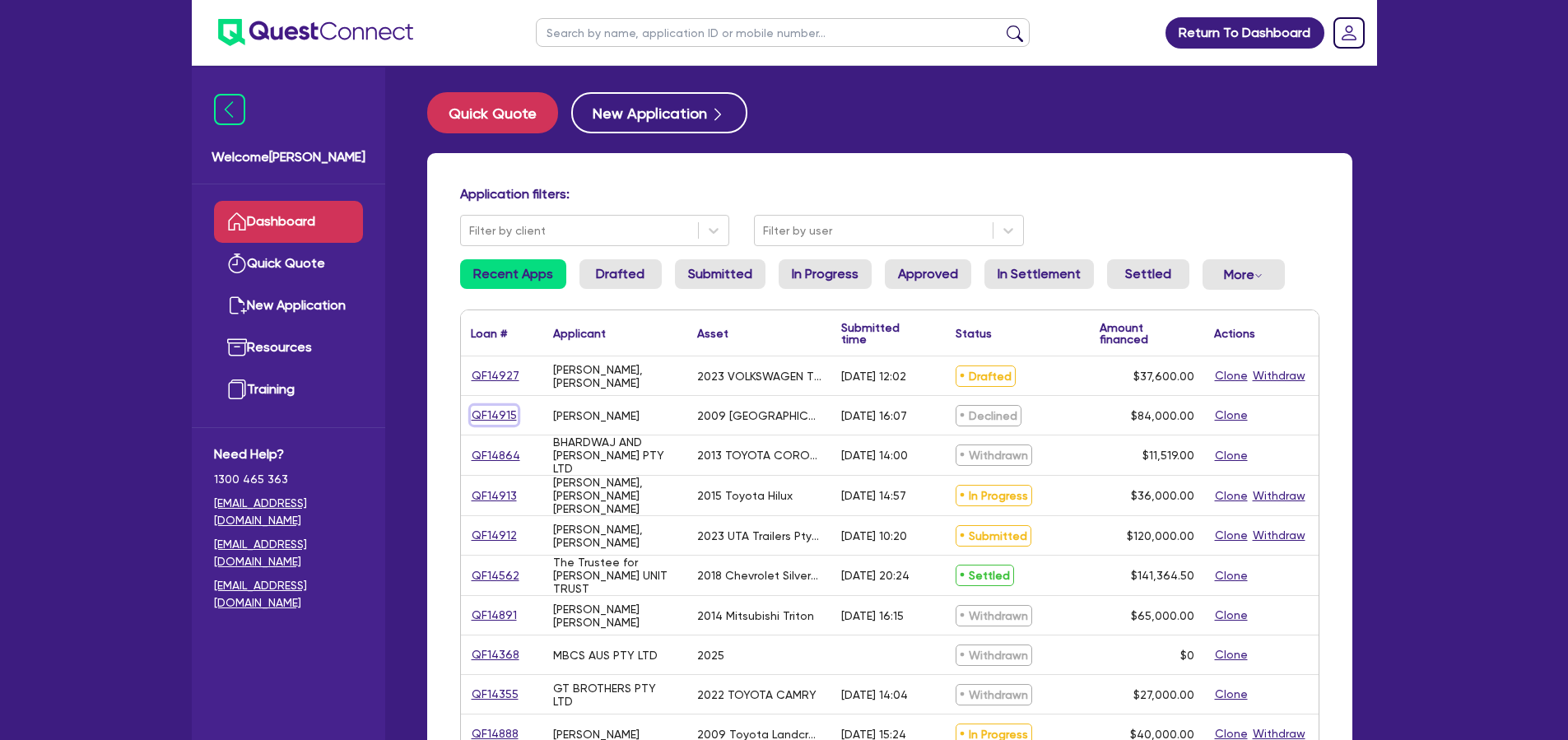
click at [509, 418] on link "QF14915" at bounding box center [493, 415] width 47 height 19
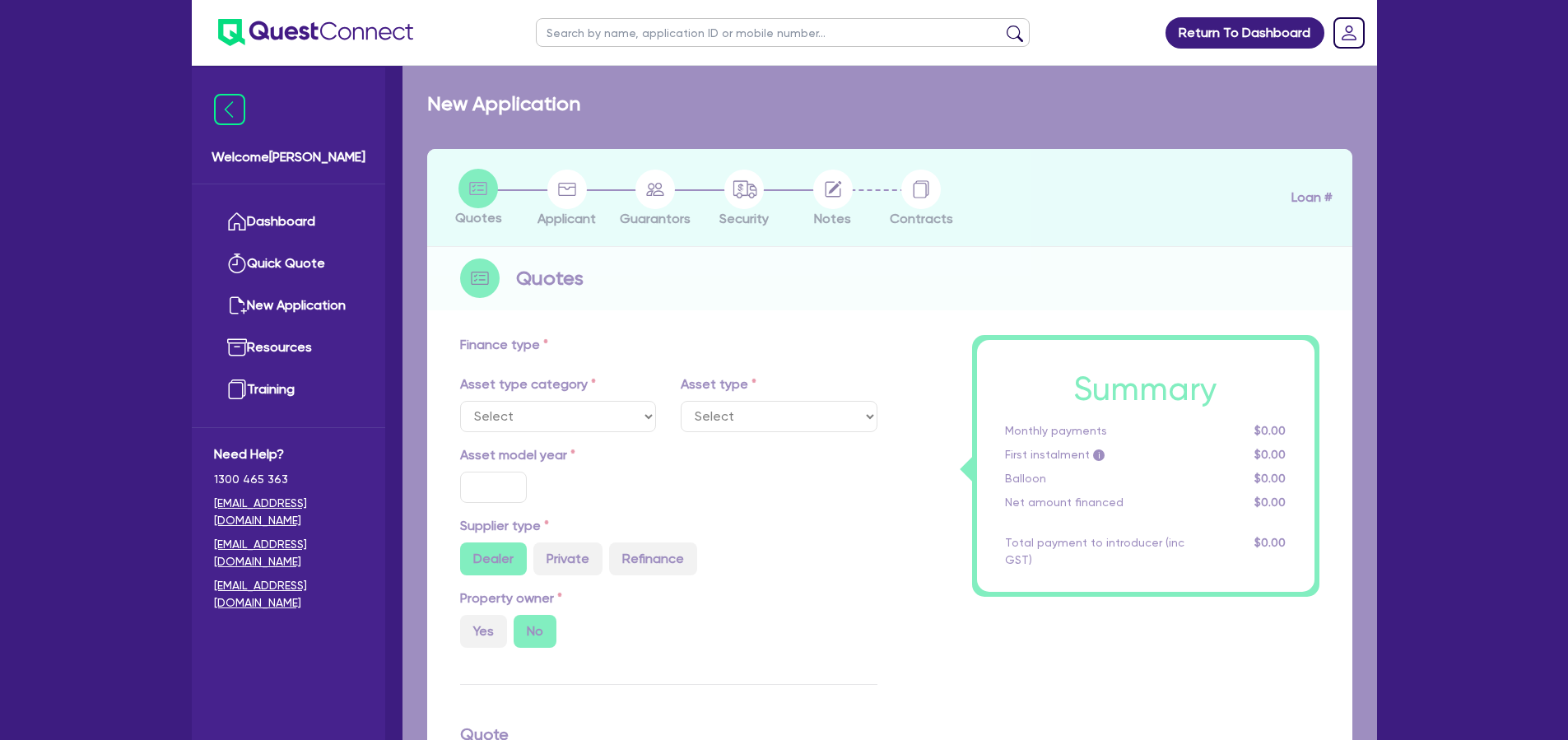
select select "PRIMARY_ASSETS"
type input "2009"
radio input "false"
radio input "true"
type input "105,000"
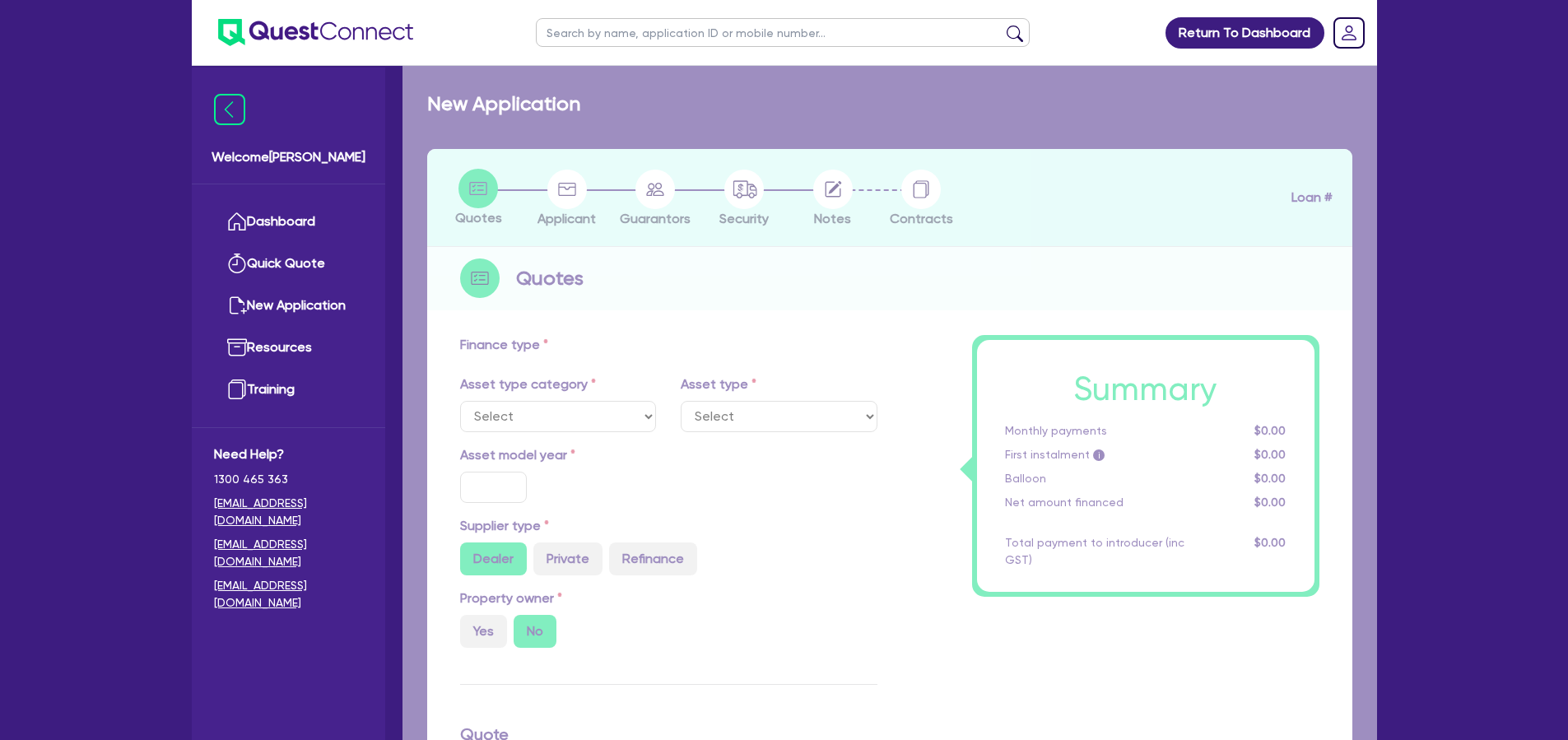
type input "21,000"
type input "10"
type input "8,400"
type input "17.95"
select select "HEAVY_TRUCKS"
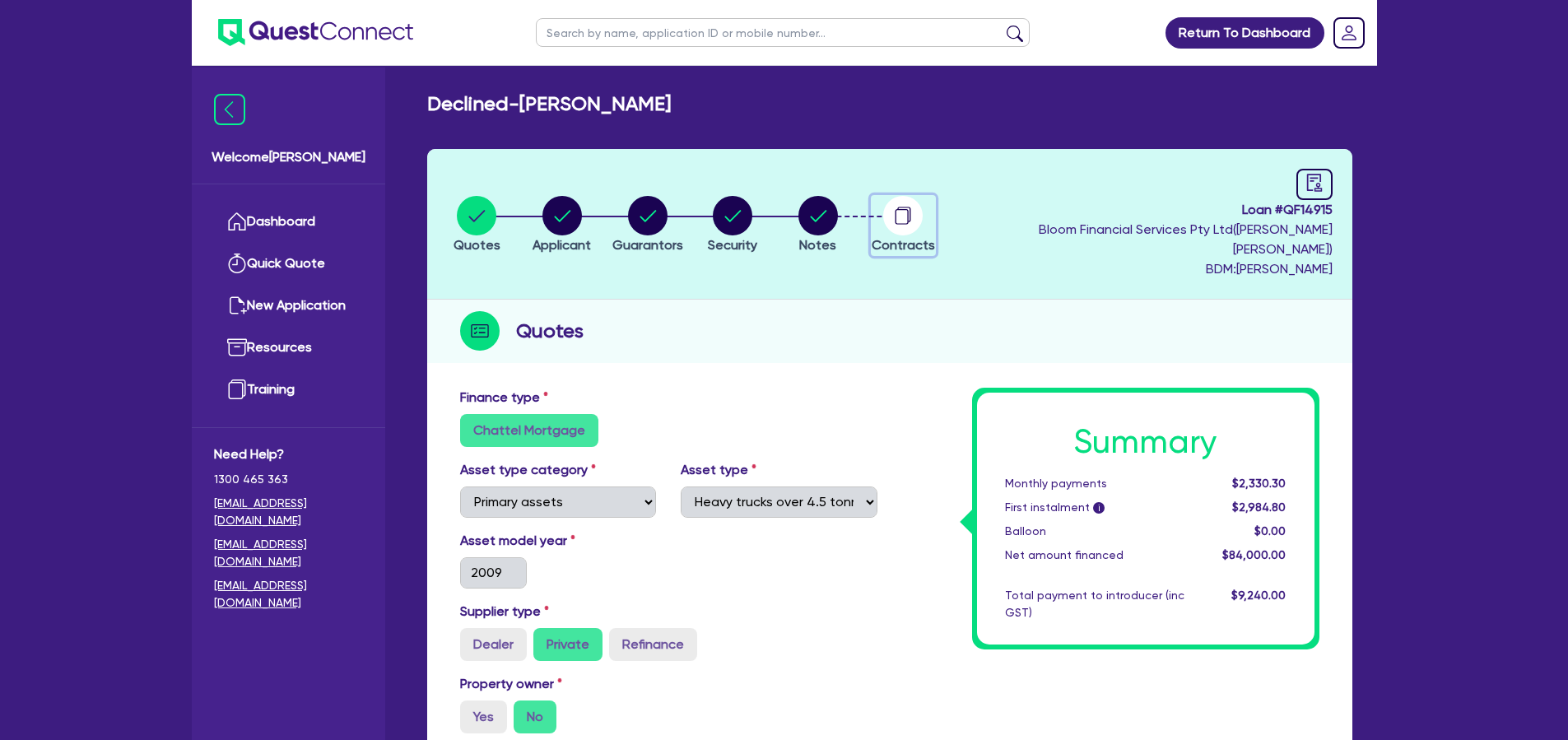
click at [909, 212] on circle "button" at bounding box center [902, 215] width 39 height 39
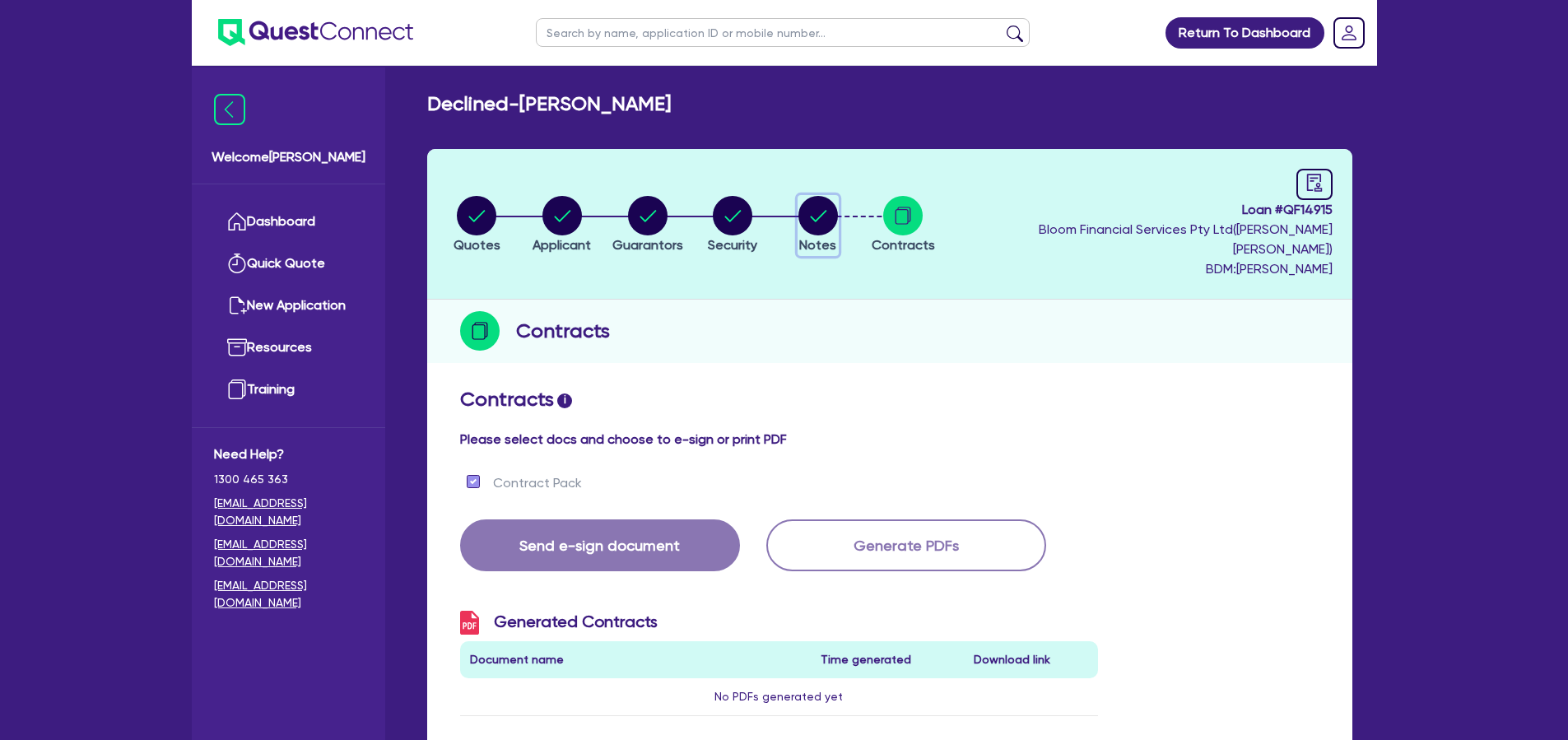
click at [821, 207] on circle "button" at bounding box center [817, 215] width 39 height 39
select select "Quest Finance - Own Book"
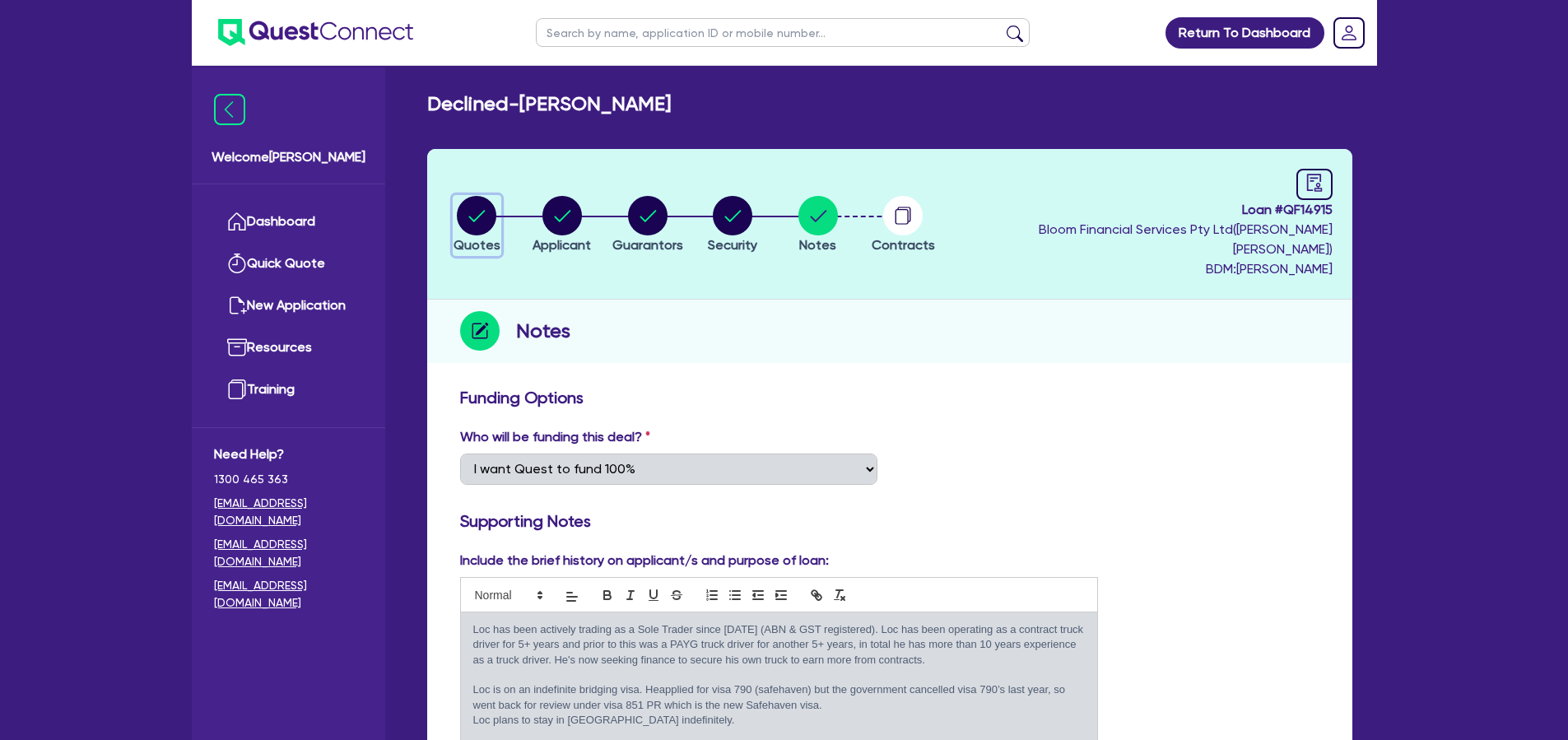
click at [471, 201] on circle "button" at bounding box center [476, 215] width 39 height 39
select select "PRIMARY_ASSETS"
select select "HEAVY_TRUCKS"
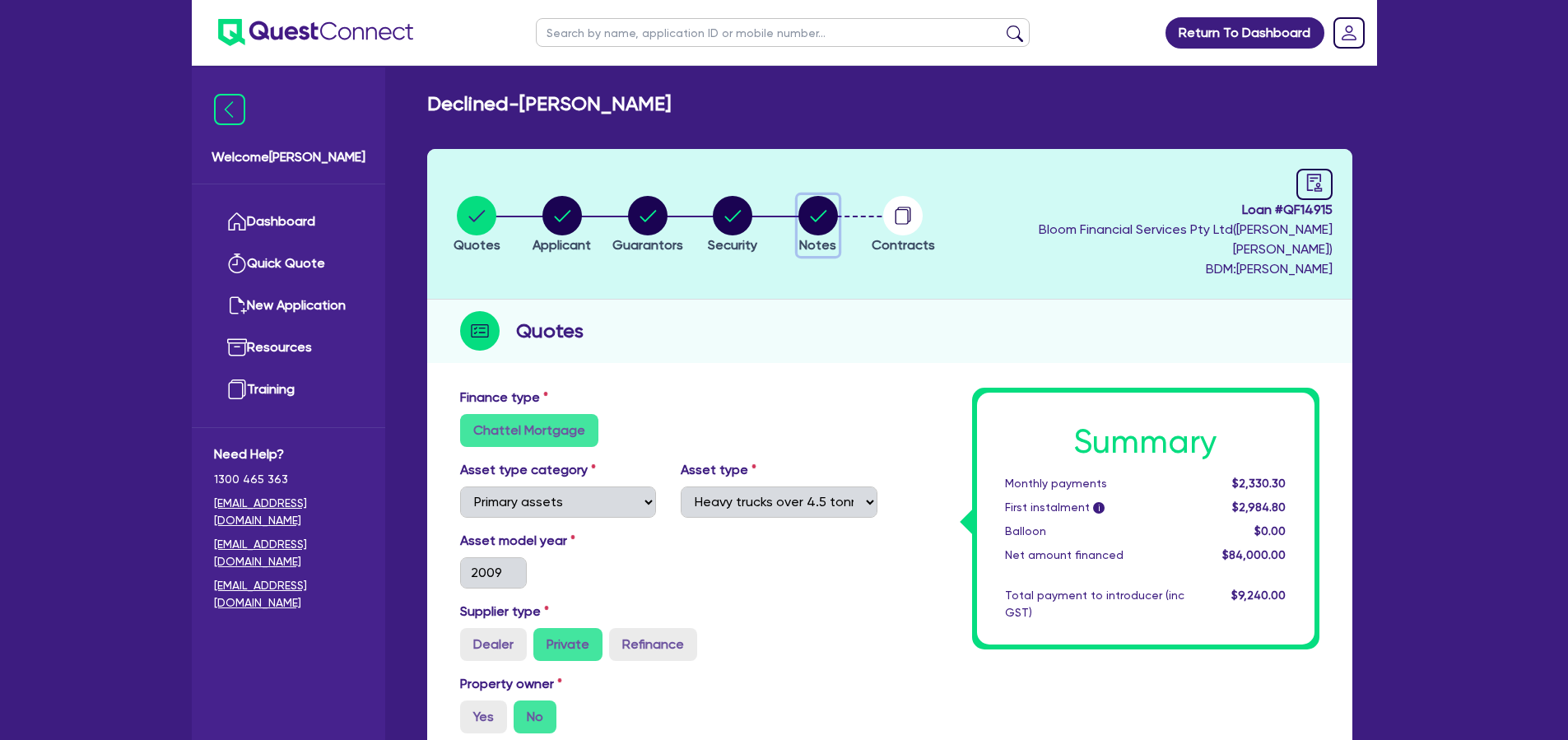
click at [831, 203] on circle "button" at bounding box center [817, 215] width 39 height 39
select select "Quest Finance - Own Book"
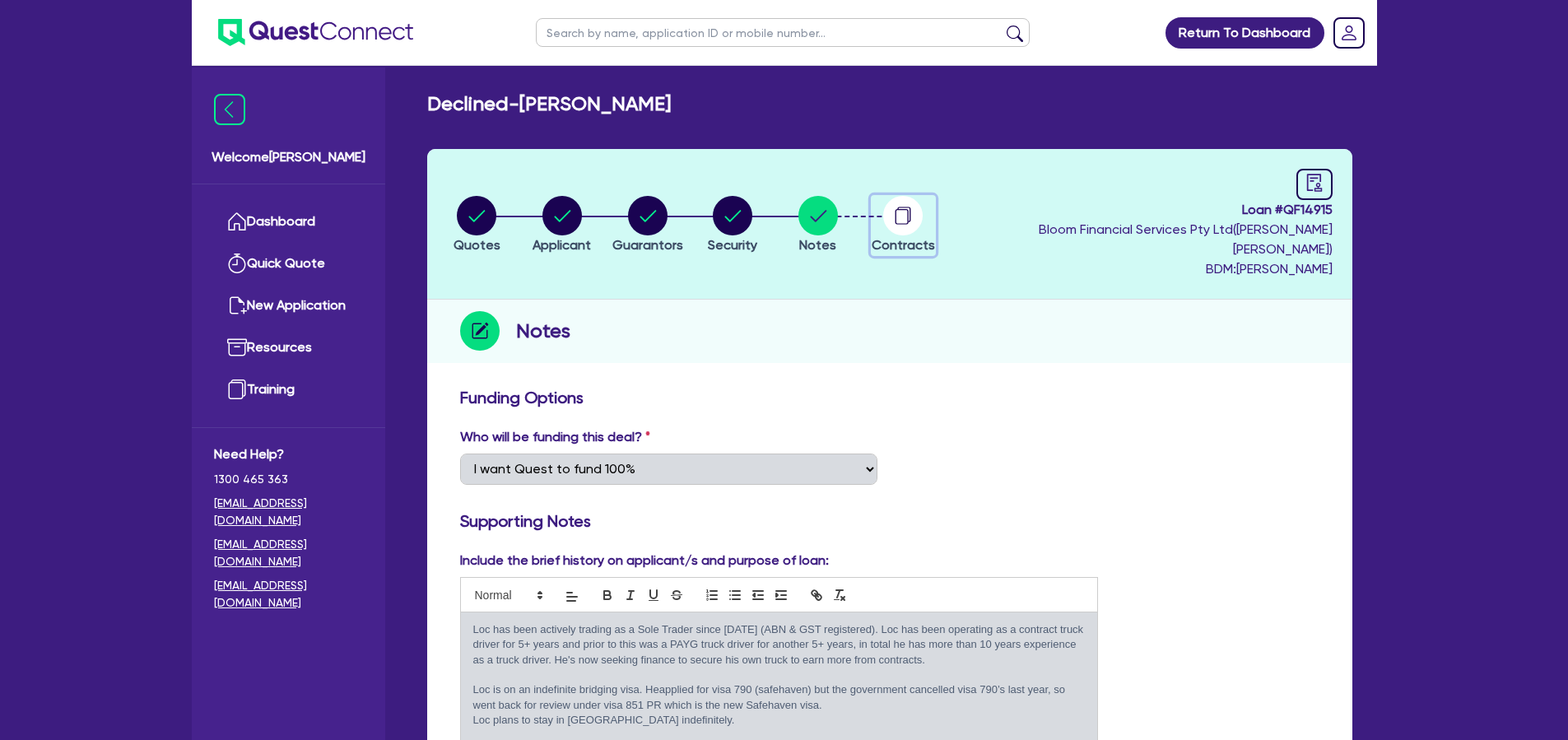
click at [922, 215] on circle "button" at bounding box center [902, 215] width 39 height 39
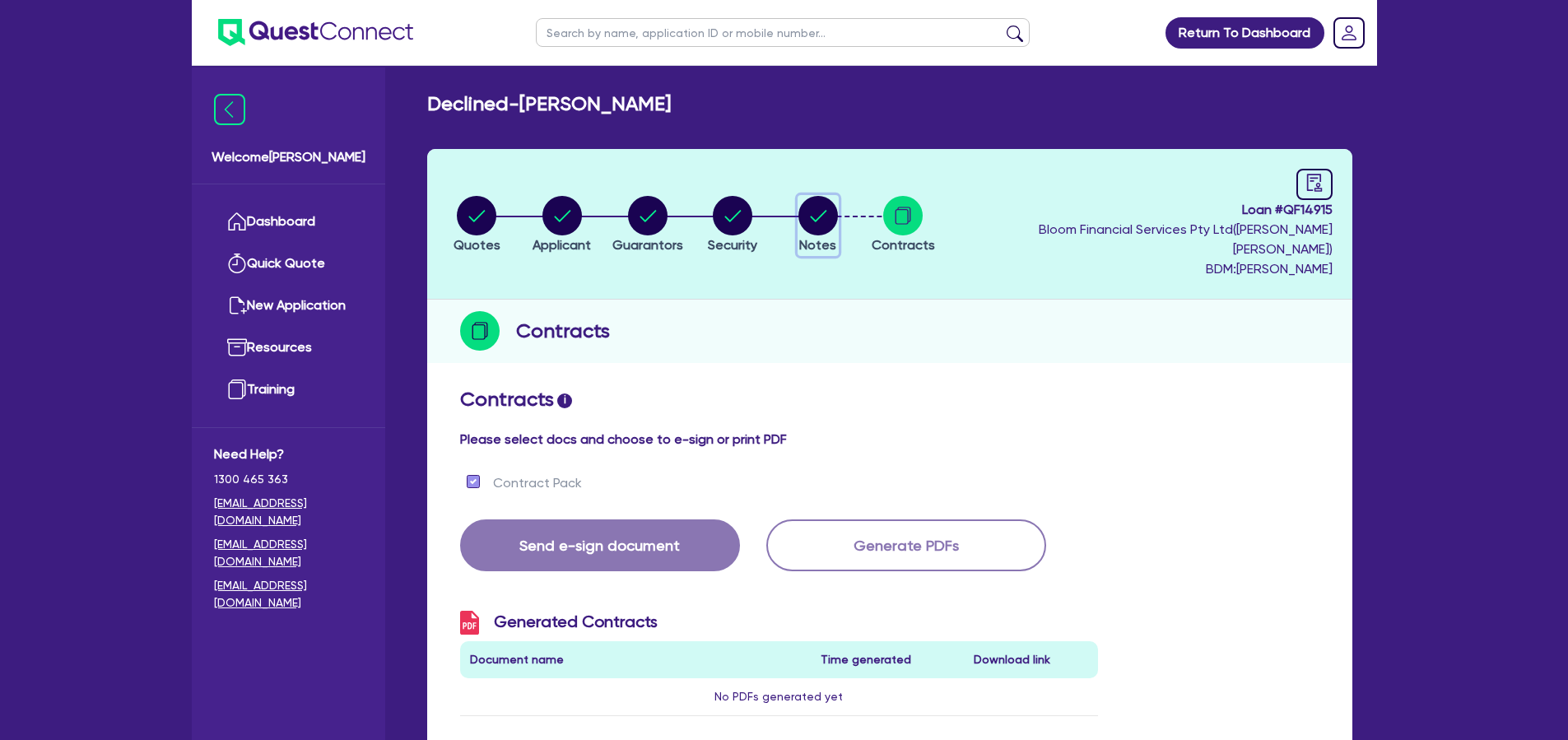
click at [837, 214] on circle "button" at bounding box center [817, 215] width 39 height 39
select select "Quest Finance - Own Book"
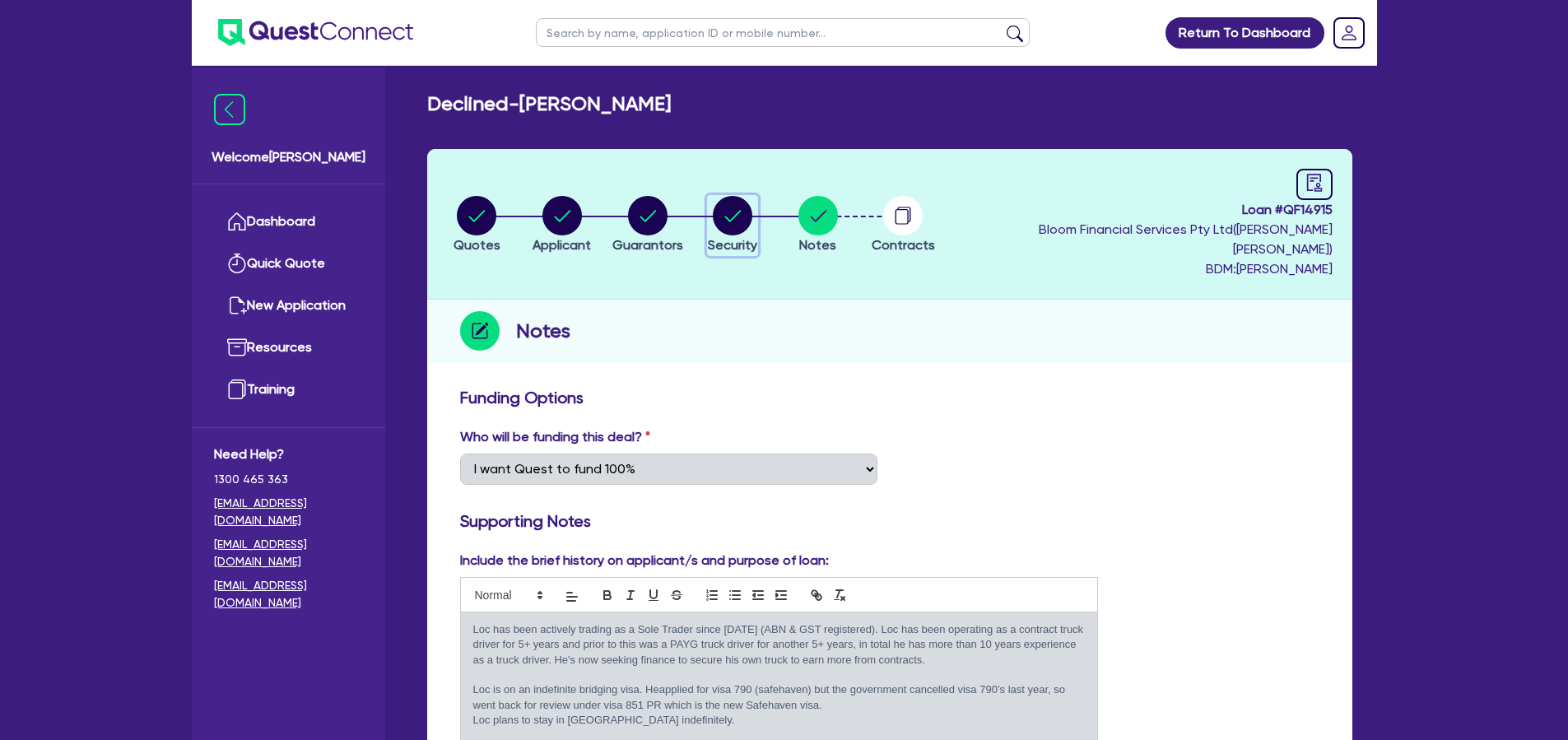
click at [739, 210] on circle "button" at bounding box center [732, 215] width 39 height 39
select select "PRIMARY_ASSETS"
select select "HEAVY_TRUCKS"
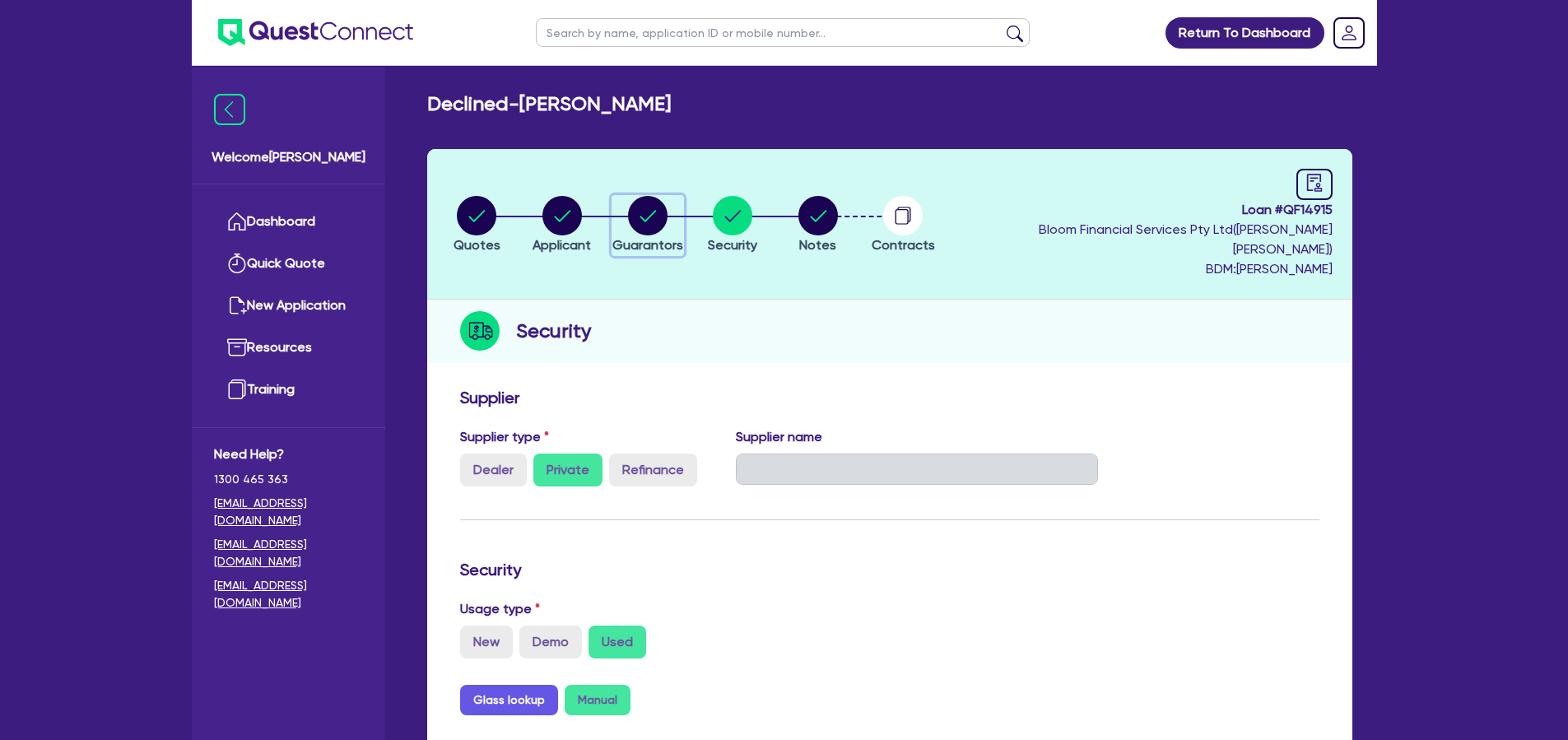
click at [668, 203] on circle "button" at bounding box center [647, 215] width 39 height 39
select select "MR"
select select "[GEOGRAPHIC_DATA]"
select select "MARRIED"
select select "CASH"
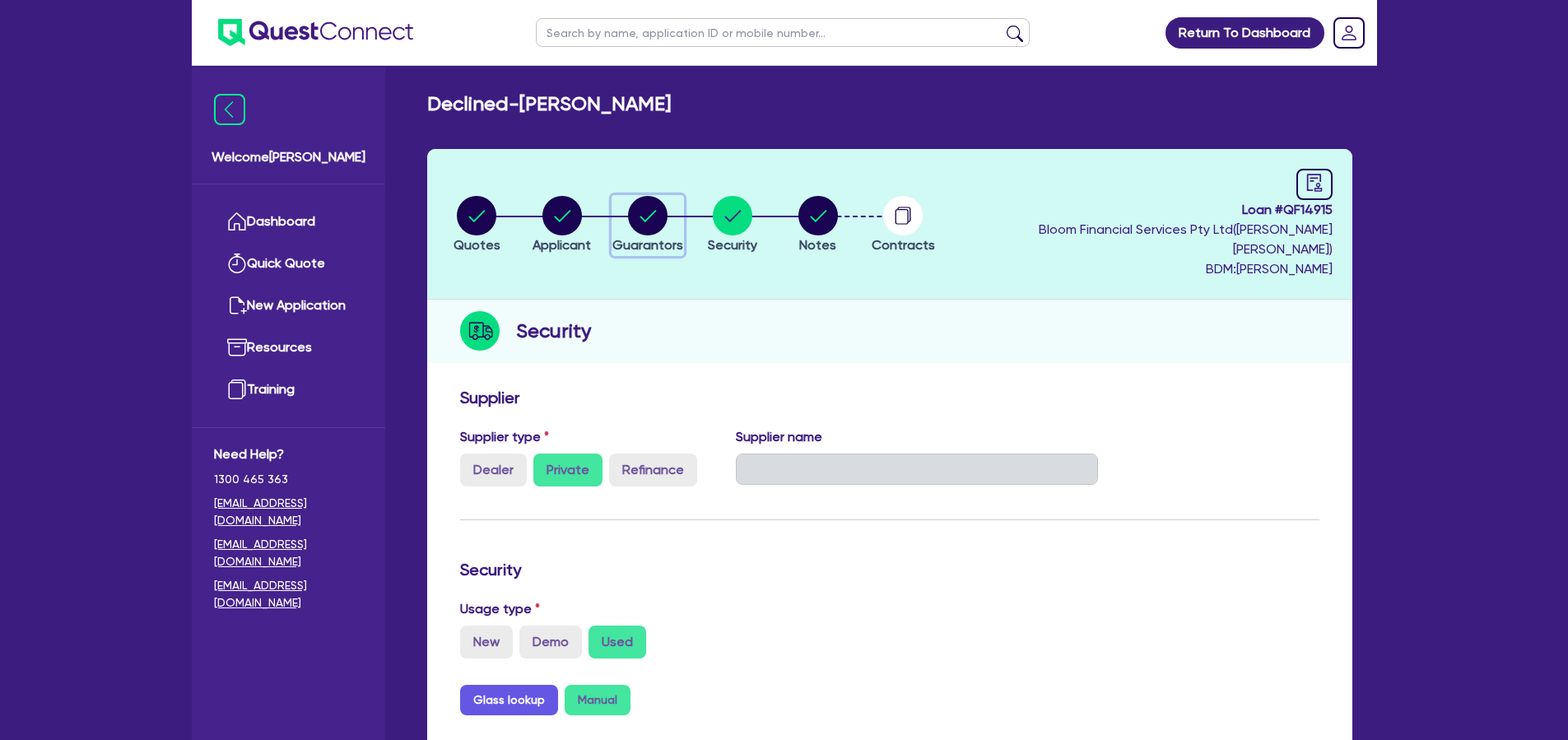
select select "VEHICLE"
select select "VEHICLE_LOAN"
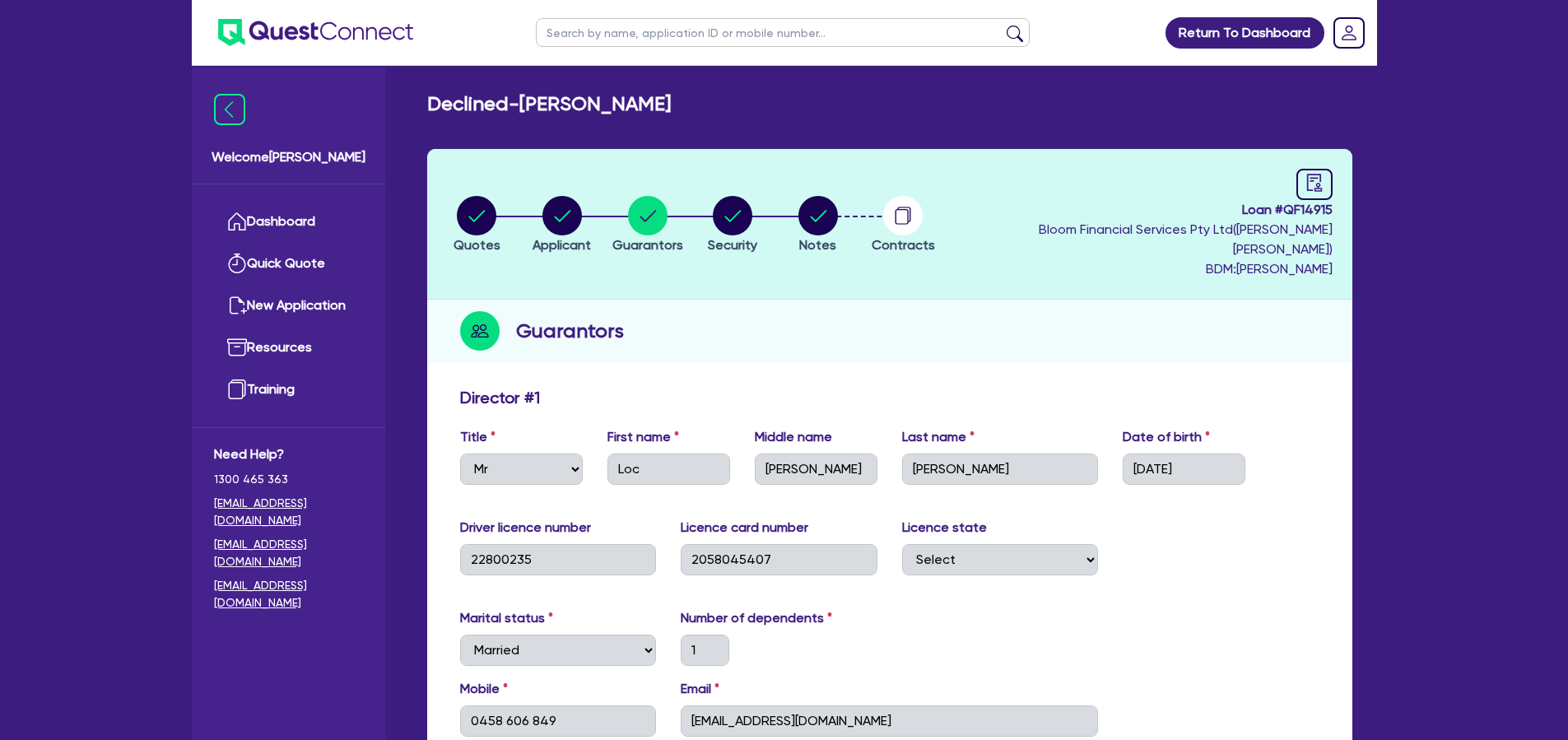
click at [598, 212] on li "Applicant" at bounding box center [562, 224] width 86 height 57
click at [582, 219] on icon "button" at bounding box center [562, 215] width 39 height 39
select select "SOLE_TRADER"
select select "TRANSPORT_WAREHOUSING"
select select "PASSENGERS_FREIGHT_TRANSPORT"
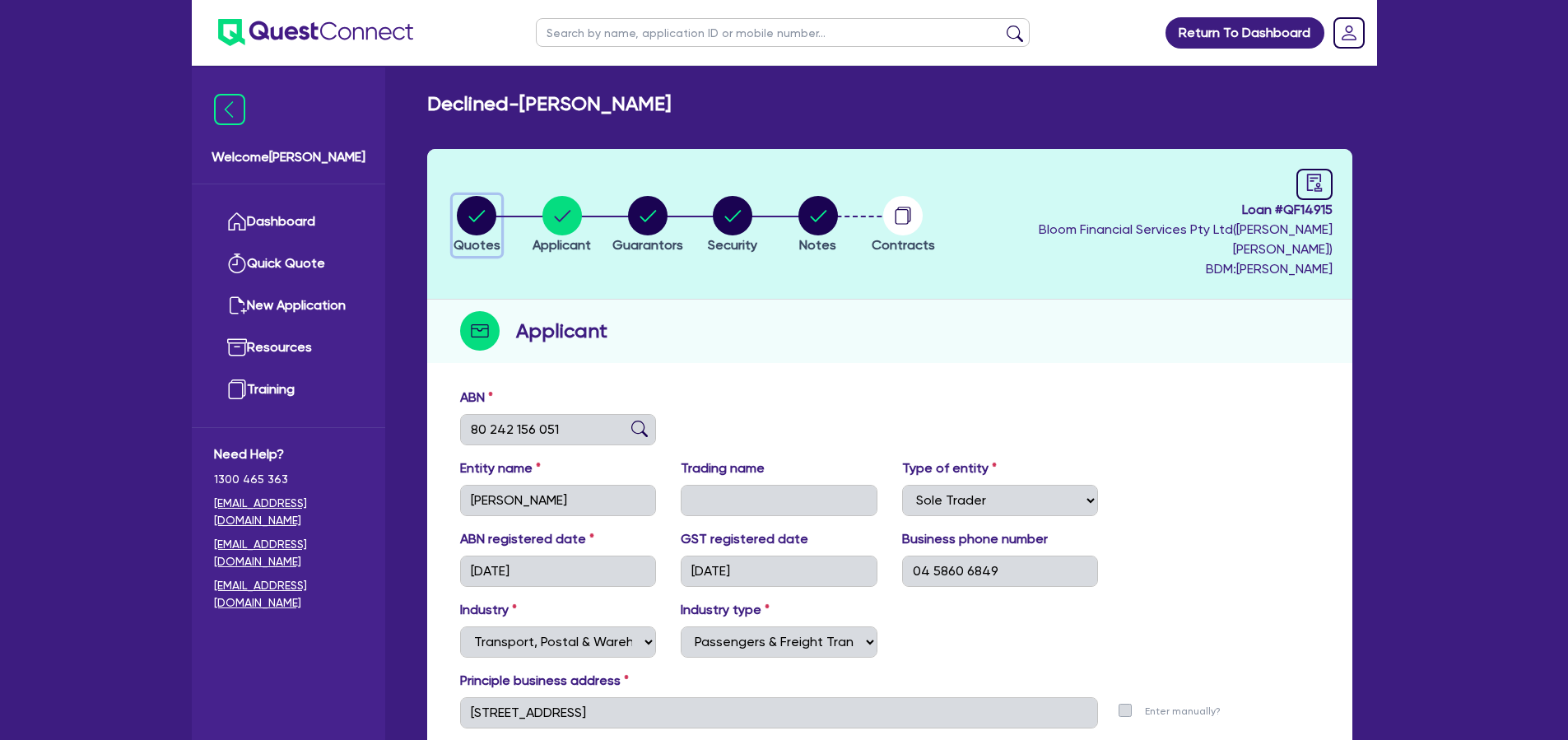
click at [481, 211] on circle "button" at bounding box center [476, 215] width 39 height 39
select select "PRIMARY_ASSETS"
select select "HEAVY_TRUCKS"
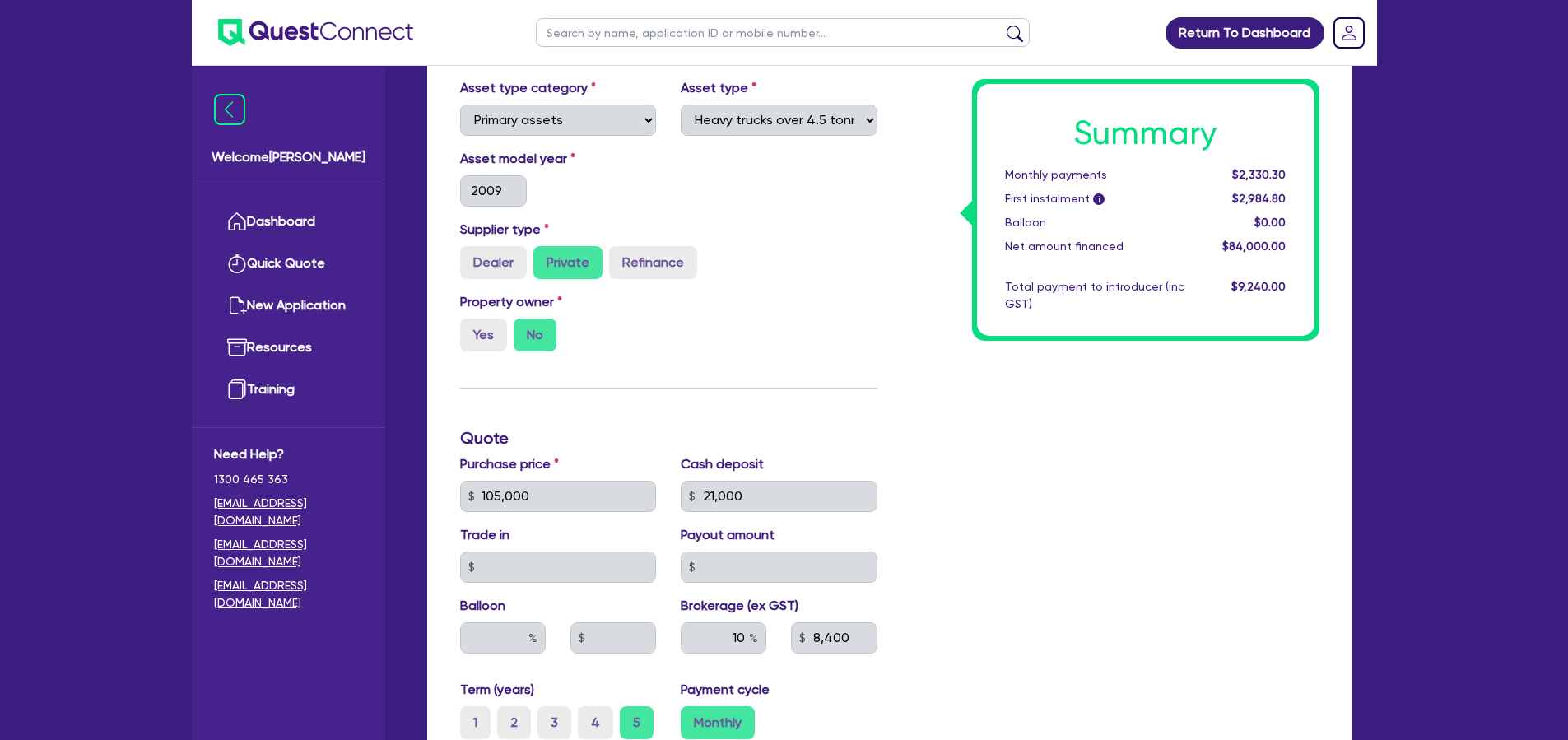
scroll to position [65, 0]
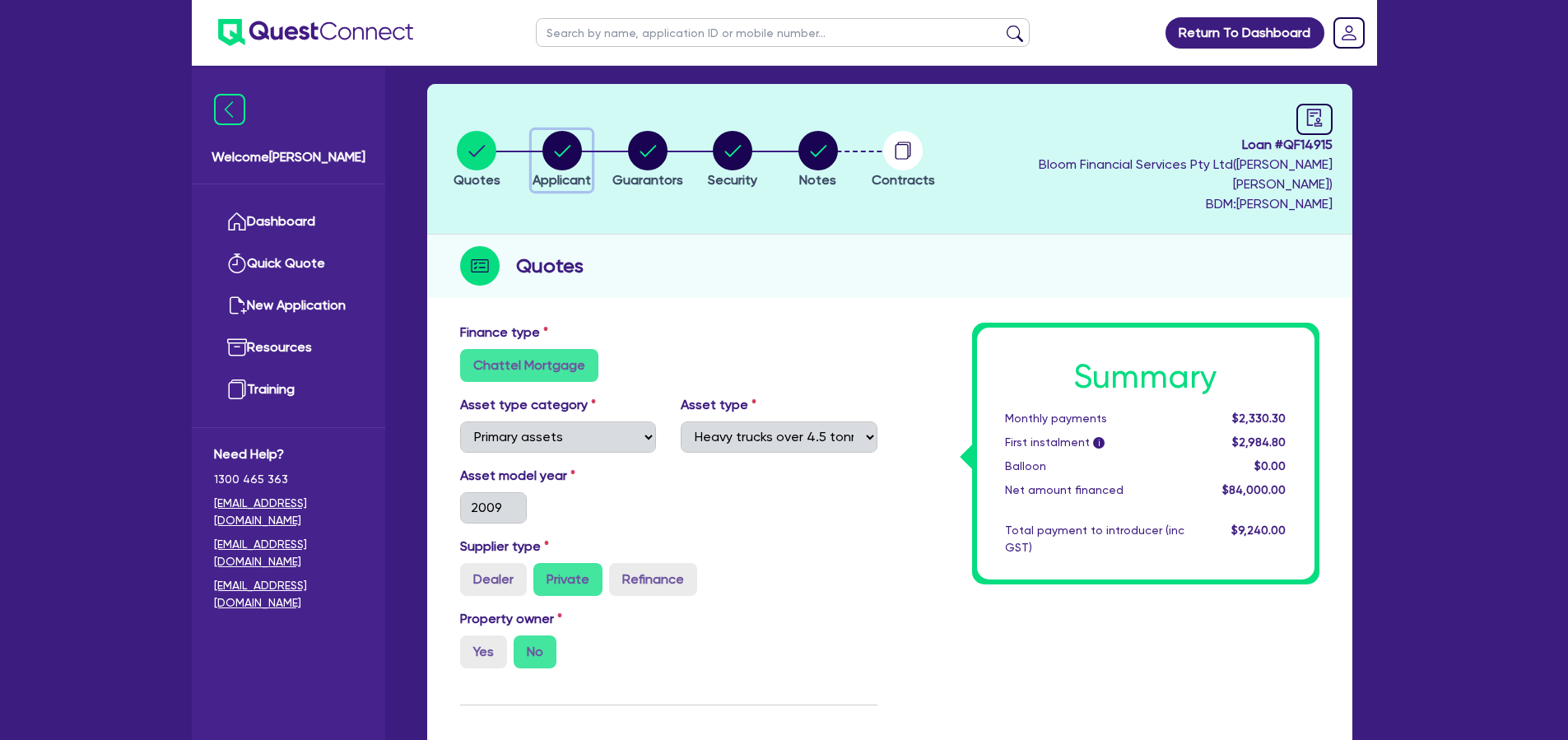
click at [560, 139] on circle "button" at bounding box center [562, 150] width 39 height 39
select select "SOLE_TRADER"
select select "TRANSPORT_WAREHOUSING"
select select "PASSENGERS_FREIGHT_TRANSPORT"
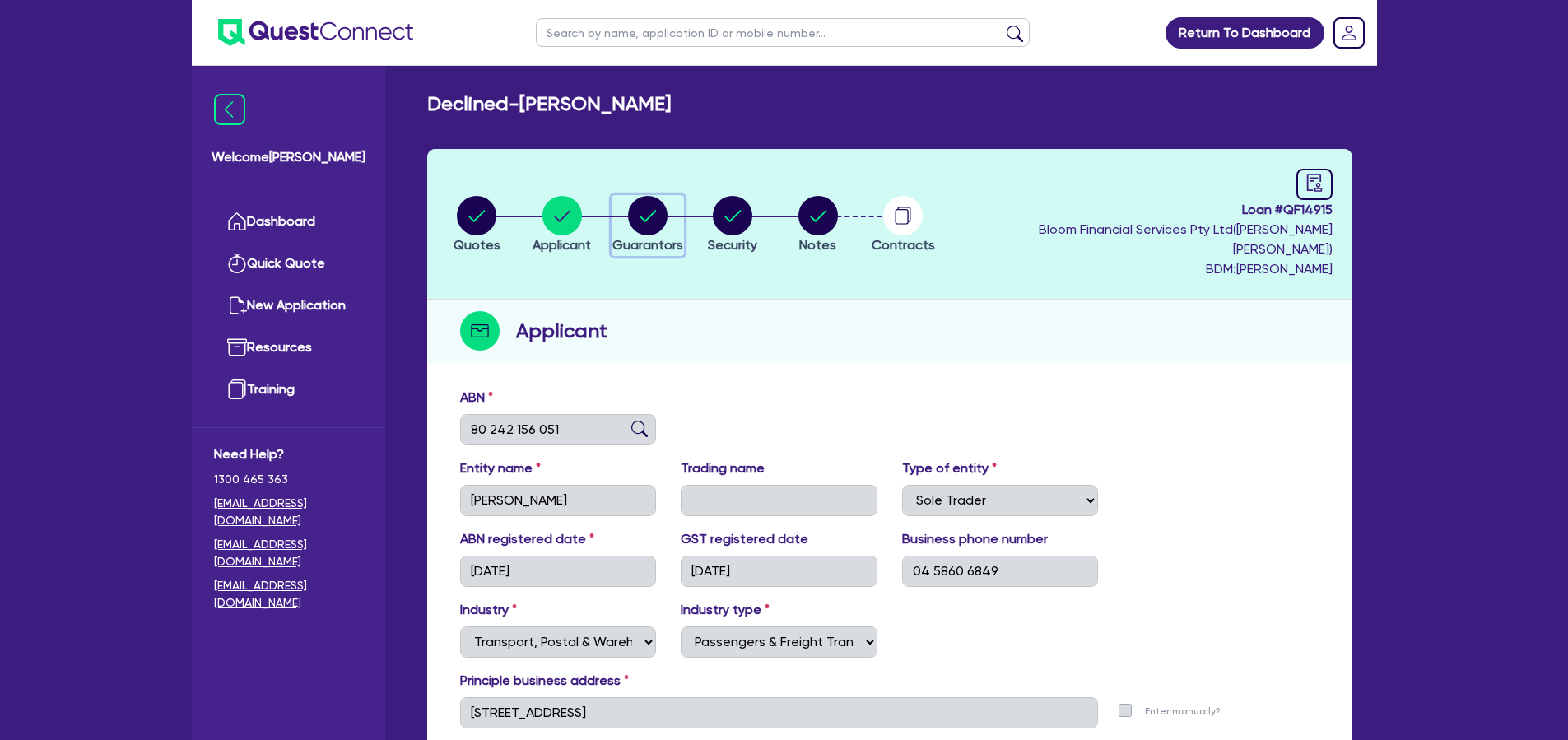
click at [655, 205] on circle "button" at bounding box center [647, 215] width 39 height 39
select select "MR"
select select "[GEOGRAPHIC_DATA]"
select select "MARRIED"
select select "CASH"
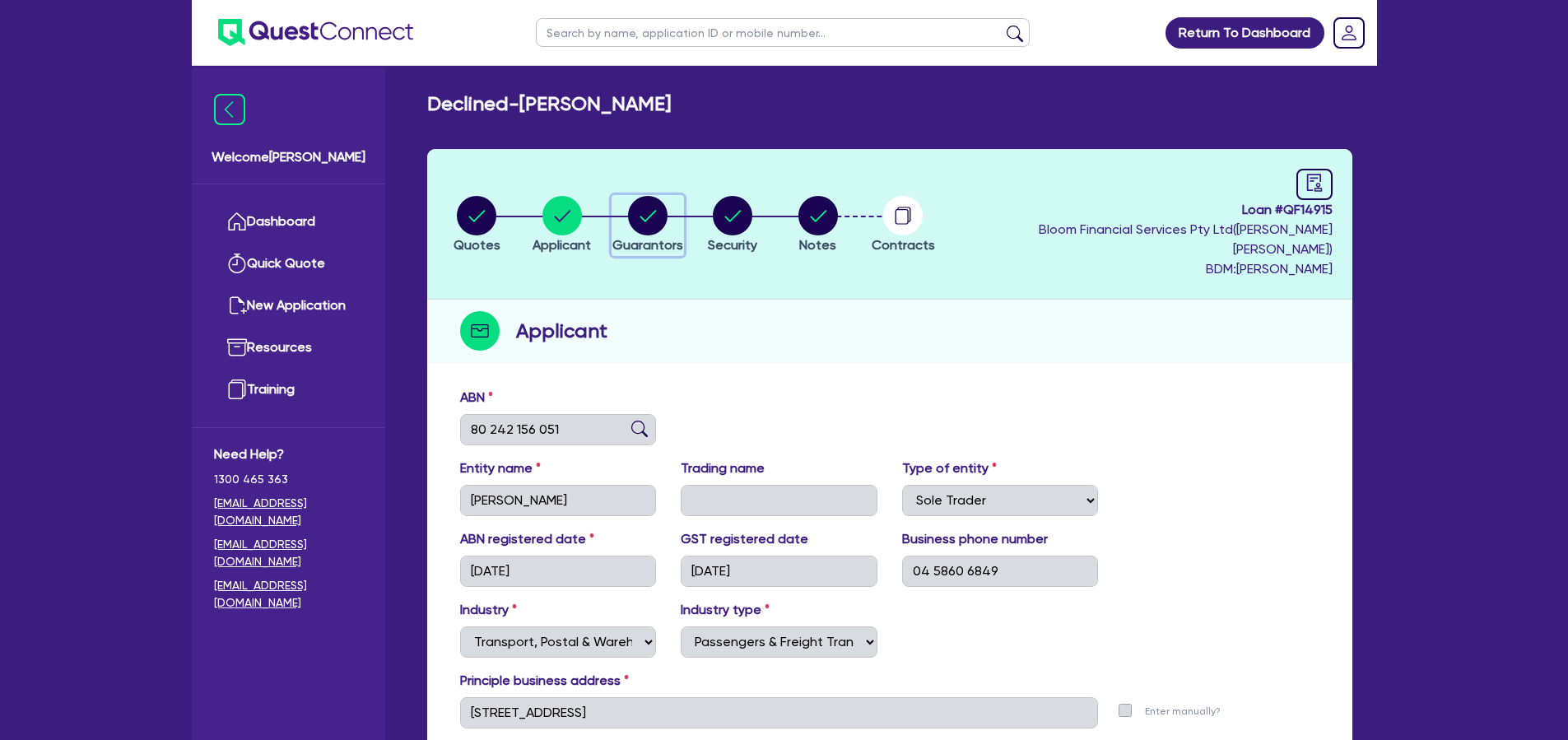
select select "VEHICLE"
select select "VEHICLE_LOAN"
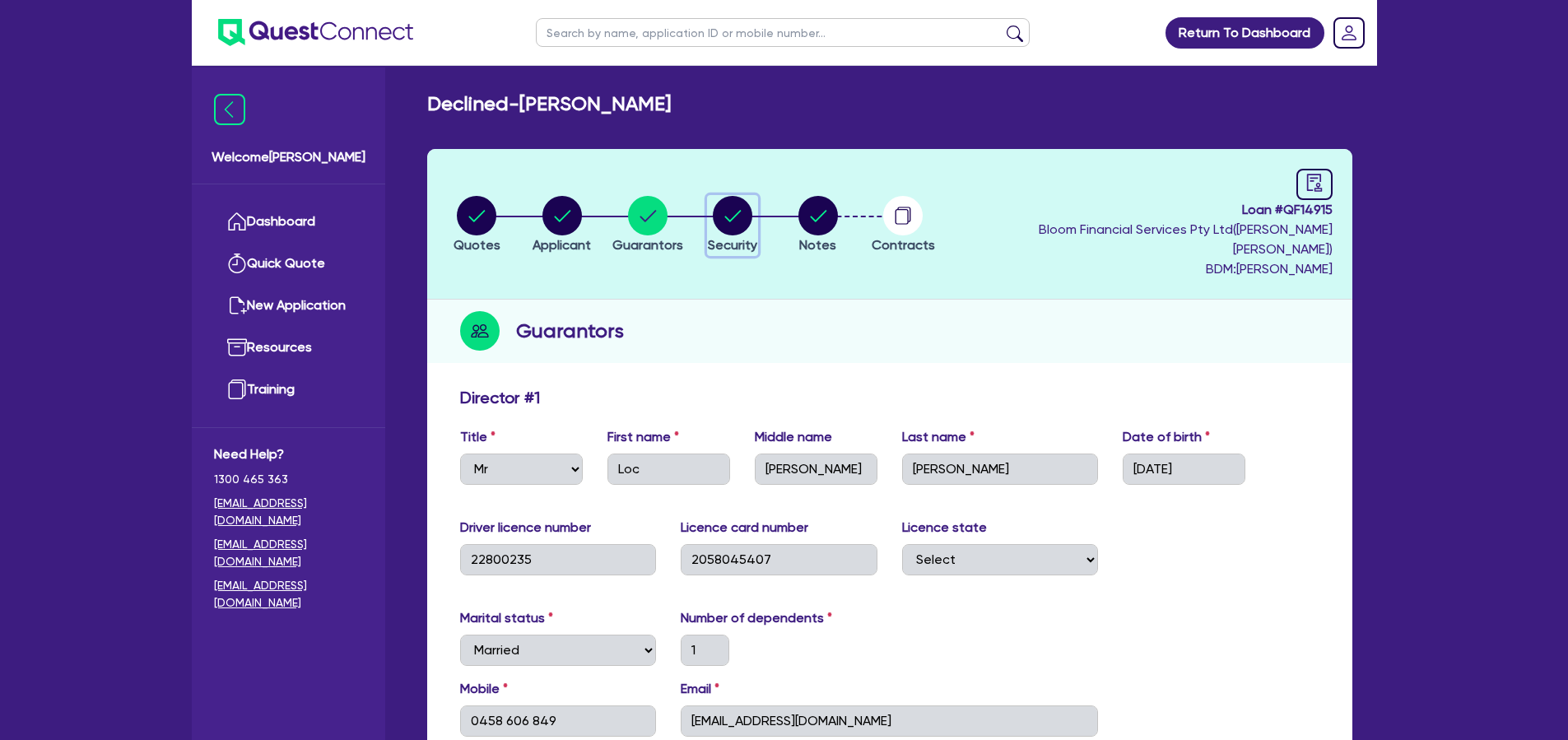
click at [753, 203] on circle "button" at bounding box center [732, 215] width 39 height 39
select select "PRIMARY_ASSETS"
select select "HEAVY_TRUCKS"
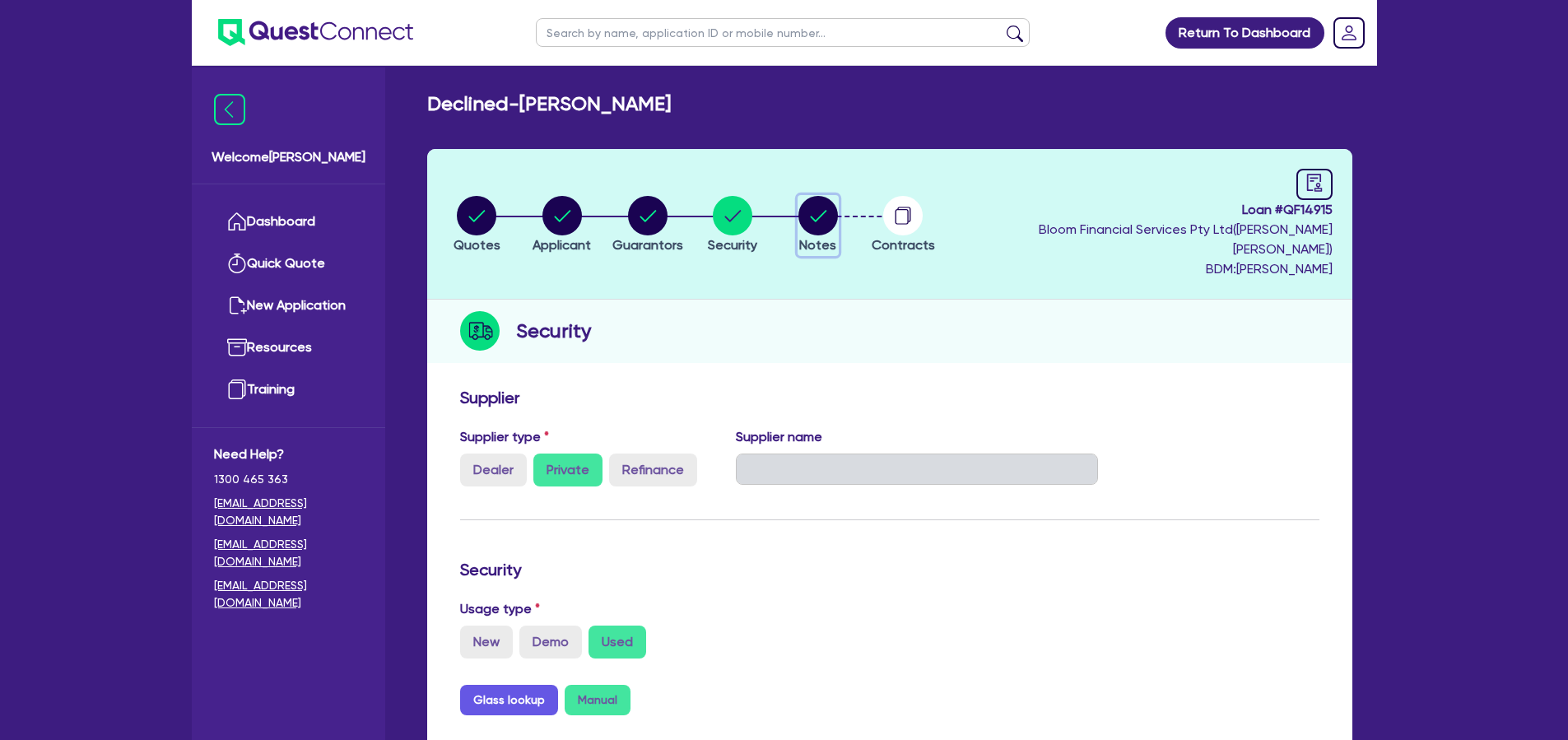
click at [835, 211] on circle "button" at bounding box center [817, 215] width 39 height 39
select select "Quest Finance - Own Book"
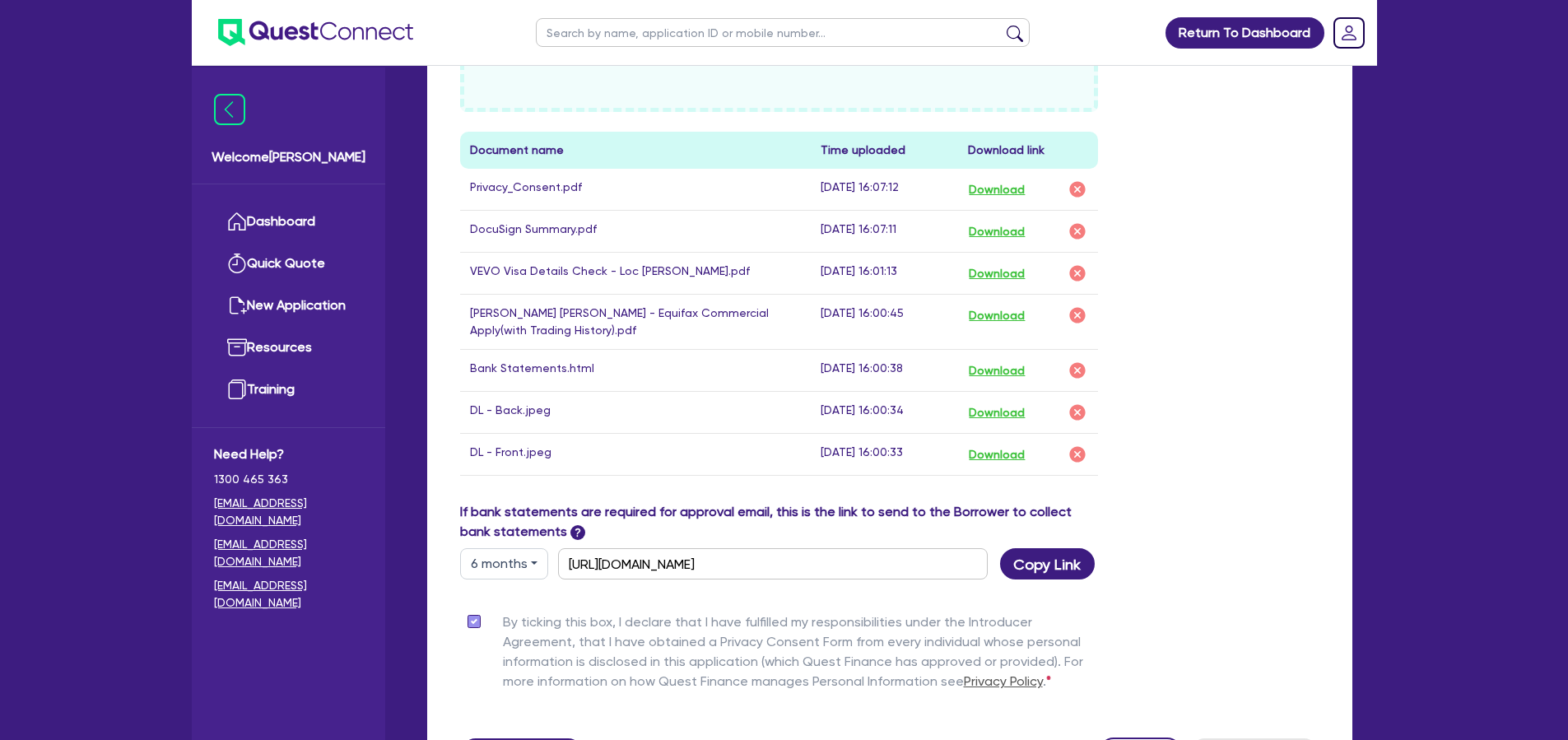
scroll to position [1110, 0]
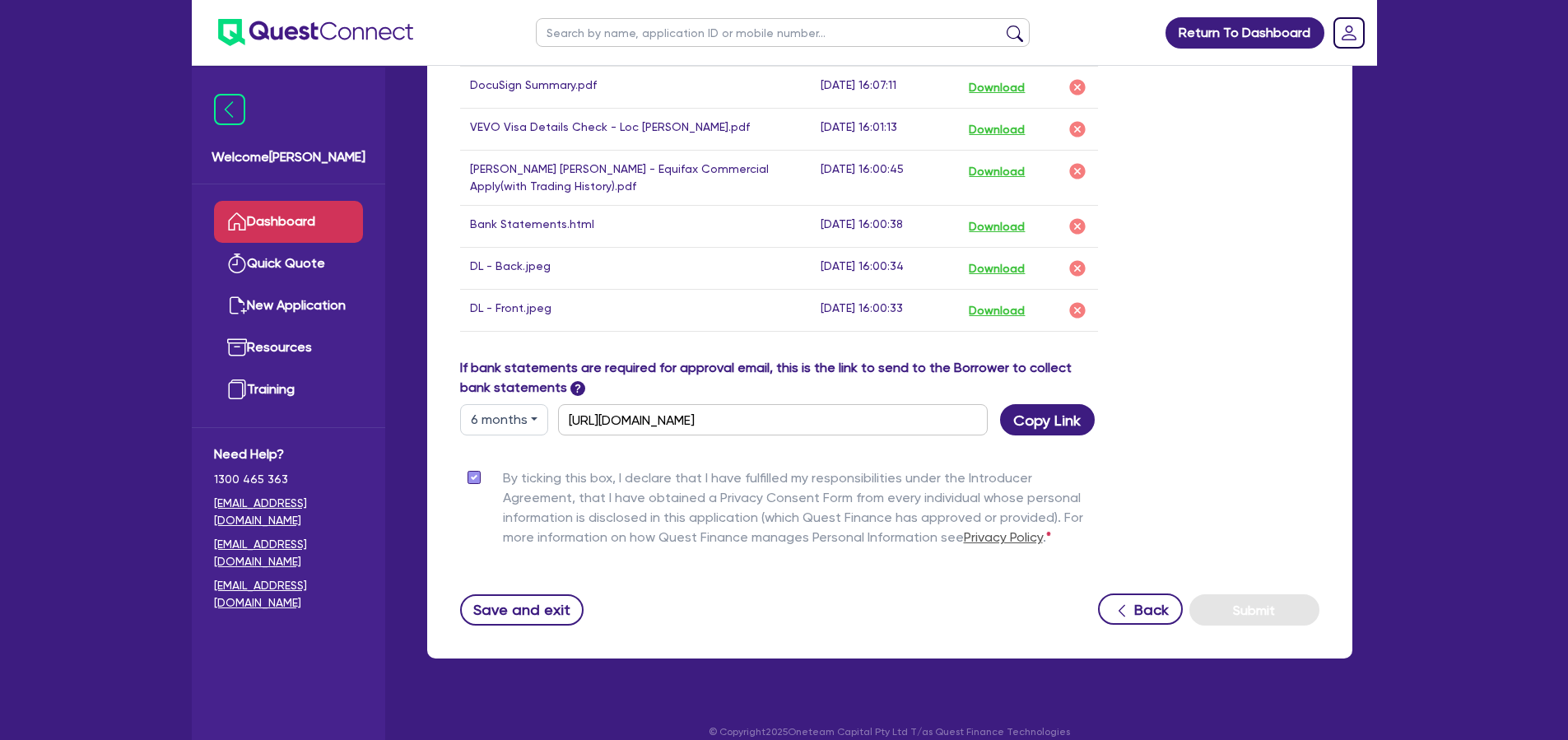
click at [299, 207] on link "Dashboard" at bounding box center [288, 222] width 149 height 42
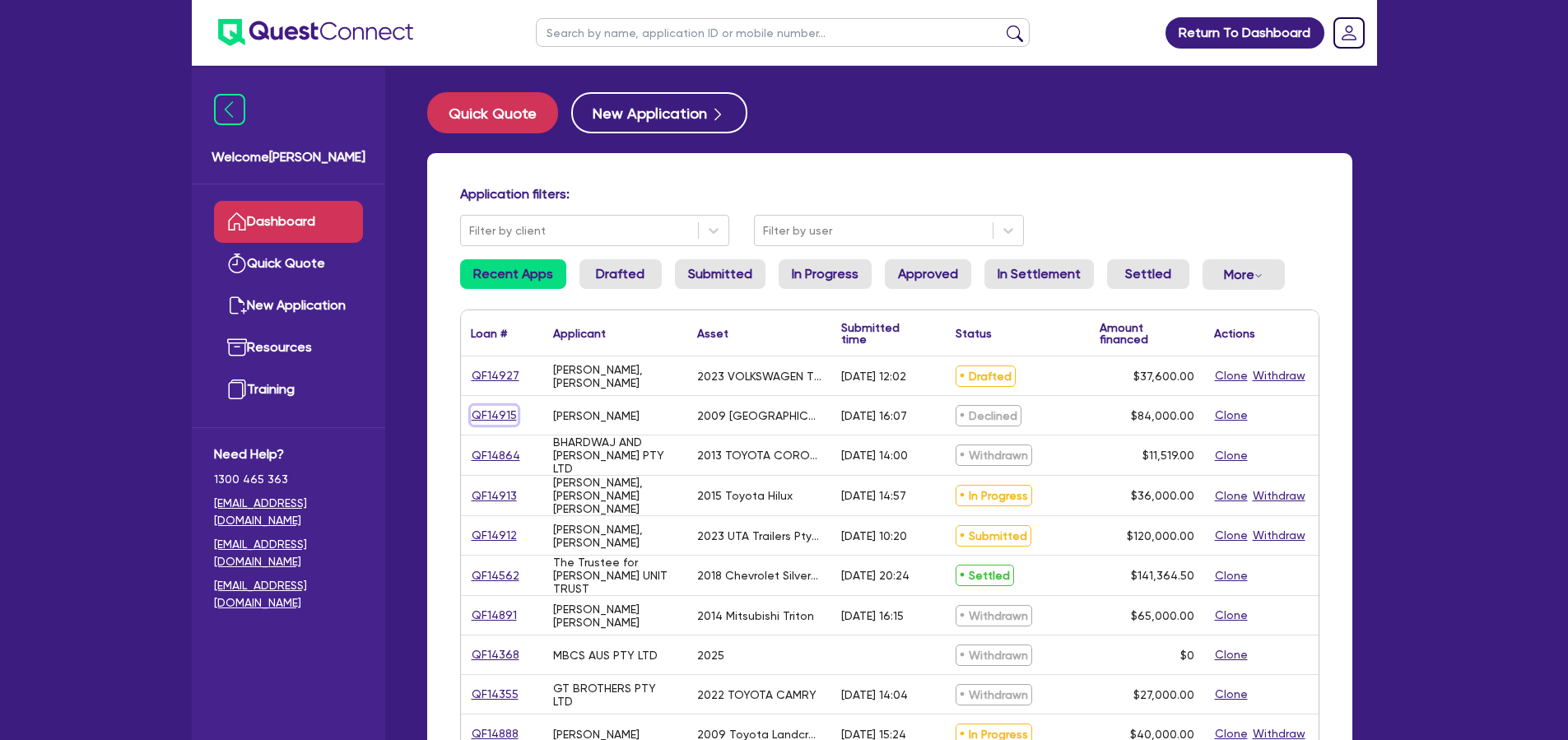
click at [505, 412] on link "QF14915" at bounding box center [493, 415] width 47 height 19
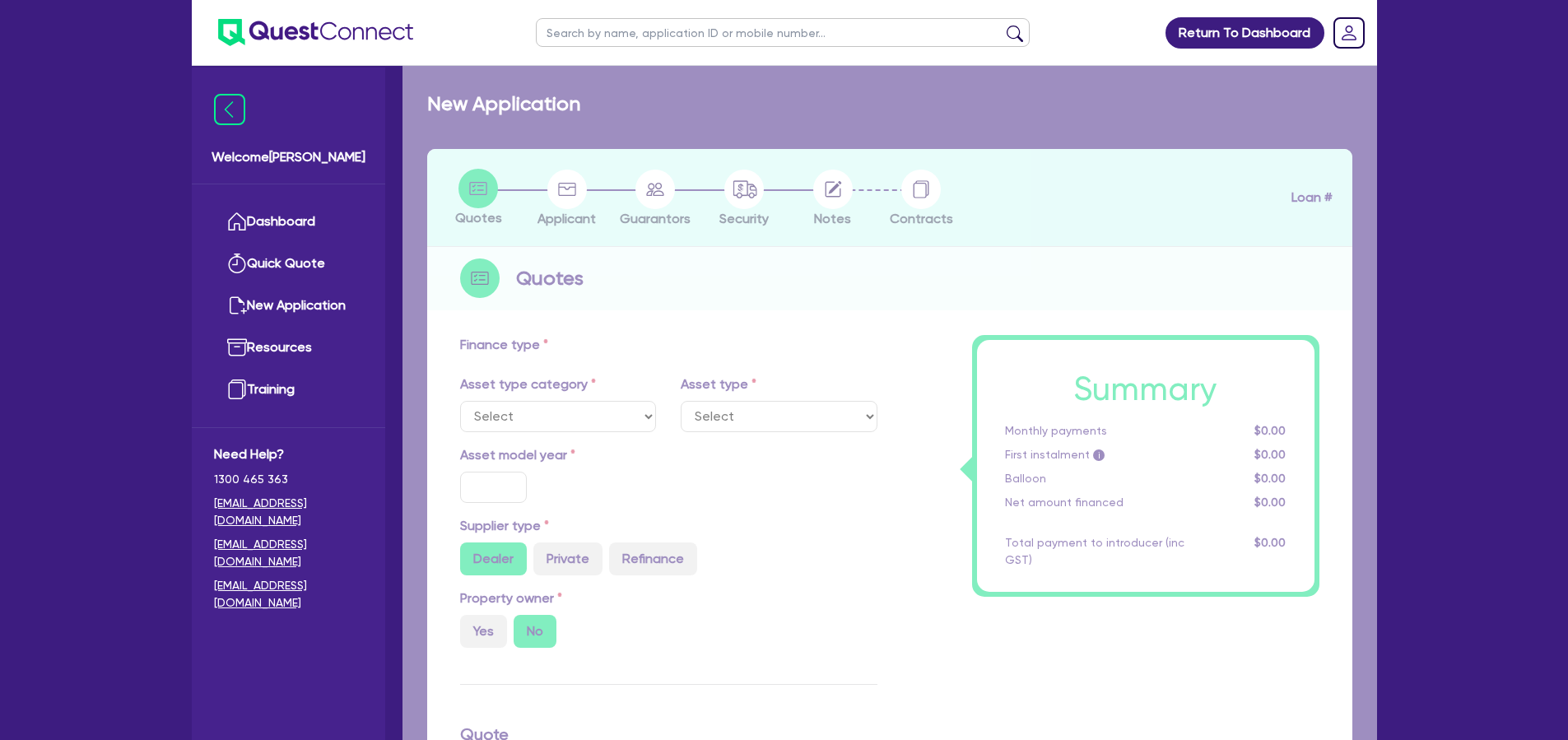
select select "PRIMARY_ASSETS"
type input "2009"
radio input "false"
radio input "true"
type input "105,000"
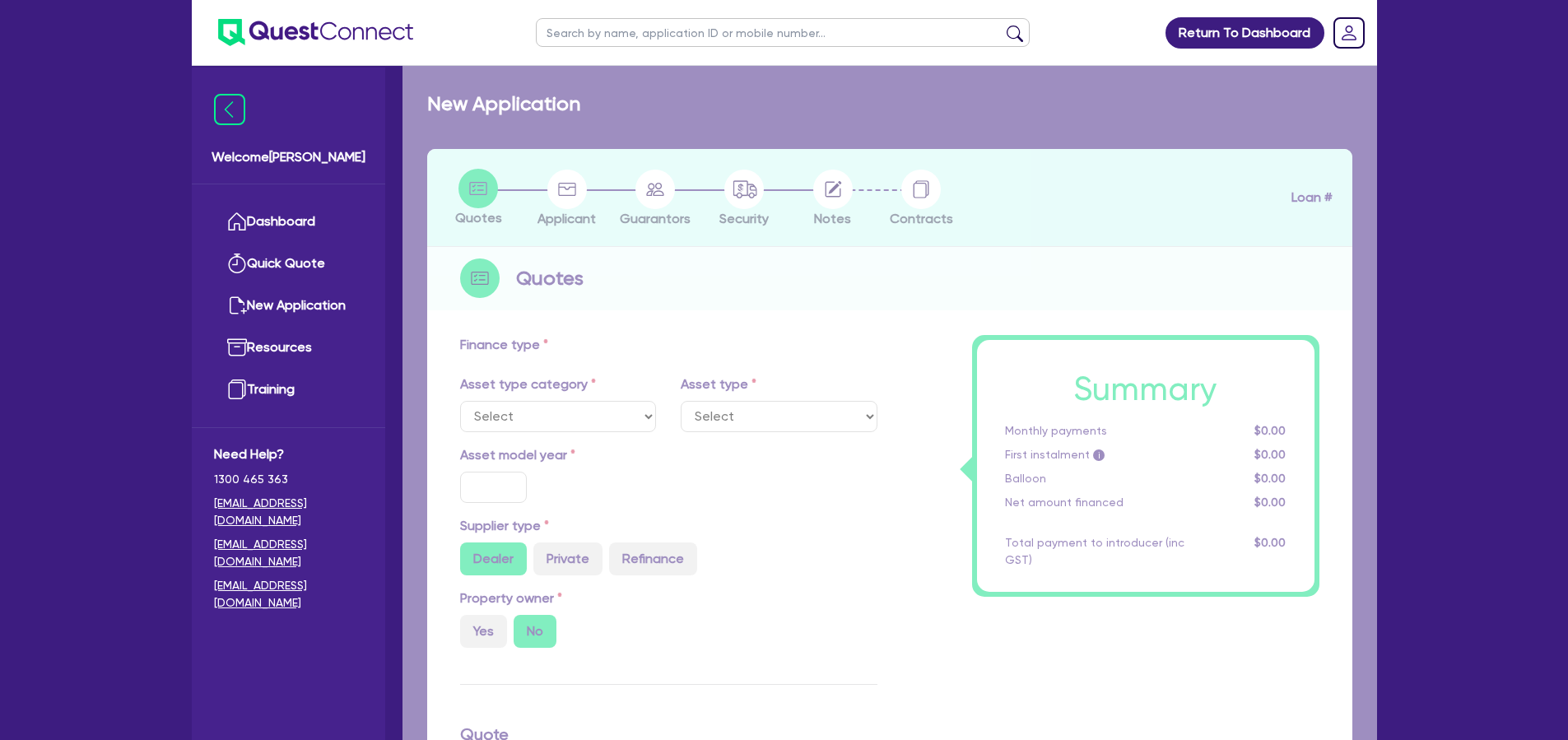
type input "21,000"
type input "10"
type input "8,400"
type input "17.95"
select select "HEAVY_TRUCKS"
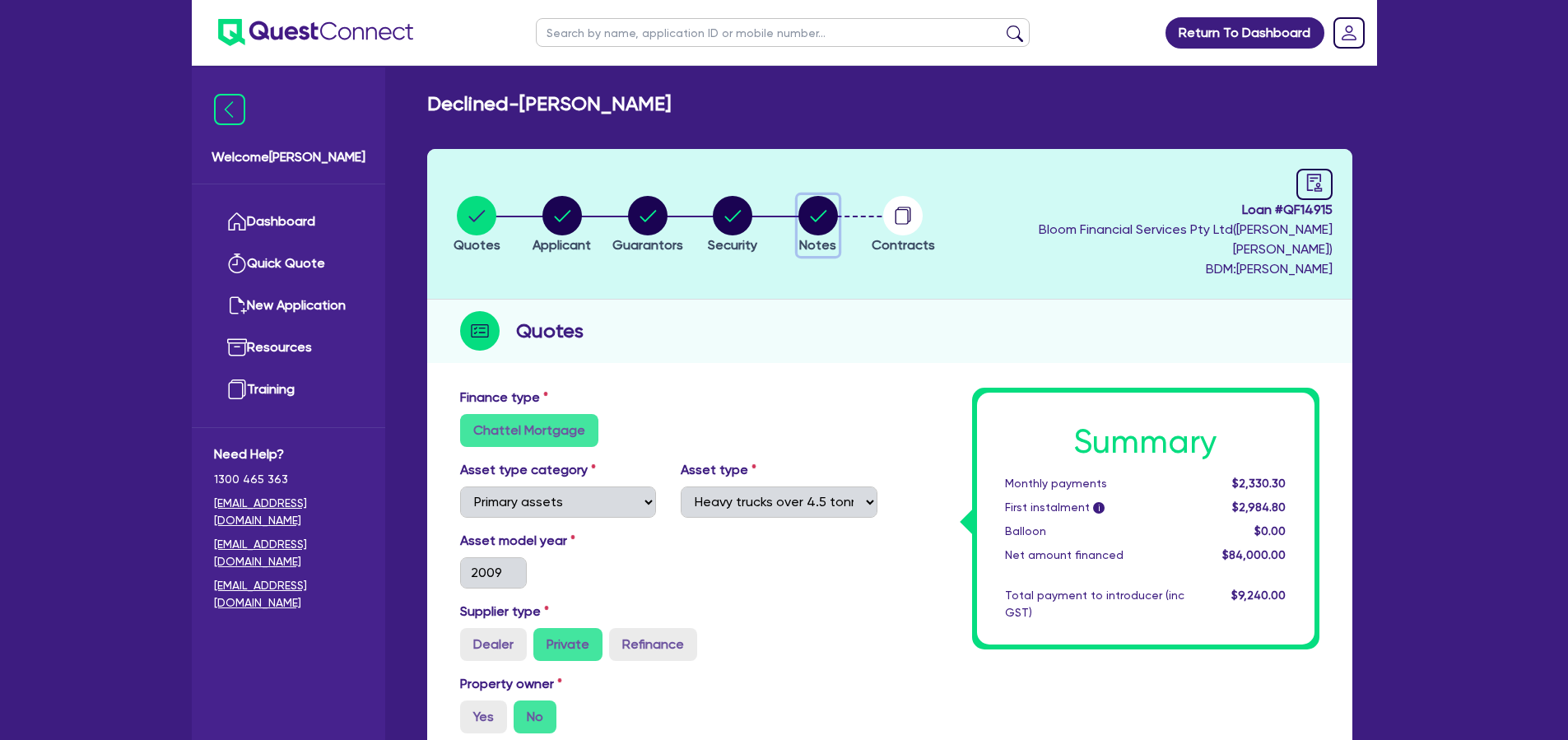
click at [837, 205] on circle "button" at bounding box center [817, 215] width 39 height 39
select select "Quest Finance - Own Book"
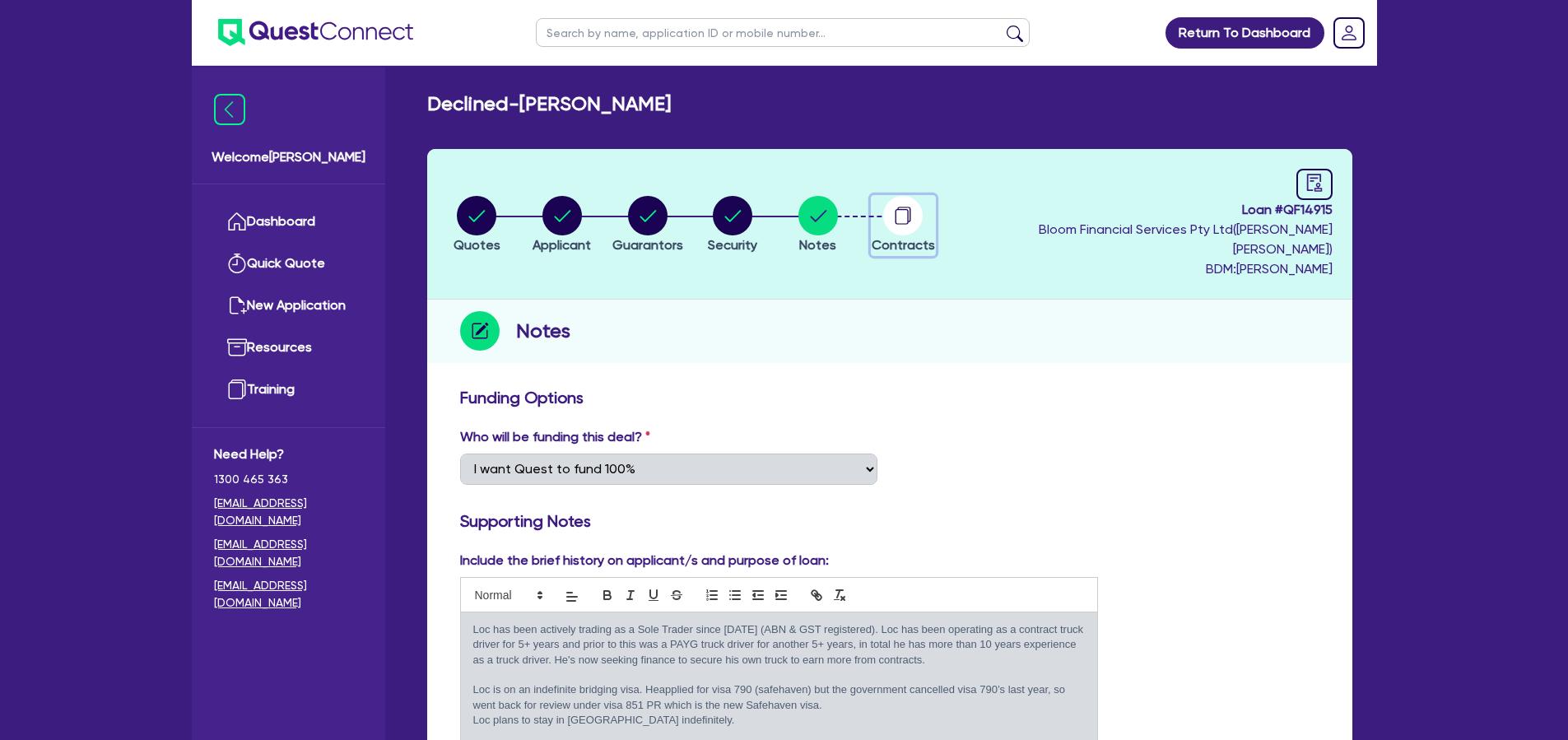
click at [922, 208] on circle "button" at bounding box center [902, 215] width 39 height 39
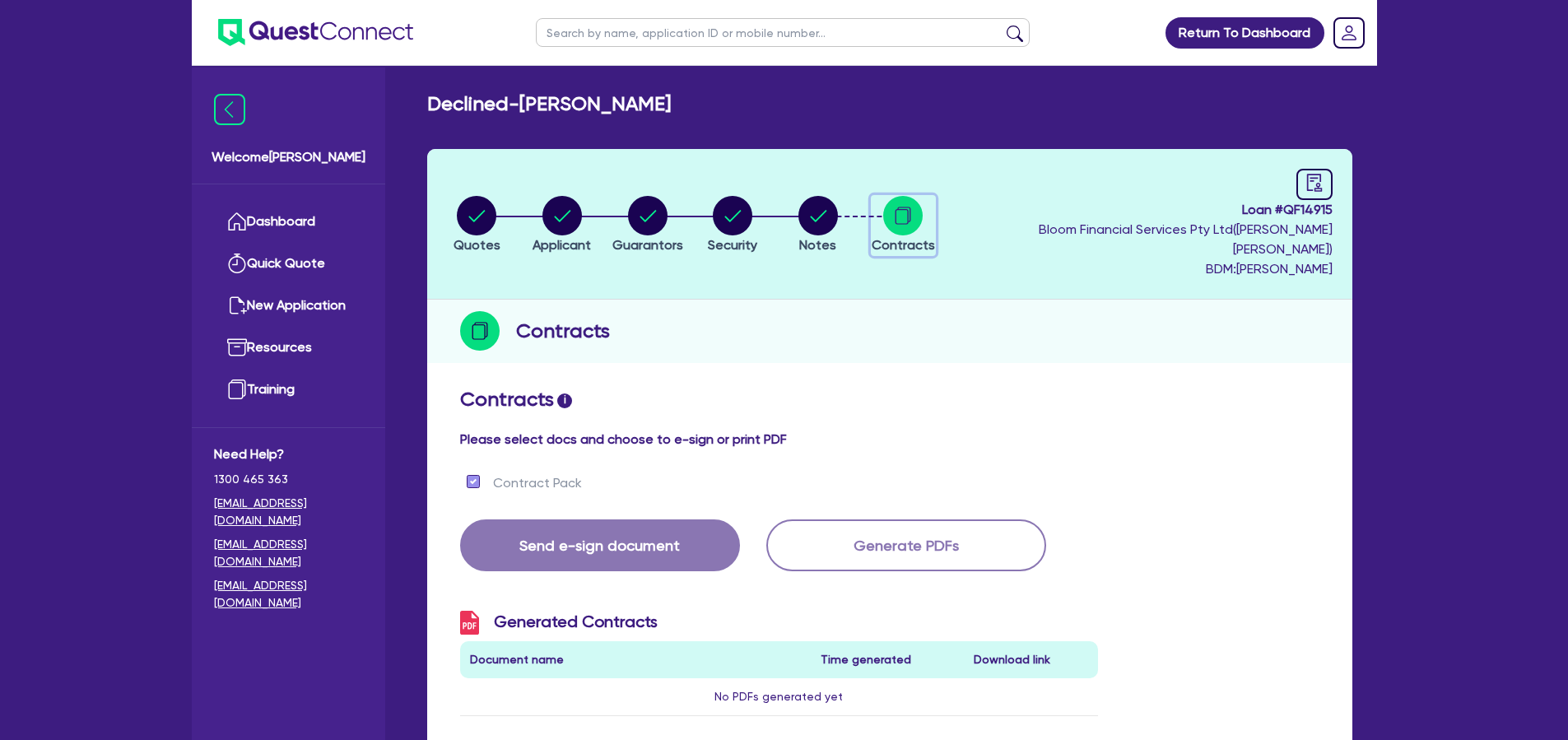
scroll to position [4, 0]
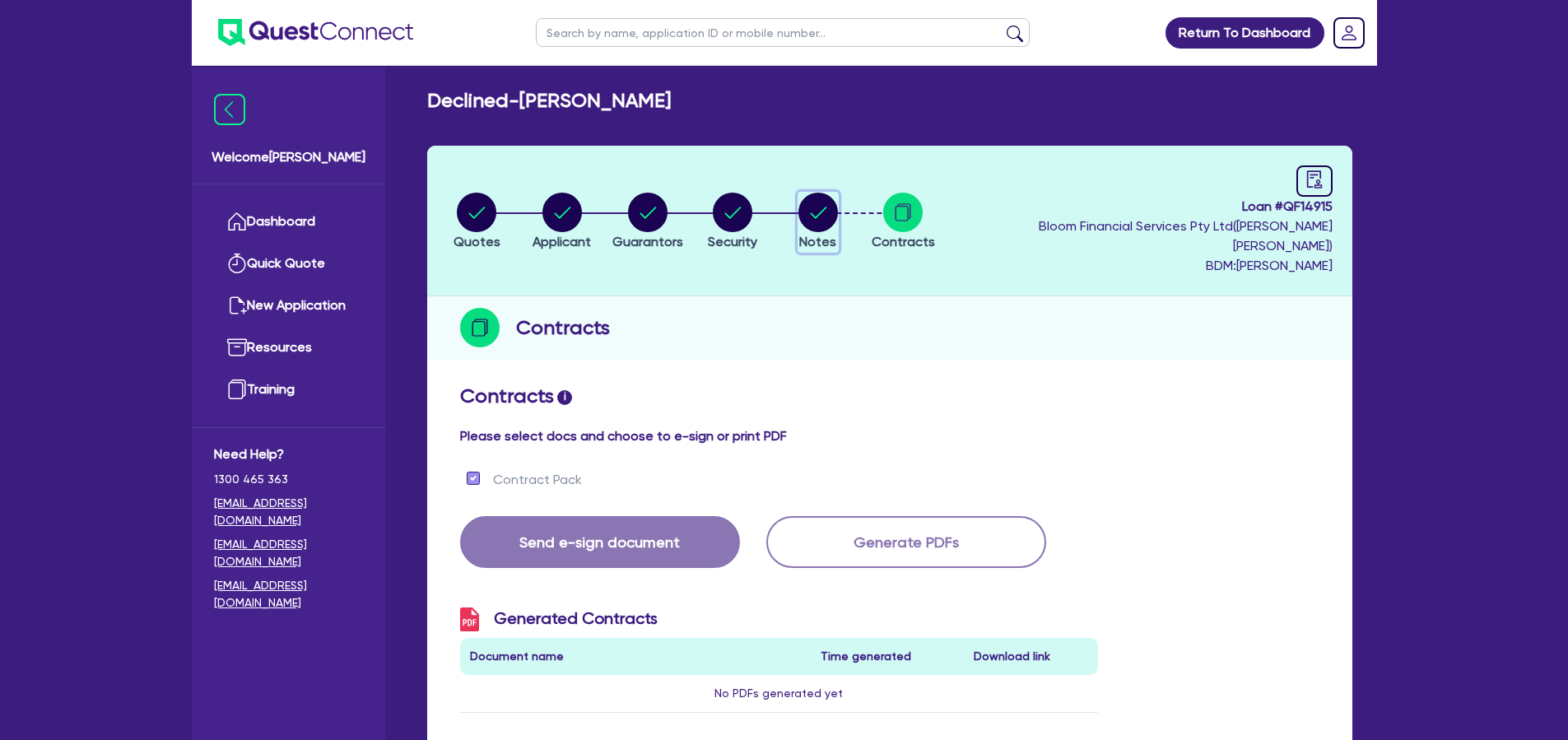
click at [837, 214] on circle "button" at bounding box center [817, 212] width 39 height 39
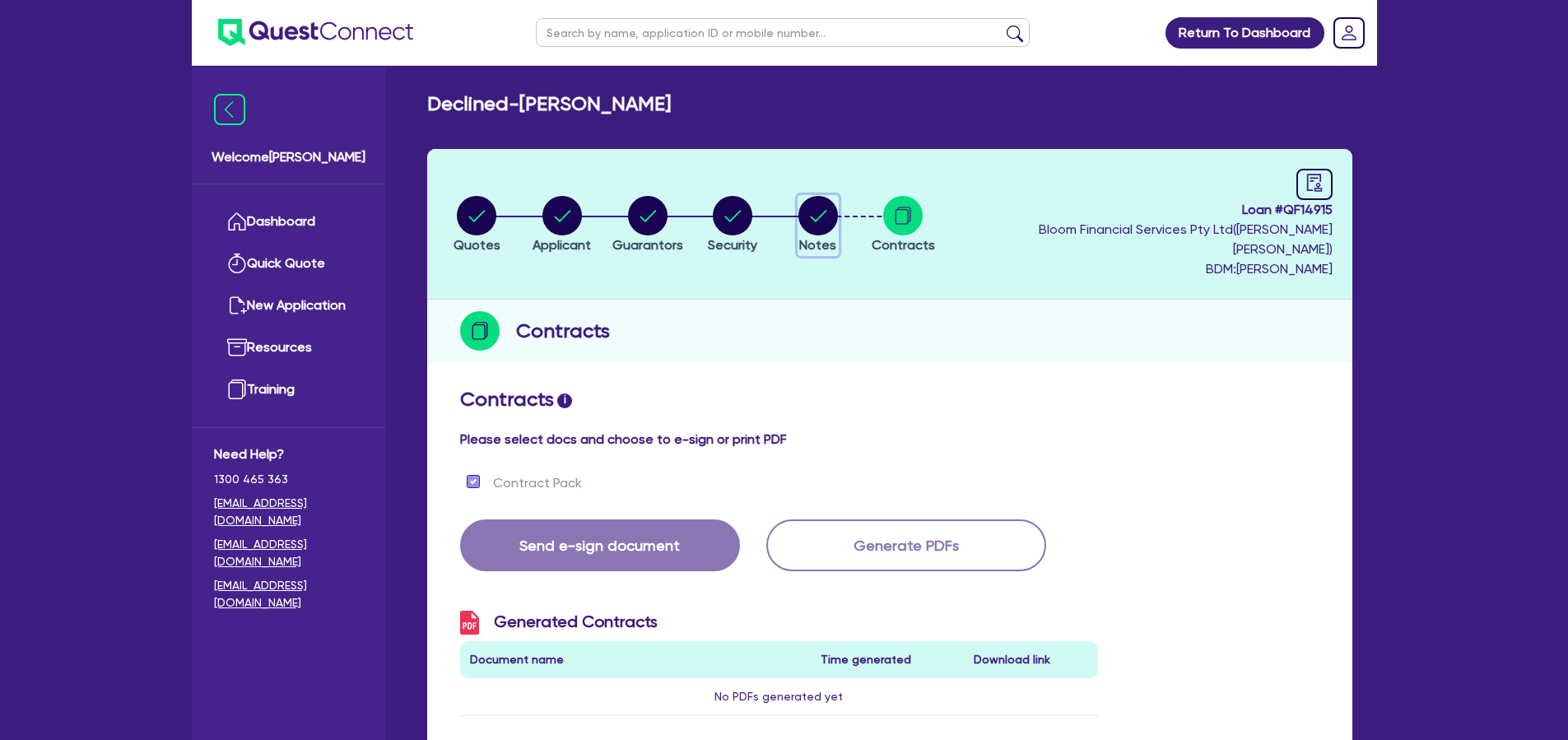
select select "Quest Finance - Own Book"
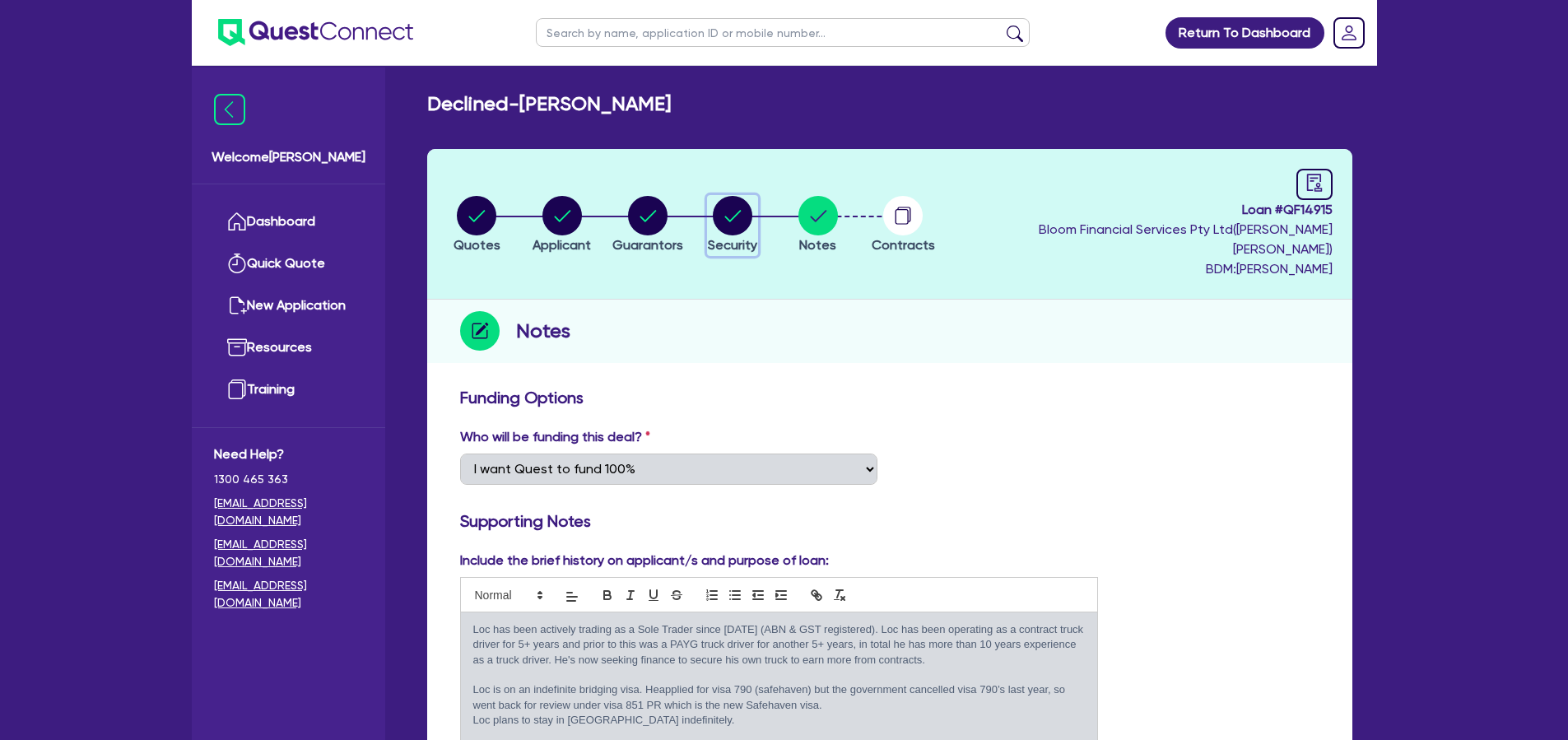
click at [742, 210] on icon "button" at bounding box center [733, 215] width 16 height 12
select select "PRIMARY_ASSETS"
select select "HEAVY_TRUCKS"
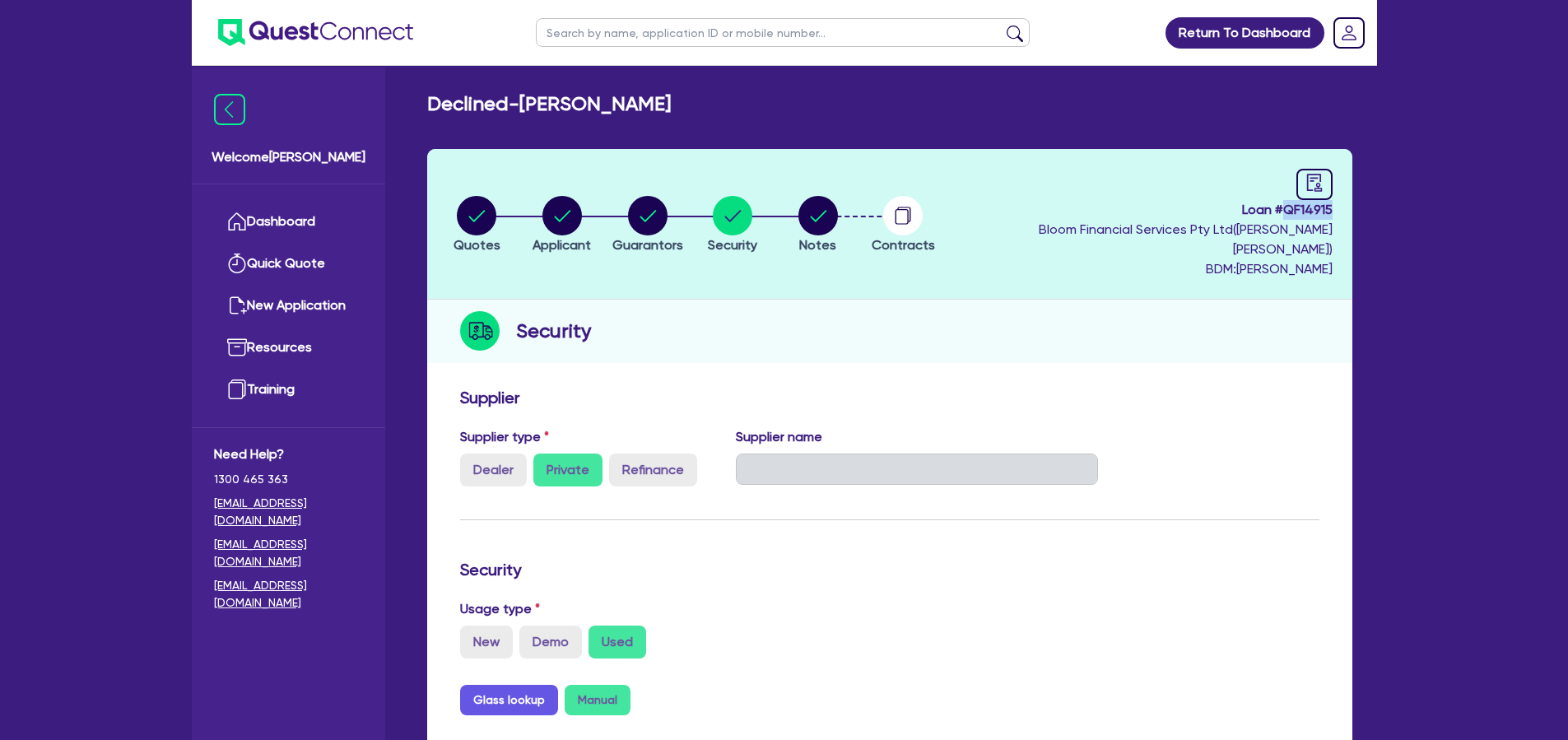
drag, startPoint x: 1284, startPoint y: 206, endPoint x: 1332, endPoint y: 214, distance: 48.7
click at [1332, 214] on span "Loan # QF14915" at bounding box center [1140, 210] width 382 height 20
copy span "QF14915"
click at [296, 224] on link "Dashboard" at bounding box center [288, 222] width 149 height 42
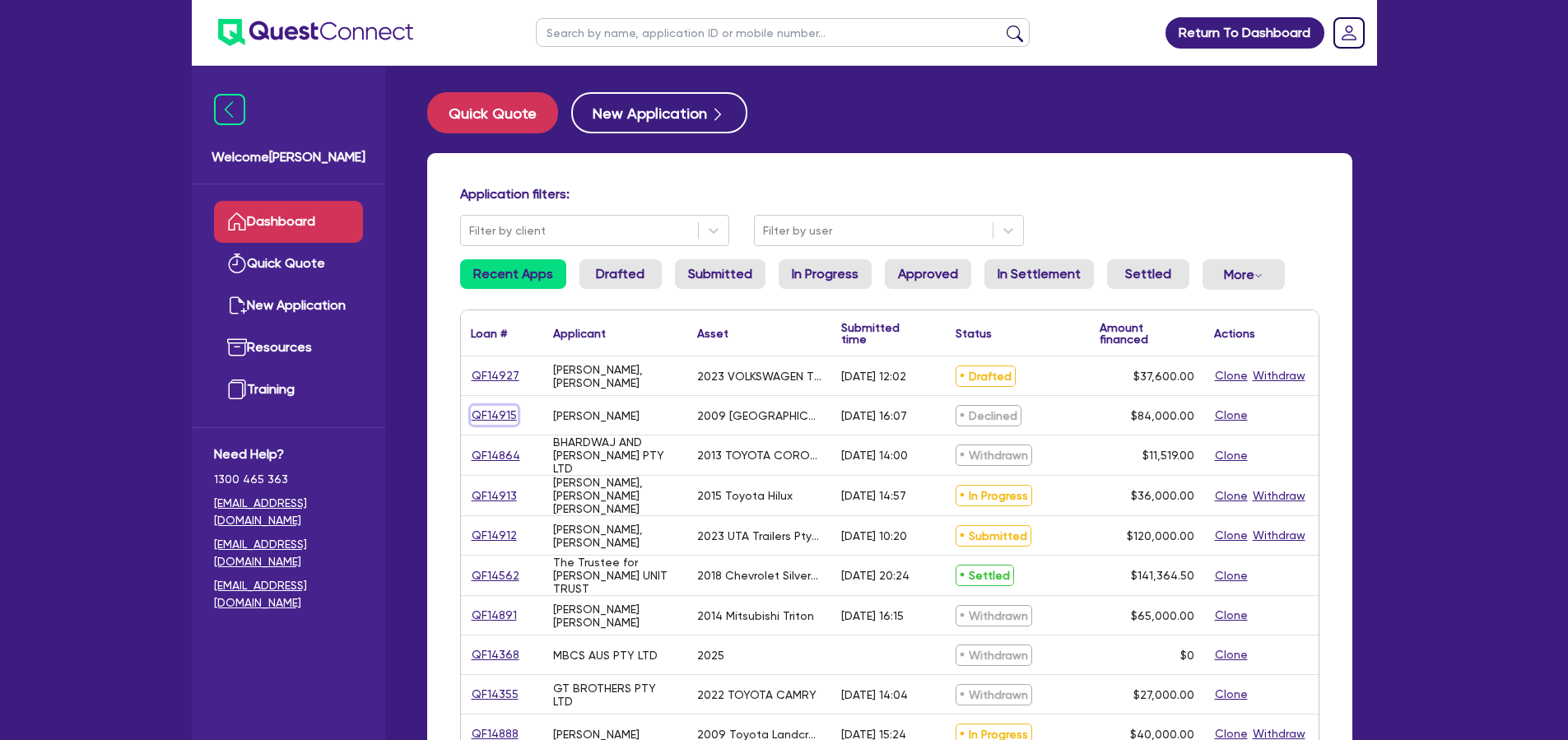
click at [477, 418] on link "QF14915" at bounding box center [493, 415] width 47 height 19
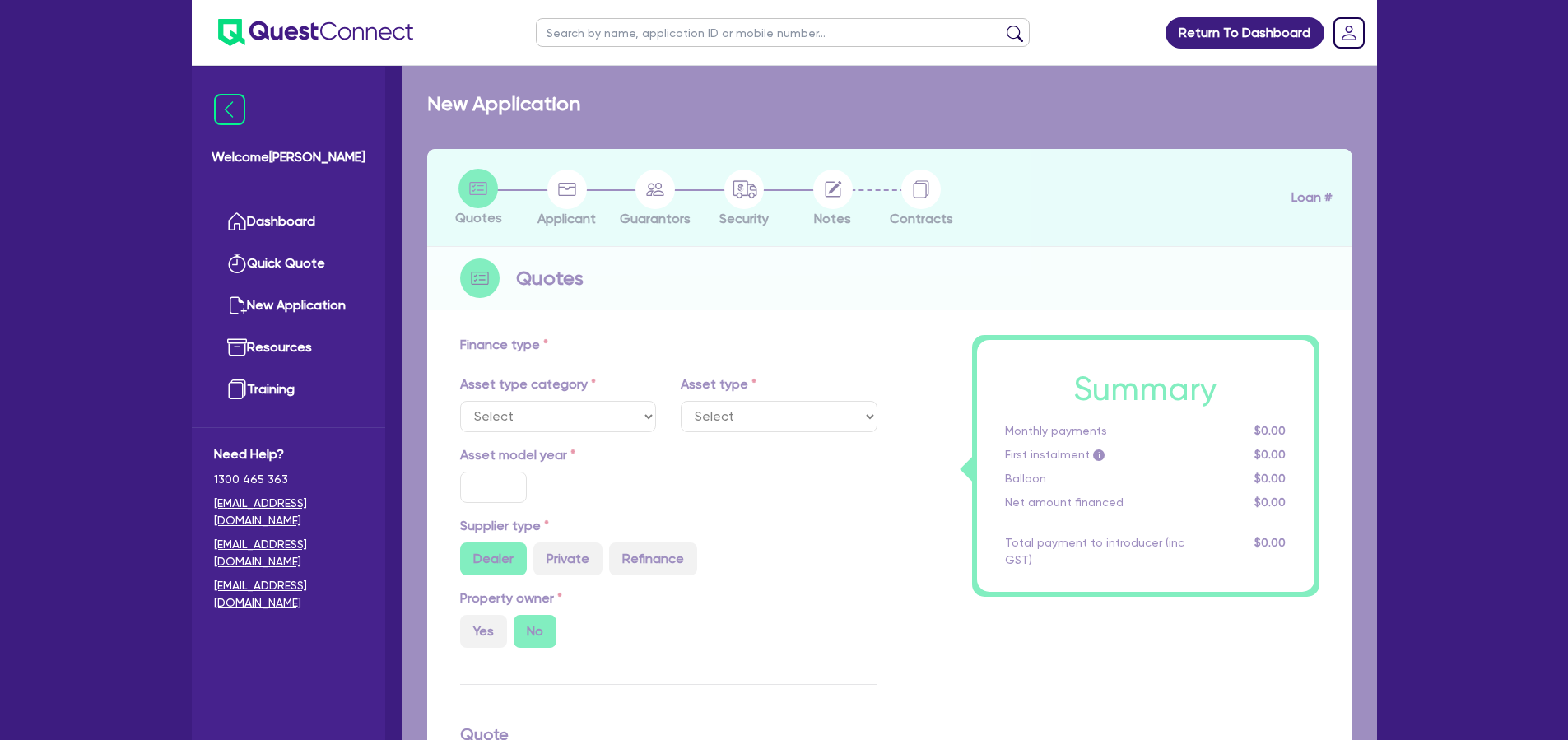
select select "PRIMARY_ASSETS"
type input "2009"
radio input "false"
radio input "true"
type input "105,000"
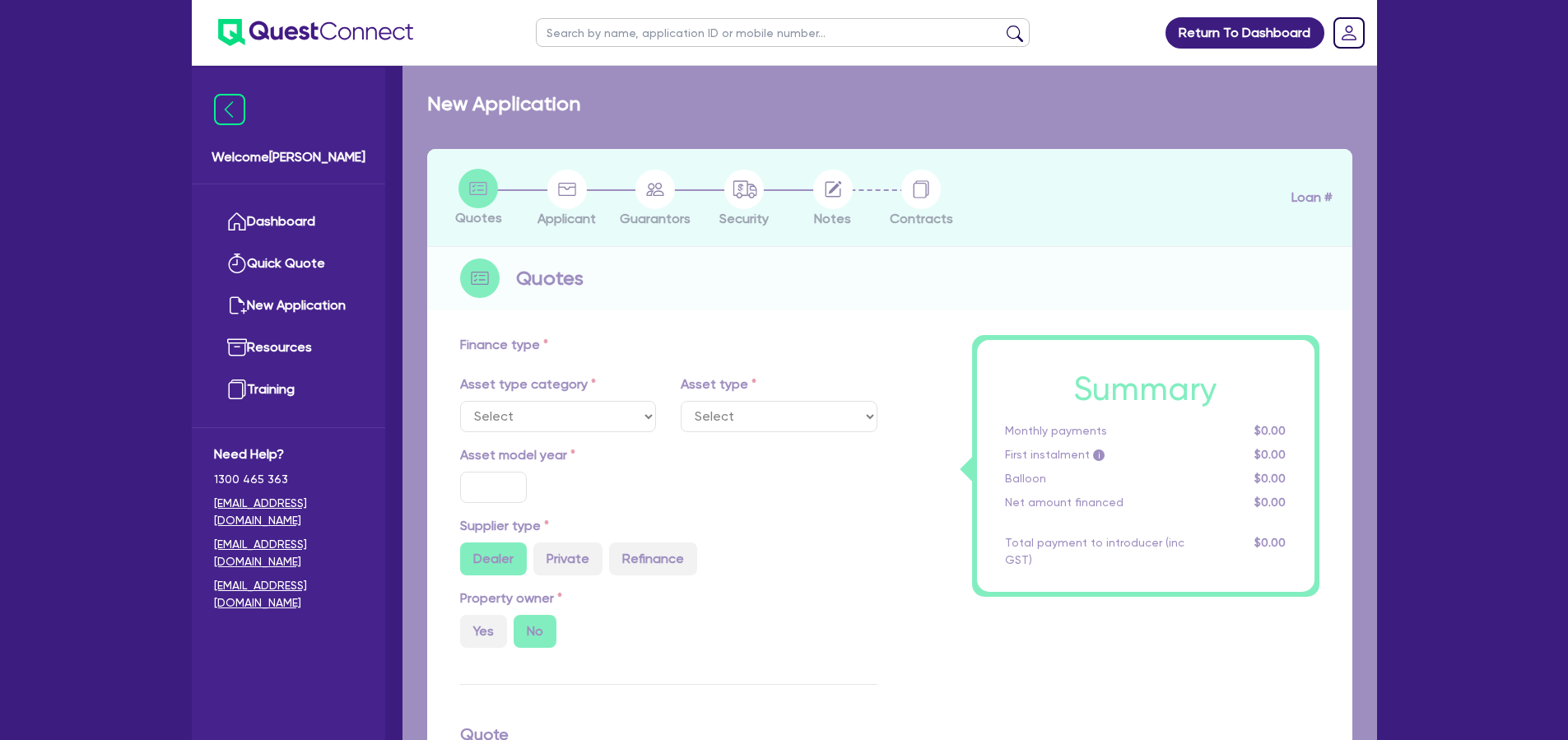
type input "21,000"
type input "10"
type input "8,400"
type input "17.95"
select select "HEAVY_TRUCKS"
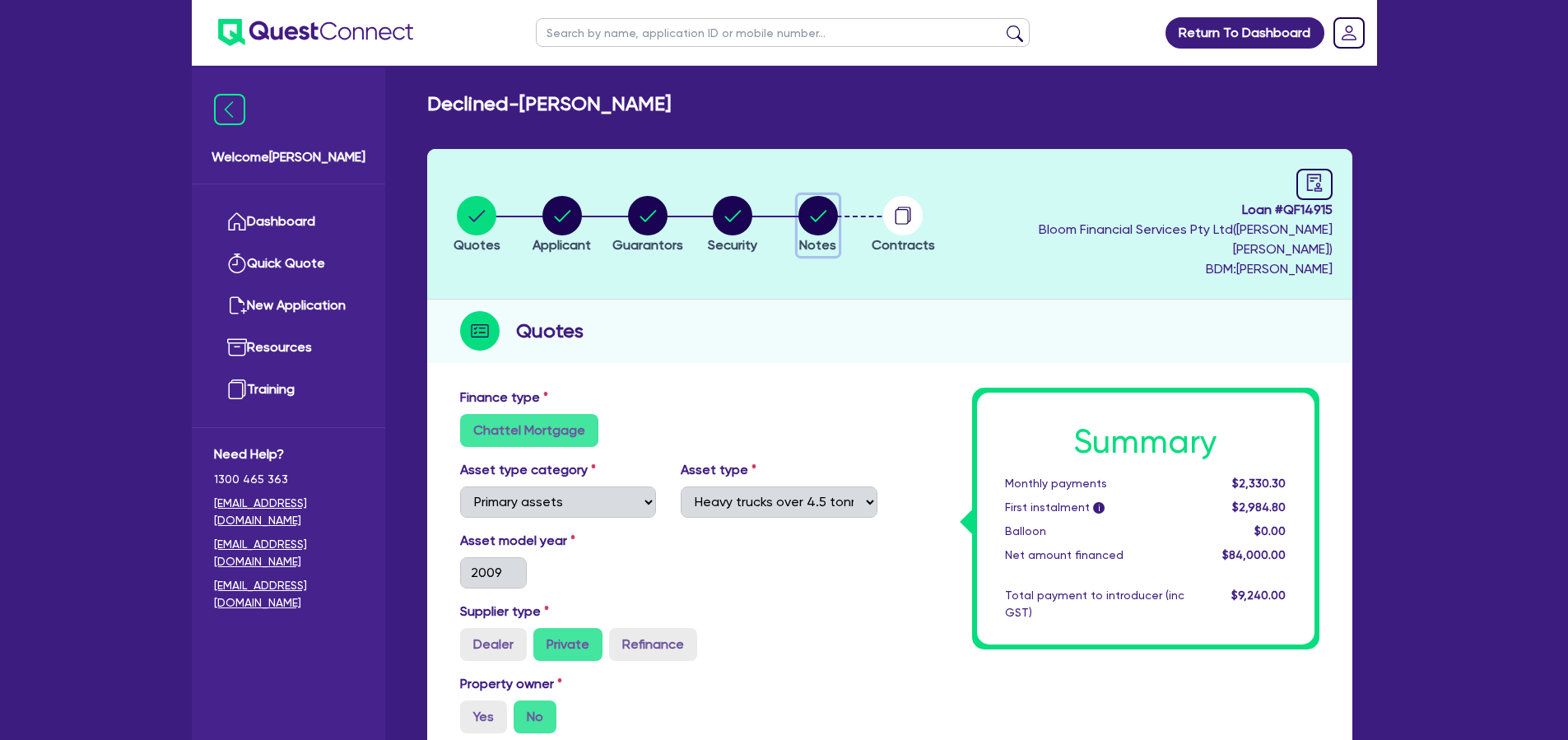
click at [834, 217] on circle "button" at bounding box center [817, 215] width 39 height 39
select select "Quest Finance - Own Book"
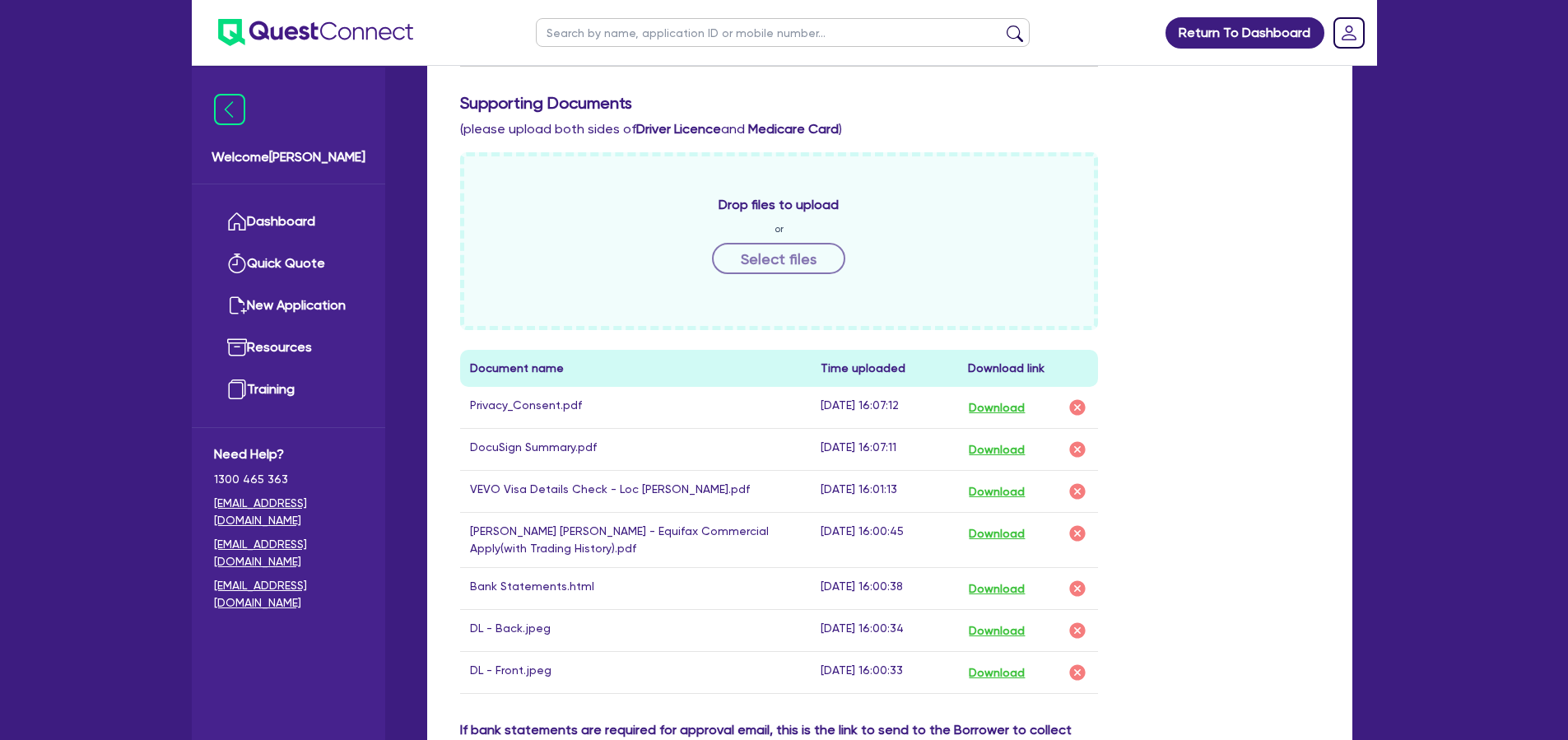
scroll to position [773, 0]
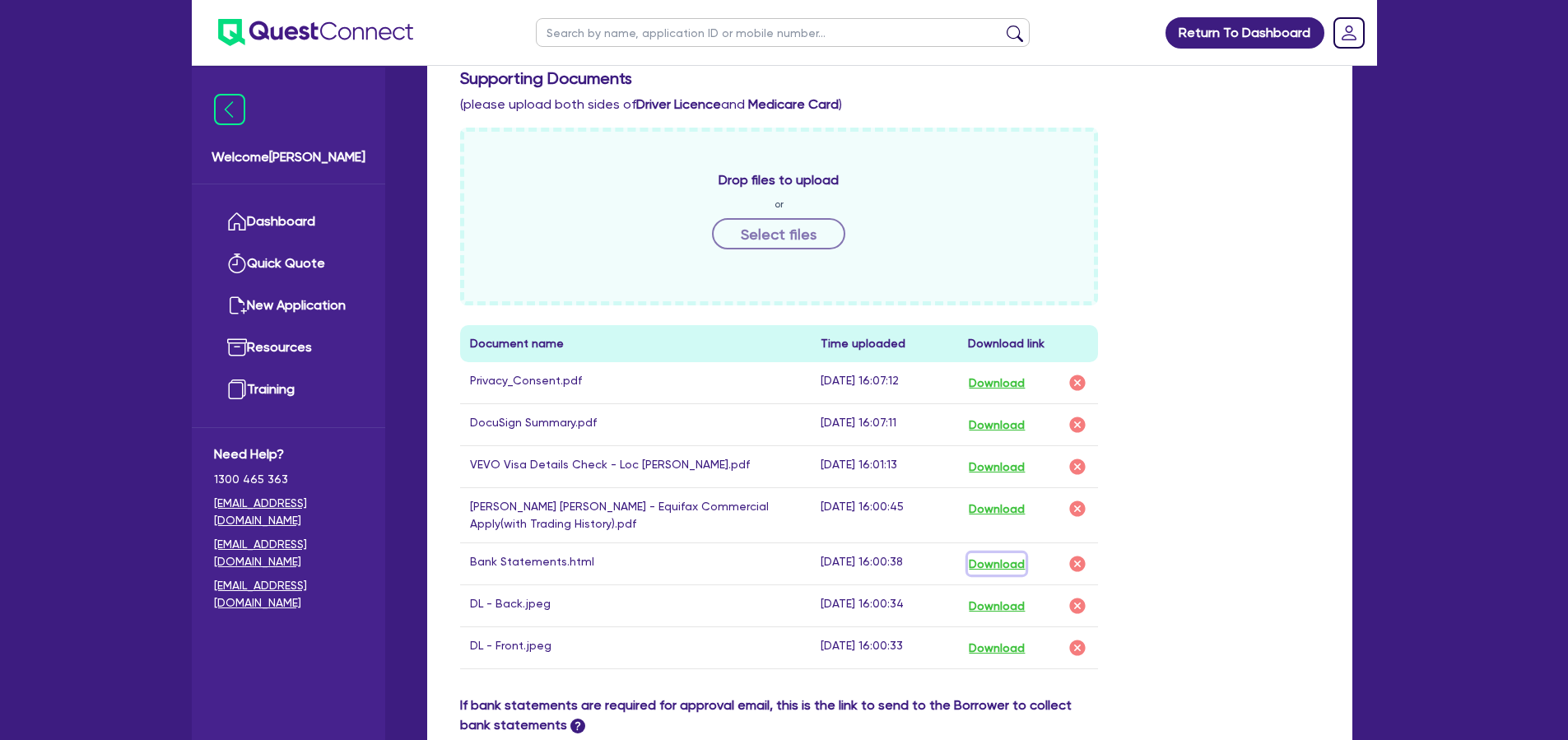
click at [994, 553] on button "Download" at bounding box center [996, 563] width 57 height 21
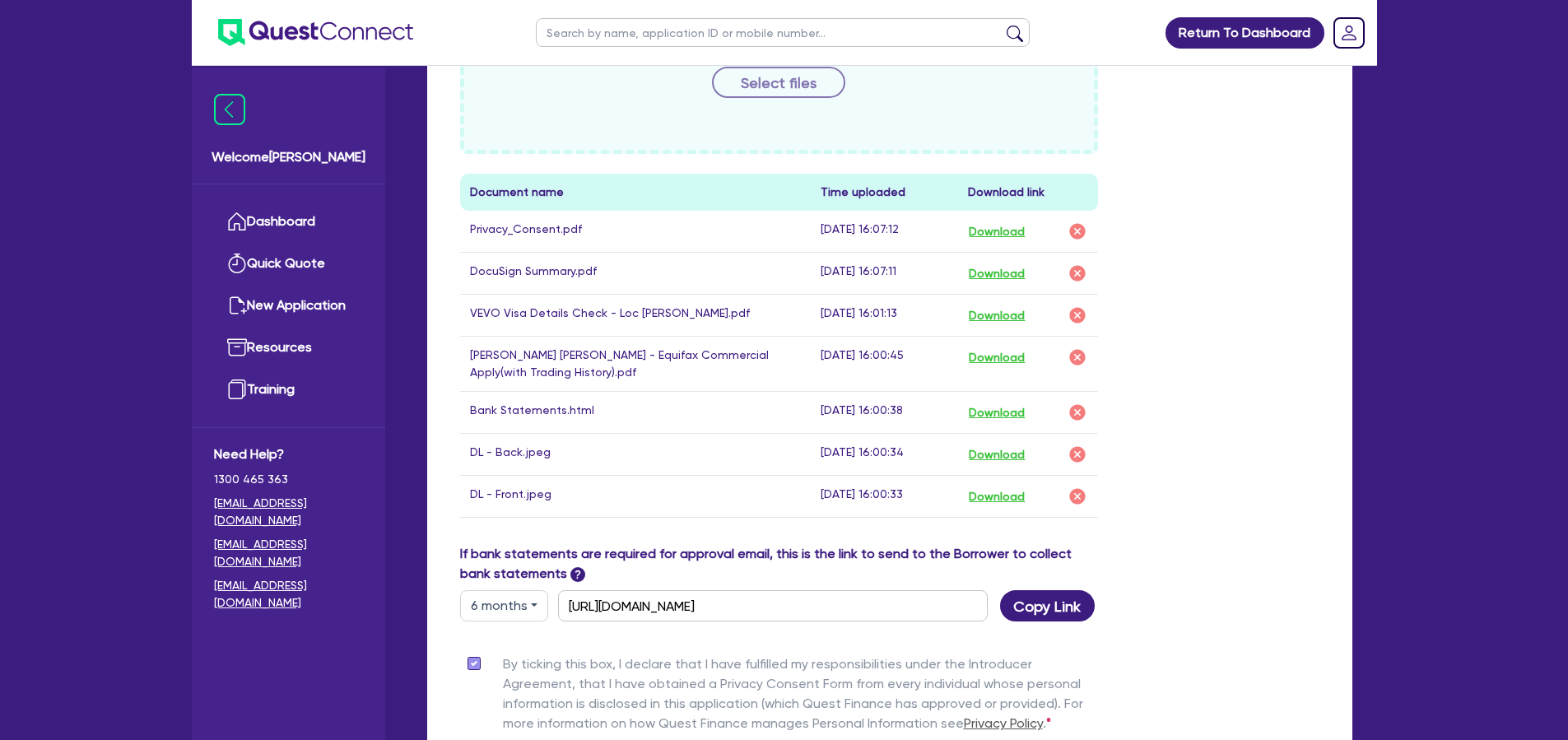
scroll to position [0, 0]
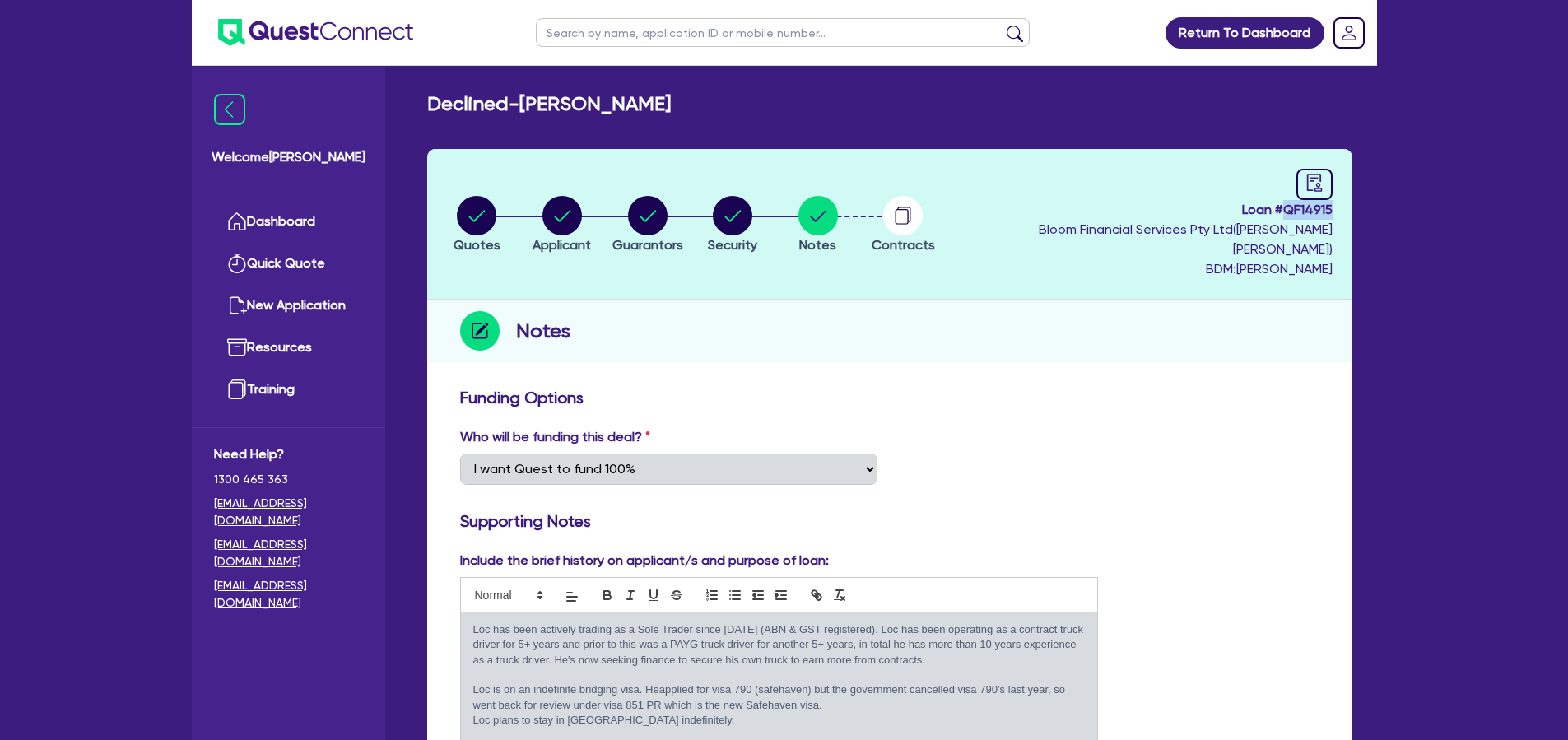
drag, startPoint x: 1287, startPoint y: 212, endPoint x: 1342, endPoint y: 210, distance: 55.0
click at [1342, 210] on header "Quotes Applicant Guarantors Security Notes Contracts Loan # QF14915 Bloom Finan…" at bounding box center [889, 224] width 925 height 151
copy span "QF14915"
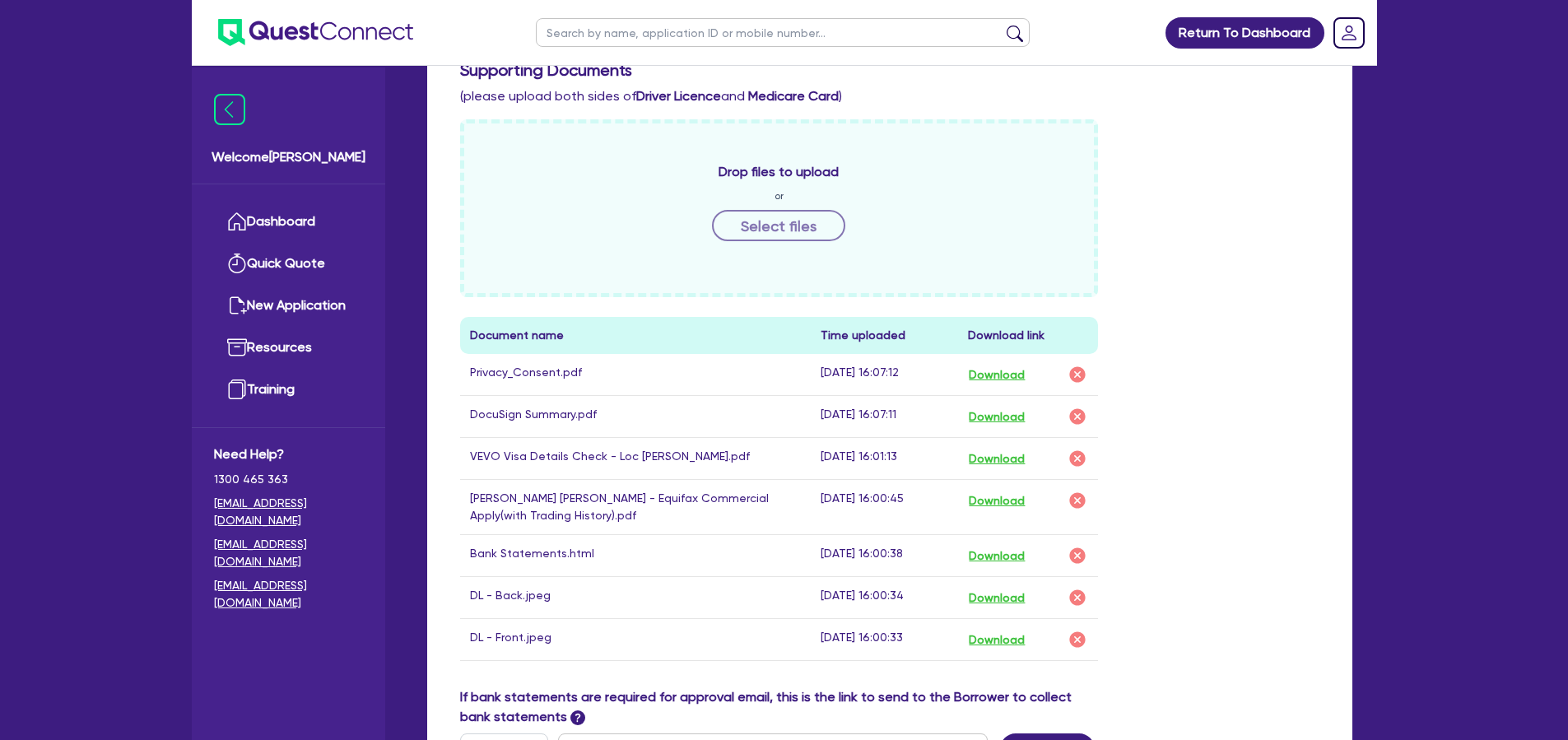
scroll to position [790, 0]
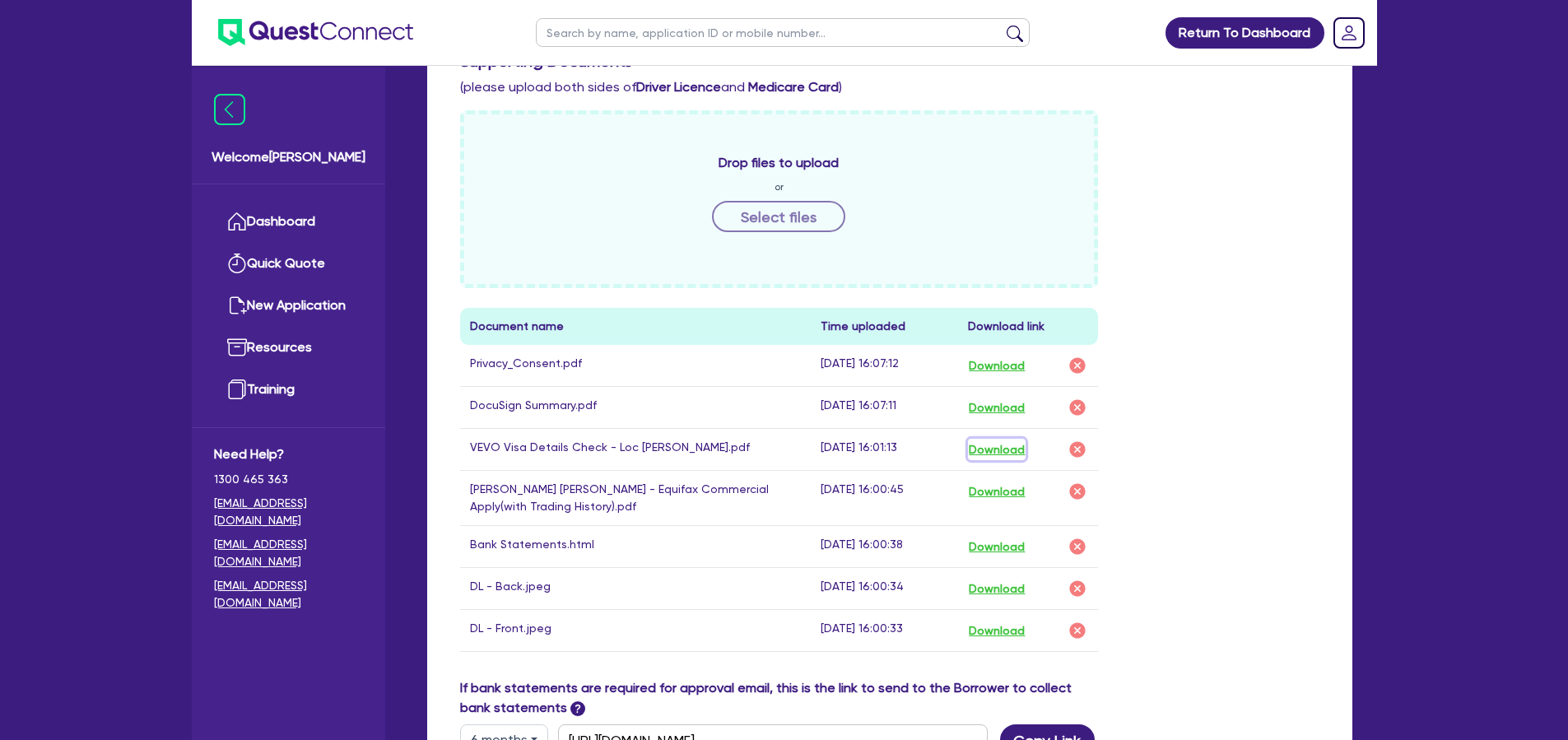
click at [1002, 439] on button "Download" at bounding box center [996, 449] width 57 height 21
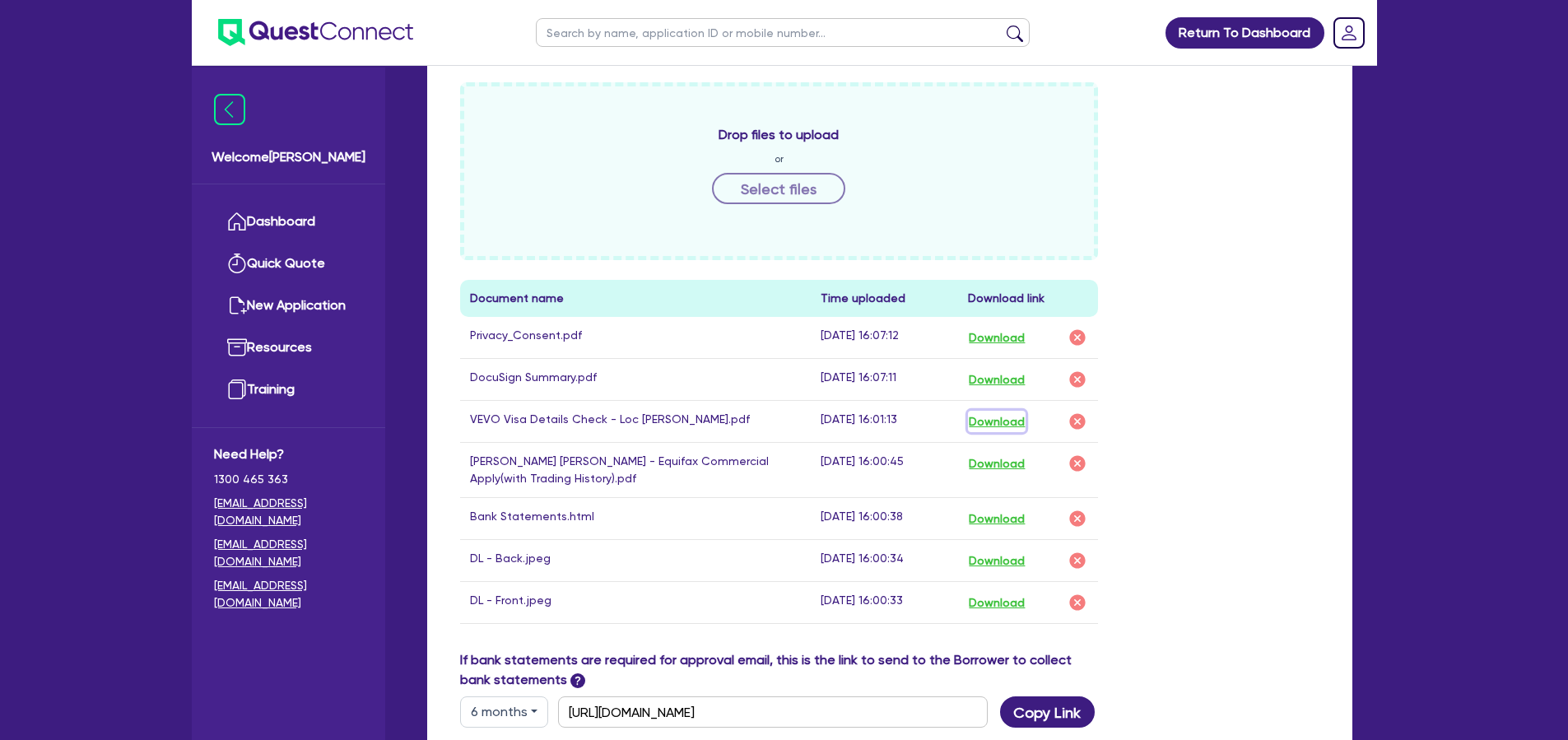
scroll to position [450, 0]
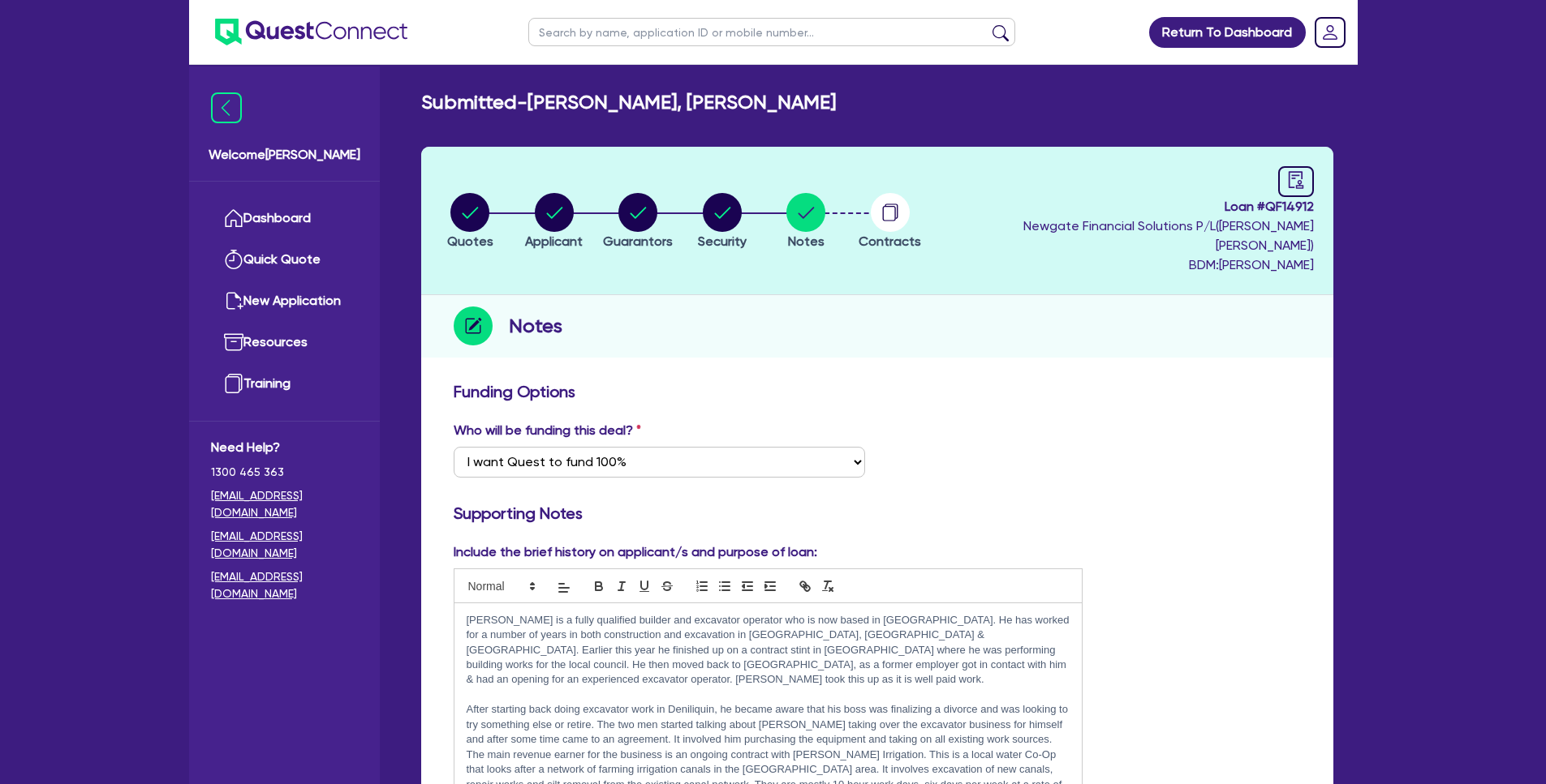
select select "Quest Finance - Own Book"
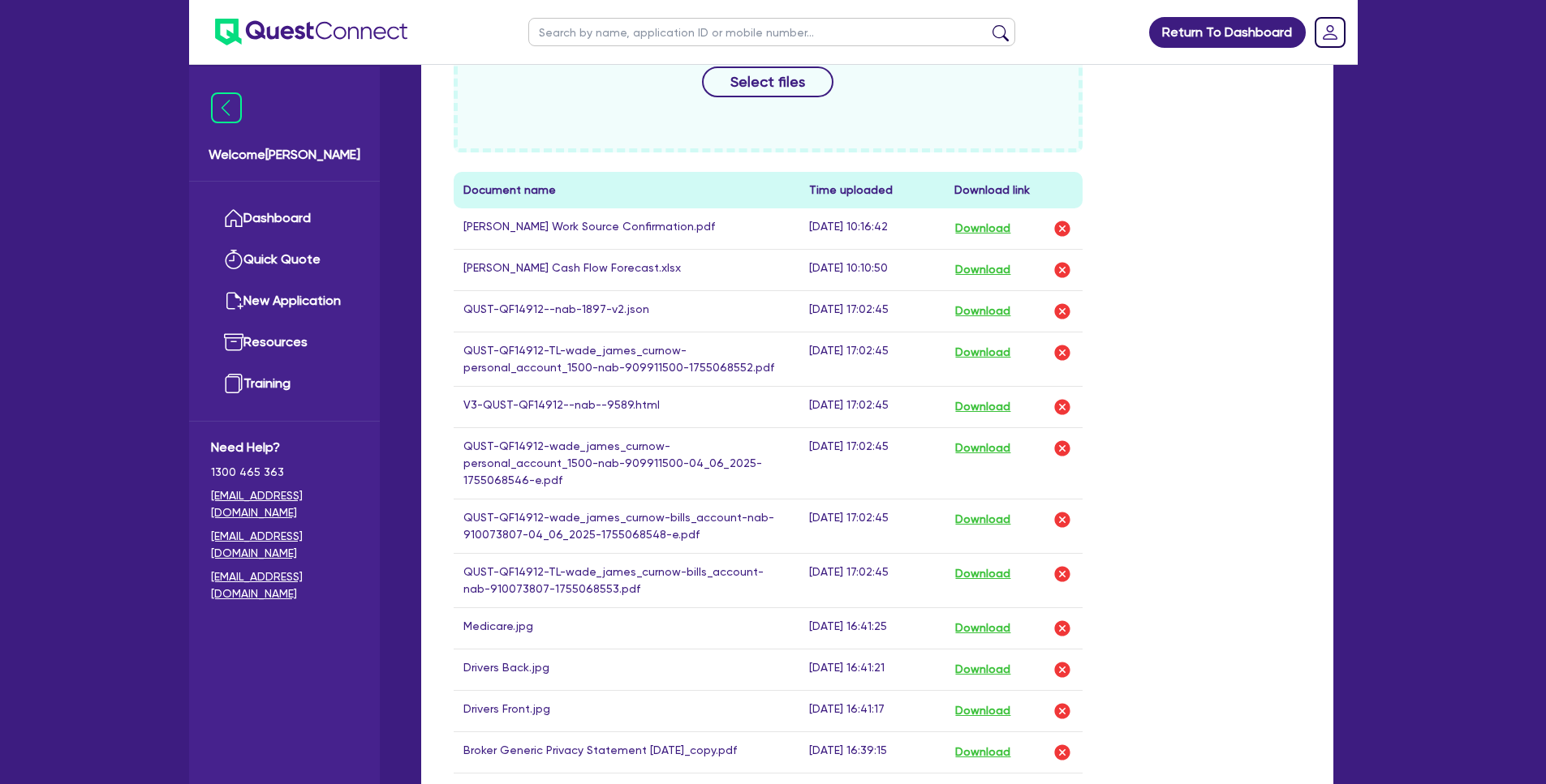
scroll to position [191, 0]
click at [282, 212] on link "Dashboard" at bounding box center [284, 218] width 147 height 41
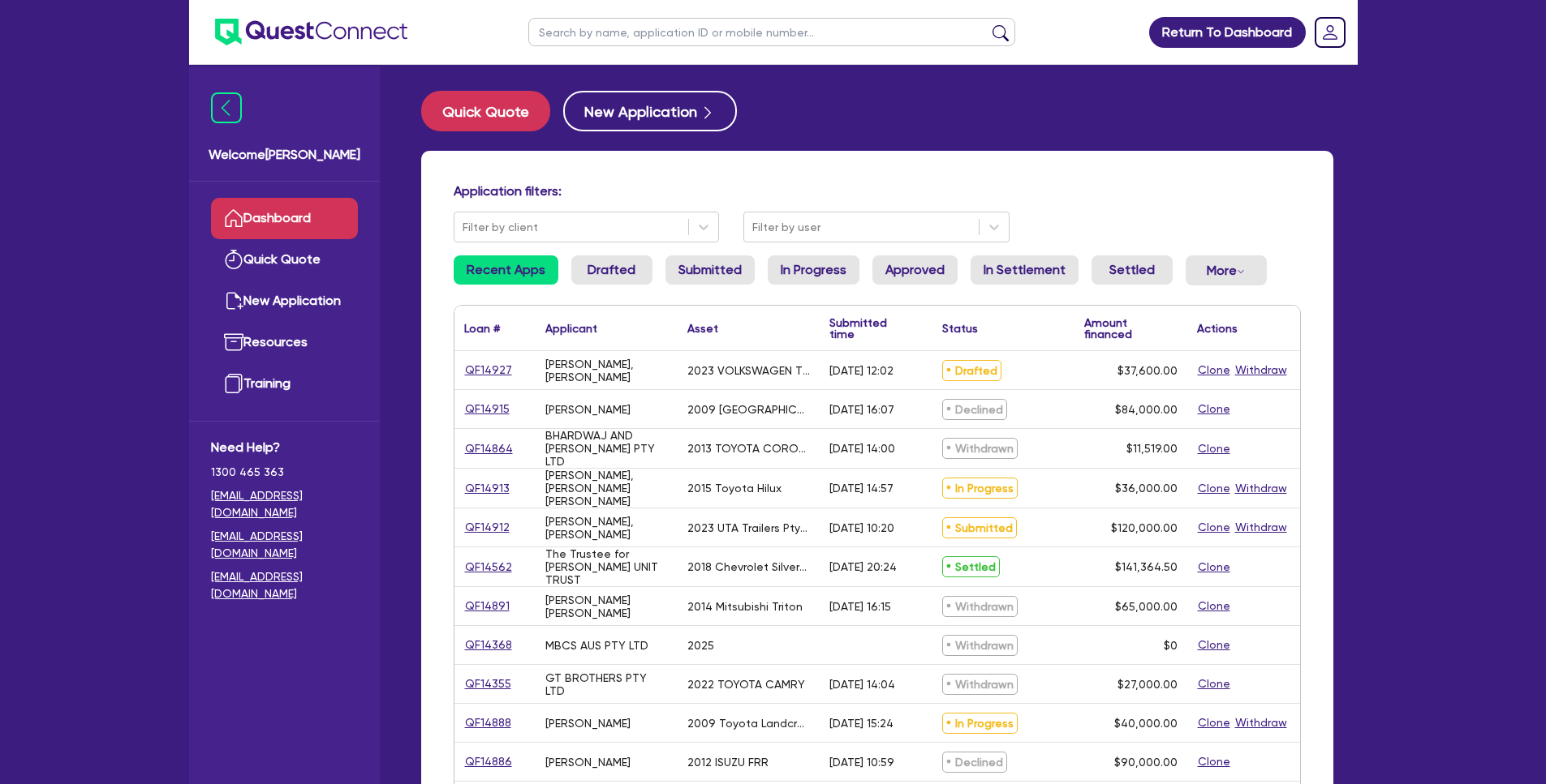
click at [478, 393] on div "QF14915" at bounding box center [495, 409] width 81 height 38
click at [482, 423] on div "QF14915" at bounding box center [495, 409] width 81 height 38
click at [482, 408] on link "QF14915" at bounding box center [487, 409] width 46 height 19
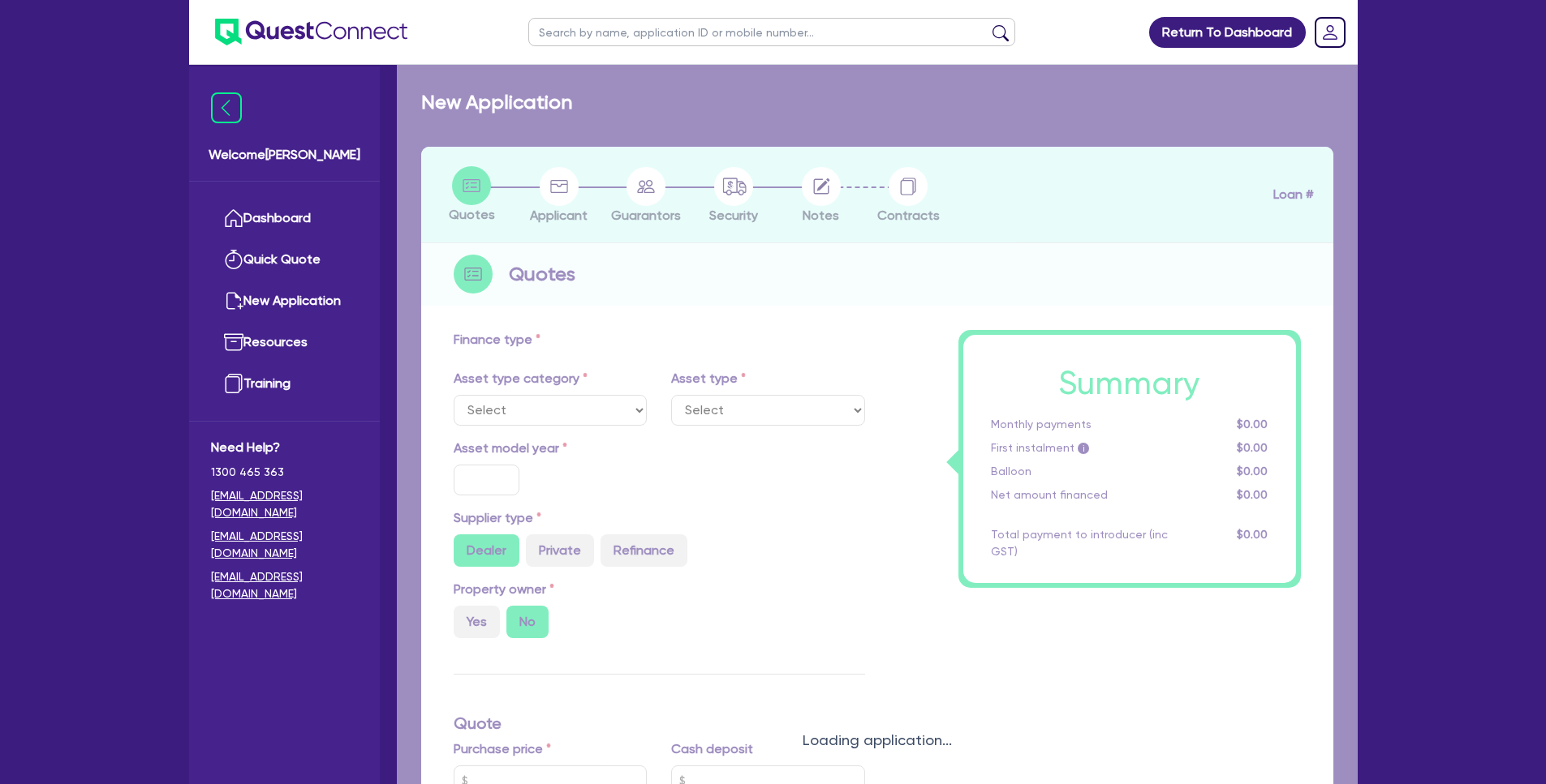
select select "PRIMARY_ASSETS"
type input "2009"
radio input "false"
radio input "true"
type input "105,000"
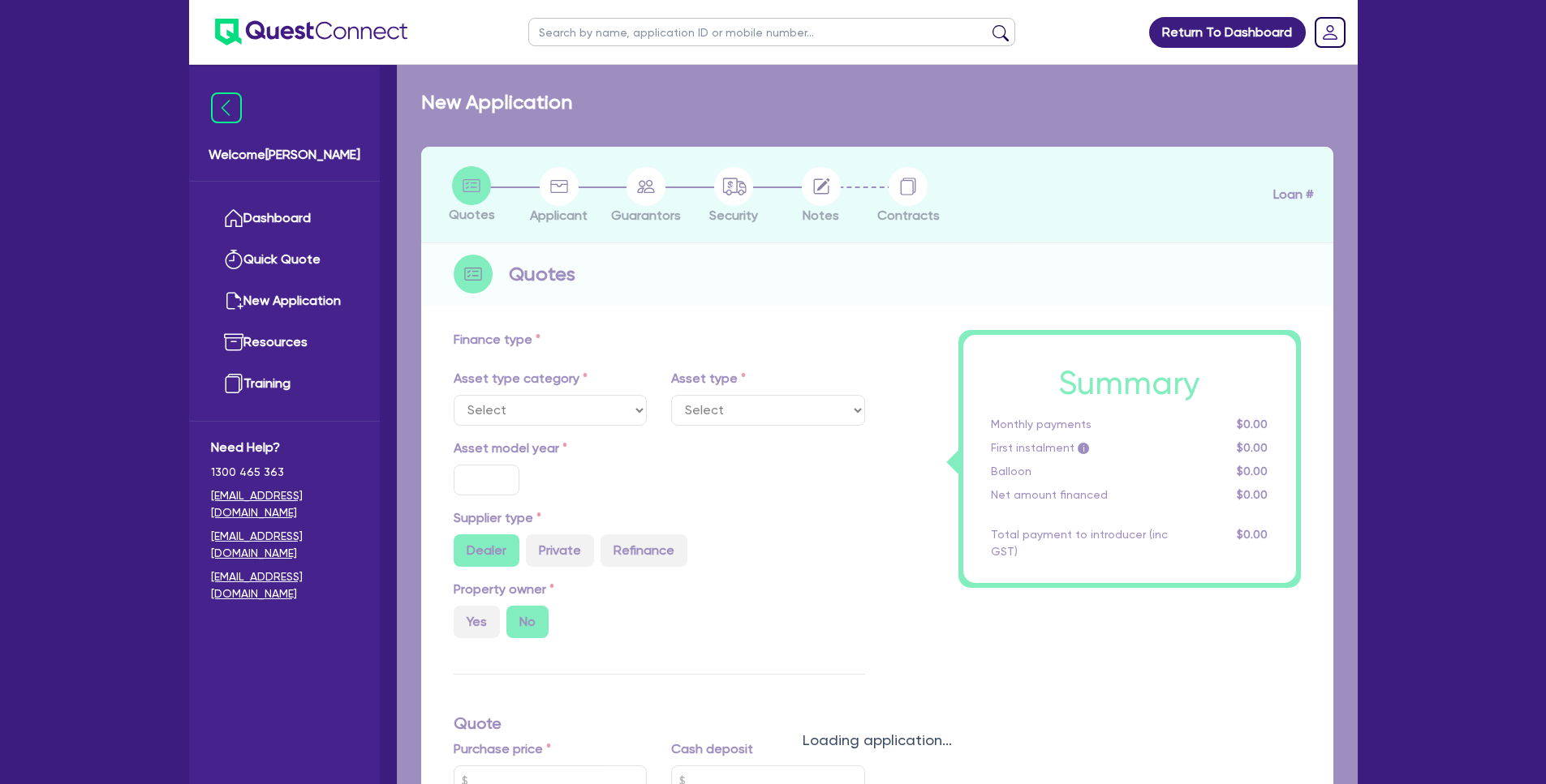
type input "21,000"
type input "10"
type input "8,400"
type input "17.95"
select select "HEAVY_TRUCKS"
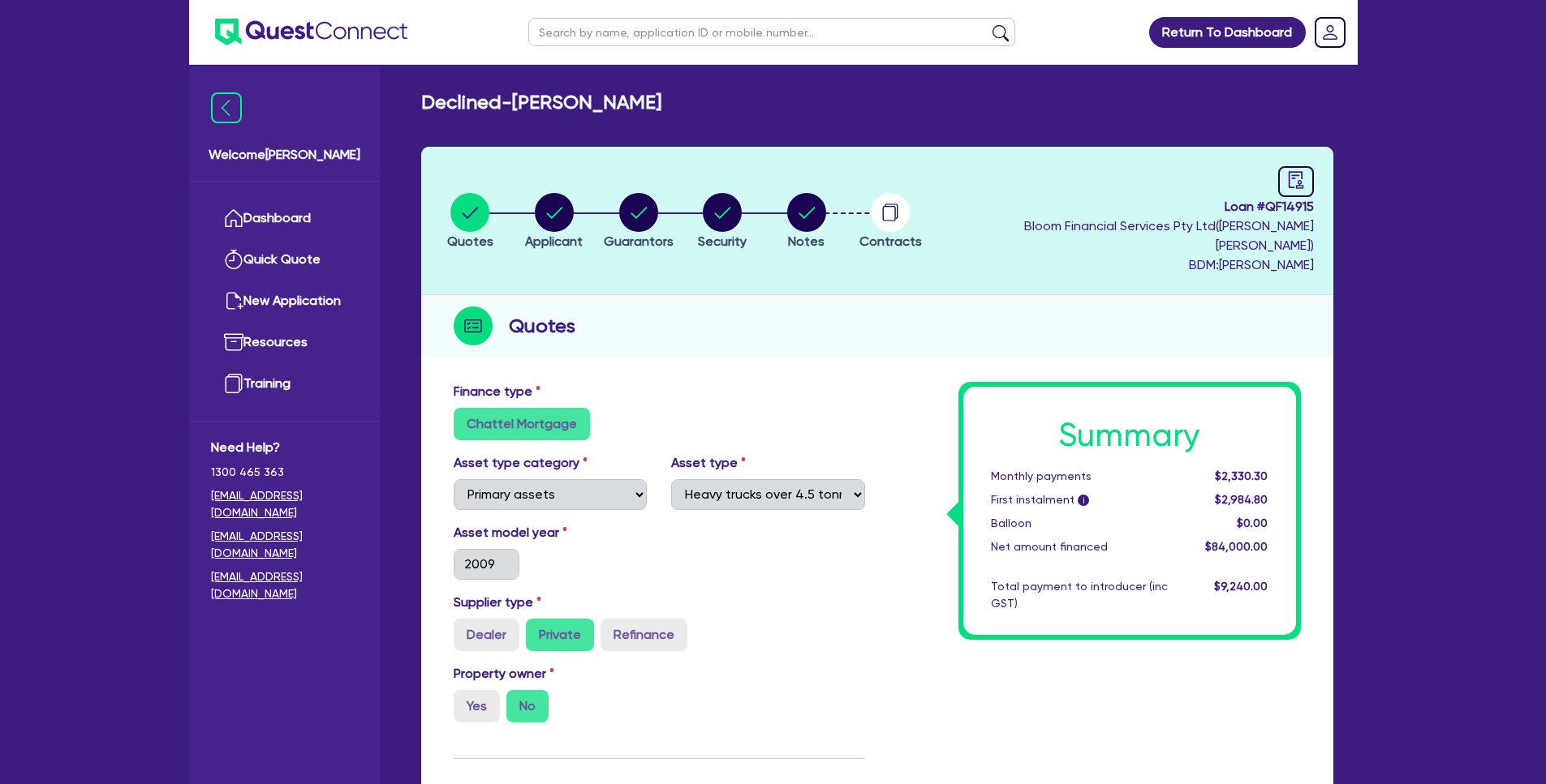
click at [876, 204] on ul "Quotes Applicant [GEOGRAPHIC_DATA] Security Notes Contracts" at bounding box center [680, 220] width 505 height 57
click at [826, 202] on circle "button" at bounding box center [806, 212] width 39 height 39
select select "Quest Finance - Own Book"
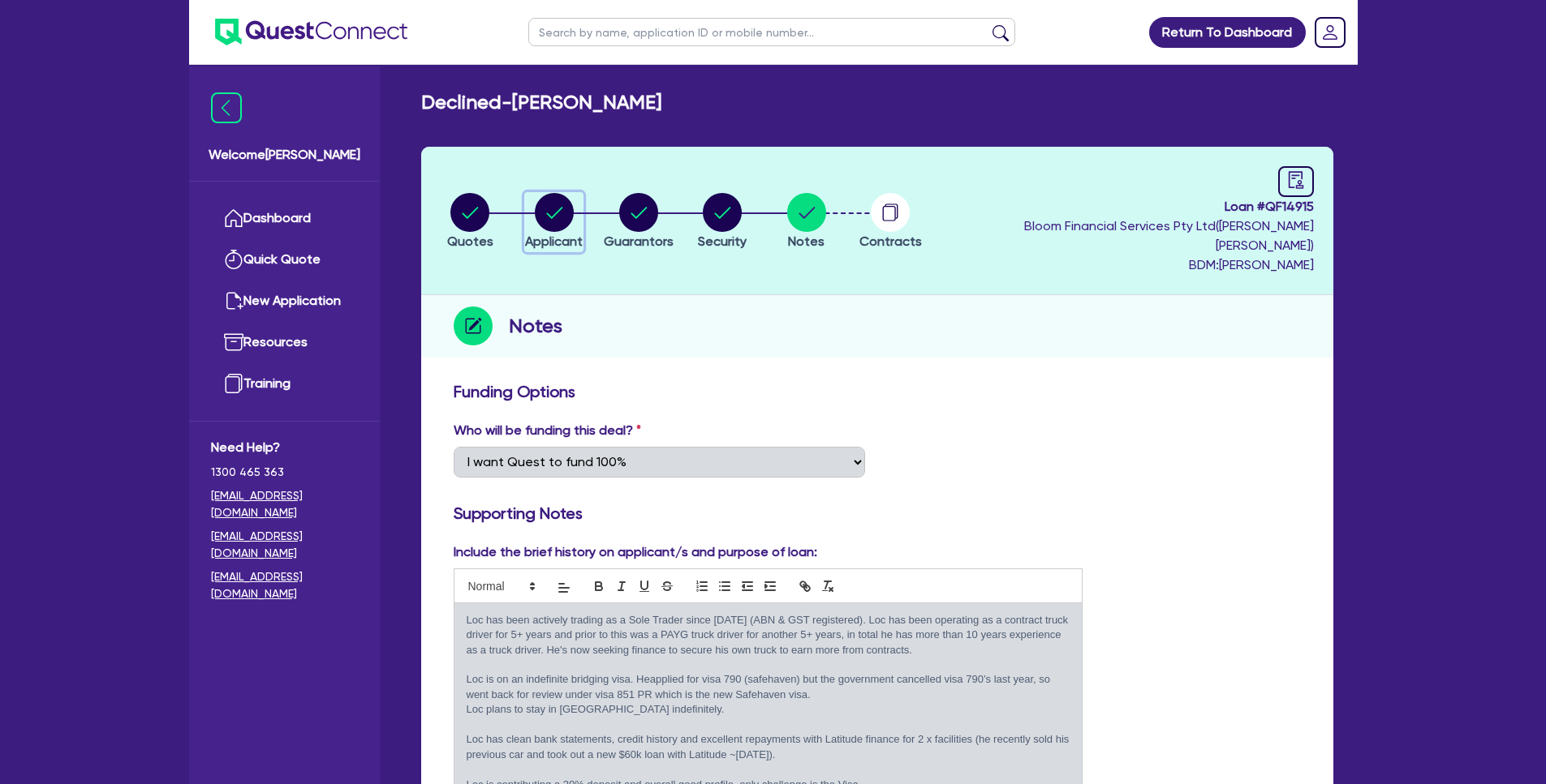
click at [561, 207] on circle "button" at bounding box center [554, 212] width 39 height 39
select select "SOLE_TRADER"
select select "TRANSPORT_WAREHOUSING"
select select "PASSENGERS_FREIGHT_TRANSPORT"
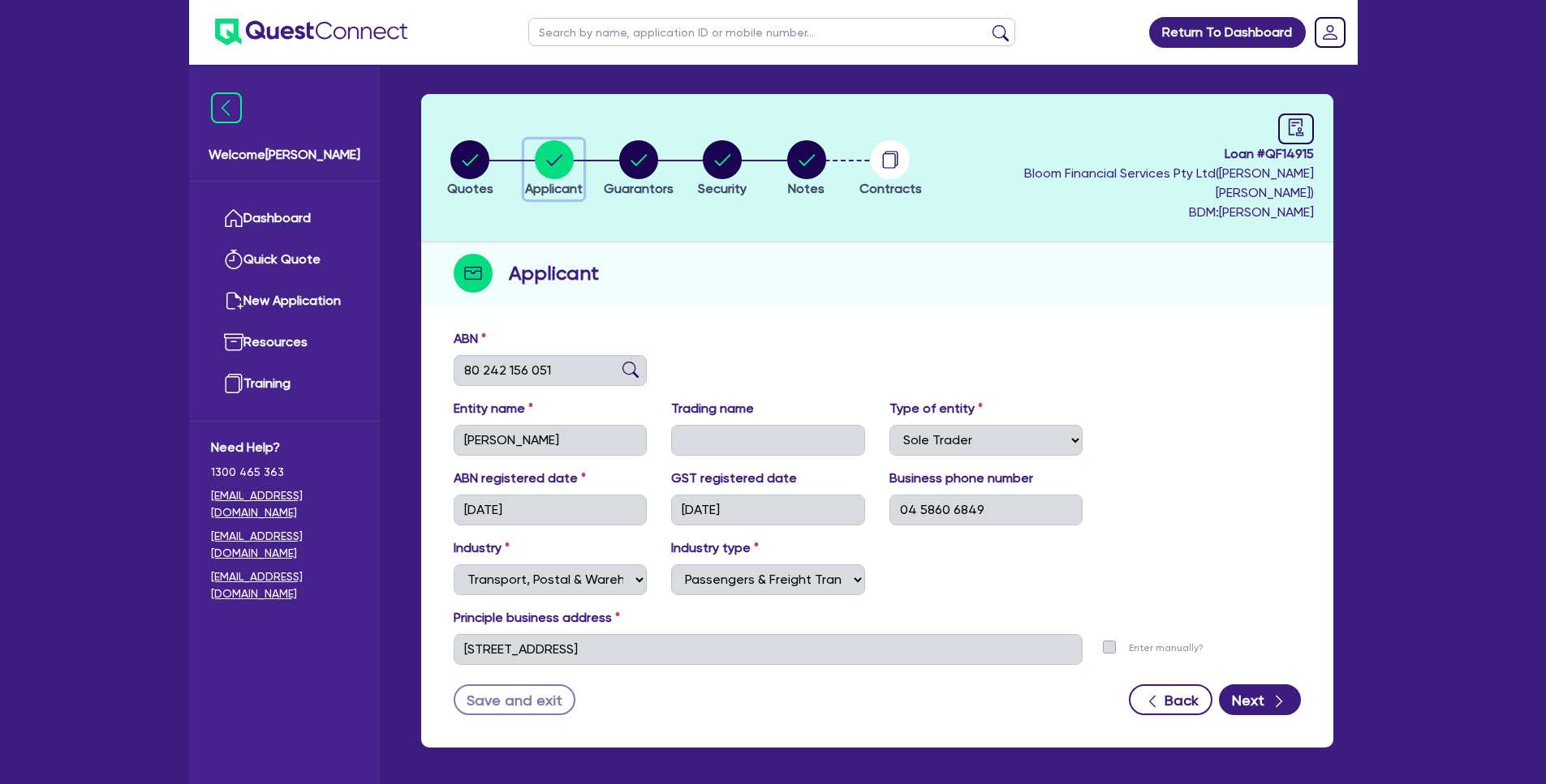
scroll to position [95, 0]
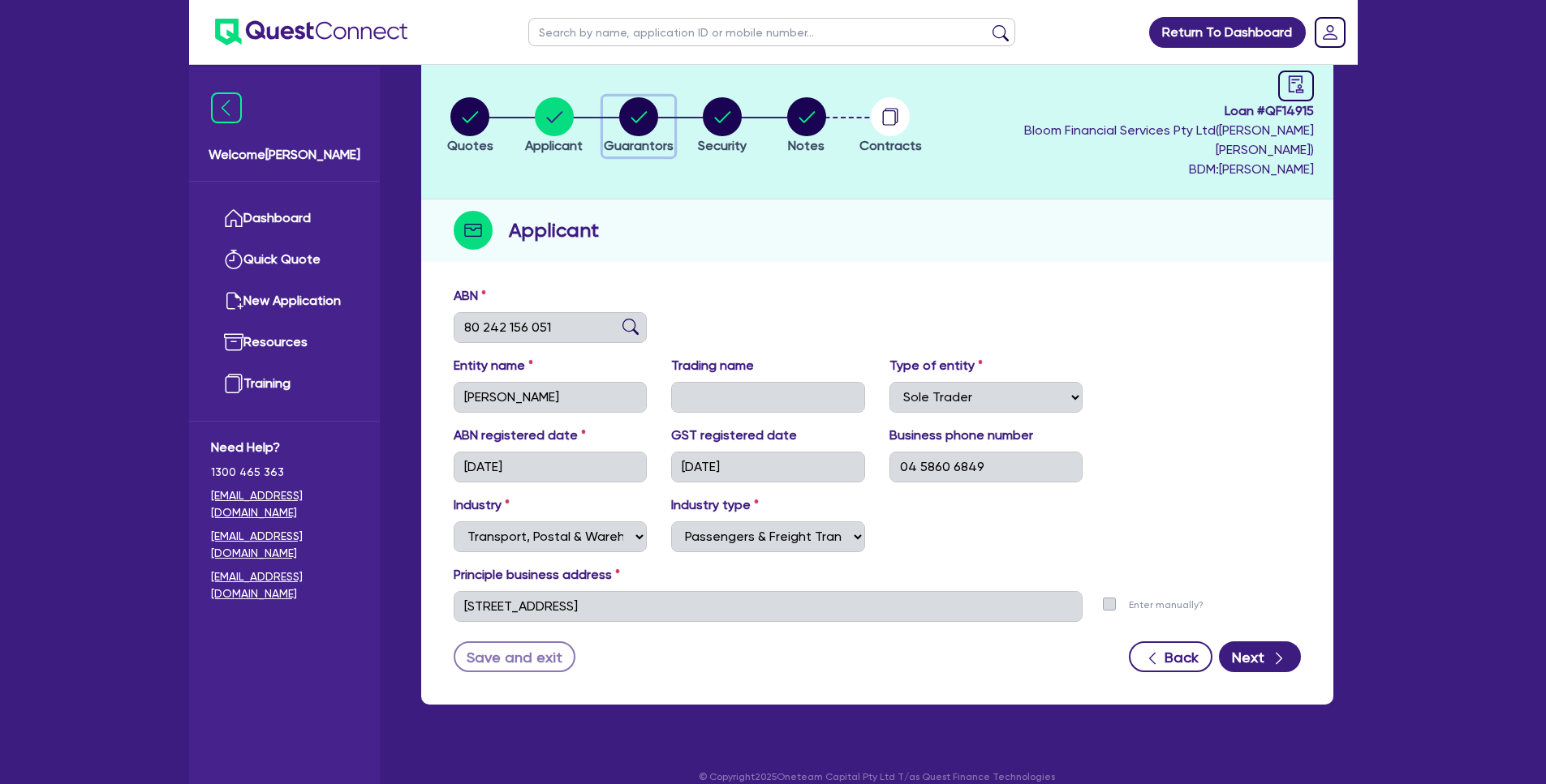
click at [635, 105] on circle "button" at bounding box center [638, 116] width 39 height 39
select select "MR"
select select "[GEOGRAPHIC_DATA]"
select select "MARRIED"
select select "CASH"
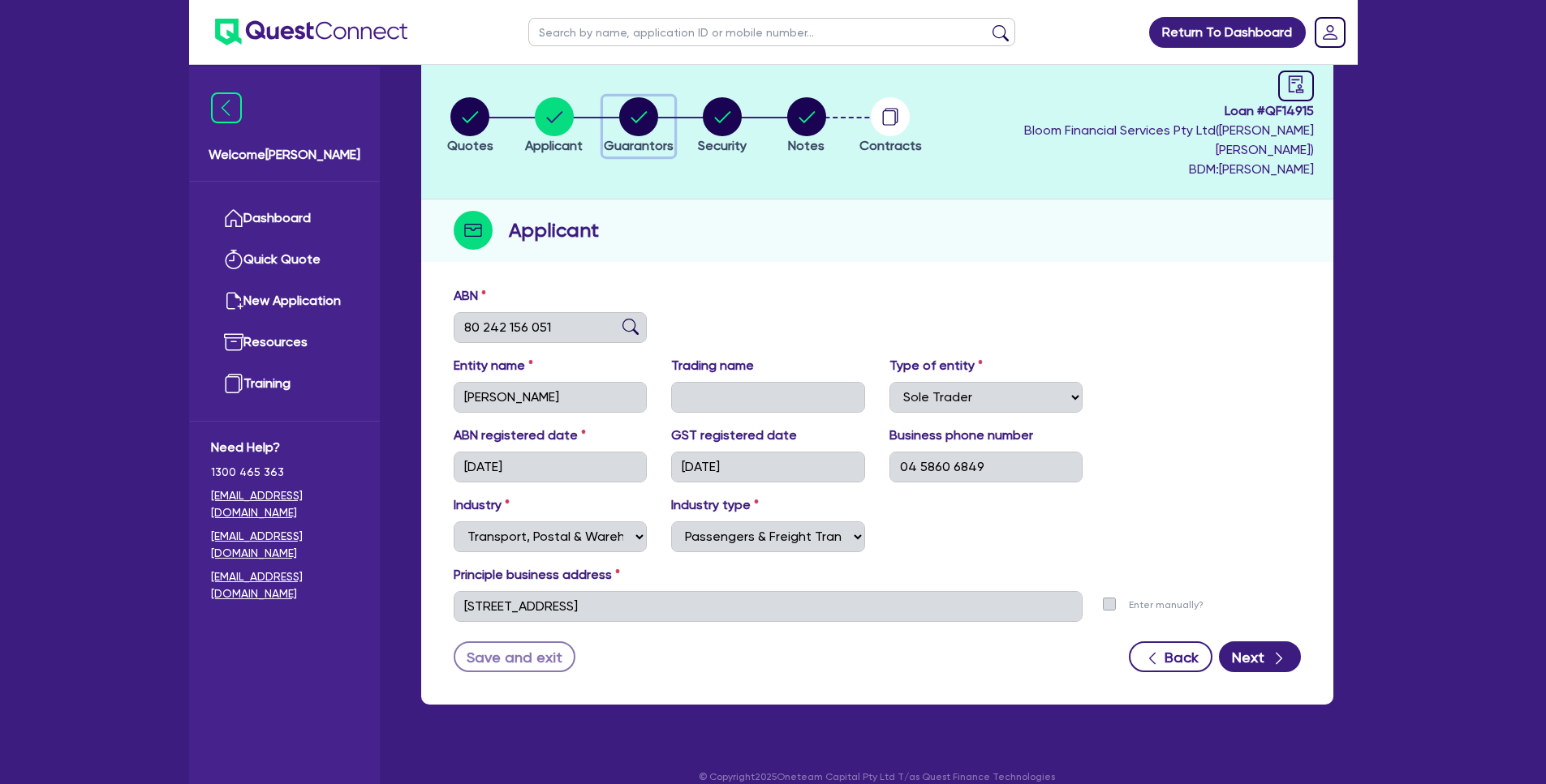
select select "VEHICLE"
select select "VEHICLE_LOAN"
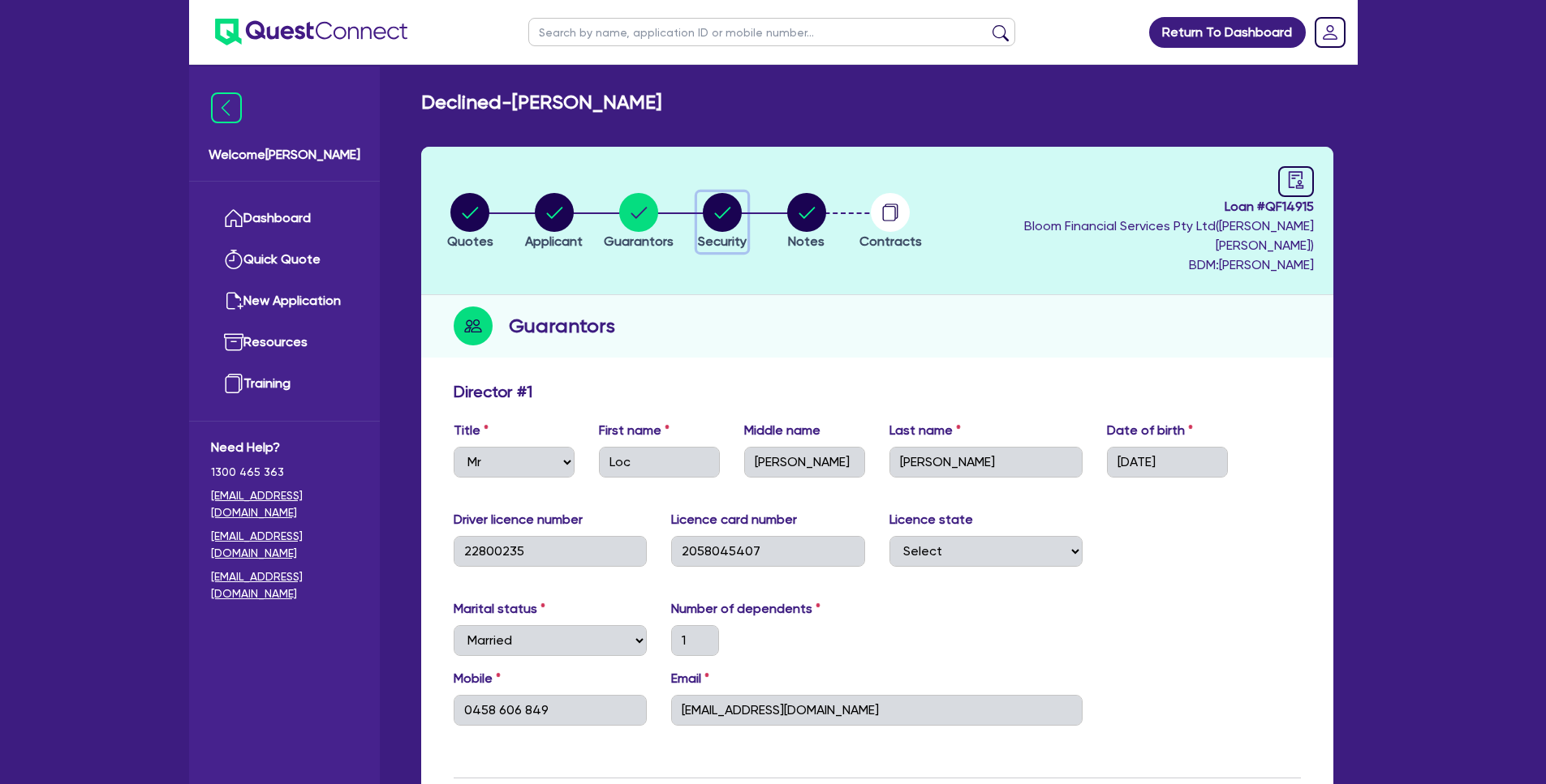
click at [727, 203] on circle "button" at bounding box center [721, 212] width 39 height 39
select select "PRIMARY_ASSETS"
select select "HEAVY_TRUCKS"
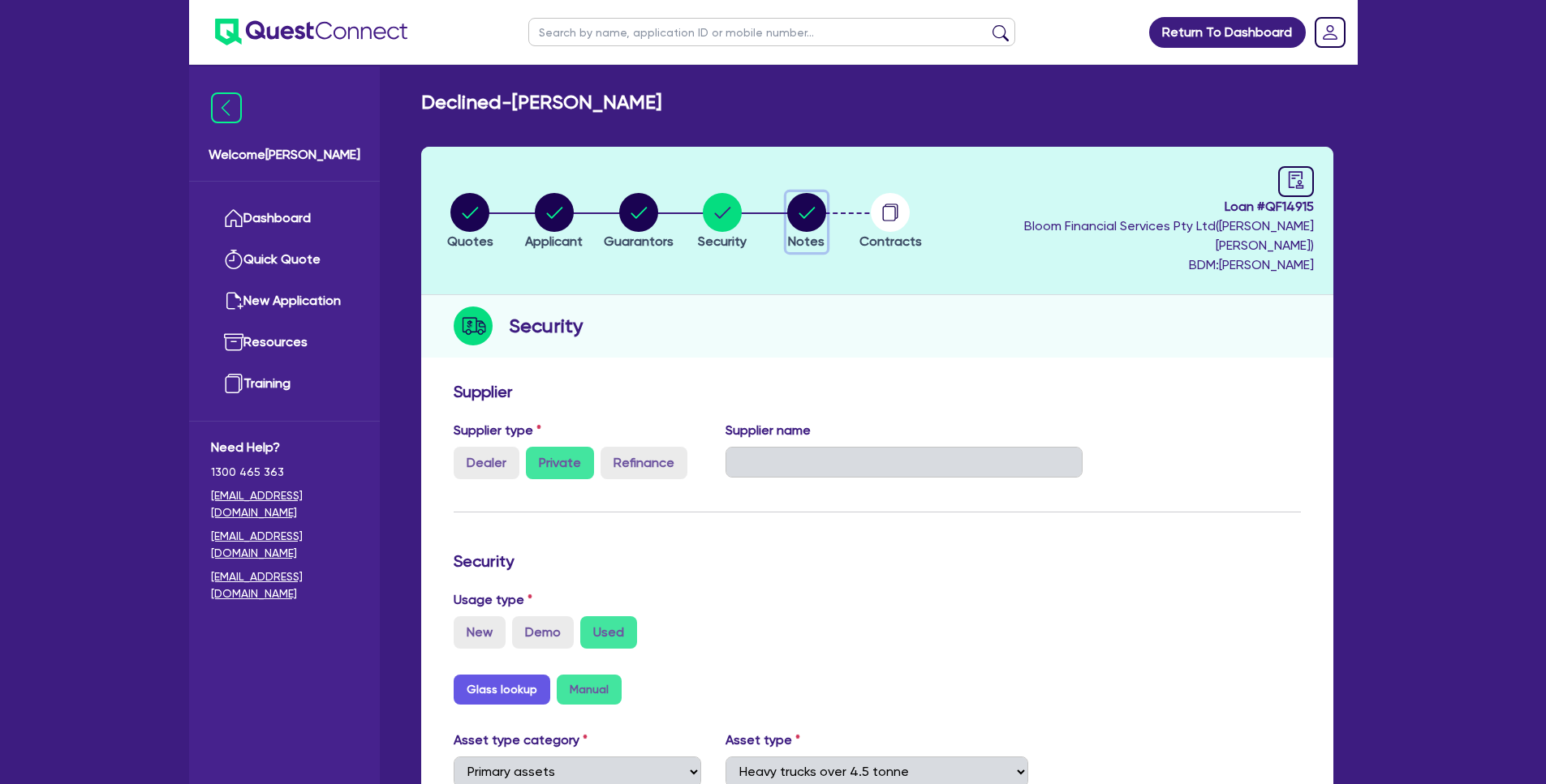
click at [826, 210] on circle "button" at bounding box center [806, 212] width 39 height 39
select select "Quest Finance - Own Book"
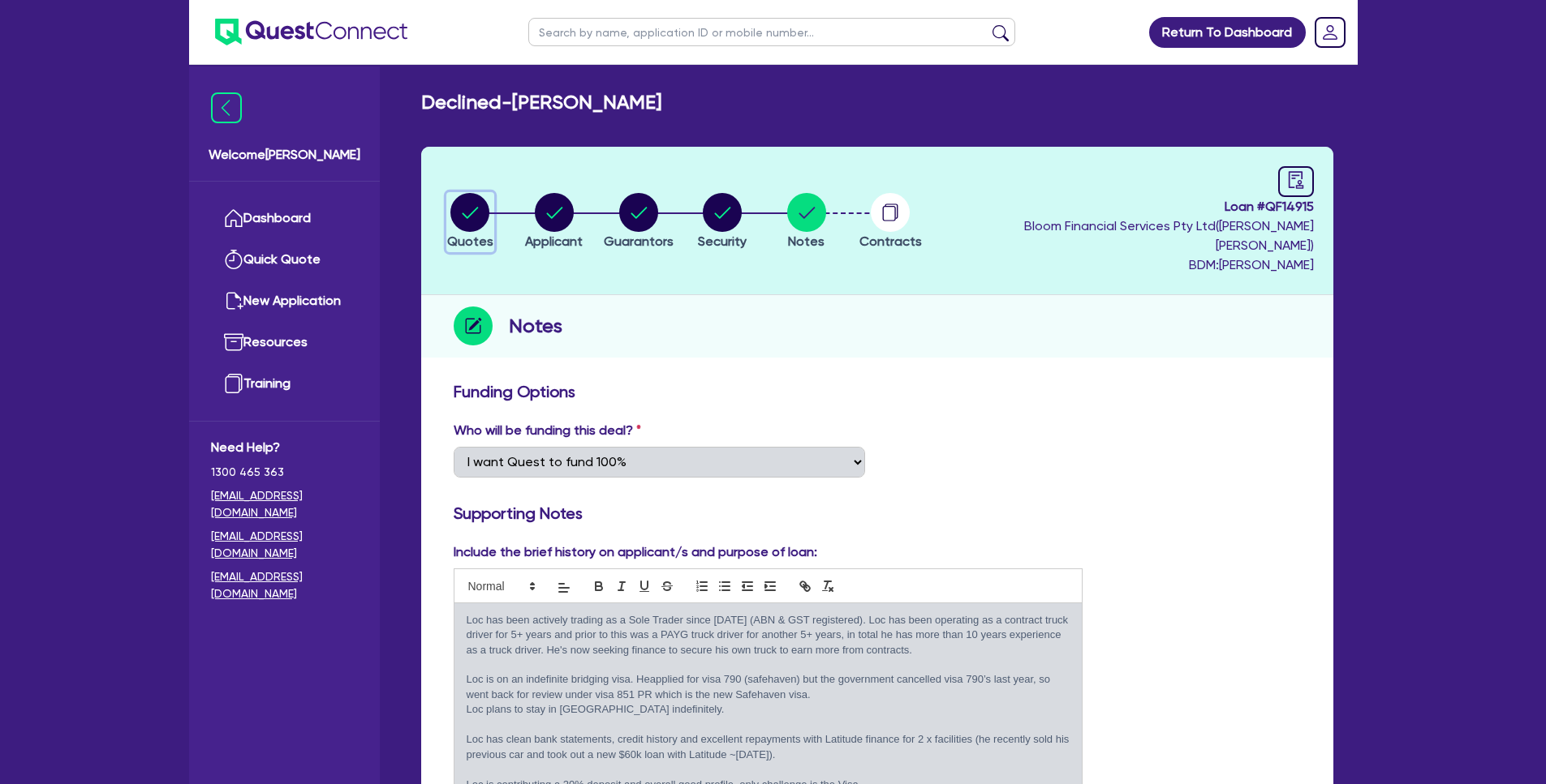
click at [470, 209] on circle "button" at bounding box center [469, 212] width 39 height 39
select select "PRIMARY_ASSETS"
select select "HEAVY_TRUCKS"
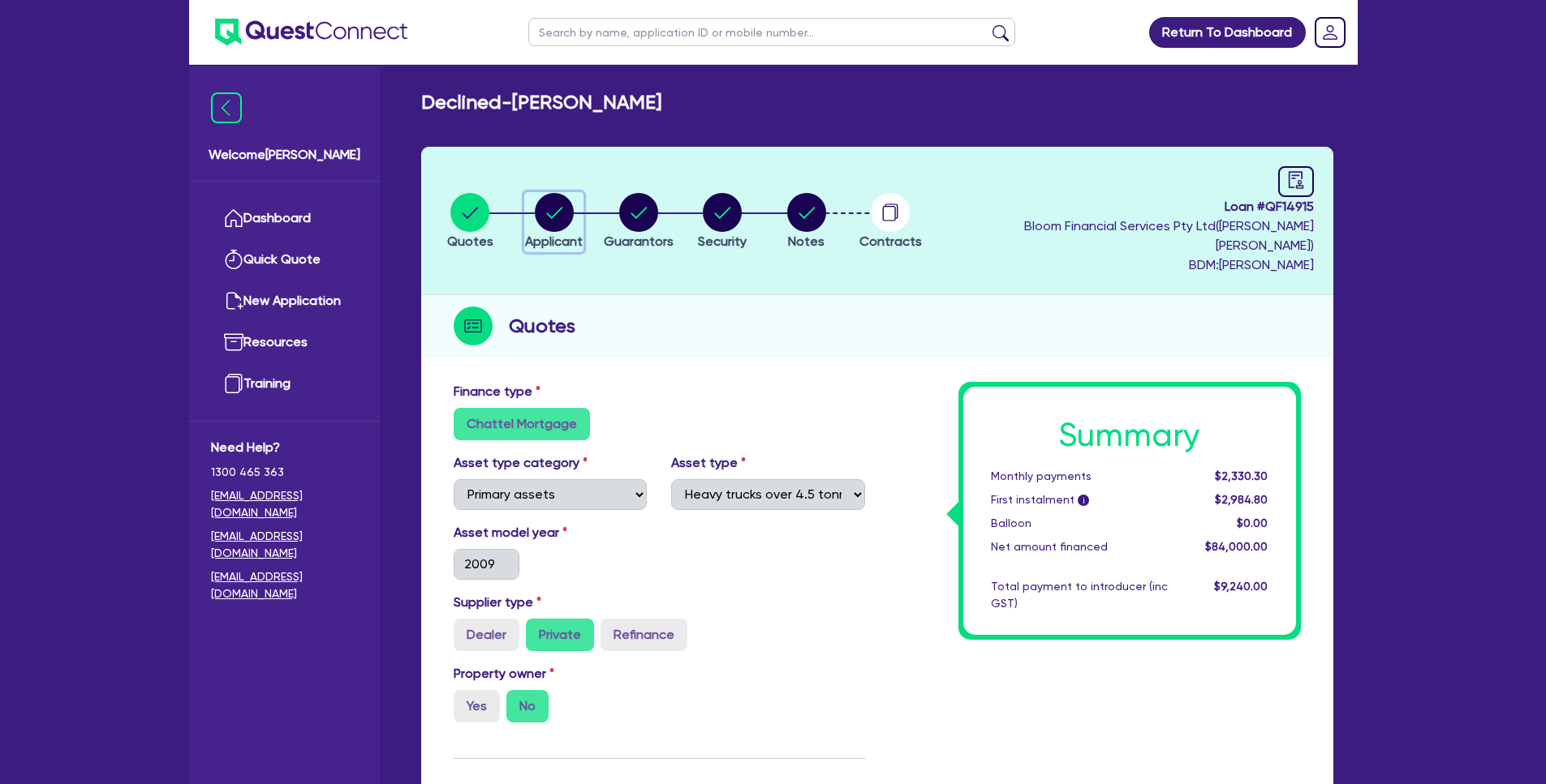
click at [562, 207] on circle "button" at bounding box center [554, 212] width 39 height 39
select select "SOLE_TRADER"
select select "TRANSPORT_WAREHOUSING"
select select "PASSENGERS_FREIGHT_TRANSPORT"
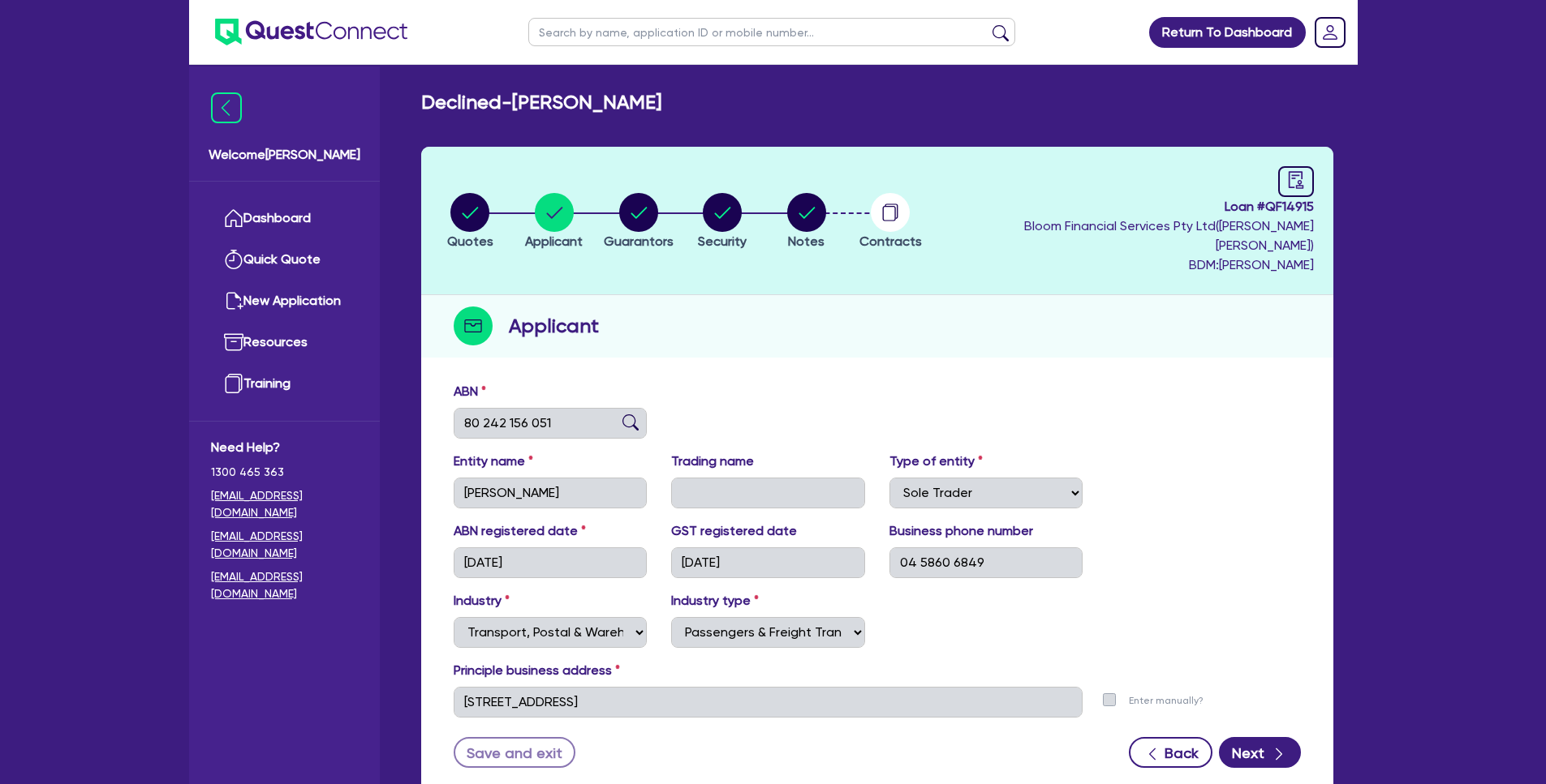
click at [681, 194] on li "Guarantors" at bounding box center [639, 220] width 85 height 57
click at [658, 203] on circle "button" at bounding box center [638, 212] width 39 height 39
select select "MR"
select select "[GEOGRAPHIC_DATA]"
select select "MARRIED"
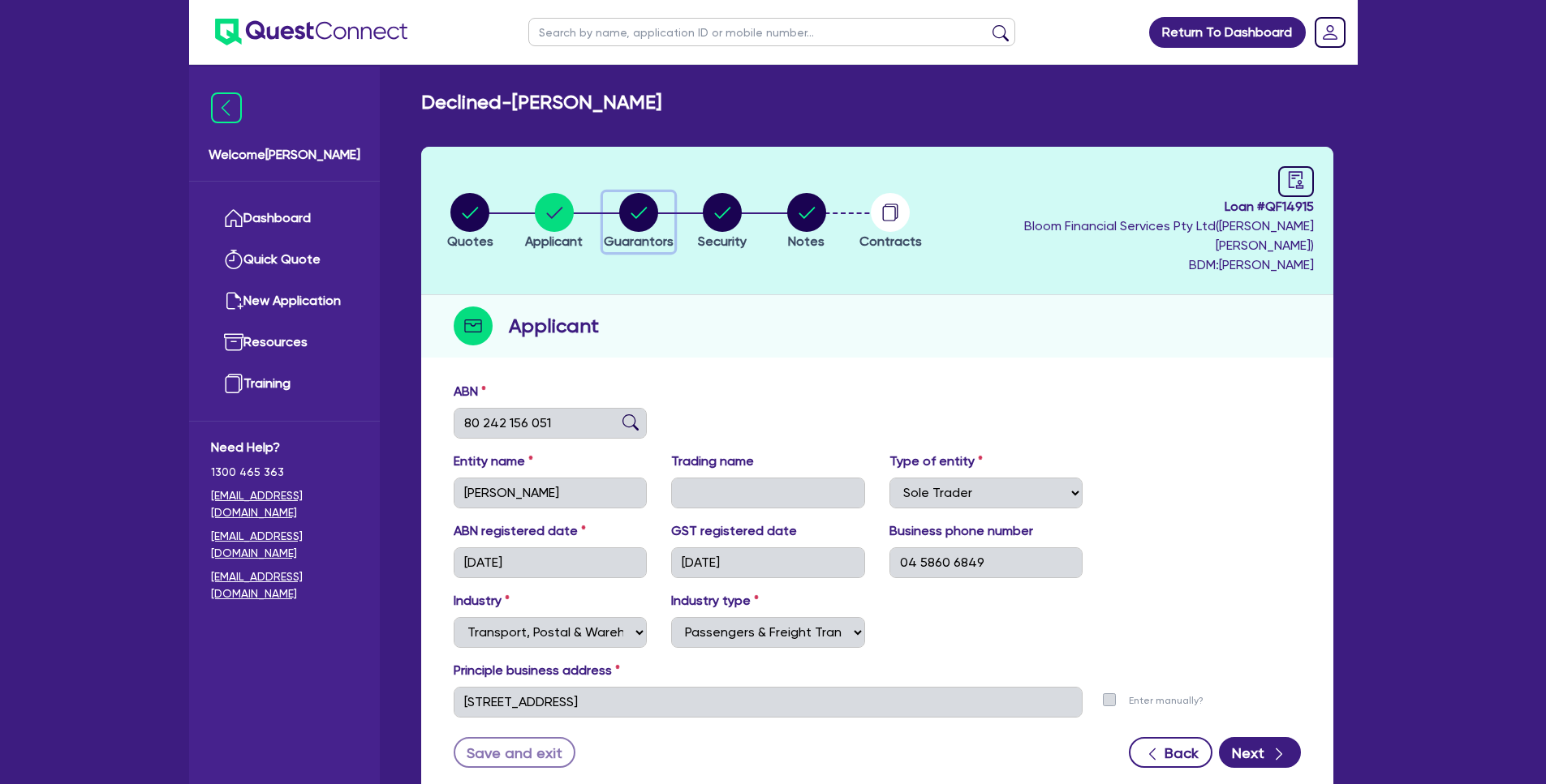
select select "CASH"
select select "VEHICLE"
select select "VEHICLE_LOAN"
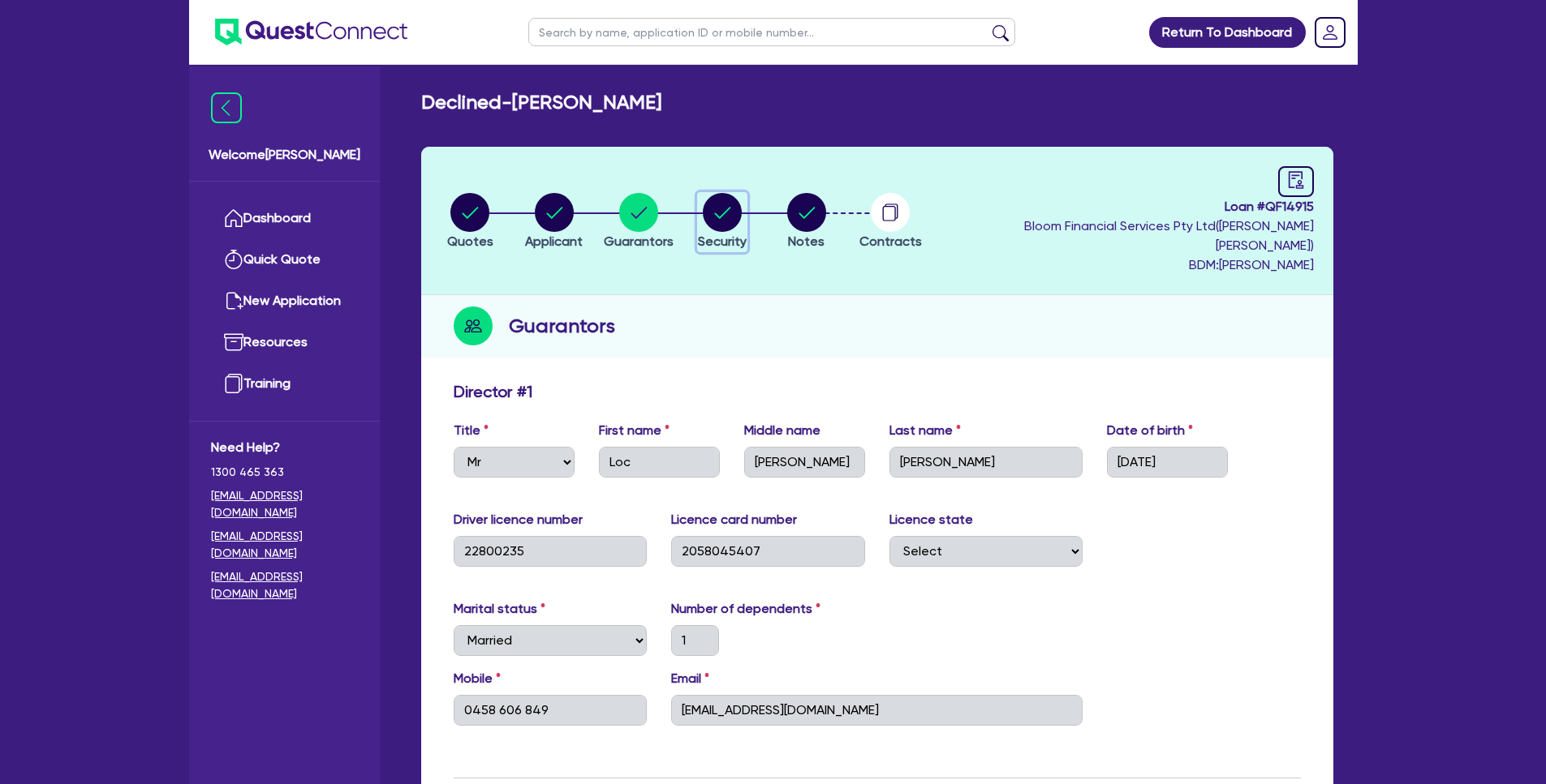
click at [728, 209] on circle "button" at bounding box center [721, 212] width 39 height 39
select select "PRIMARY_ASSETS"
select select "HEAVY_TRUCKS"
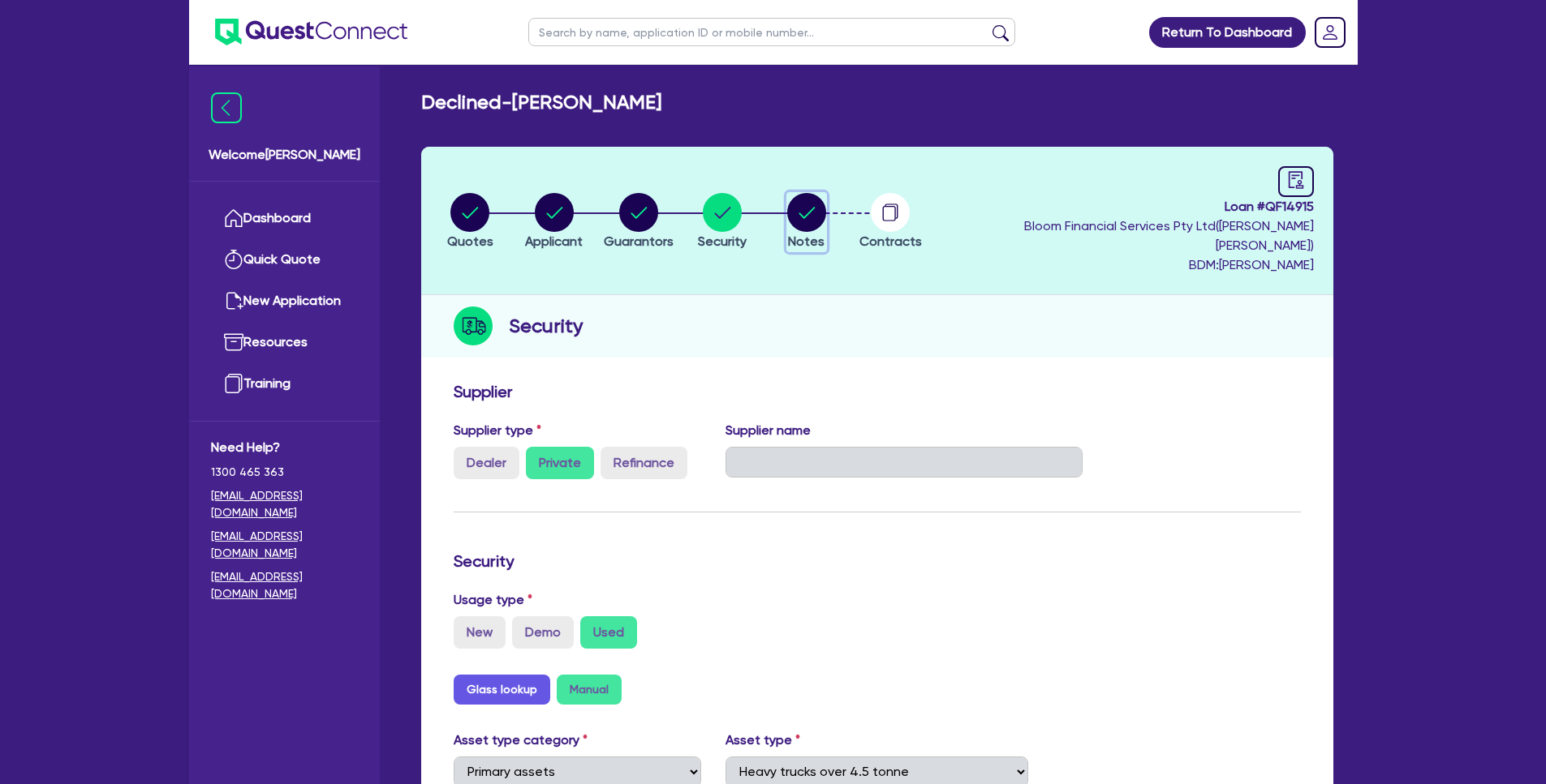
click at [823, 209] on circle "button" at bounding box center [806, 212] width 39 height 39
select select "Quest Finance - Own Book"
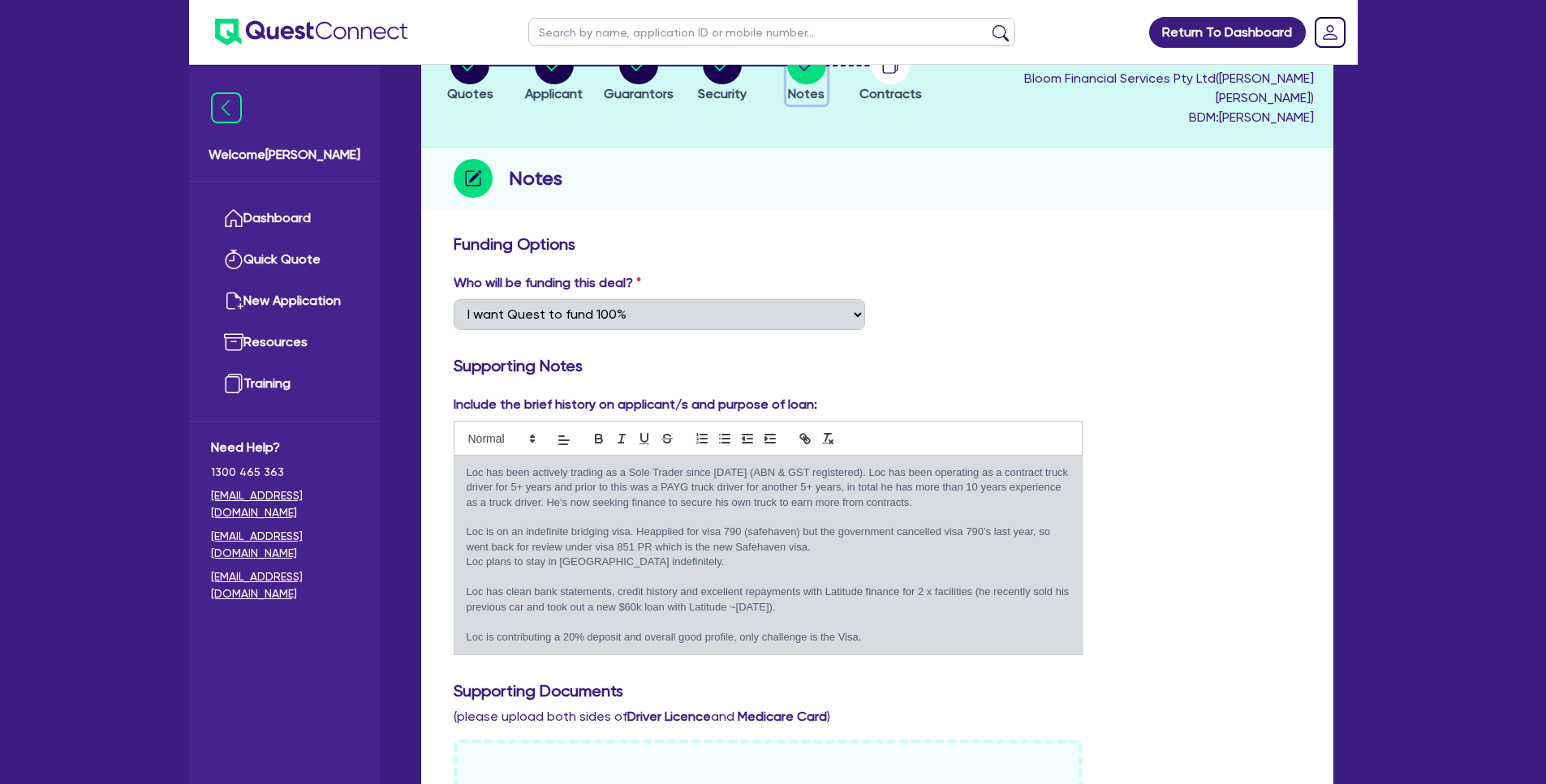
scroll to position [149, 0]
click at [283, 186] on ul "Dashboard Quick Quote New Application Ref Company Ref Salesperson Resources Tra…" at bounding box center [284, 301] width 191 height 239
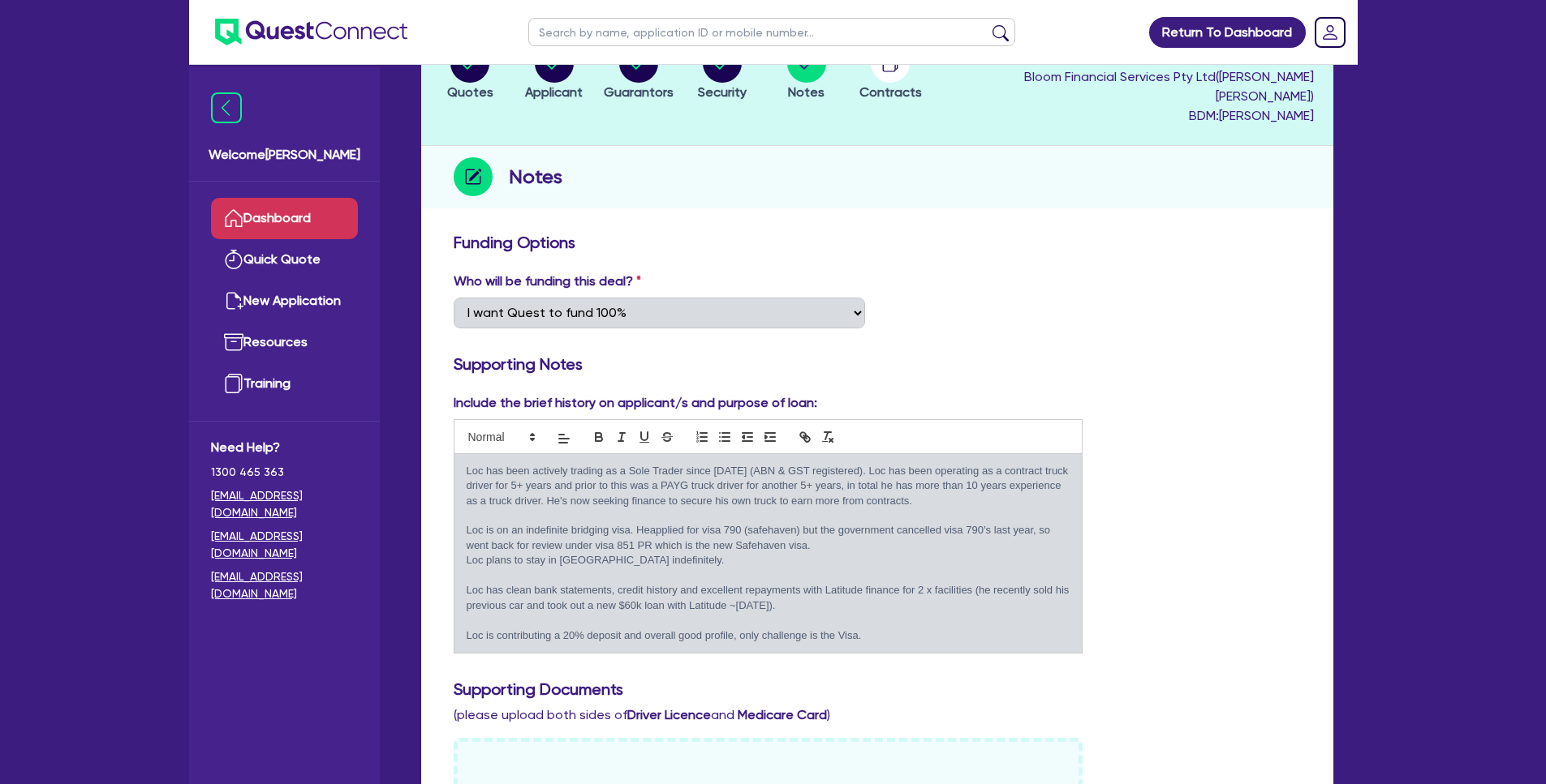
click at [282, 209] on link "Dashboard" at bounding box center [284, 218] width 147 height 41
